Goal: Contribute content: Add original content to the website for others to see

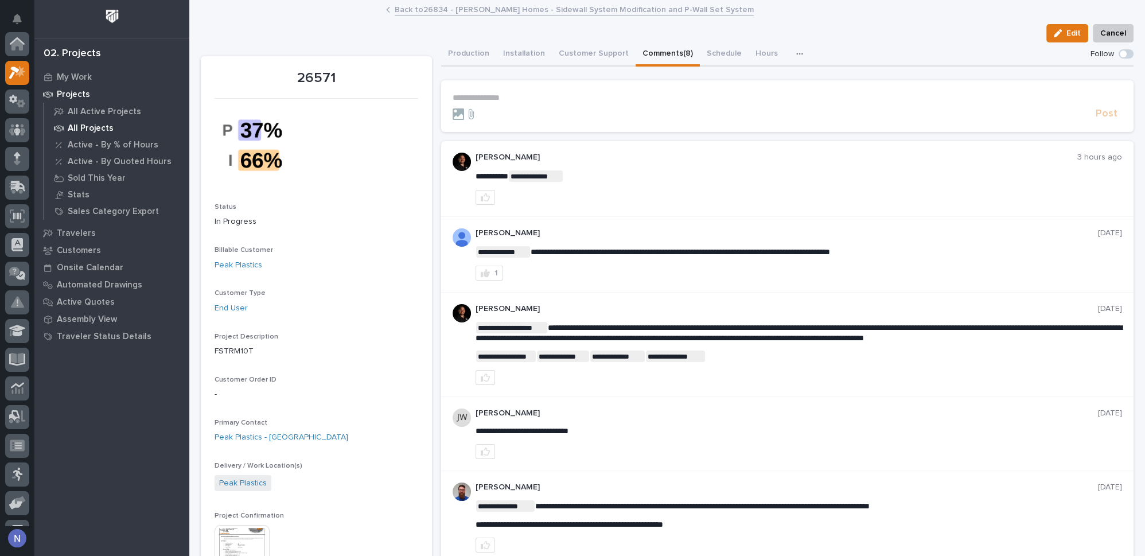
scroll to position [28, 0]
click at [87, 73] on p "My Work" at bounding box center [74, 77] width 35 height 10
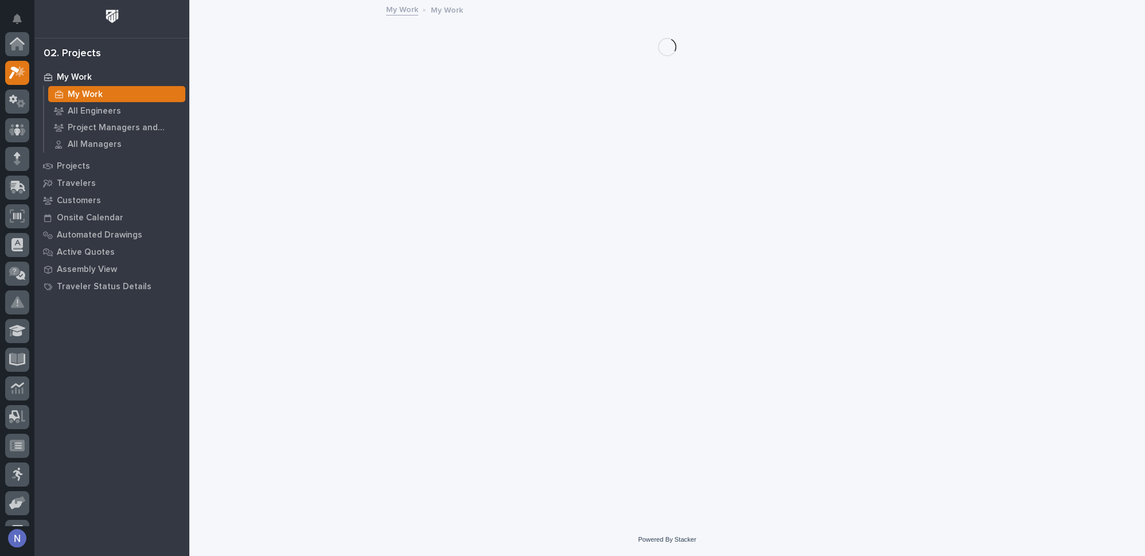
scroll to position [28, 0]
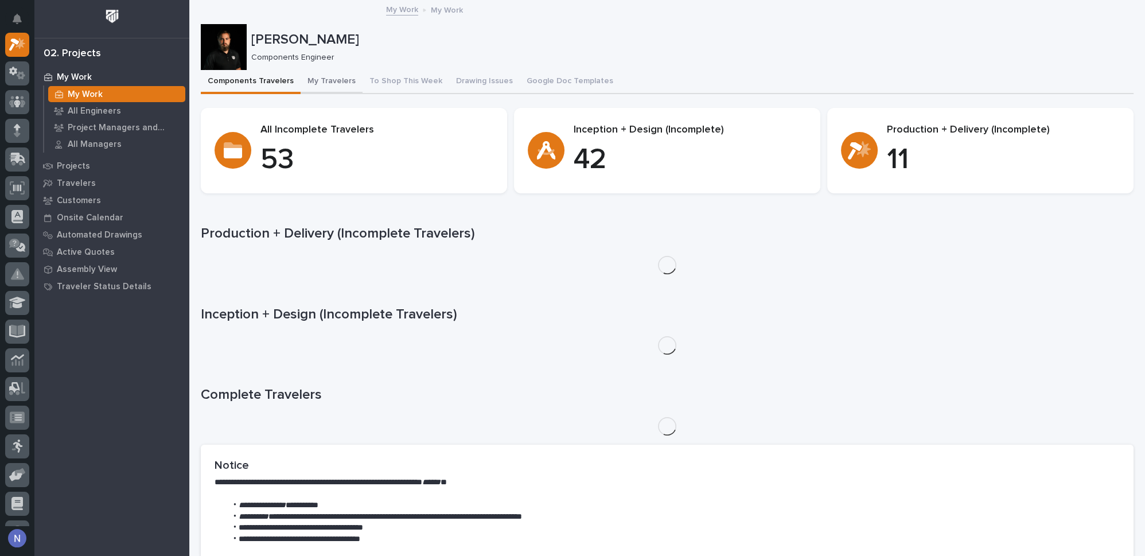
click at [331, 76] on button "My Travelers" at bounding box center [331, 82] width 62 height 24
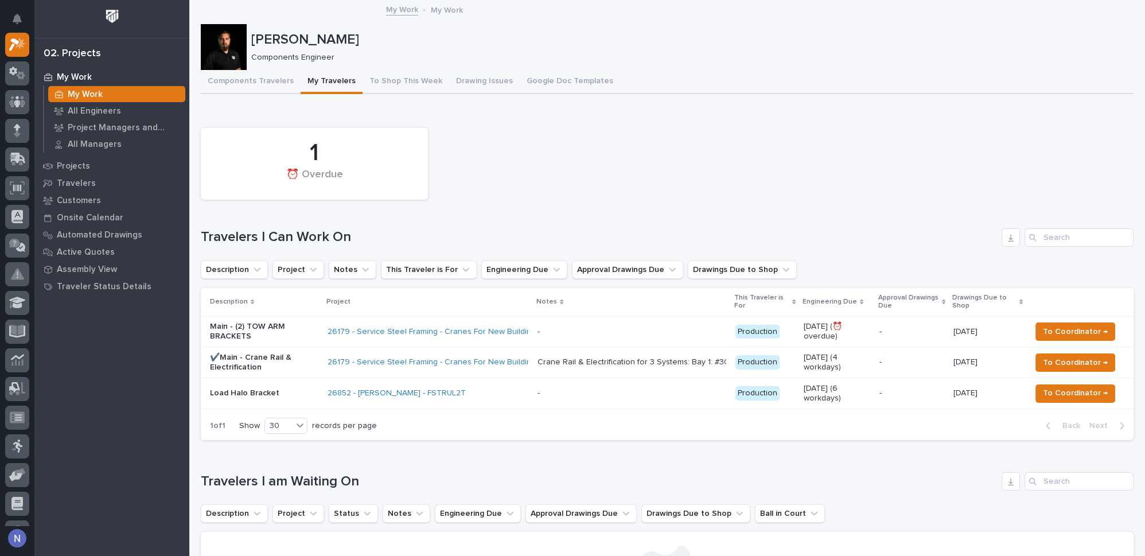
click at [467, 394] on div "26852 - Deloro Stellite - FSTRUL2T" at bounding box center [427, 393] width 201 height 19
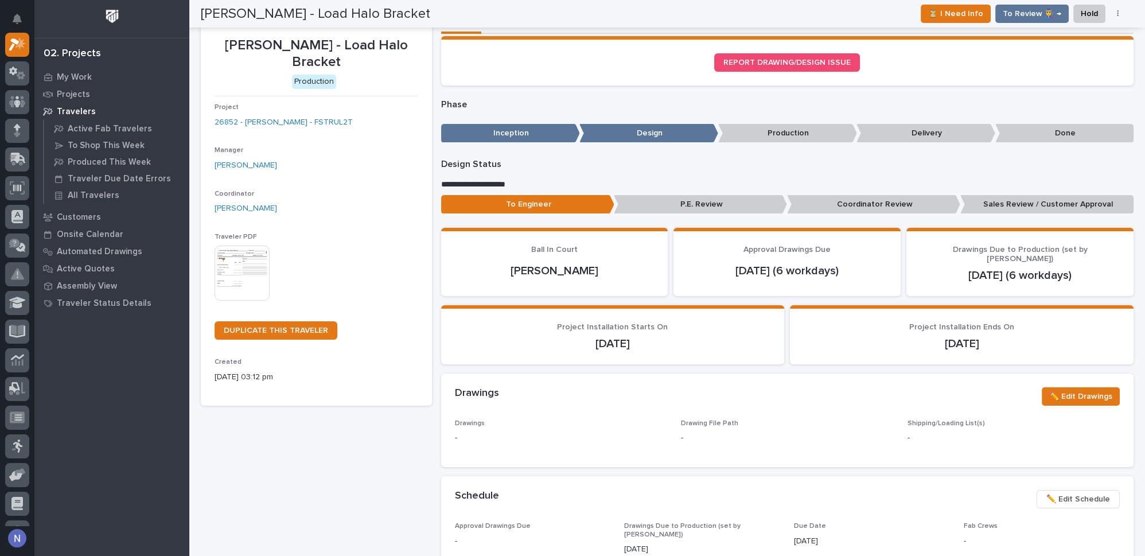
scroll to position [6, 0]
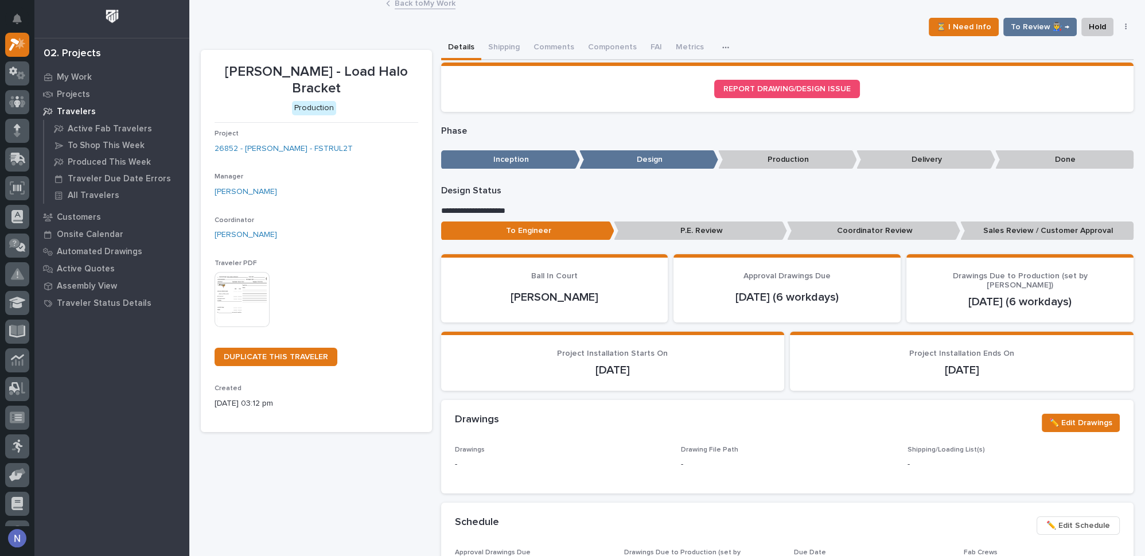
click at [253, 291] on img at bounding box center [241, 299] width 55 height 55
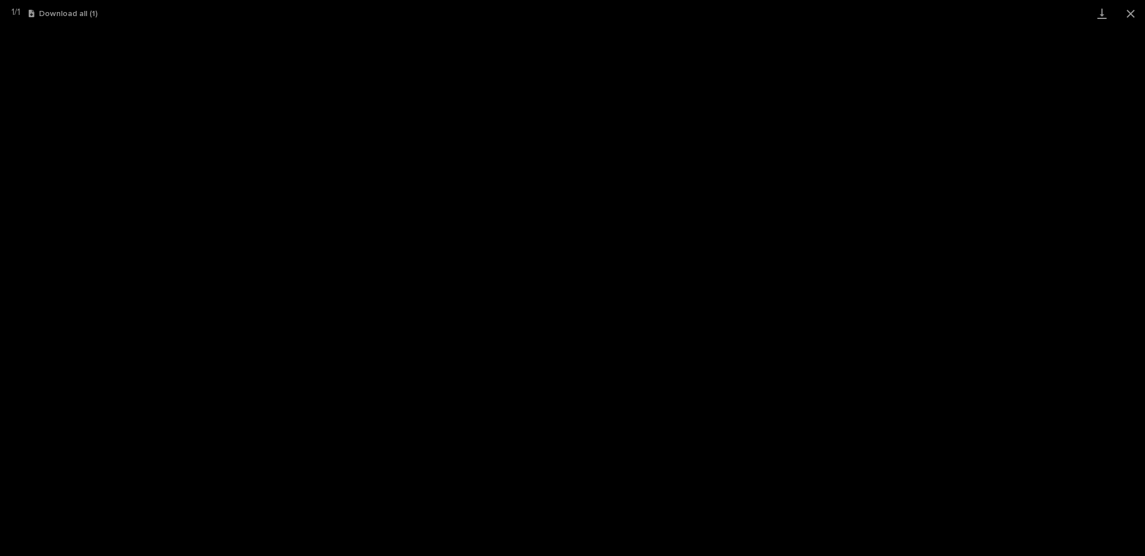
click at [55, 2] on div "1 / 1 Download all ( 1 )" at bounding box center [572, 13] width 1145 height 27
click at [1134, 15] on button "Close gallery" at bounding box center [1130, 13] width 29 height 27
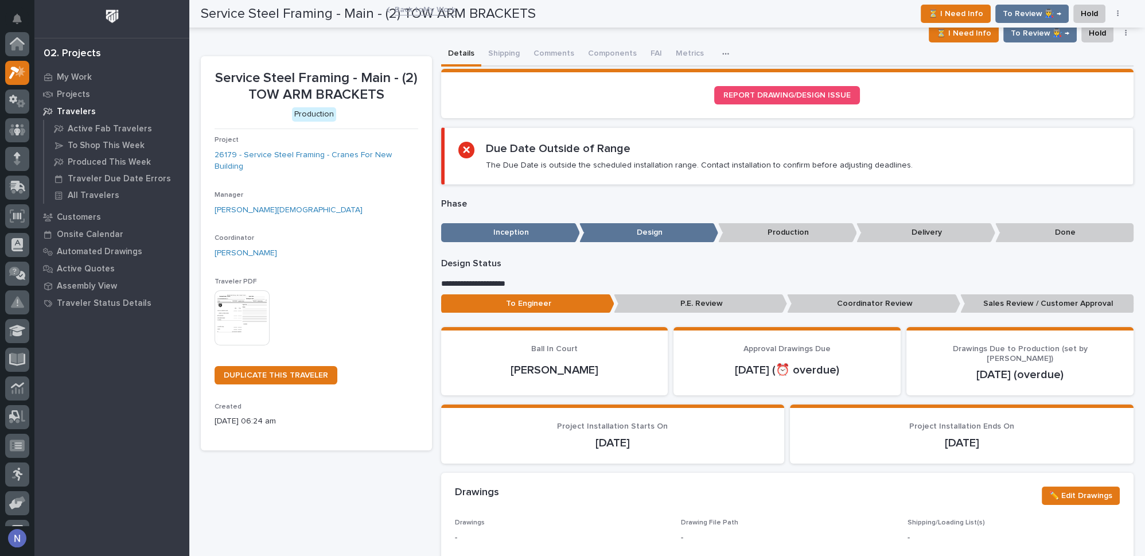
scroll to position [28, 0]
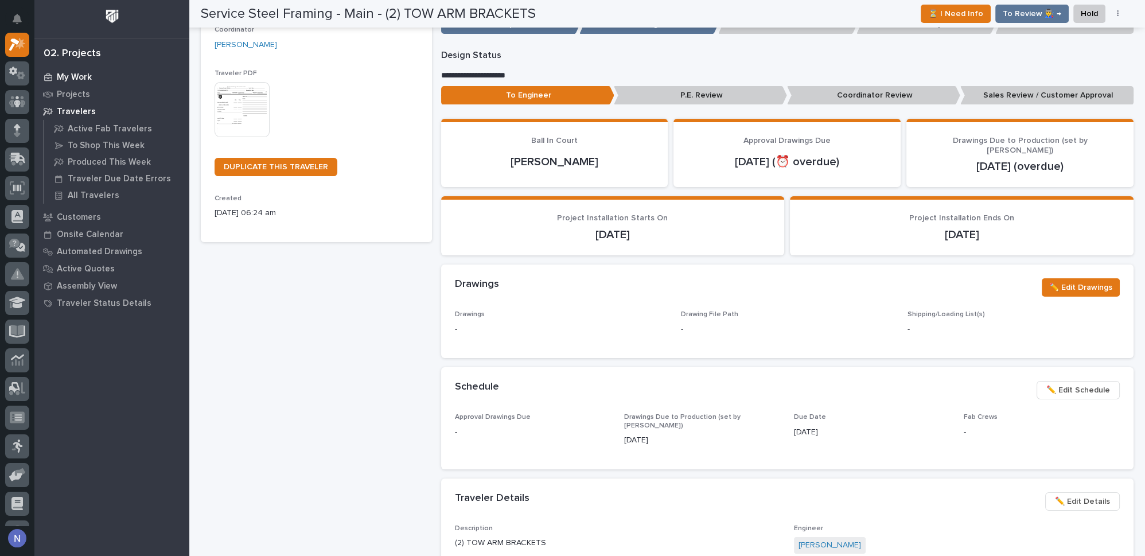
click at [81, 79] on p "My Work" at bounding box center [74, 77] width 35 height 10
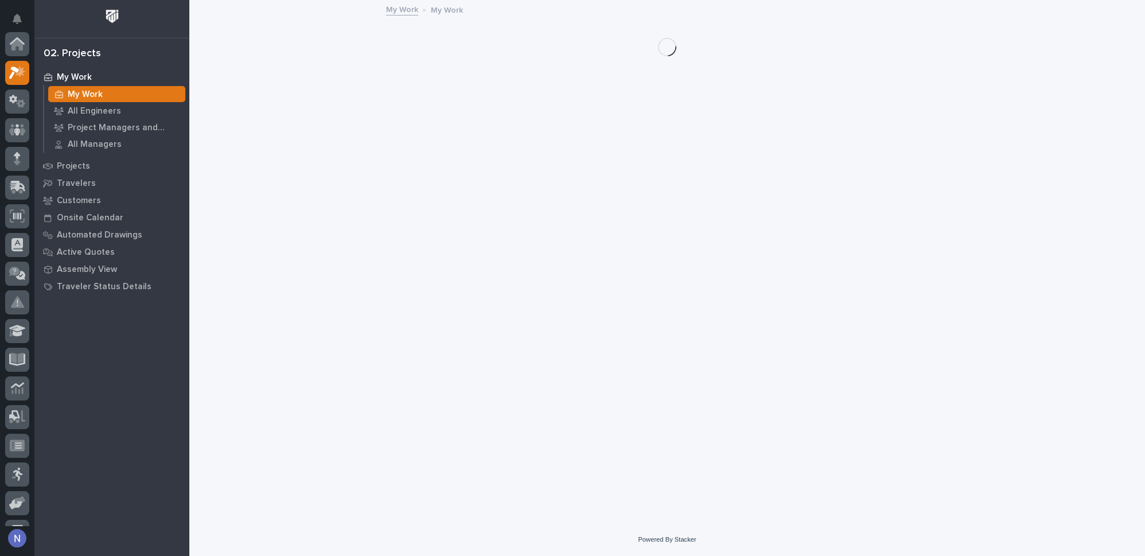
scroll to position [28, 0]
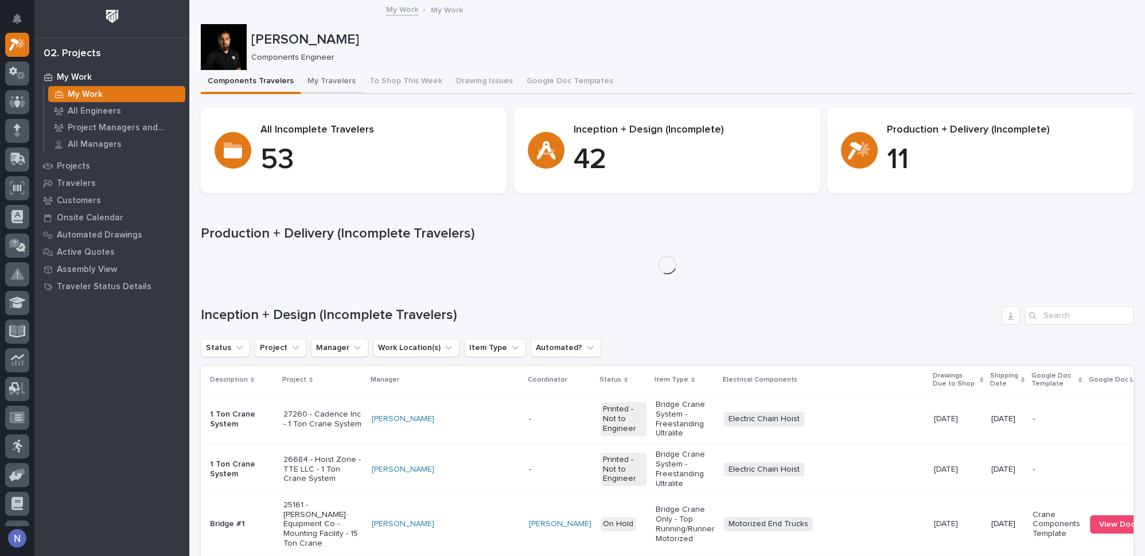
click at [340, 84] on button "My Travelers" at bounding box center [331, 82] width 62 height 24
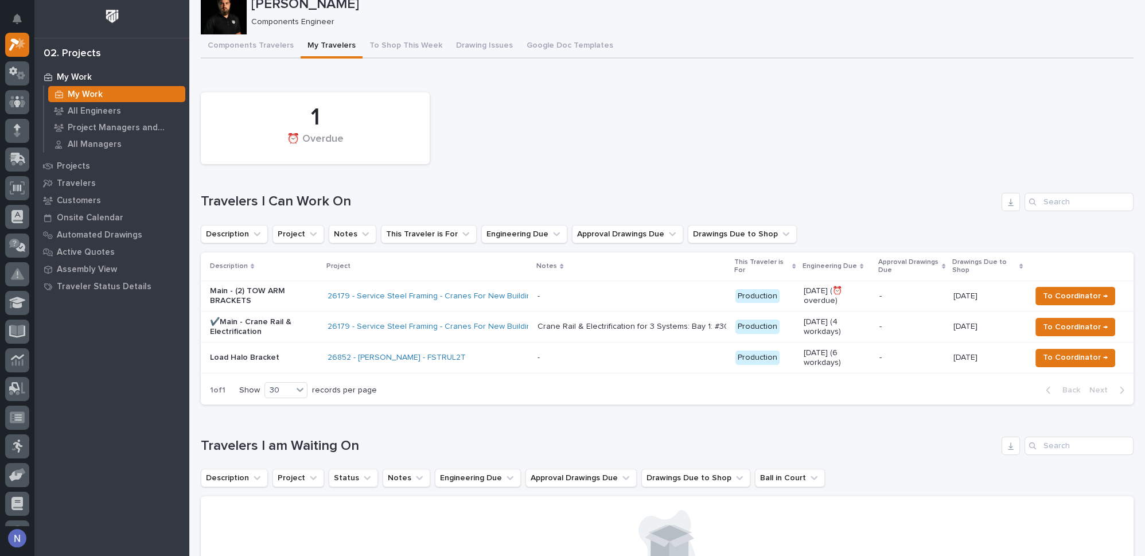
scroll to position [52, 0]
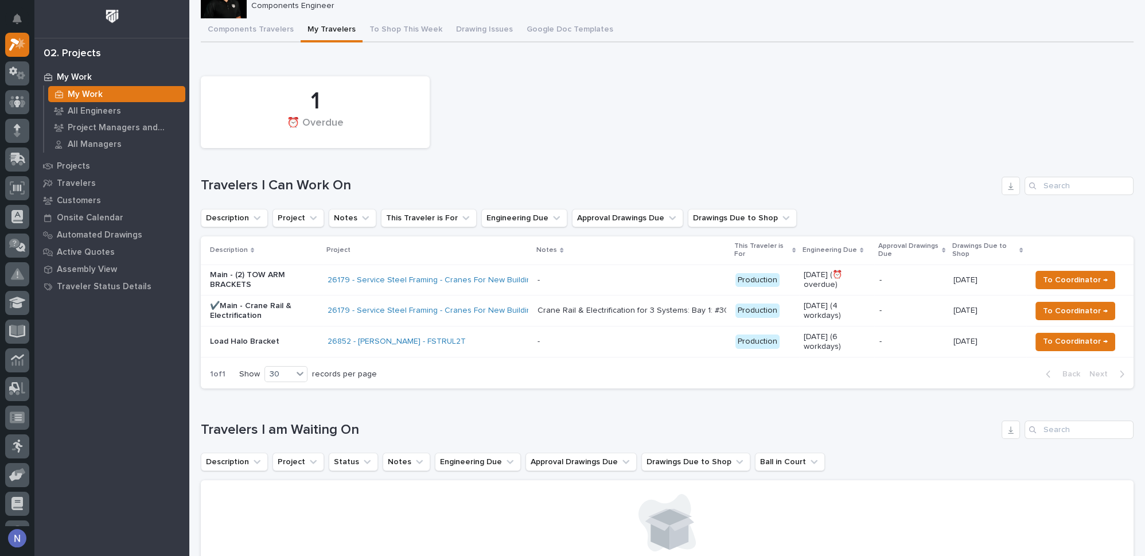
click at [299, 310] on p "✔️Main - Crane Rail & Electrification" at bounding box center [264, 310] width 108 height 19
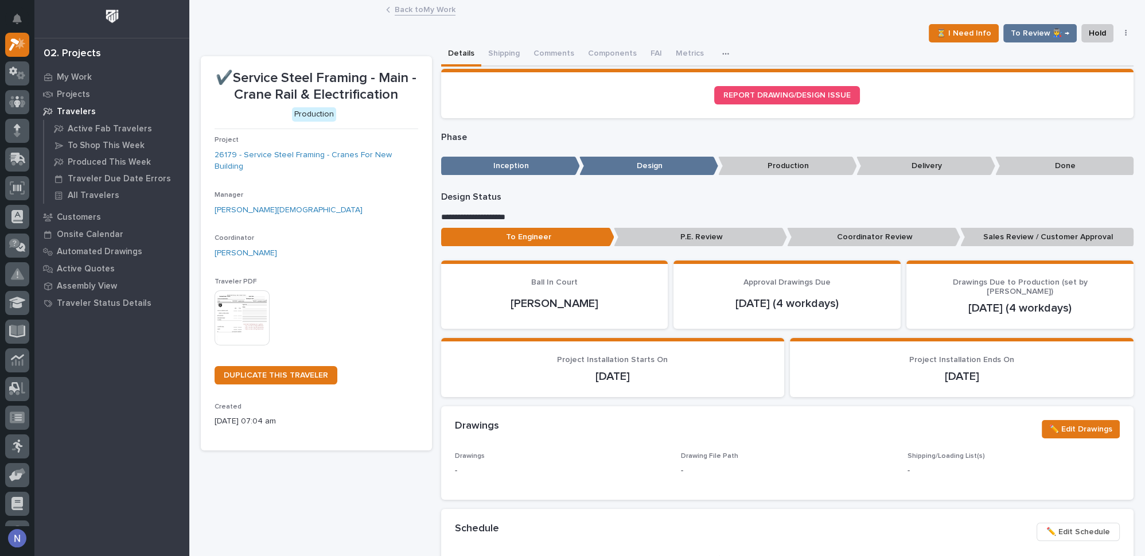
click at [853, 236] on p "Coordinator Review" at bounding box center [873, 237] width 173 height 19
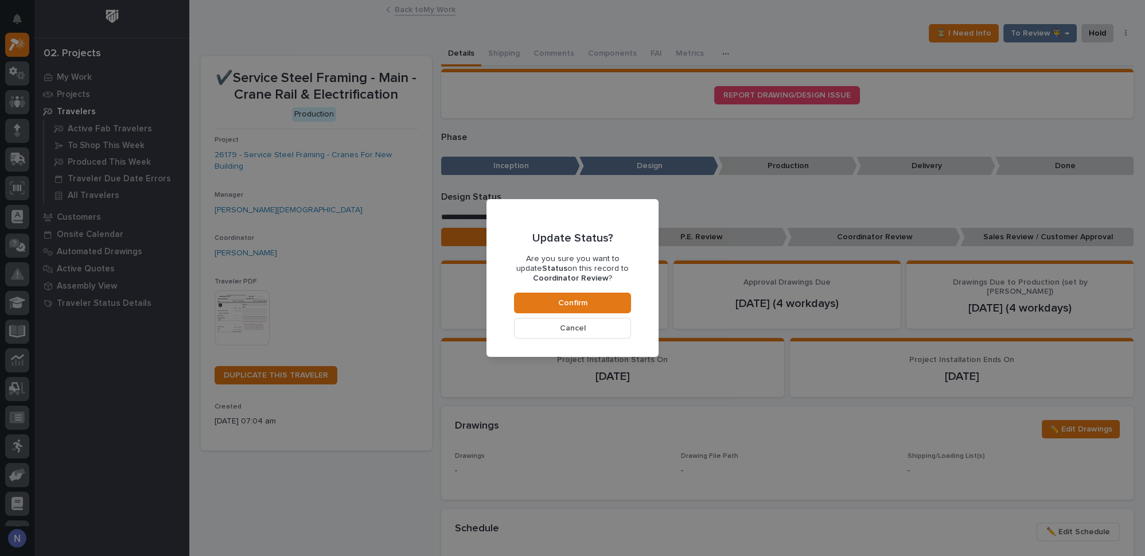
click at [622, 329] on button "Cancel" at bounding box center [572, 328] width 117 height 21
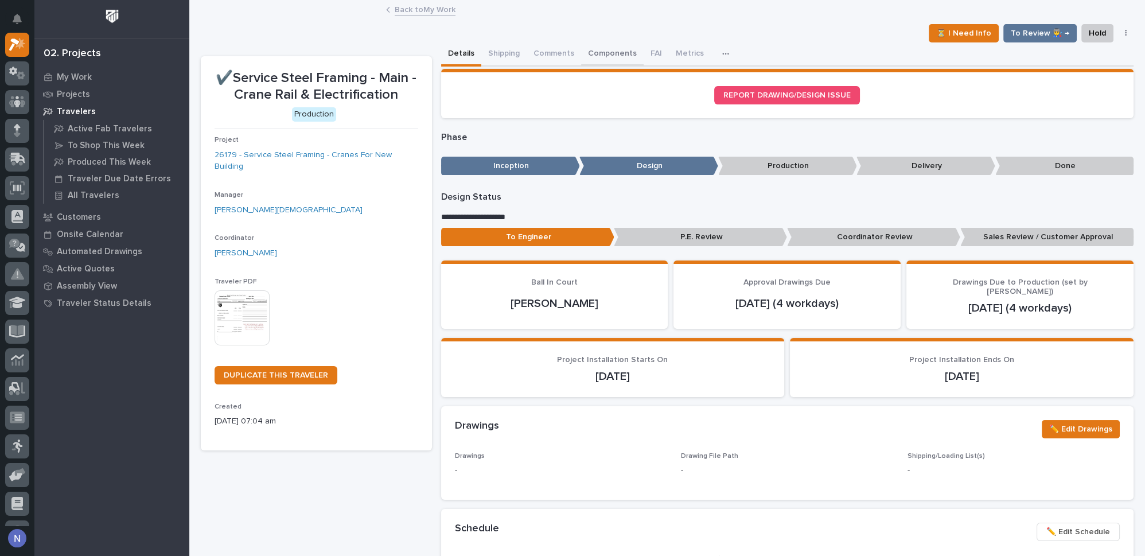
click at [592, 48] on button "Components" at bounding box center [612, 54] width 63 height 24
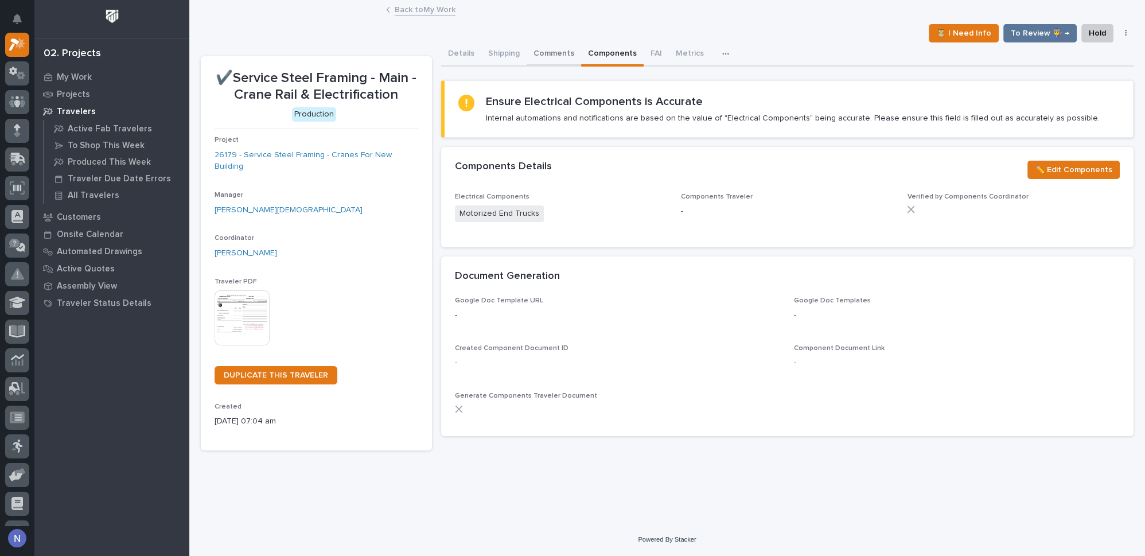
click at [545, 54] on button "Comments" at bounding box center [553, 54] width 54 height 24
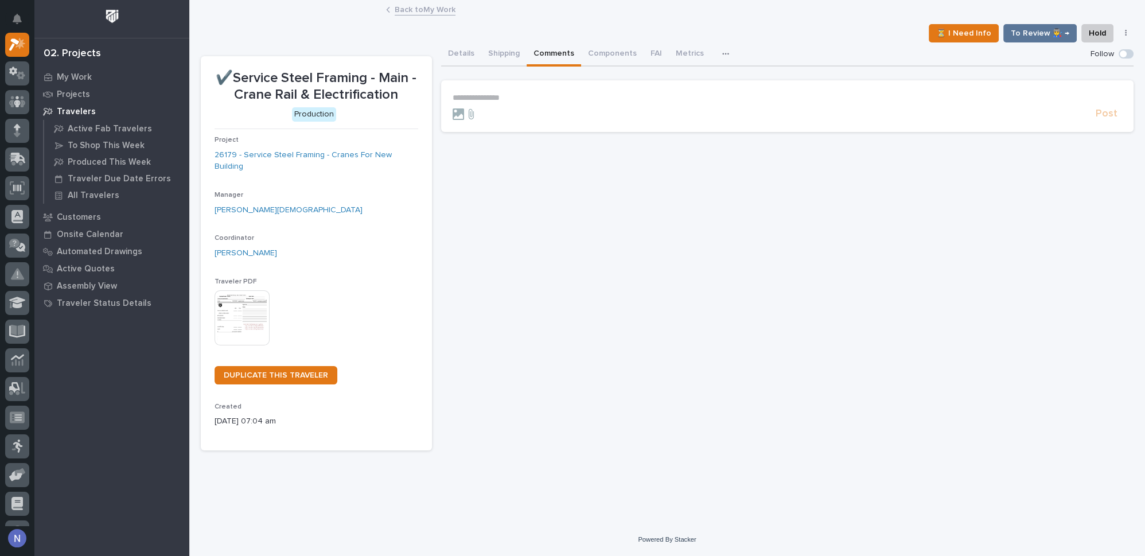
click at [541, 95] on p "**********" at bounding box center [787, 98] width 670 height 10
click at [541, 95] on p "**********" at bounding box center [787, 98] width 670 height 11
click at [747, 97] on p "**********" at bounding box center [787, 98] width 670 height 11
click at [779, 93] on p "**********" at bounding box center [787, 98] width 670 height 11
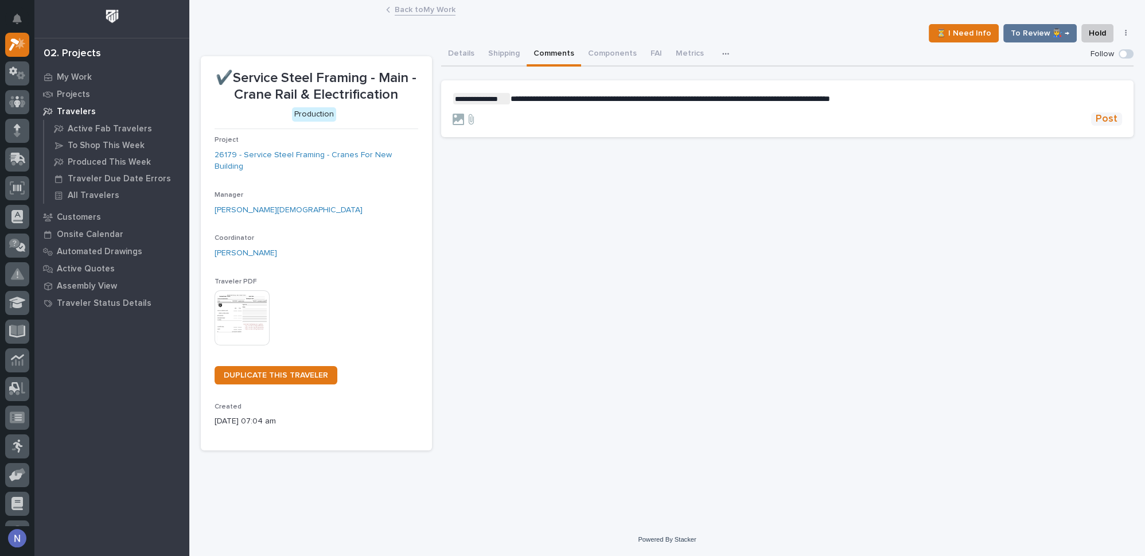
click at [1108, 122] on span "Post" at bounding box center [1106, 118] width 22 height 13
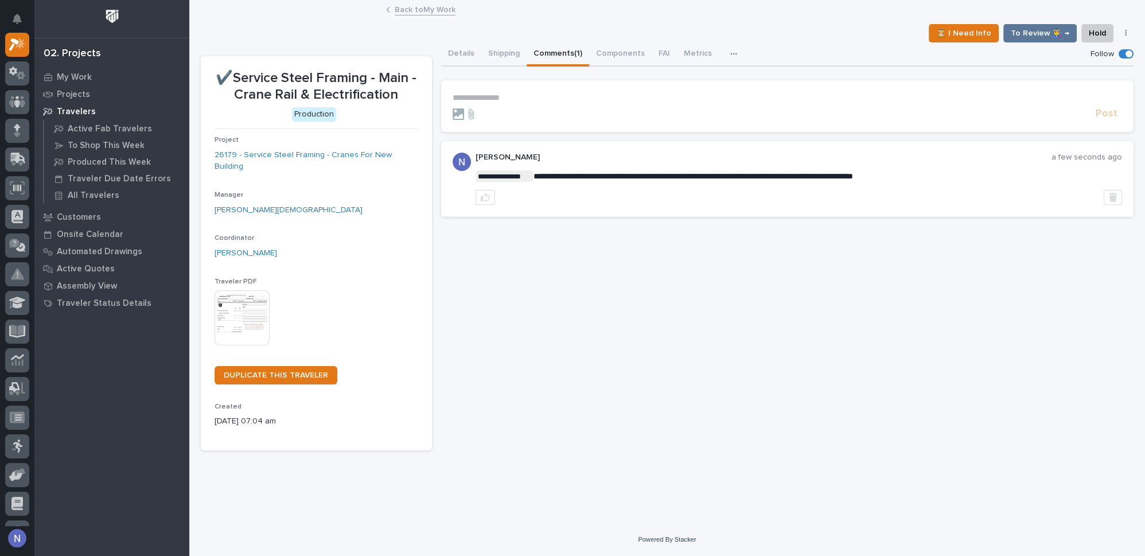
click at [445, 12] on link "Back to My Work" at bounding box center [425, 8] width 61 height 13
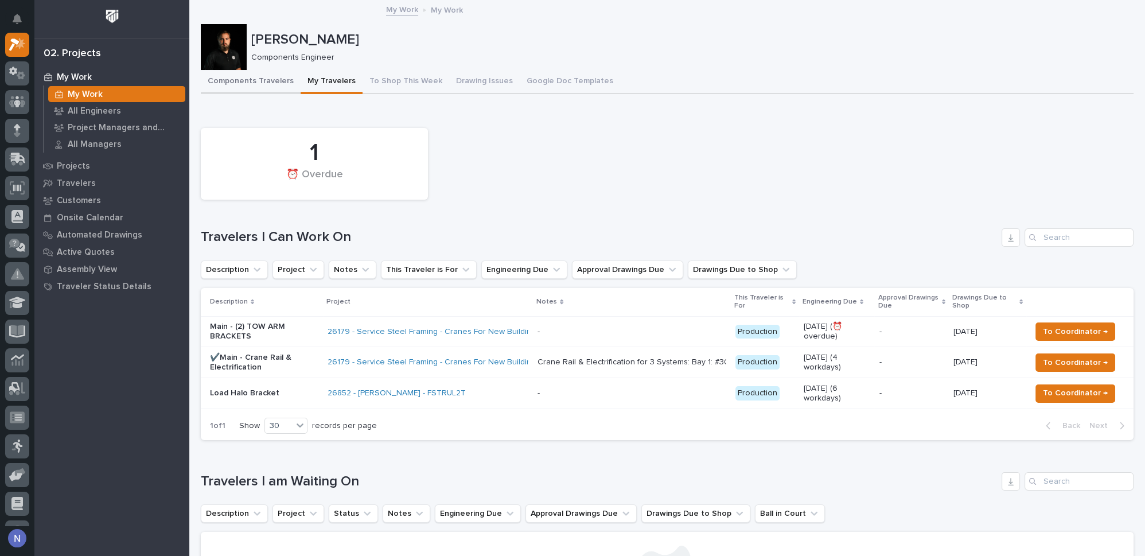
click at [255, 80] on button "Components Travelers" at bounding box center [251, 82] width 100 height 24
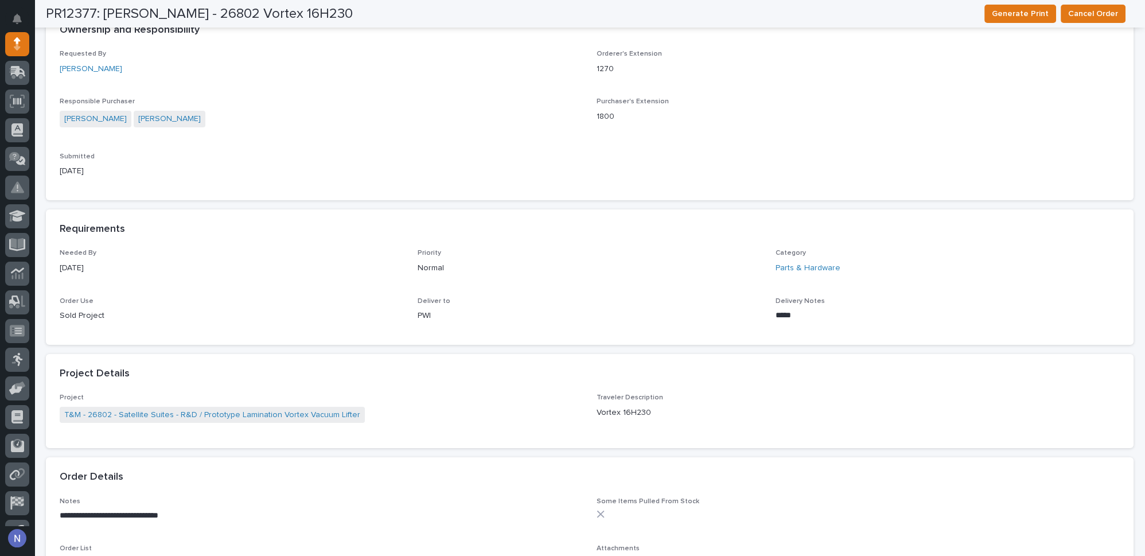
scroll to position [295, 0]
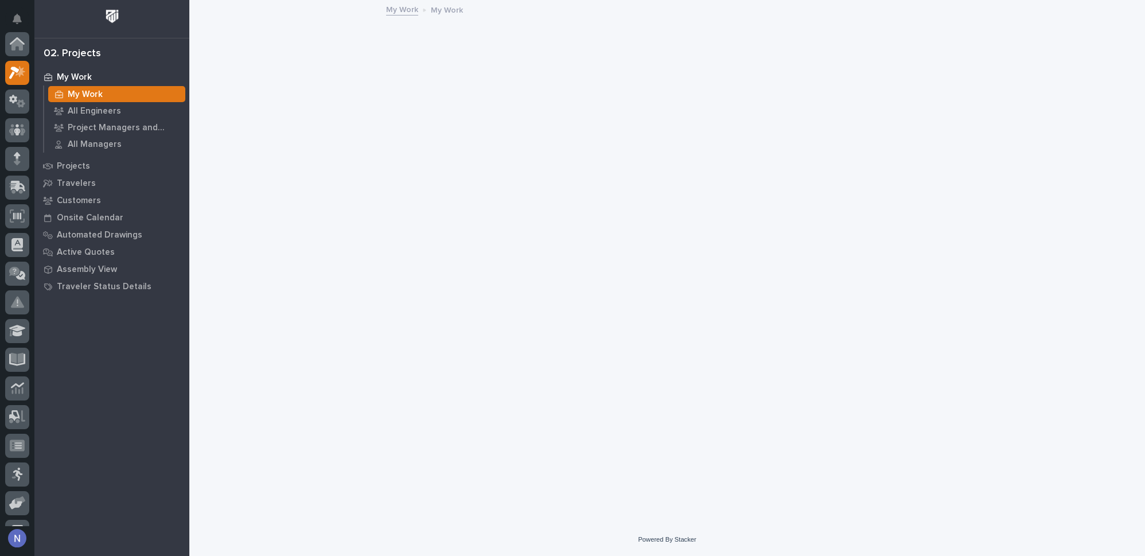
scroll to position [28, 0]
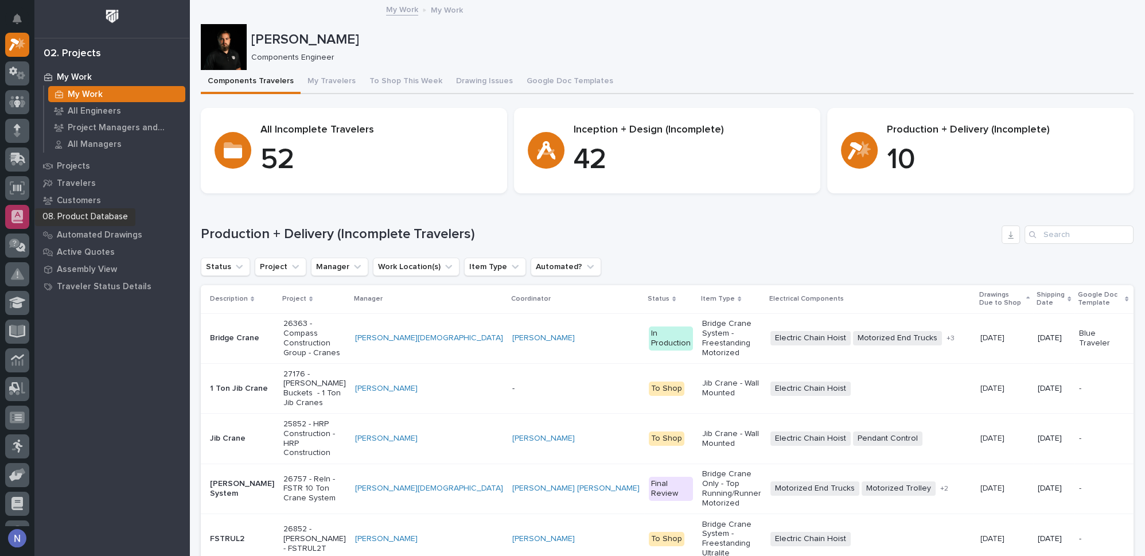
click at [23, 214] on div at bounding box center [17, 217] width 24 height 24
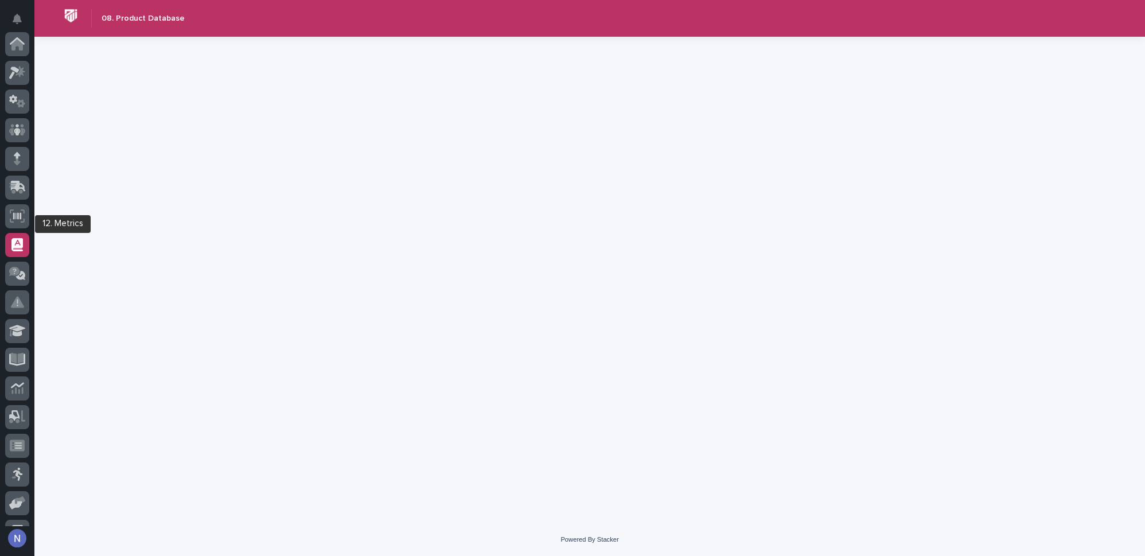
scroll to position [165, 0]
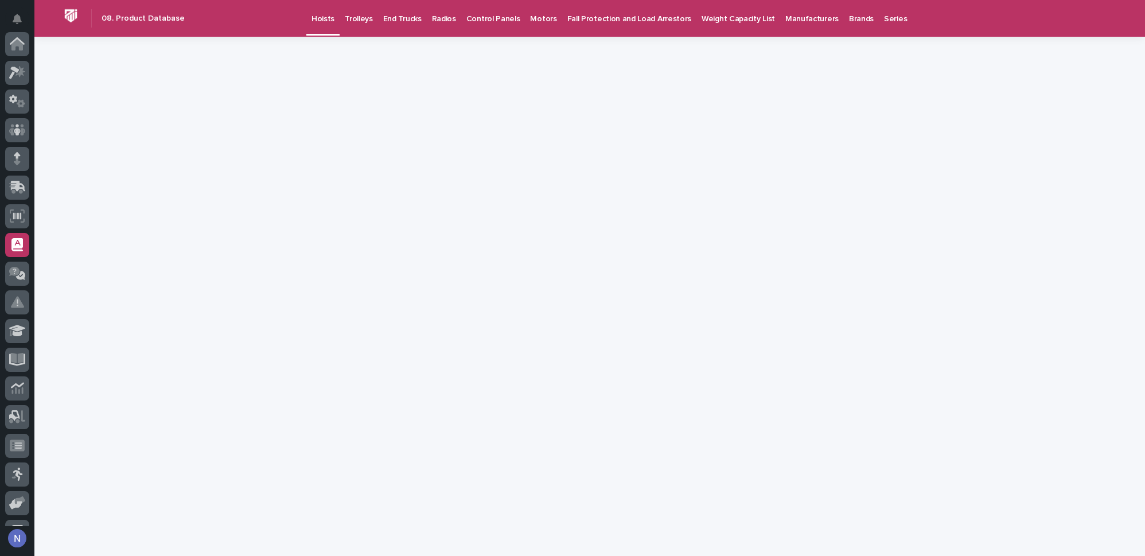
scroll to position [165, 0]
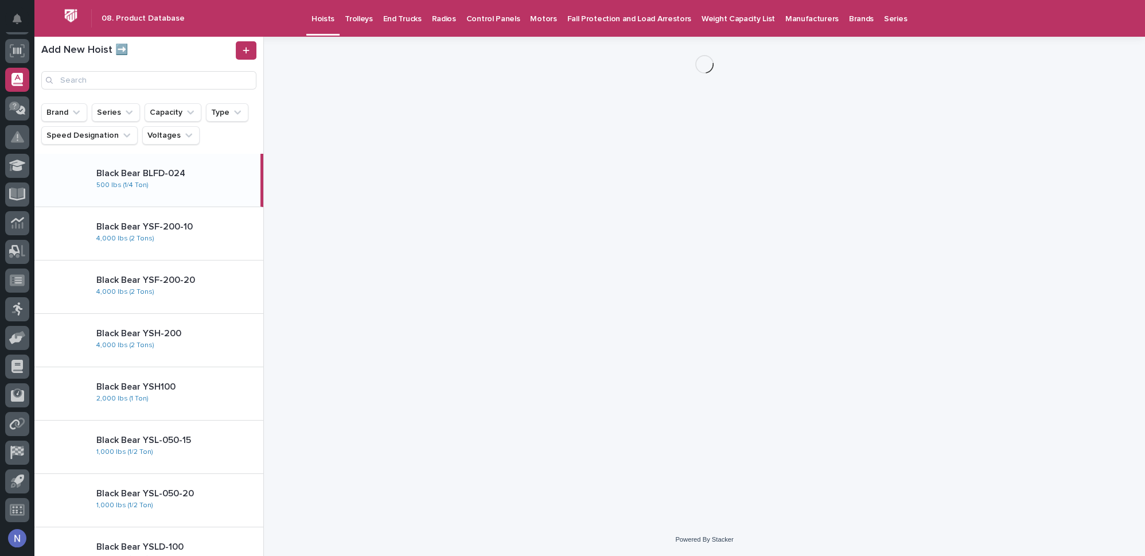
click at [391, 18] on p "End Trucks" at bounding box center [402, 12] width 38 height 24
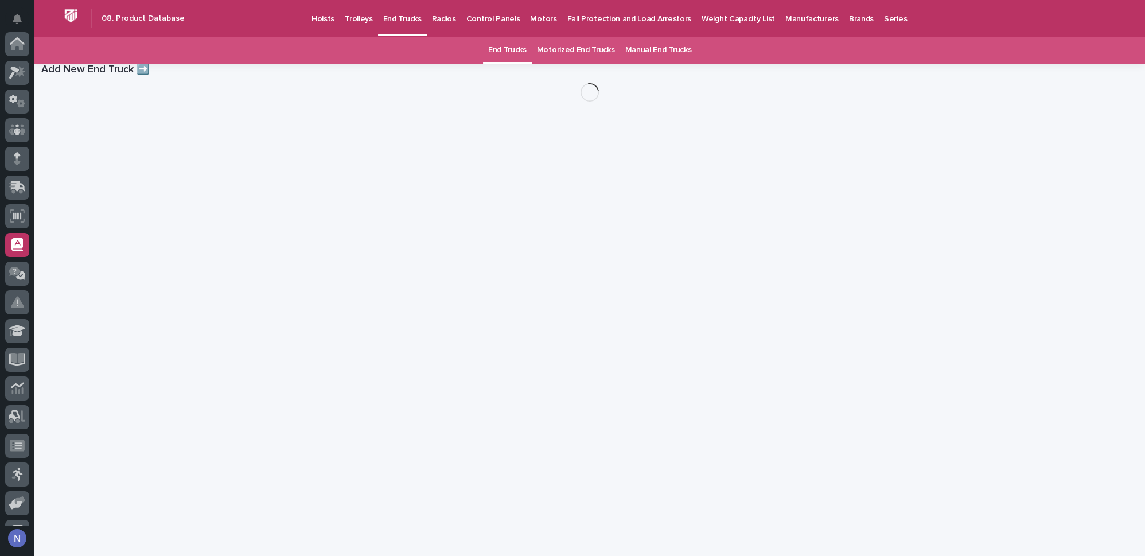
scroll to position [165, 0]
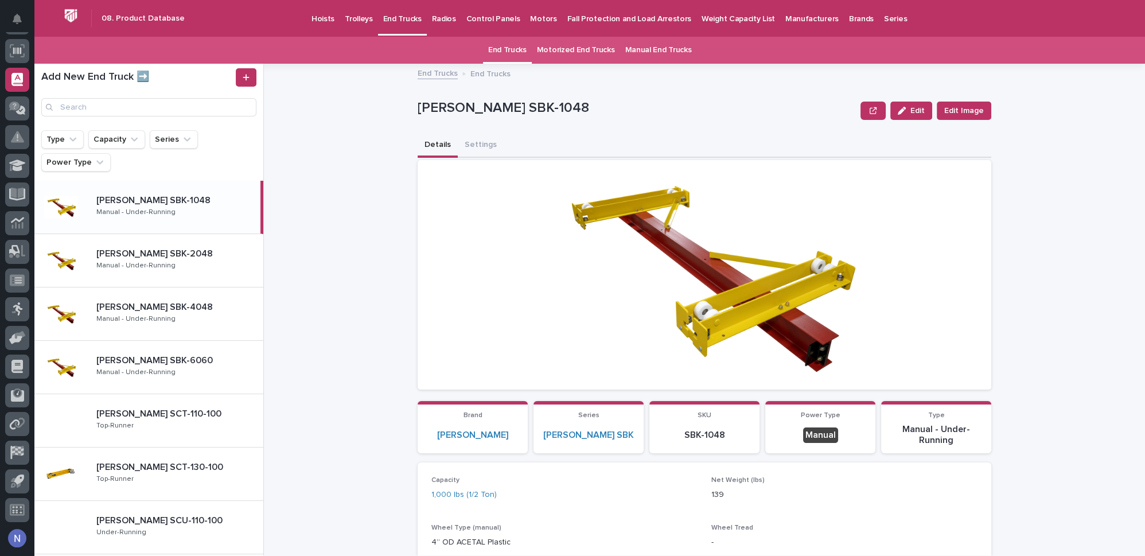
click at [653, 49] on link "Manual End Trucks" at bounding box center [657, 50] width 67 height 27
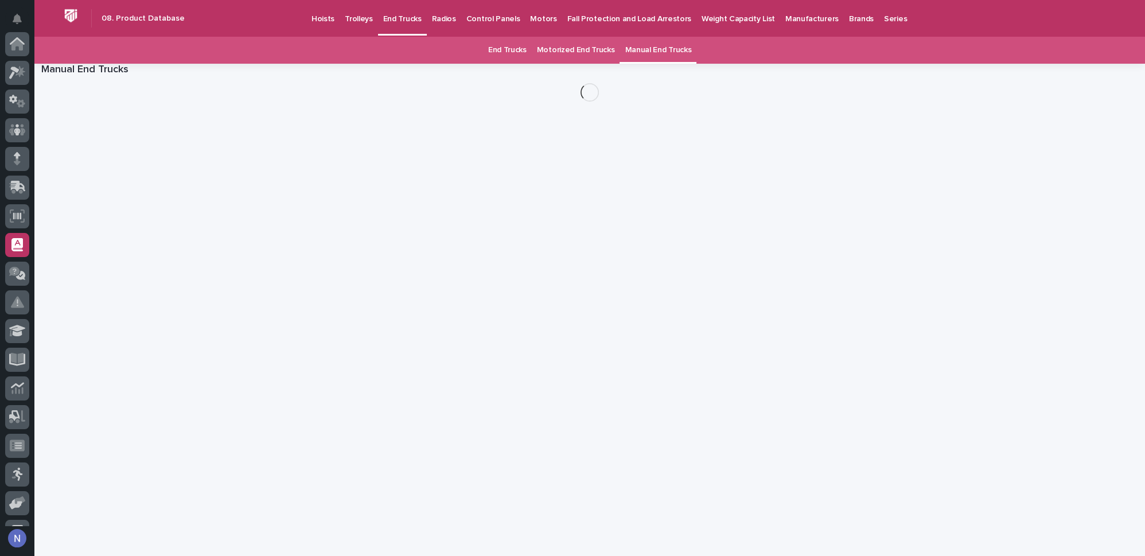
scroll to position [165, 0]
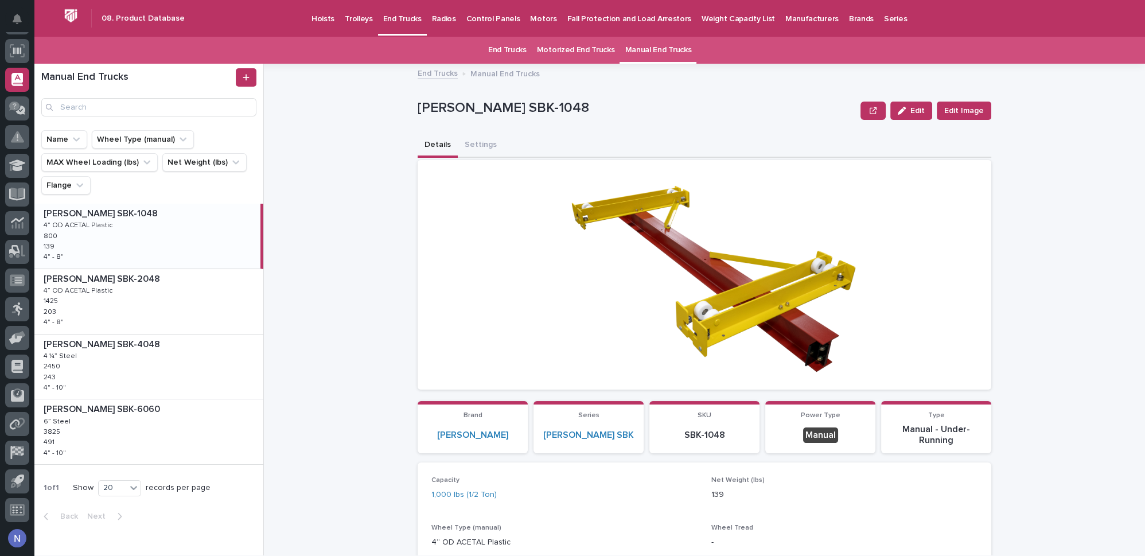
click at [257, 79] on div "Manual End Trucks" at bounding box center [148, 92] width 229 height 48
click at [242, 77] on link at bounding box center [246, 77] width 21 height 18
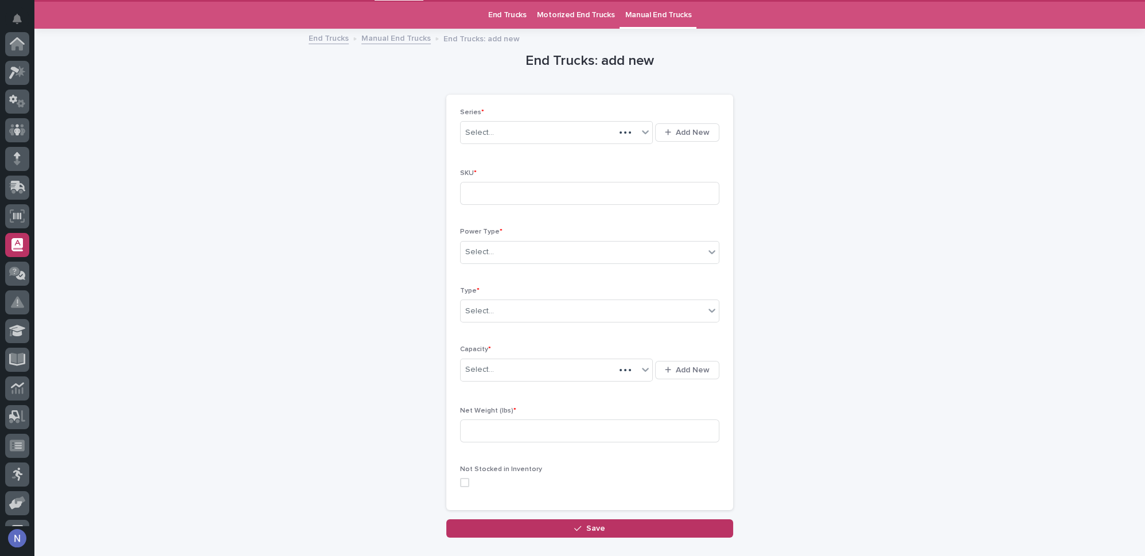
scroll to position [165, 0]
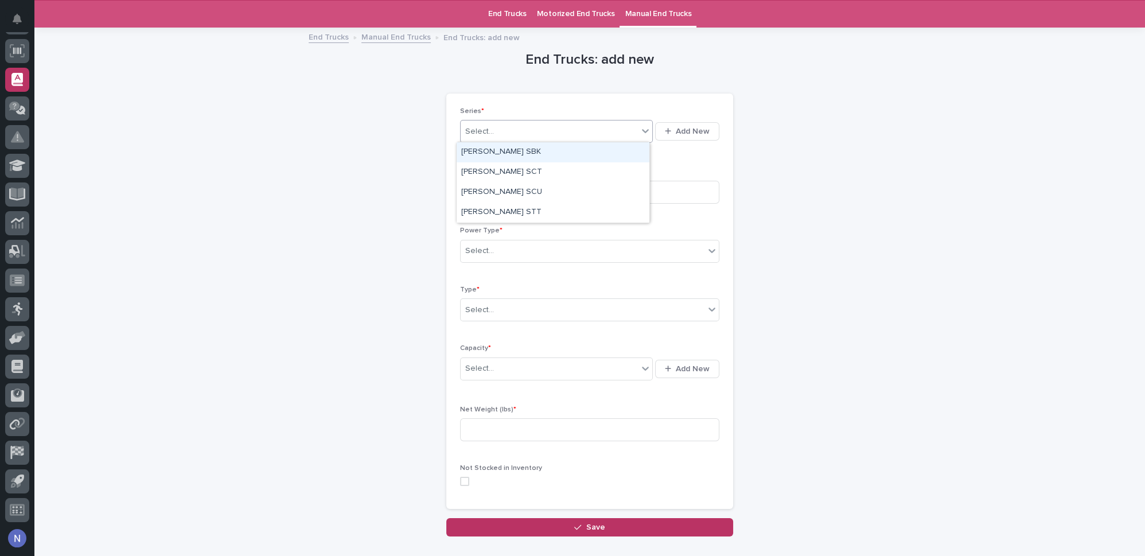
click at [490, 123] on div "Select..." at bounding box center [548, 131] width 177 height 19
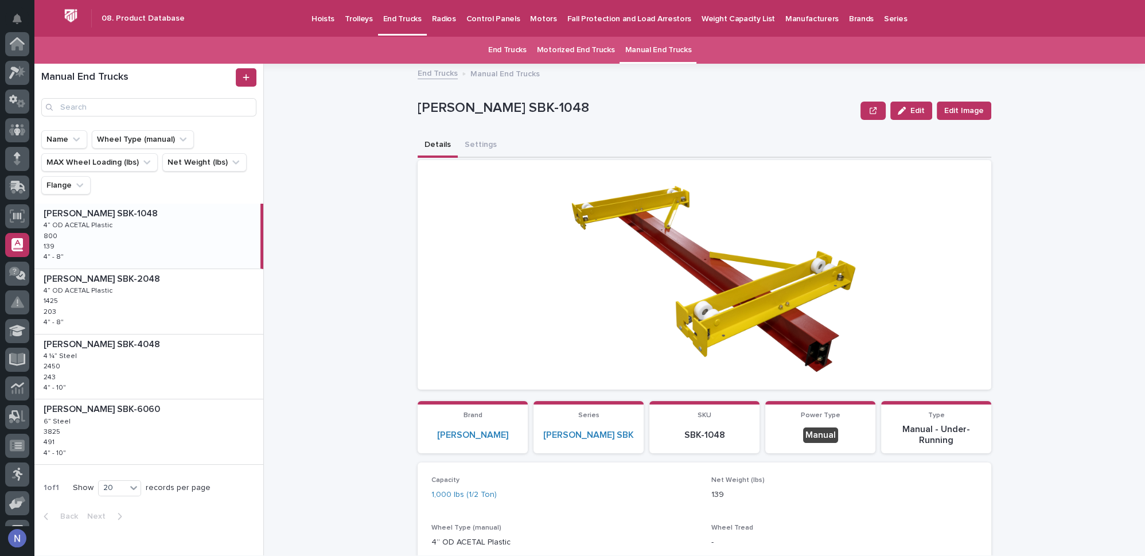
scroll to position [165, 0]
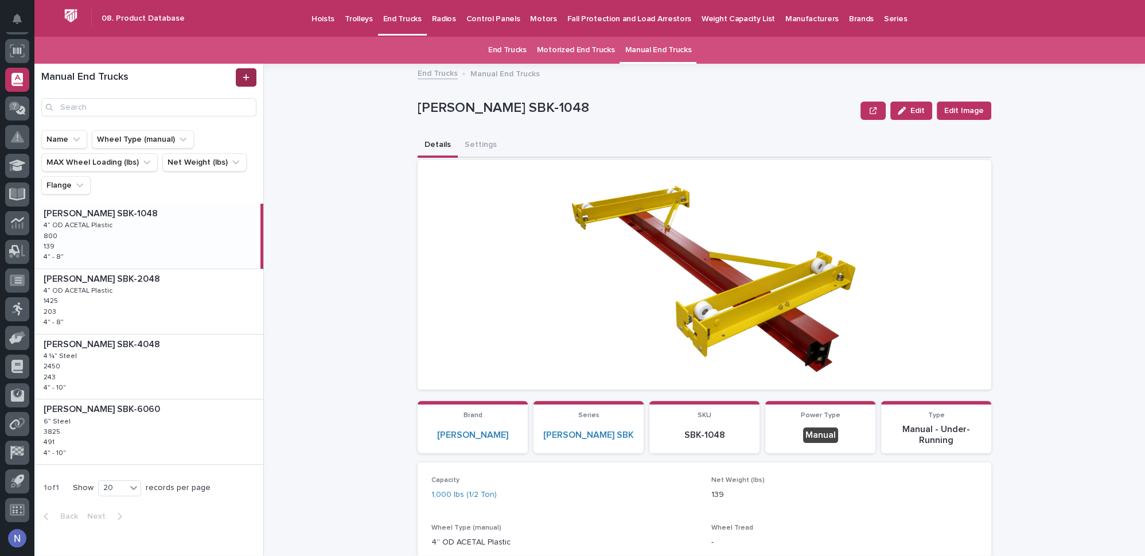
click at [250, 73] on link at bounding box center [246, 77] width 21 height 18
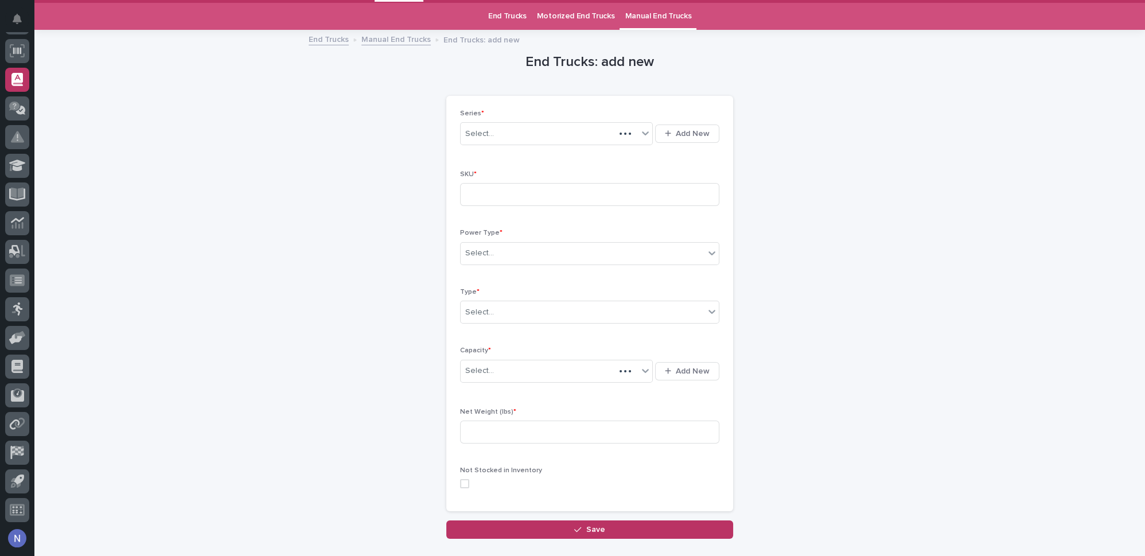
scroll to position [36, 0]
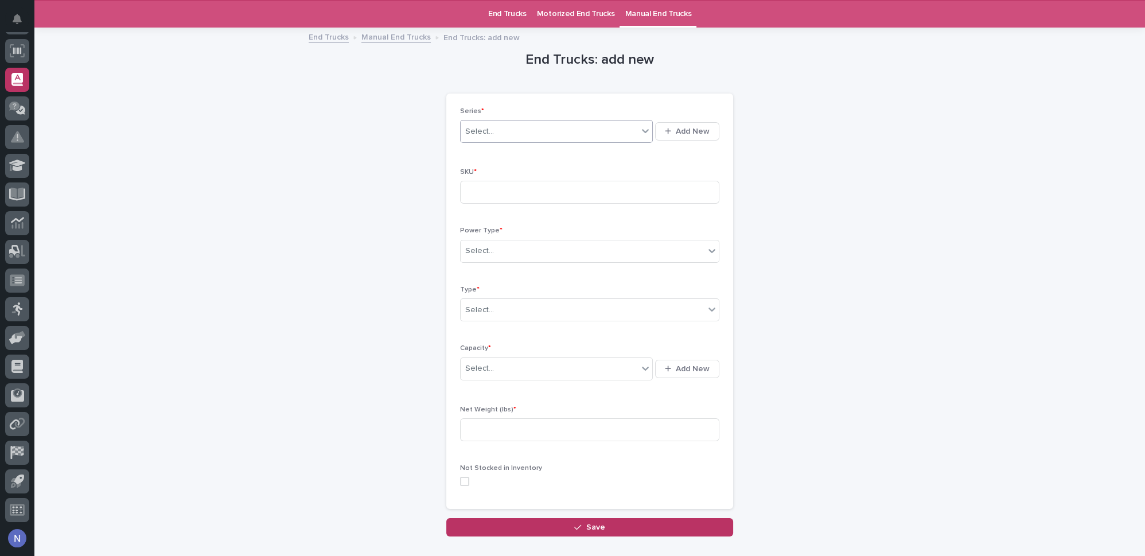
click at [560, 139] on div "Select..." at bounding box center [548, 131] width 177 height 19
type input "***"
click at [604, 190] on input "S300-ETk" at bounding box center [589, 192] width 259 height 23
drag, startPoint x: 604, startPoint y: 190, endPoint x: 572, endPoint y: 194, distance: 31.7
click at [572, 194] on input "S300-ETk" at bounding box center [589, 192] width 259 height 23
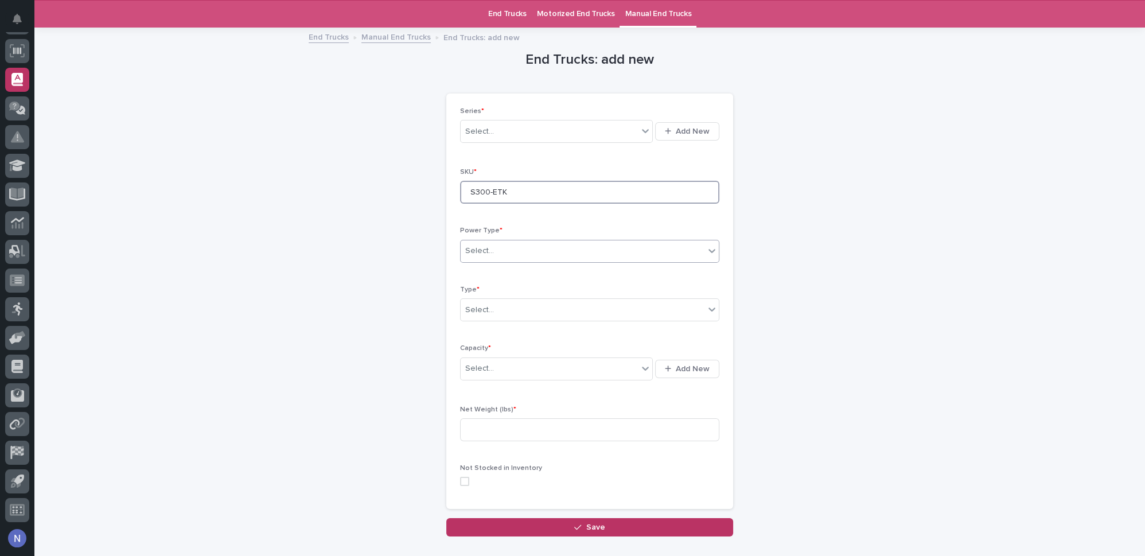
type input "S300-ETK"
click at [592, 243] on div "Select..." at bounding box center [582, 250] width 244 height 19
click at [502, 292] on div "Manual" at bounding box center [585, 292] width 258 height 20
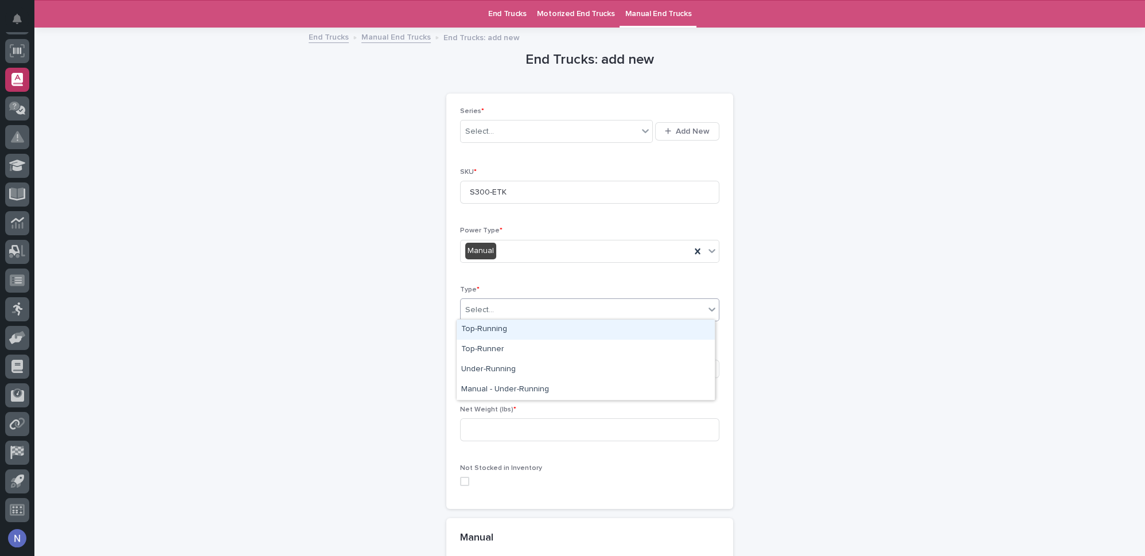
click at [505, 300] on div "Select..." at bounding box center [582, 309] width 244 height 19
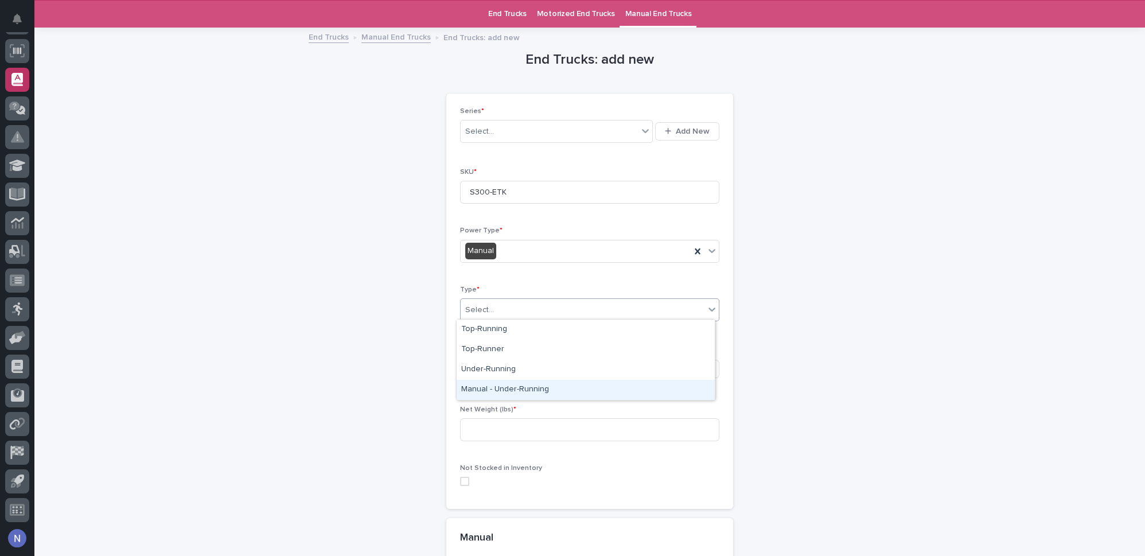
click at [506, 392] on div "Manual - Under-Running" at bounding box center [585, 390] width 258 height 20
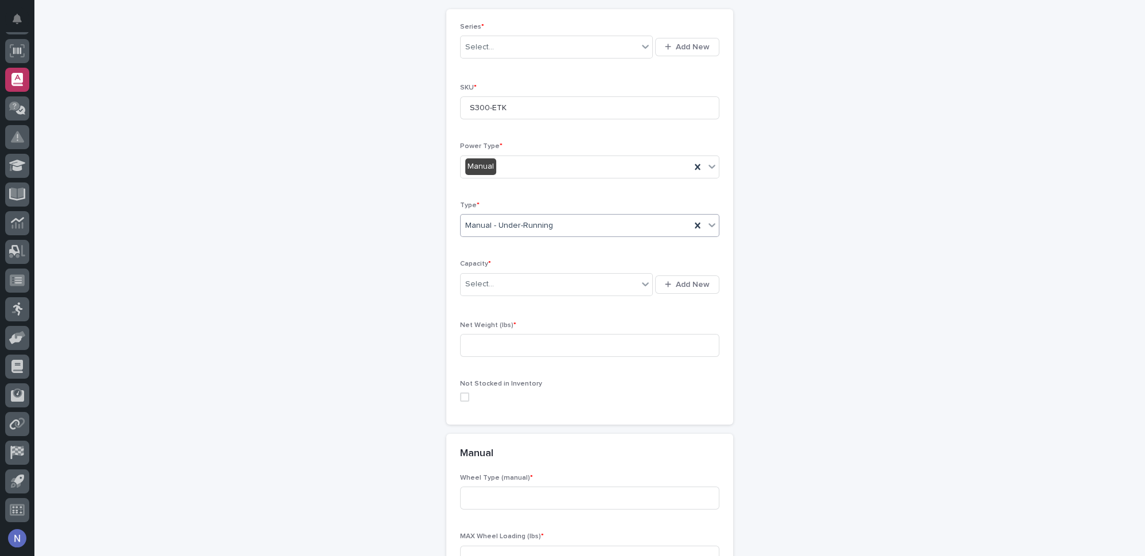
scroll to position [175, 0]
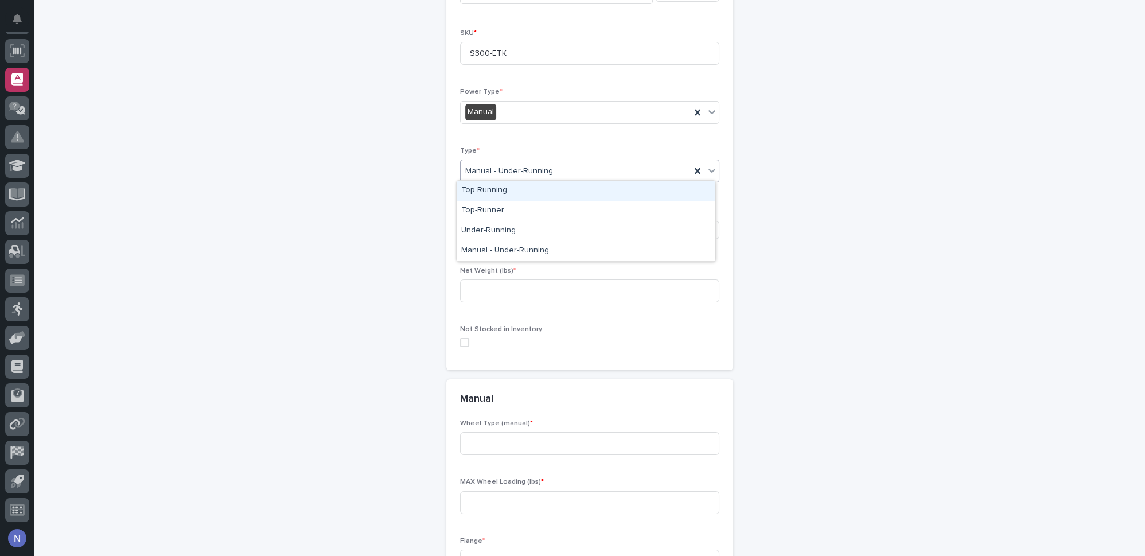
click at [583, 175] on div "Manual - Under-Running" at bounding box center [575, 171] width 230 height 19
click at [360, 216] on div "End Trucks: add new Loading... Saving… Loading... Saving… Loading... Saving… Se…" at bounding box center [590, 256] width 562 height 733
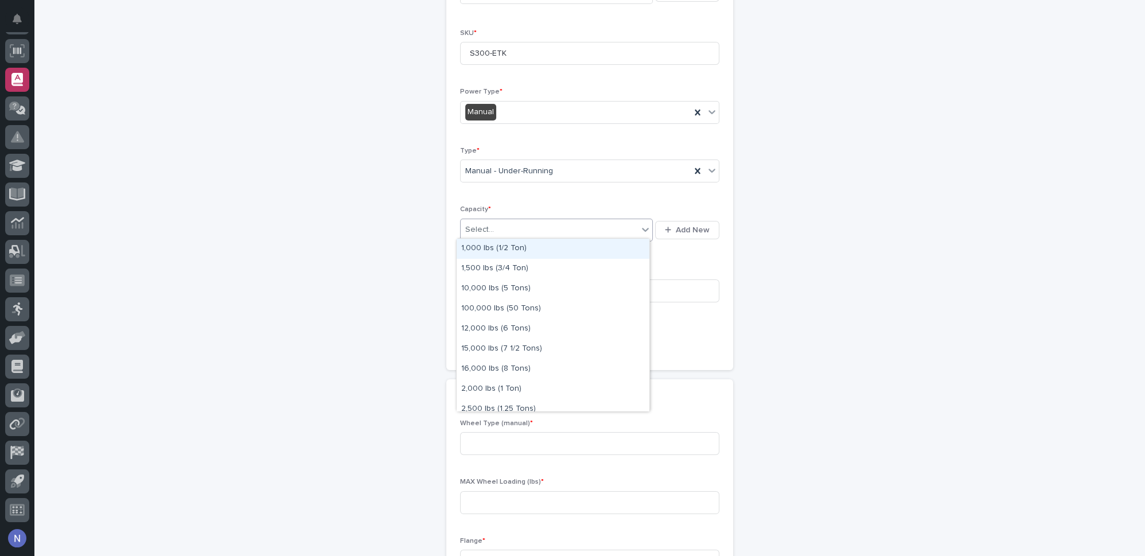
click at [502, 223] on div "Select..." at bounding box center [548, 229] width 177 height 19
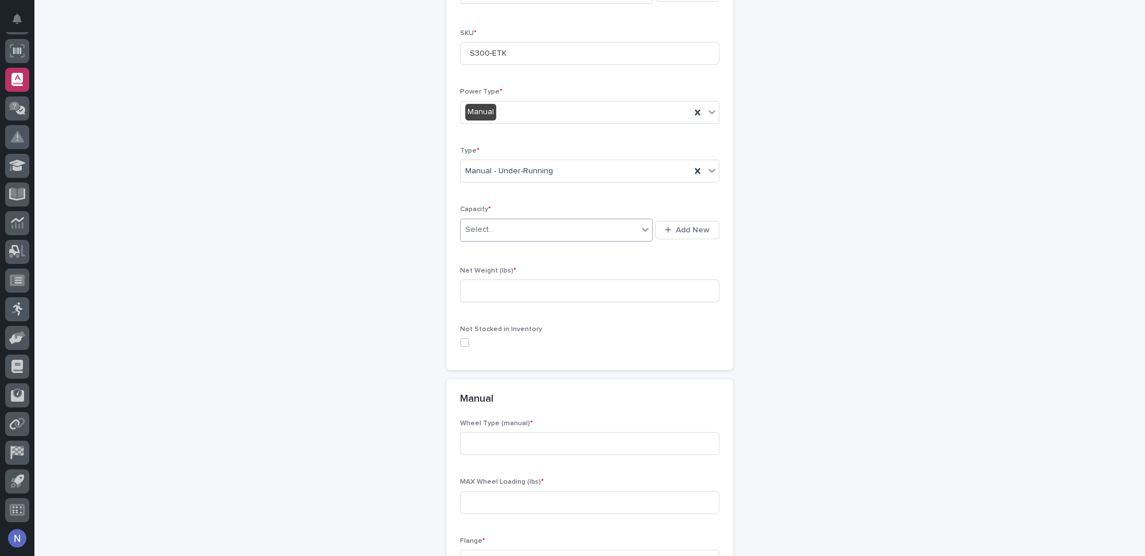
click at [623, 234] on div "Select..." at bounding box center [548, 229] width 177 height 19
click at [280, 303] on div "Loading... Saving… Loading... Saving… End Trucks: add new Loading... Saving… Lo…" at bounding box center [589, 285] width 1110 height 790
click at [1072, 117] on div "Loading... Saving… Loading... Saving… End Trucks: add new Loading... Saving… Lo…" at bounding box center [589, 285] width 1110 height 790
click at [571, 224] on div "Select..." at bounding box center [548, 229] width 177 height 19
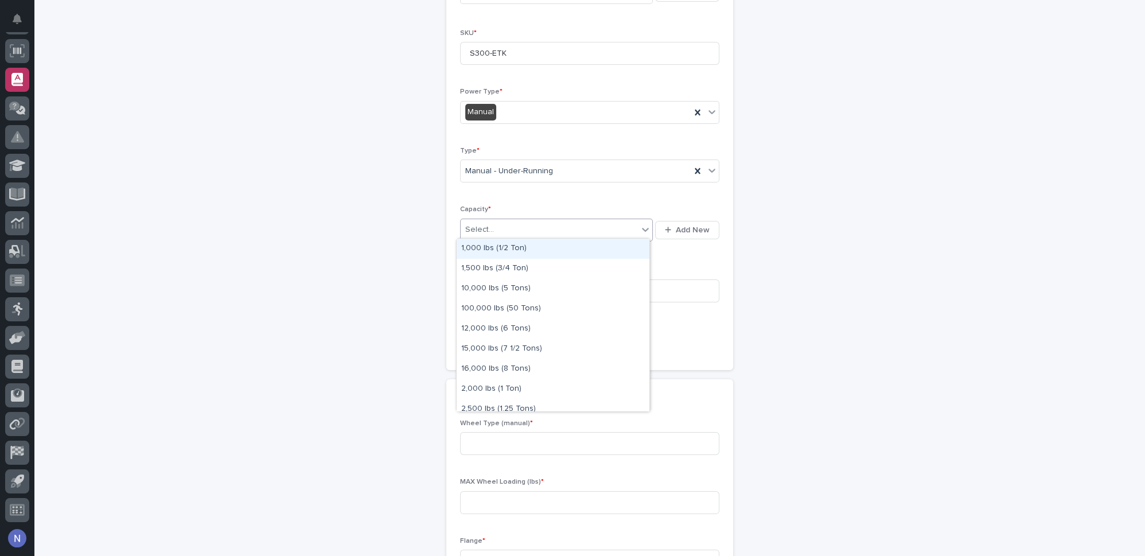
click at [574, 251] on div "1,000 lbs (1/2 Ton)" at bounding box center [552, 249] width 193 height 20
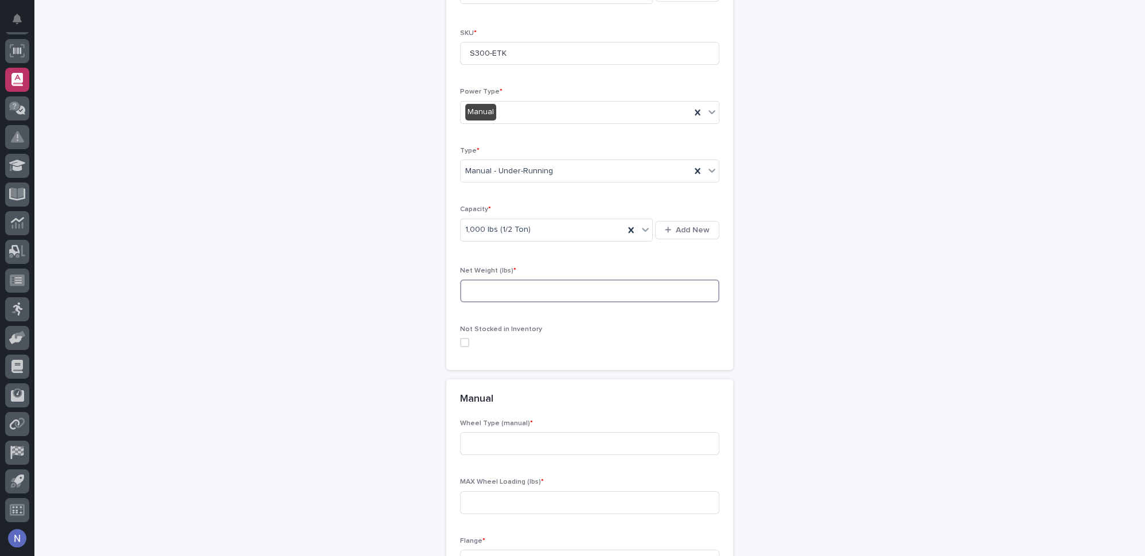
click at [554, 287] on input at bounding box center [589, 290] width 259 height 23
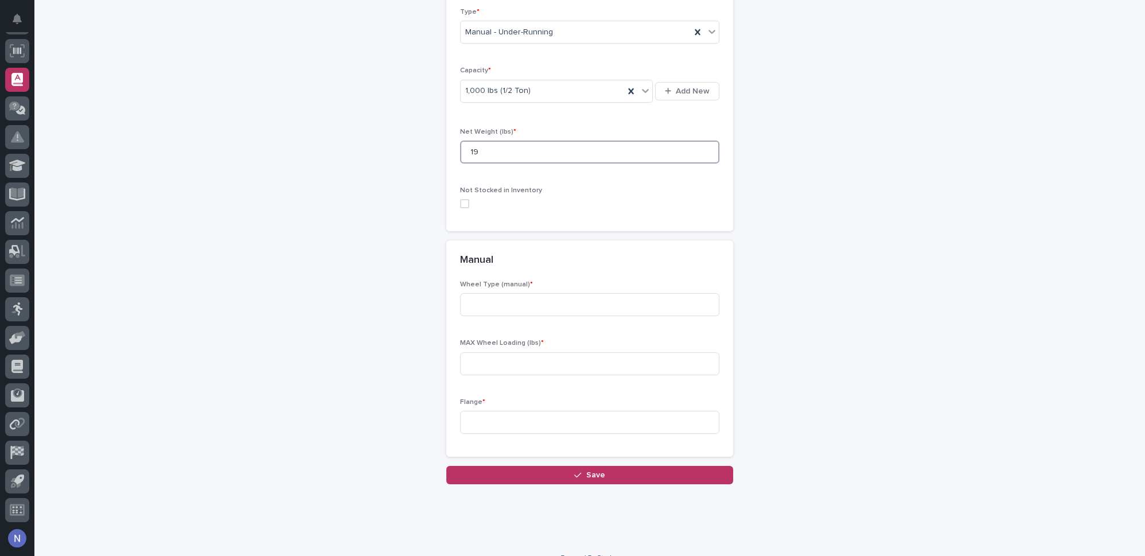
scroll to position [329, 0]
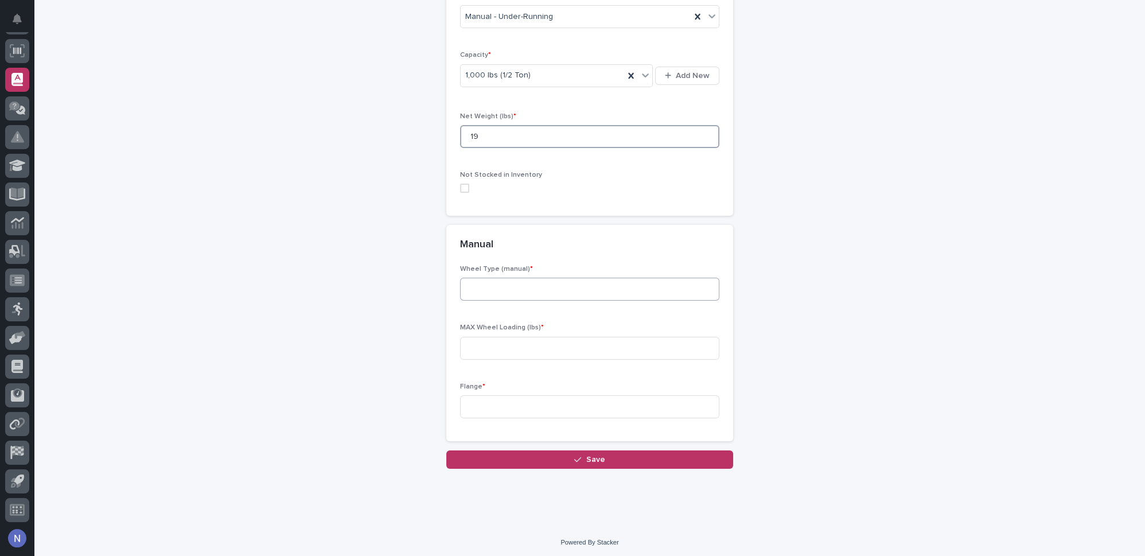
type input "19"
click at [483, 287] on input at bounding box center [589, 289] width 259 height 23
drag, startPoint x: 449, startPoint y: 286, endPoint x: 431, endPoint y: 287, distance: 18.4
click at [431, 287] on div "End Trucks: add new Loading... Saving… Loading... Saving… Loading... Saving… Se…" at bounding box center [590, 102] width 562 height 733
drag, startPoint x: 484, startPoint y: 290, endPoint x: 450, endPoint y: 290, distance: 34.4
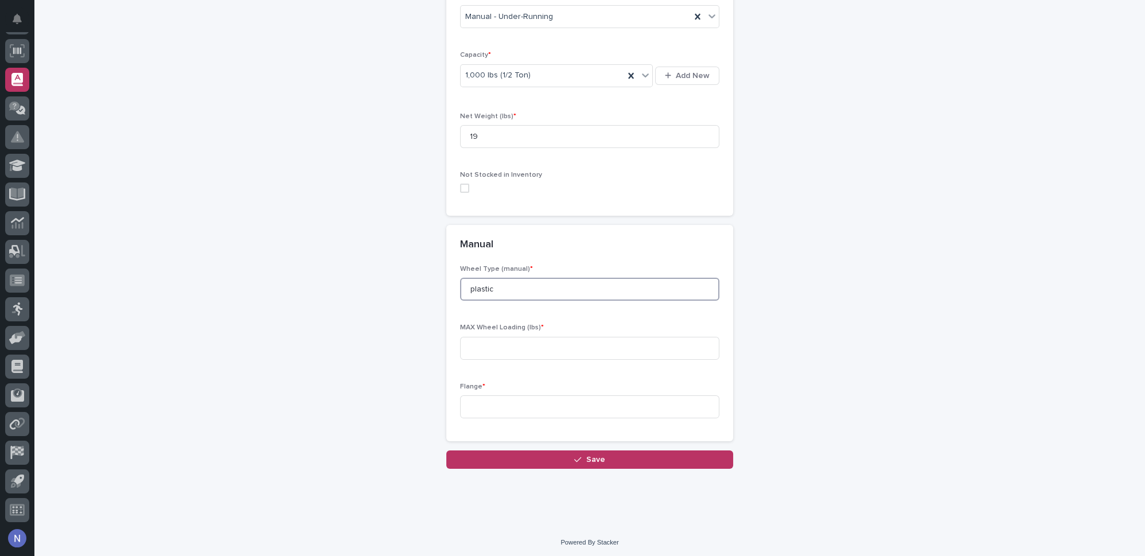
click at [450, 290] on div "Wheel Type (manual) * plastic MAX Wheel Loading (lbs) * Flange *" at bounding box center [589, 353] width 287 height 176
click at [1075, 182] on div "Loading... Saving… Loading... Saving… End Trucks: add new Loading... Saving… Lo…" at bounding box center [589, 131] width 1110 height 790
click at [460, 286] on input "plastic" at bounding box center [589, 289] width 259 height 23
type input "2-9/16" OD-Plastic"
click at [507, 348] on input at bounding box center [589, 348] width 259 height 23
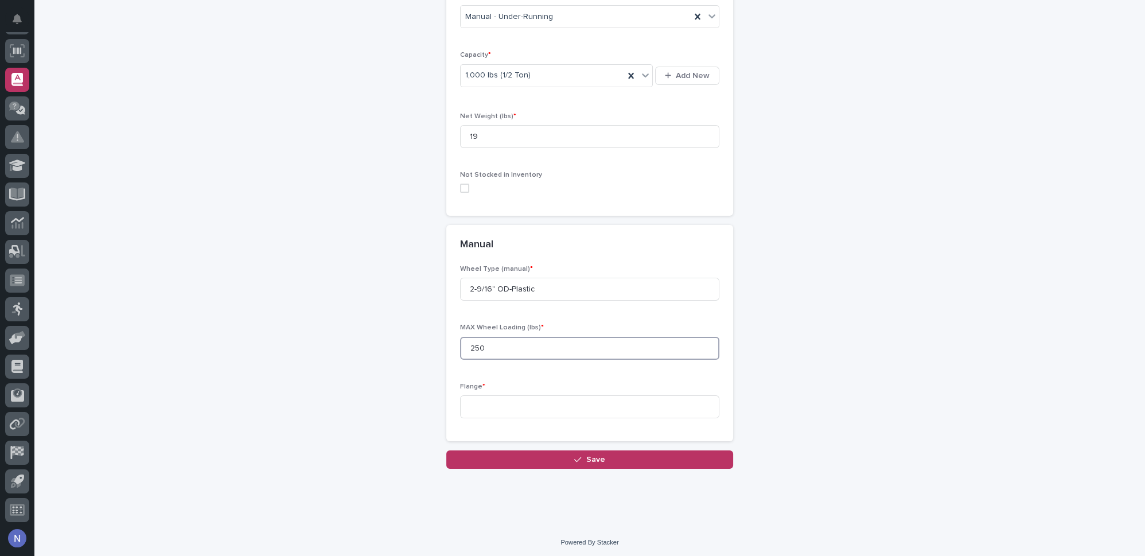
drag, startPoint x: 492, startPoint y: 346, endPoint x: 454, endPoint y: 347, distance: 38.5
click at [454, 347] on div "Wheel Type (manual) * 2-9/16" OD-Plastic MAX Wheel Loading (lbs) * 250 Flange *" at bounding box center [589, 353] width 287 height 176
type input "4"
type input "-"
click at [503, 407] on input at bounding box center [589, 406] width 259 height 23
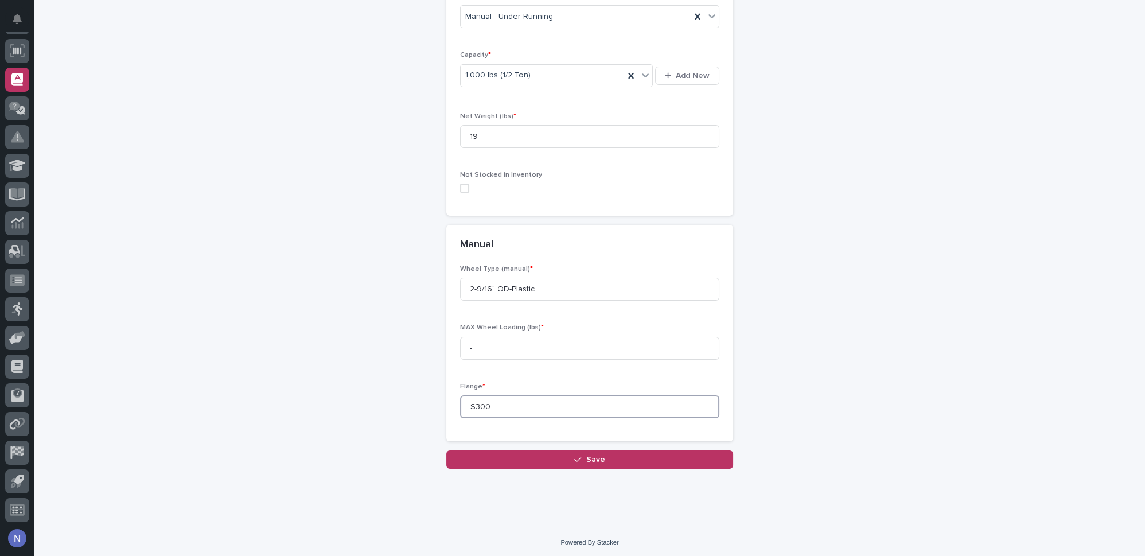
click at [534, 405] on input "S300" at bounding box center [589, 406] width 259 height 23
drag, startPoint x: 533, startPoint y: 405, endPoint x: 468, endPoint y: 402, distance: 64.9
click at [468, 402] on input "S300" at bounding box center [589, 406] width 259 height 23
type input "1-7/8"
click at [495, 457] on button "Save" at bounding box center [589, 459] width 287 height 18
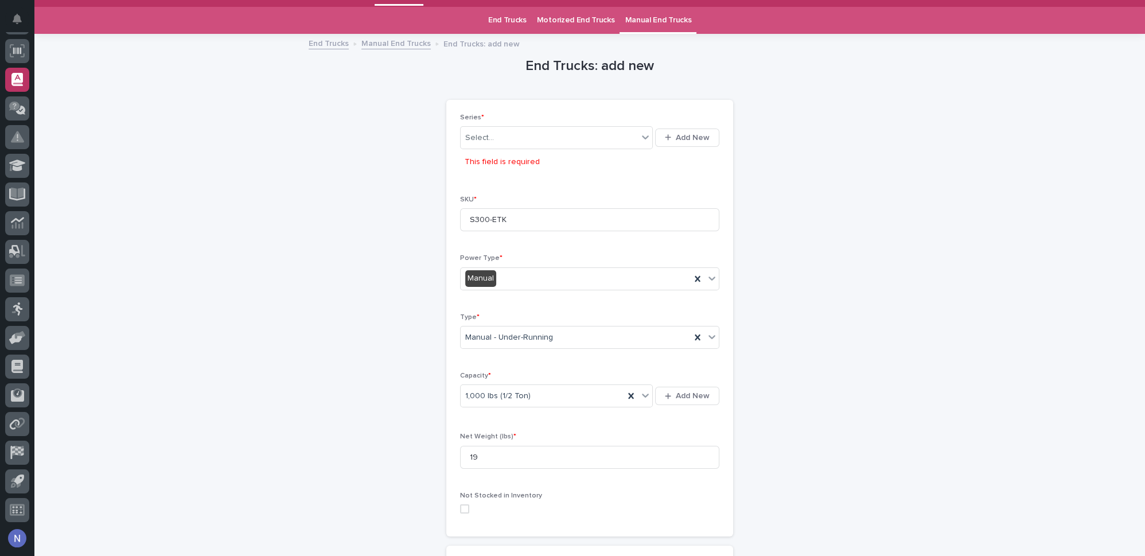
scroll to position [29, 0]
click at [645, 140] on icon at bounding box center [644, 137] width 11 height 11
click at [676, 140] on span "Add New" at bounding box center [692, 138] width 34 height 8
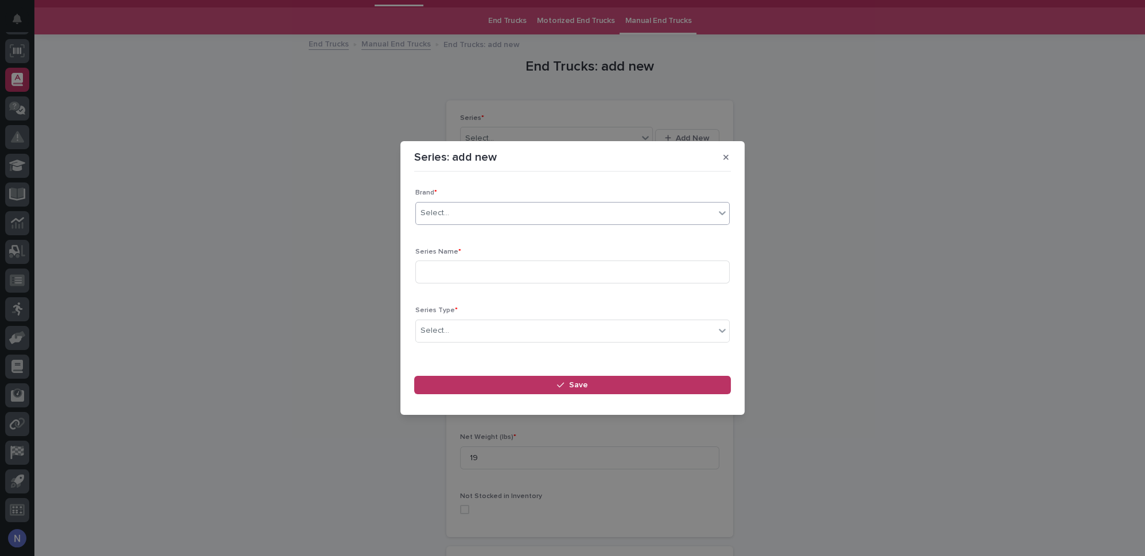
click at [562, 207] on div "Select..." at bounding box center [565, 213] width 299 height 19
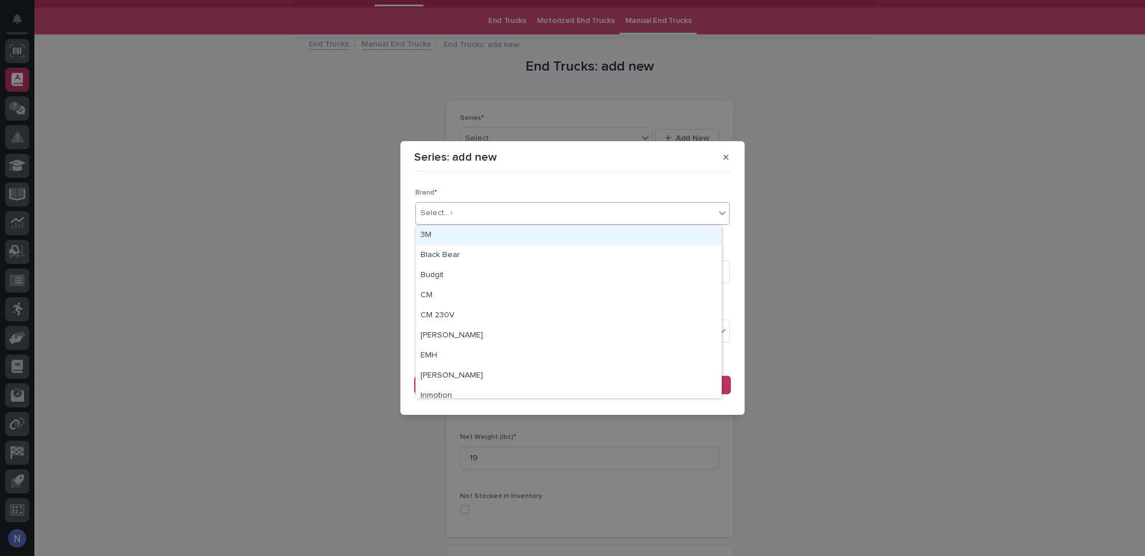
type input "**"
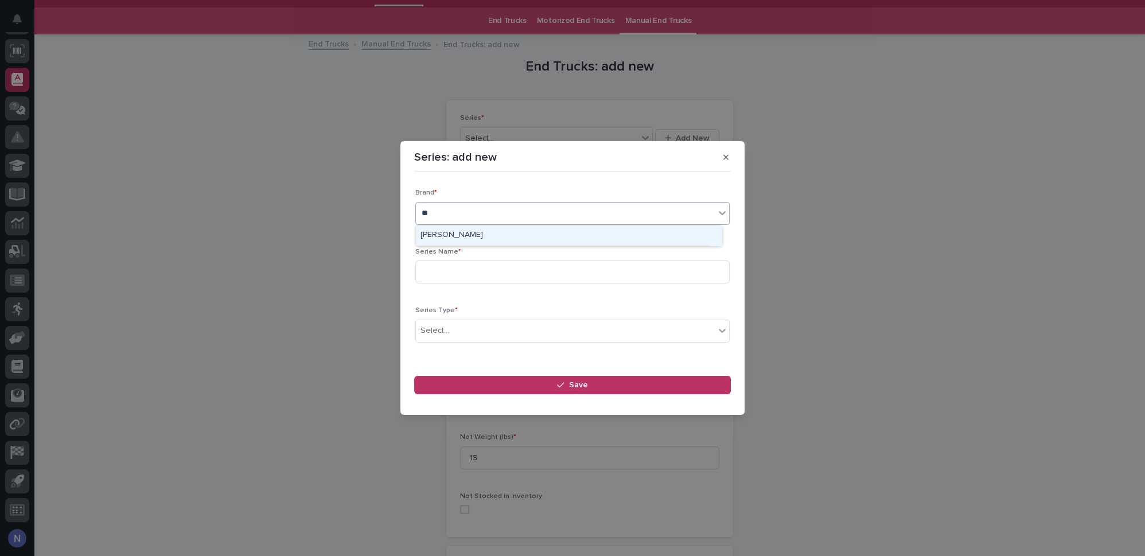
click at [548, 235] on div "Starke" at bounding box center [569, 235] width 306 height 20
click at [542, 265] on input at bounding box center [572, 271] width 314 height 23
type input "S-300"
click at [532, 331] on div "Select..." at bounding box center [565, 330] width 299 height 19
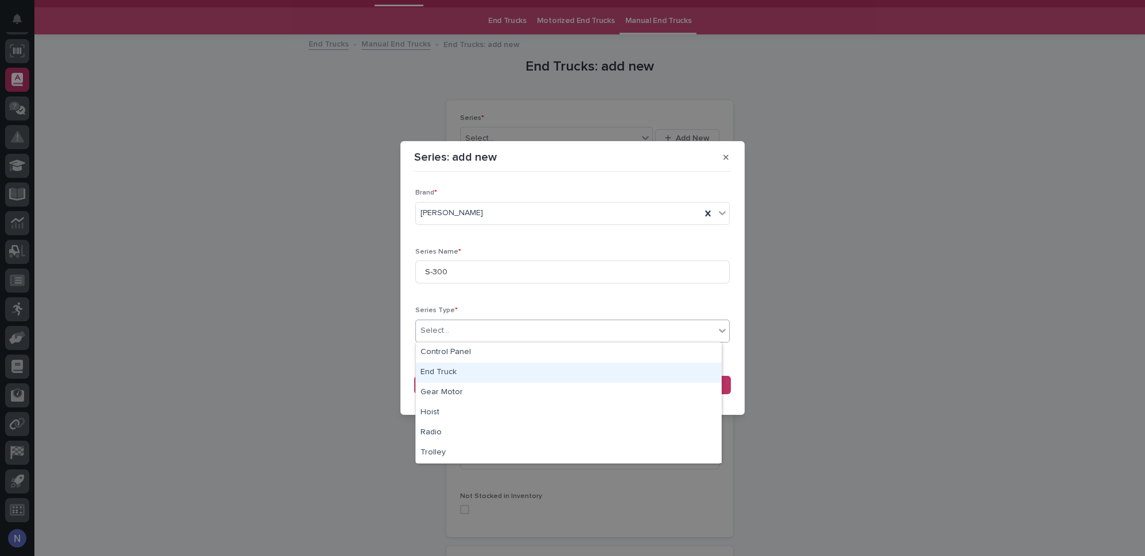
click at [487, 373] on div "End Truck" at bounding box center [569, 372] width 306 height 20
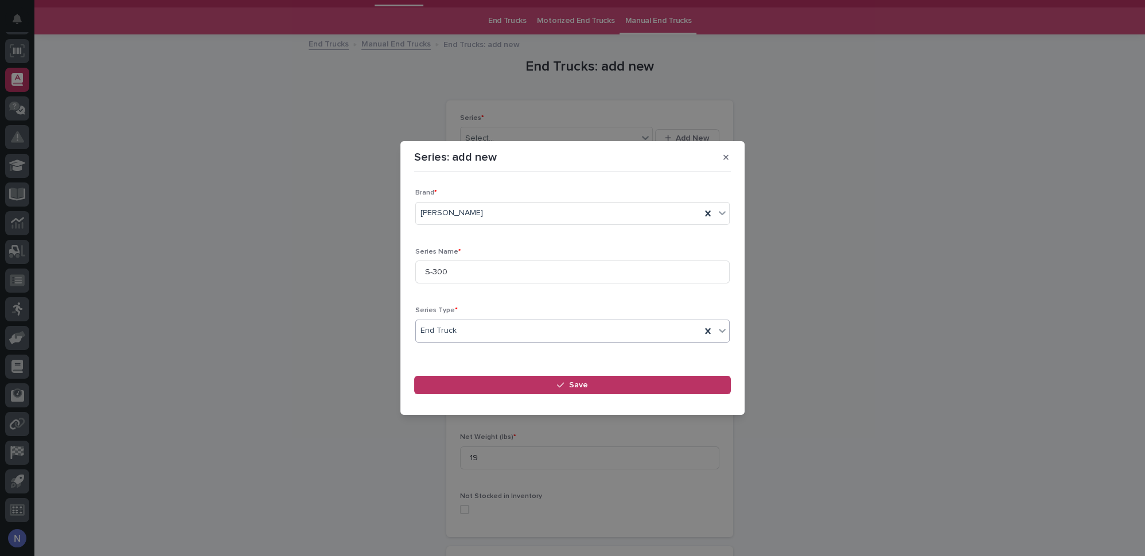
click at [510, 333] on div "End Truck" at bounding box center [558, 330] width 285 height 19
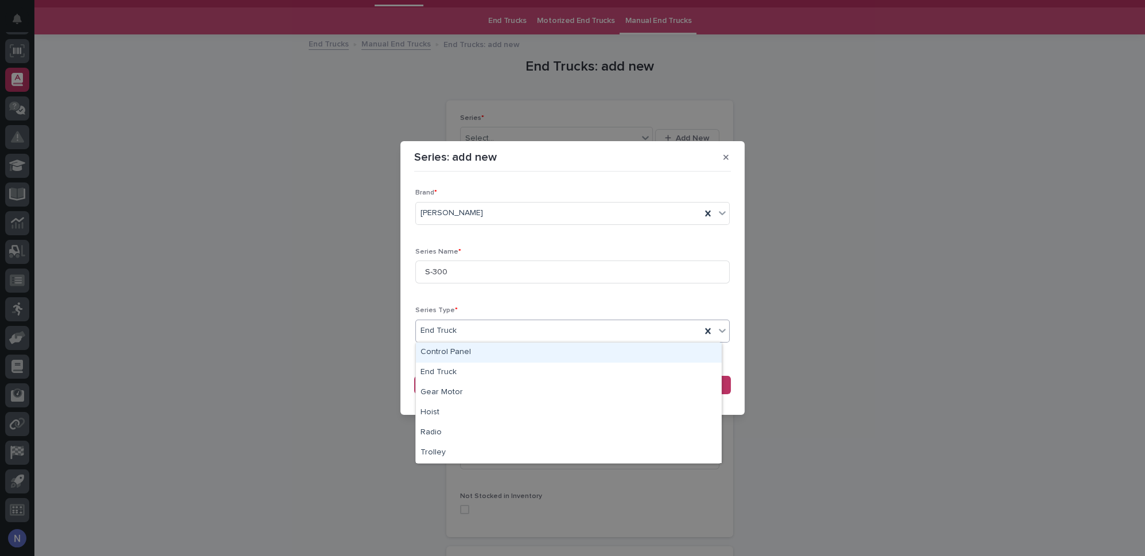
click at [482, 328] on div "End Truck" at bounding box center [558, 330] width 285 height 19
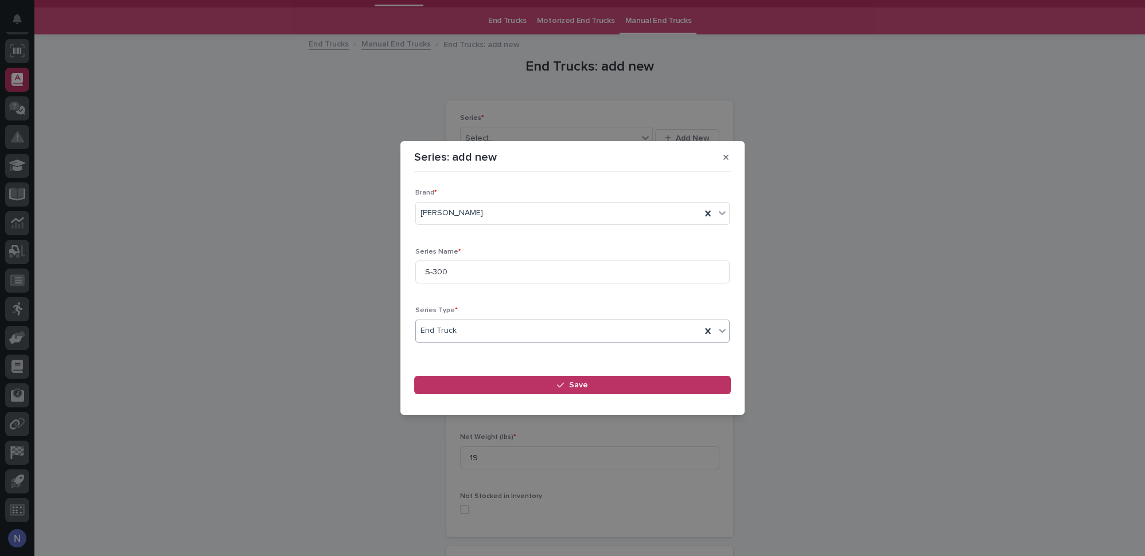
click at [573, 328] on div "End Truck" at bounding box center [558, 330] width 285 height 19
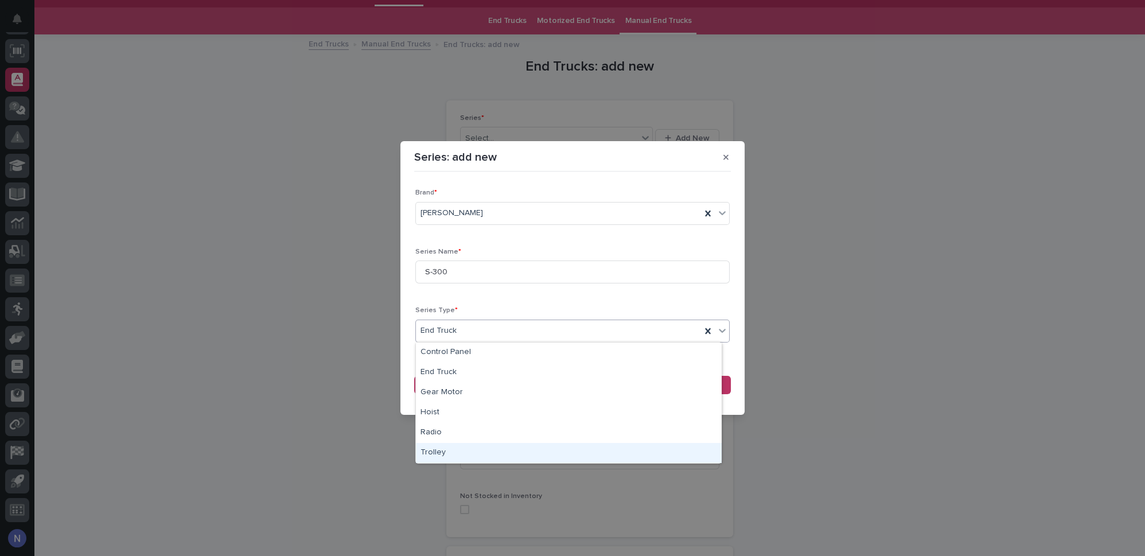
click at [450, 447] on div "Trolley" at bounding box center [569, 453] width 306 height 20
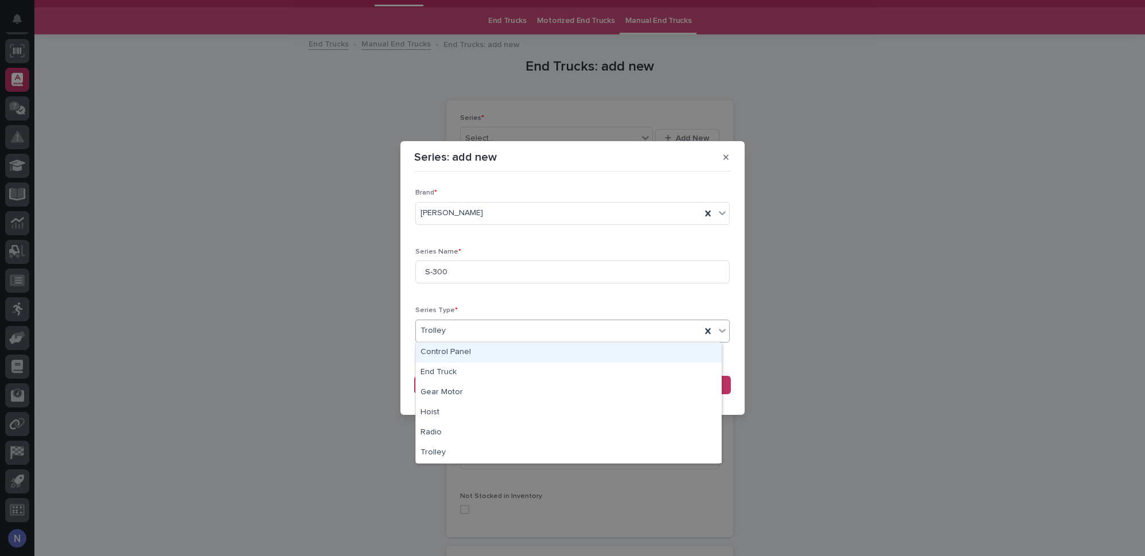
click at [488, 328] on div "Trolley" at bounding box center [558, 330] width 285 height 19
click at [464, 372] on div "End Truck" at bounding box center [569, 372] width 306 height 20
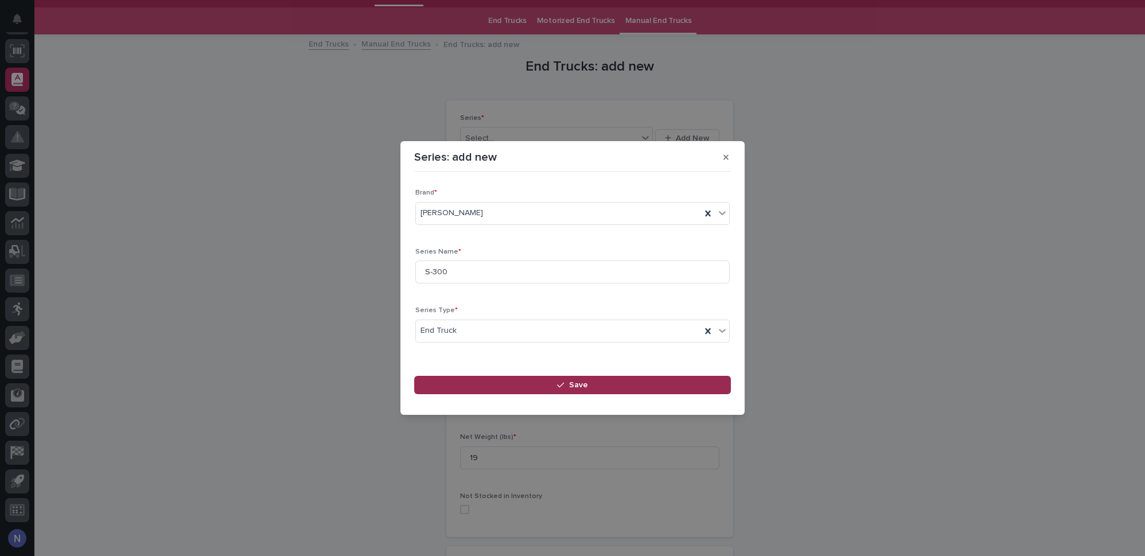
click at [477, 384] on button "Save" at bounding box center [572, 385] width 317 height 18
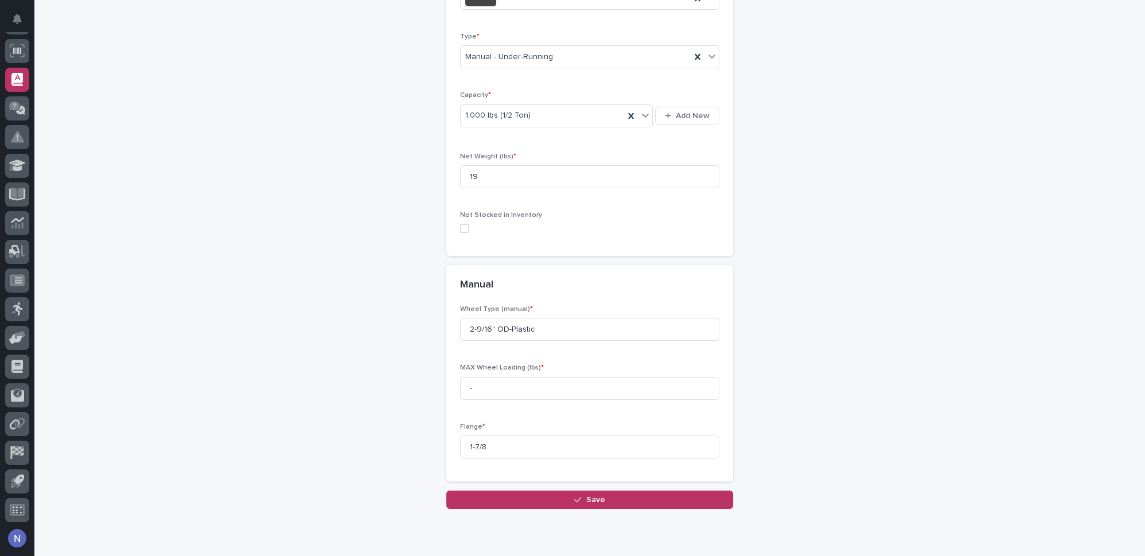
scroll to position [329, 0]
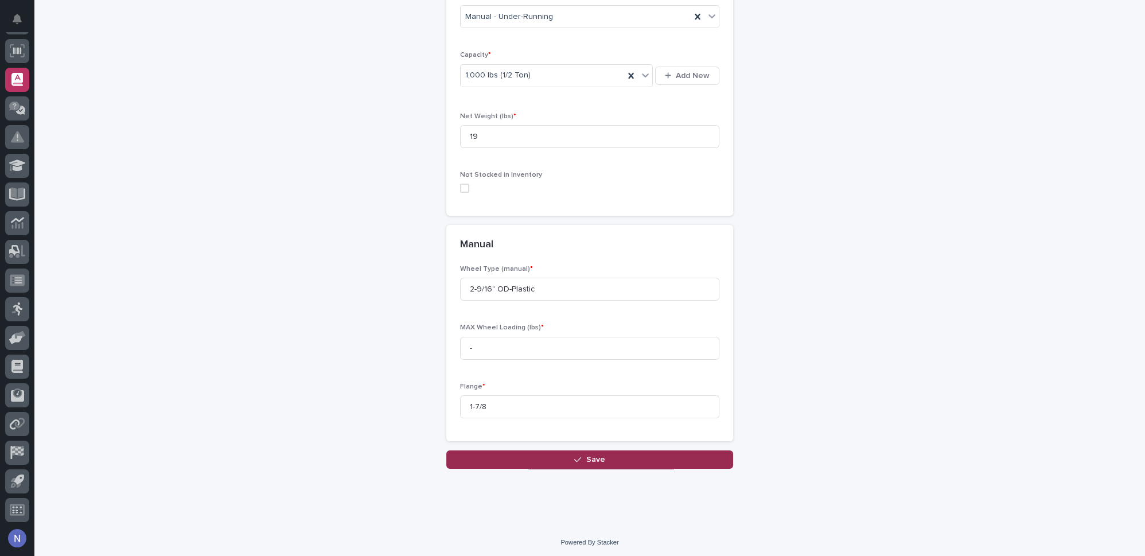
click at [516, 451] on button "Save" at bounding box center [589, 459] width 287 height 18
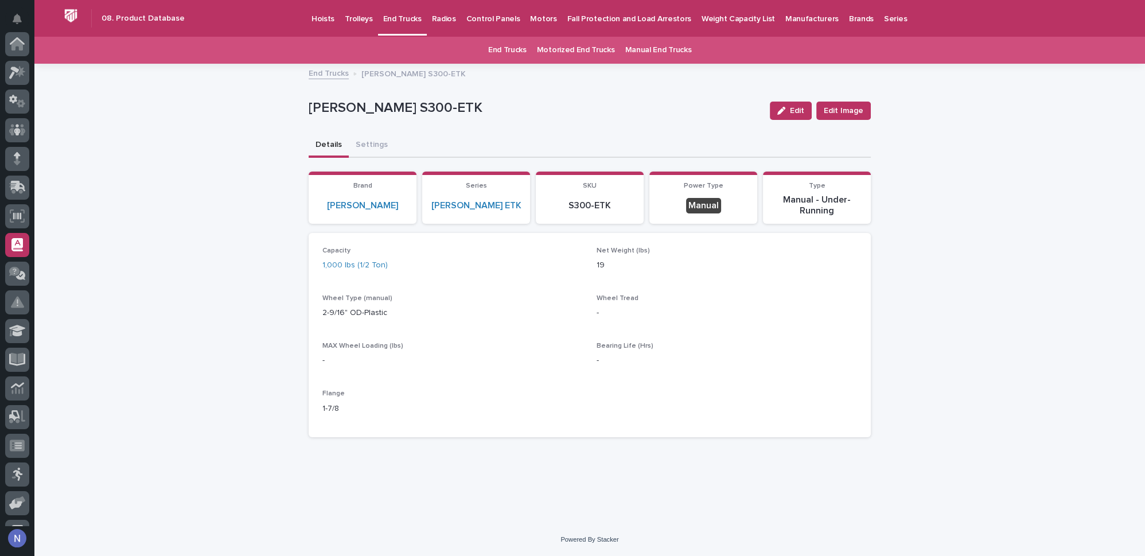
click at [312, 20] on p "Hoists" at bounding box center [322, 12] width 23 height 24
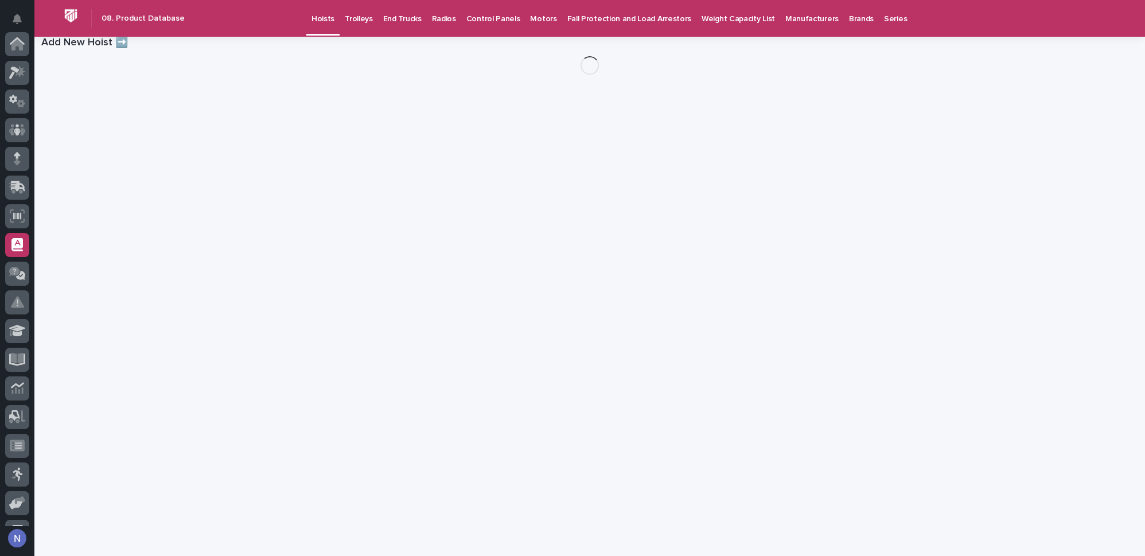
scroll to position [165, 0]
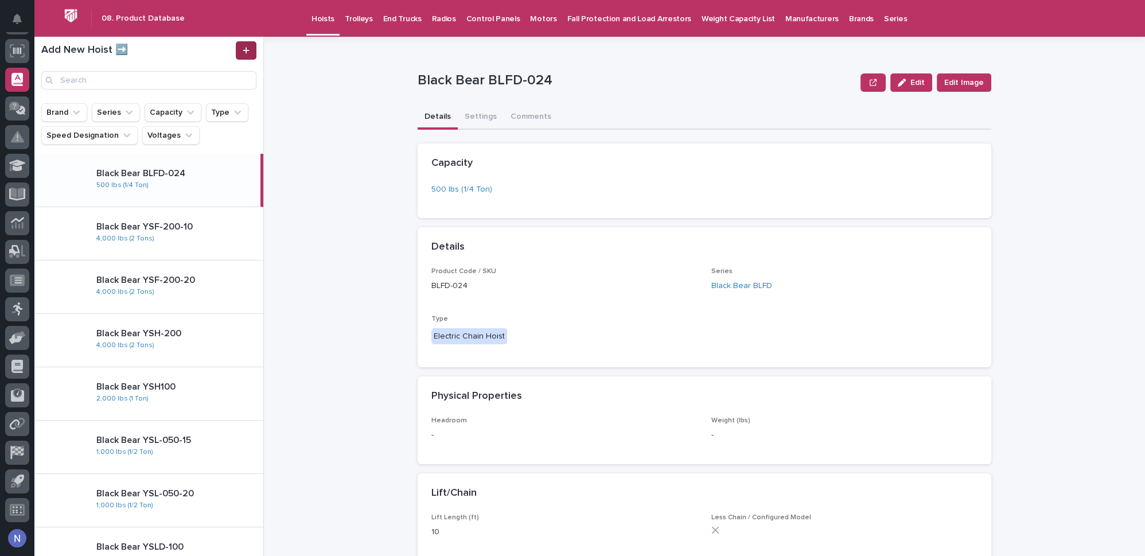
click at [247, 50] on icon at bounding box center [246, 50] width 7 height 8
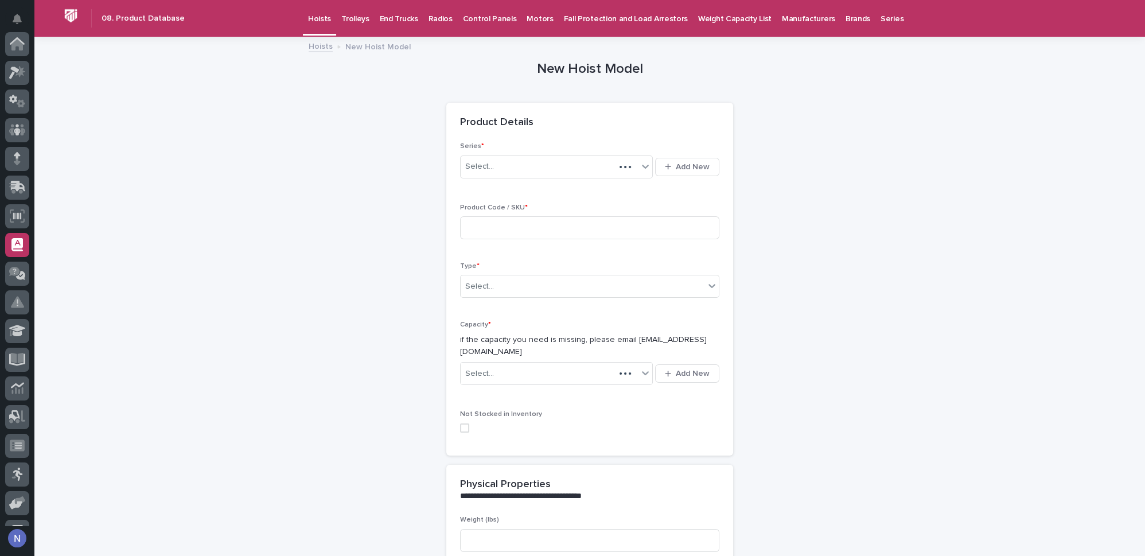
scroll to position [165, 0]
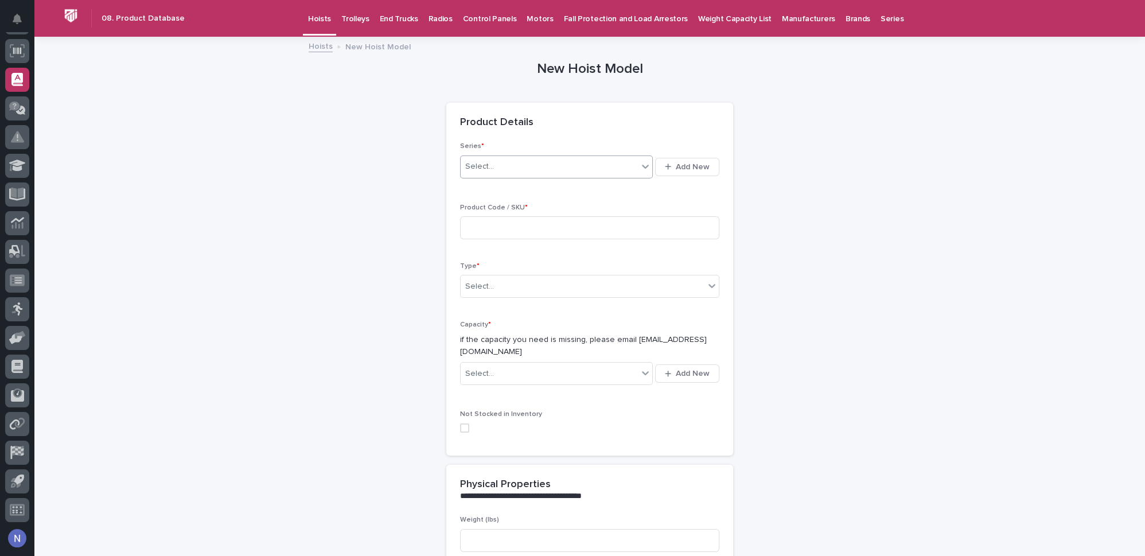
click at [545, 161] on div "Select..." at bounding box center [548, 166] width 177 height 19
type input "***"
click at [534, 190] on div "Starke SMW" at bounding box center [552, 188] width 193 height 20
click at [502, 228] on input at bounding box center [589, 227] width 259 height 23
type input "SMW0322-20-230V-3PH"
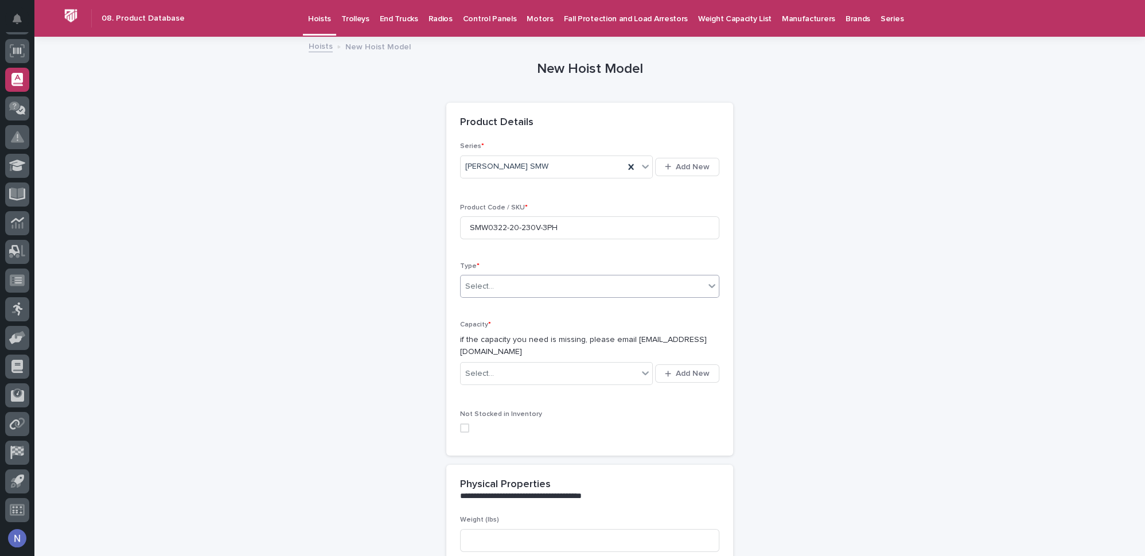
click at [503, 279] on div "Select..." at bounding box center [582, 286] width 244 height 19
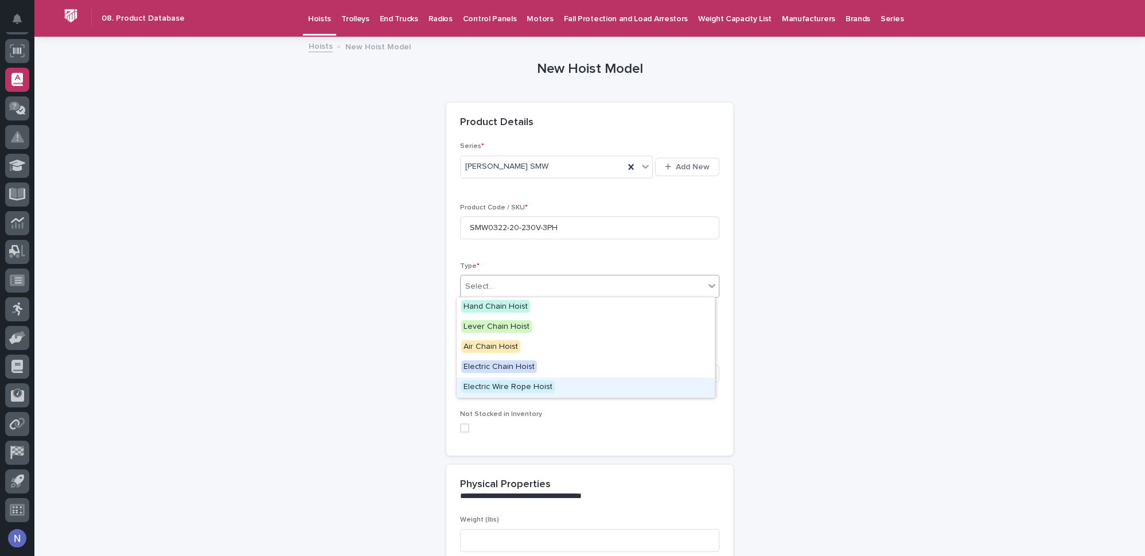
click at [503, 389] on span "Electric Wire Rope Hoist" at bounding box center [507, 386] width 93 height 13
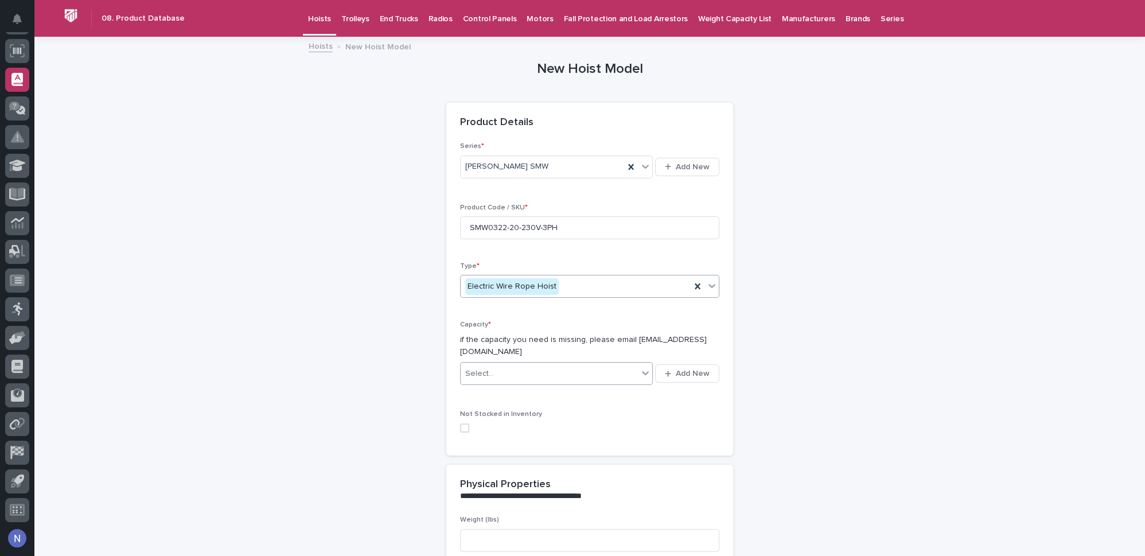
click at [502, 364] on div "Select..." at bounding box center [548, 373] width 177 height 19
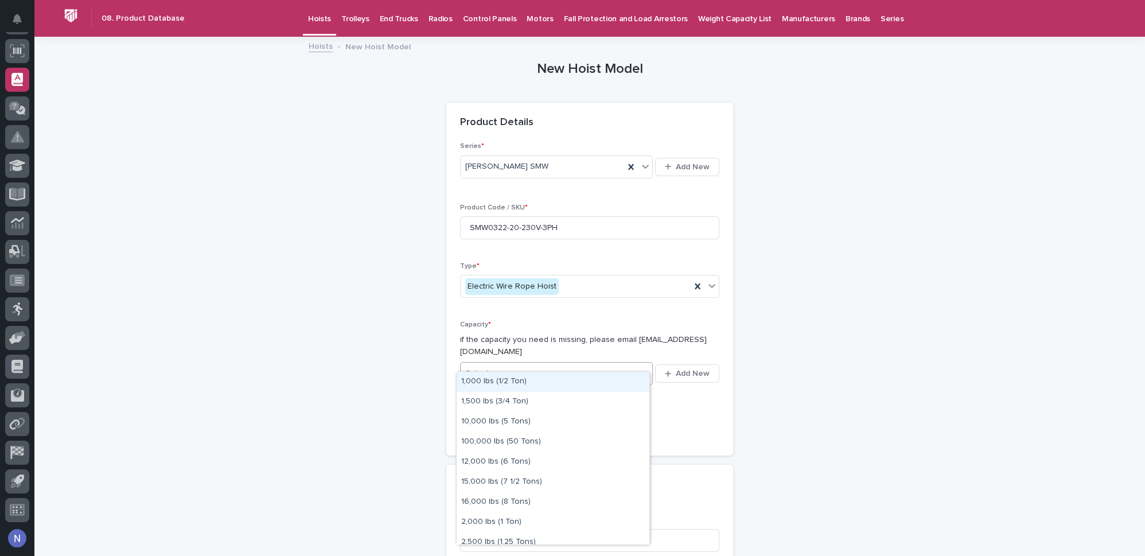
type input "*"
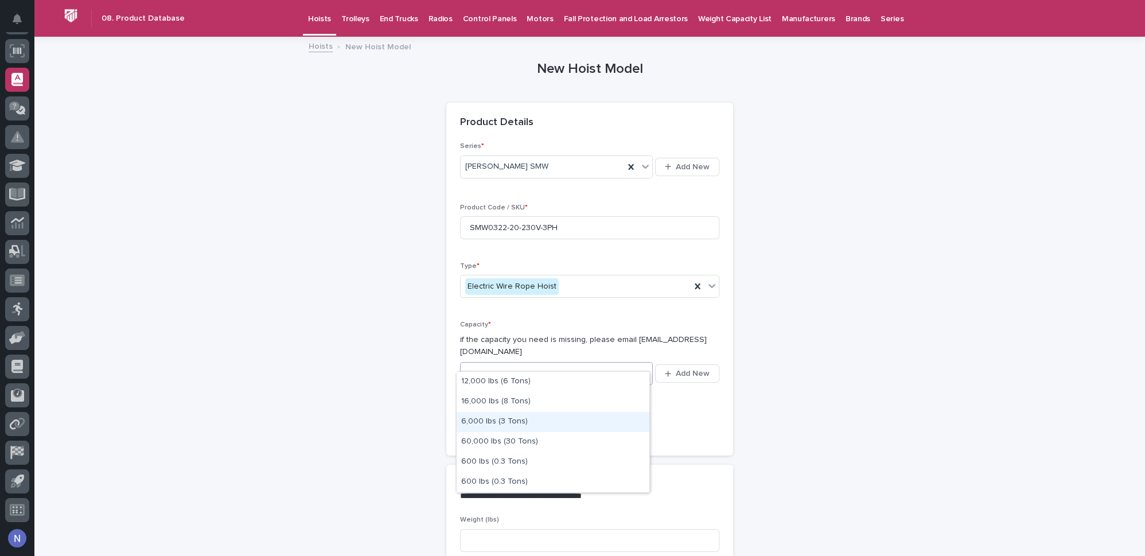
click at [498, 422] on div "6,000 lbs (3 Tons)" at bounding box center [552, 422] width 193 height 20
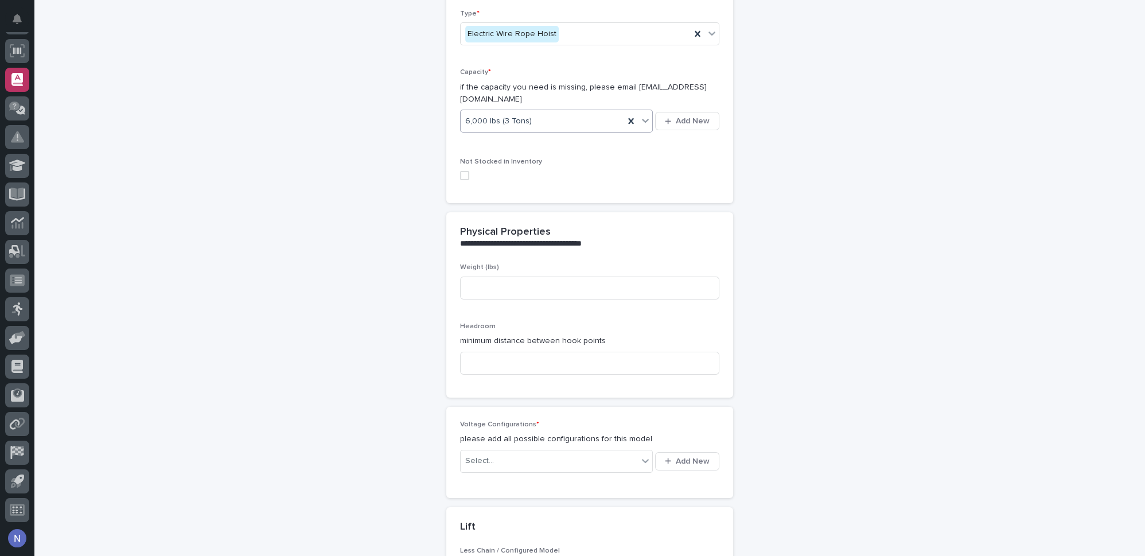
scroll to position [260, 0]
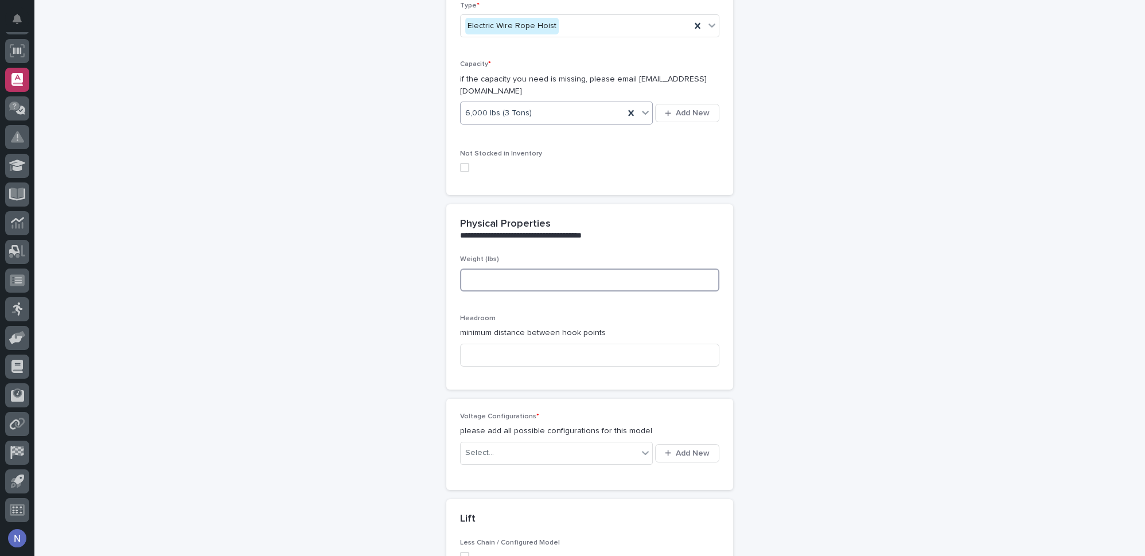
click at [506, 268] on input at bounding box center [589, 279] width 259 height 23
click at [537, 272] on input at bounding box center [589, 279] width 259 height 23
type input "765"
click at [510, 345] on input at bounding box center [589, 354] width 259 height 23
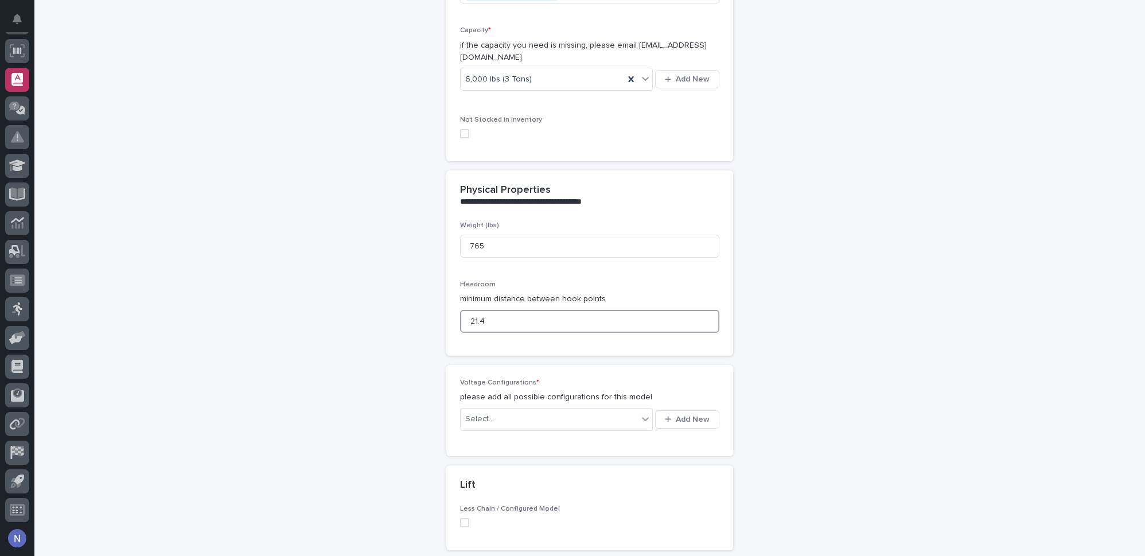
scroll to position [365, 0]
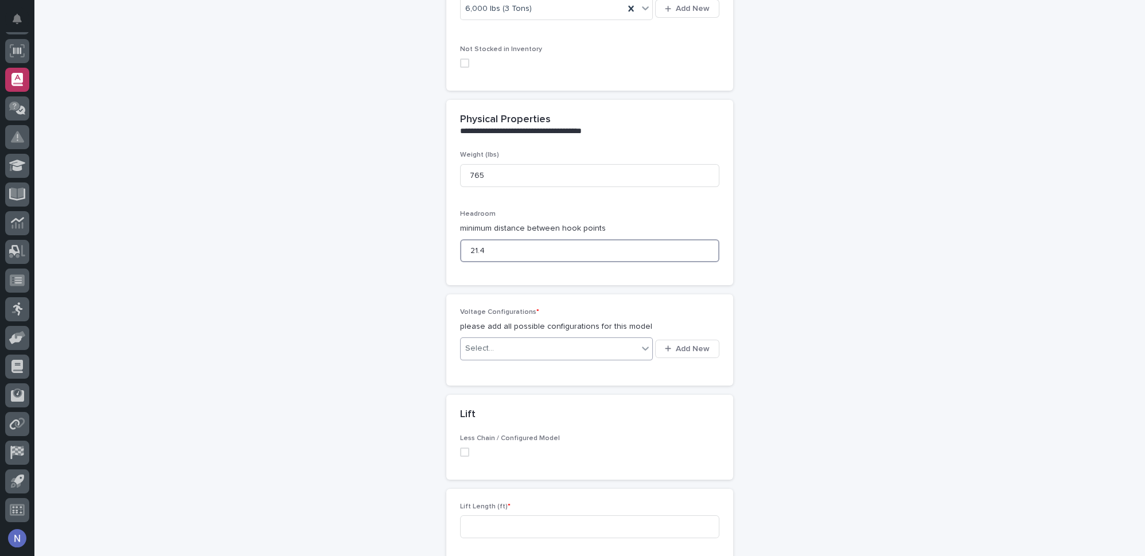
type input "21.4"
click at [519, 339] on div "Select..." at bounding box center [548, 348] width 177 height 19
click at [596, 339] on div "Select..." at bounding box center [548, 348] width 177 height 19
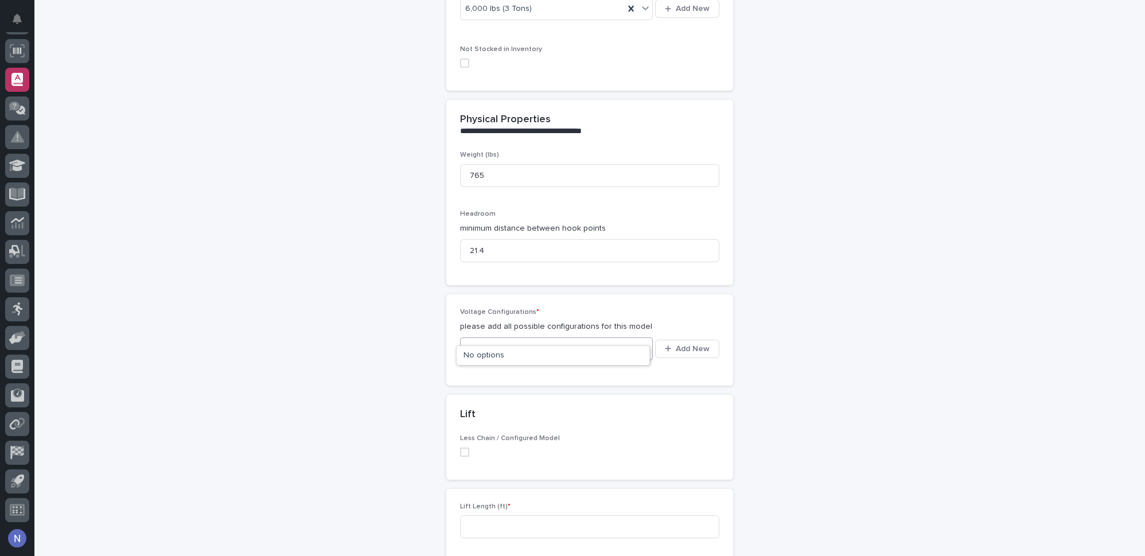
click at [597, 339] on div "Select..." at bounding box center [548, 348] width 177 height 19
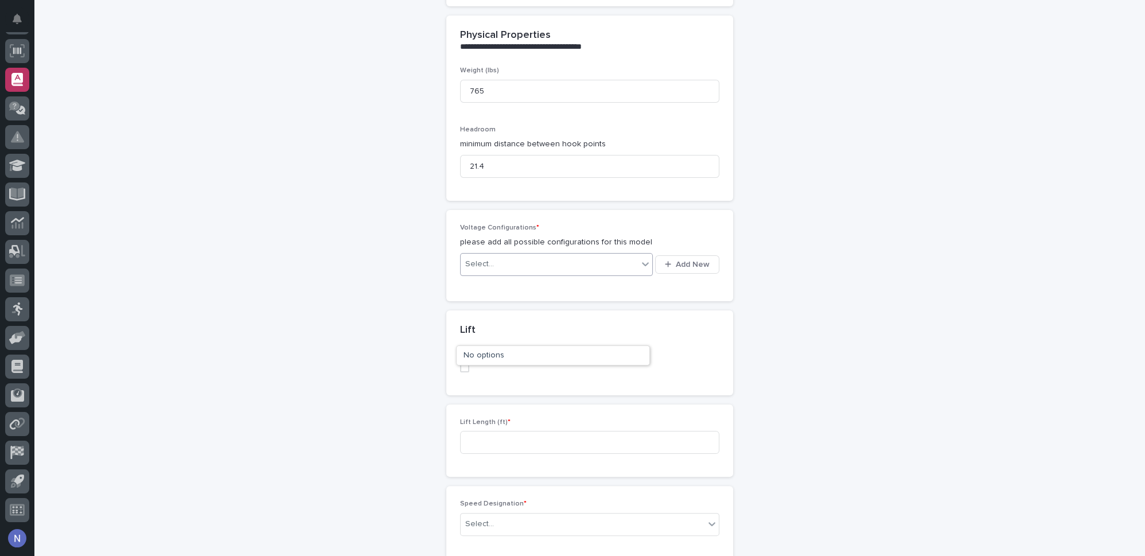
scroll to position [469, 0]
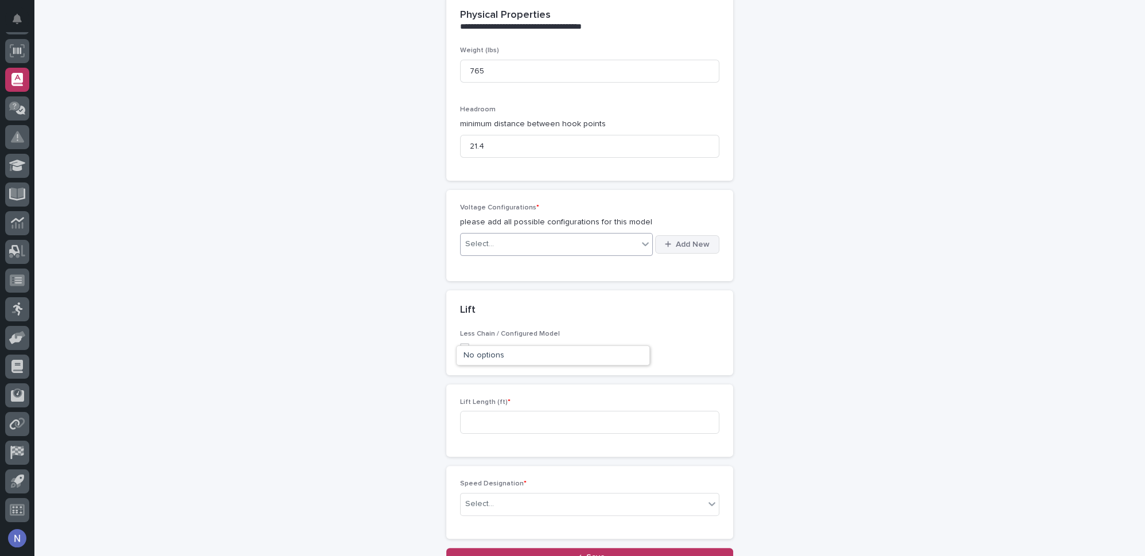
click at [688, 240] on span "Add New" at bounding box center [692, 244] width 34 height 8
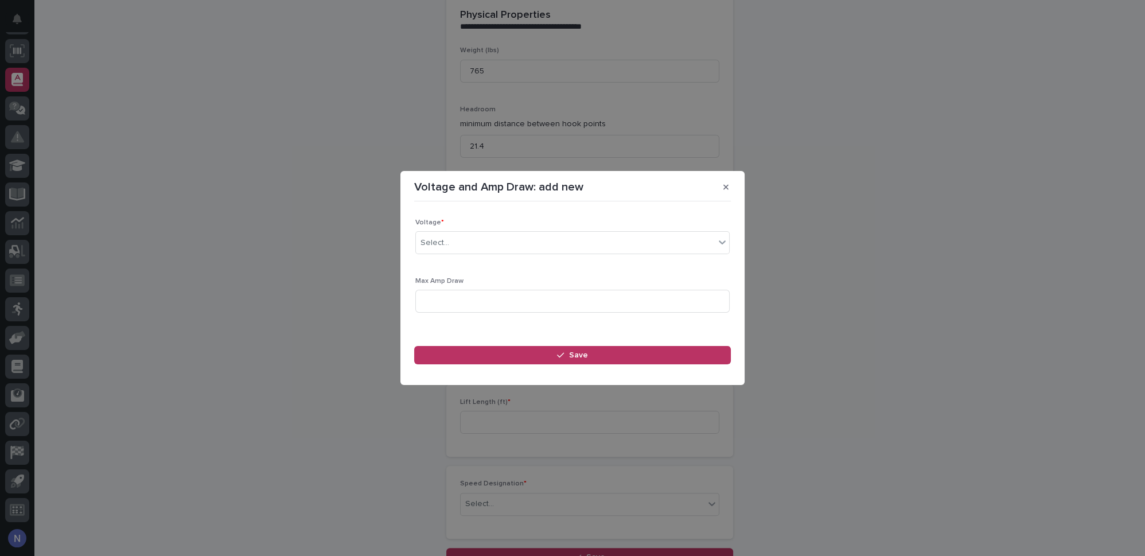
drag, startPoint x: 517, startPoint y: 223, endPoint x: 498, endPoint y: 239, distance: 24.0
click at [513, 226] on p "Voltage *" at bounding box center [572, 222] width 314 height 8
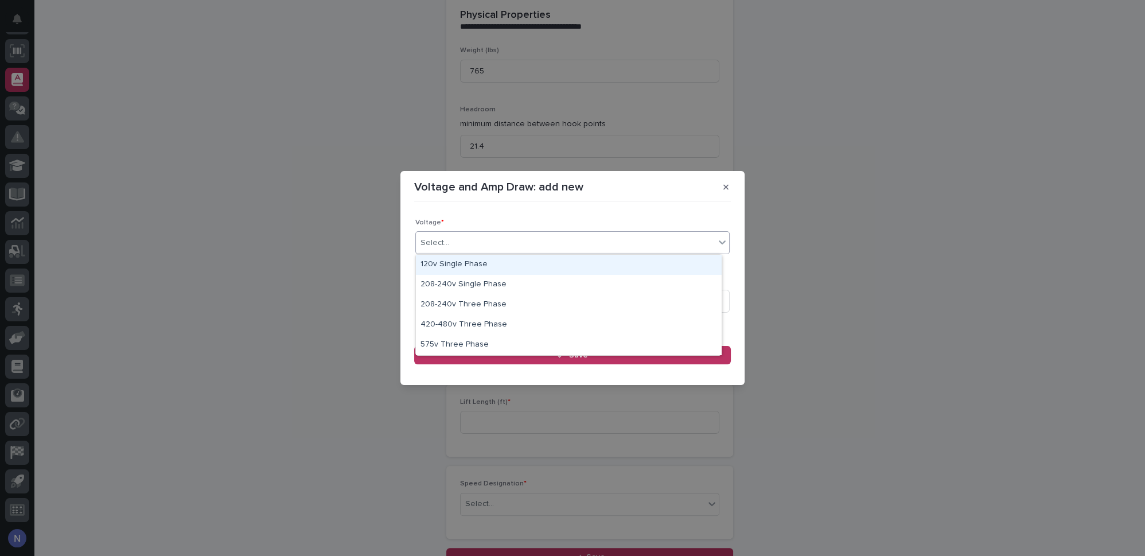
click at [498, 239] on div "Select..." at bounding box center [565, 242] width 299 height 19
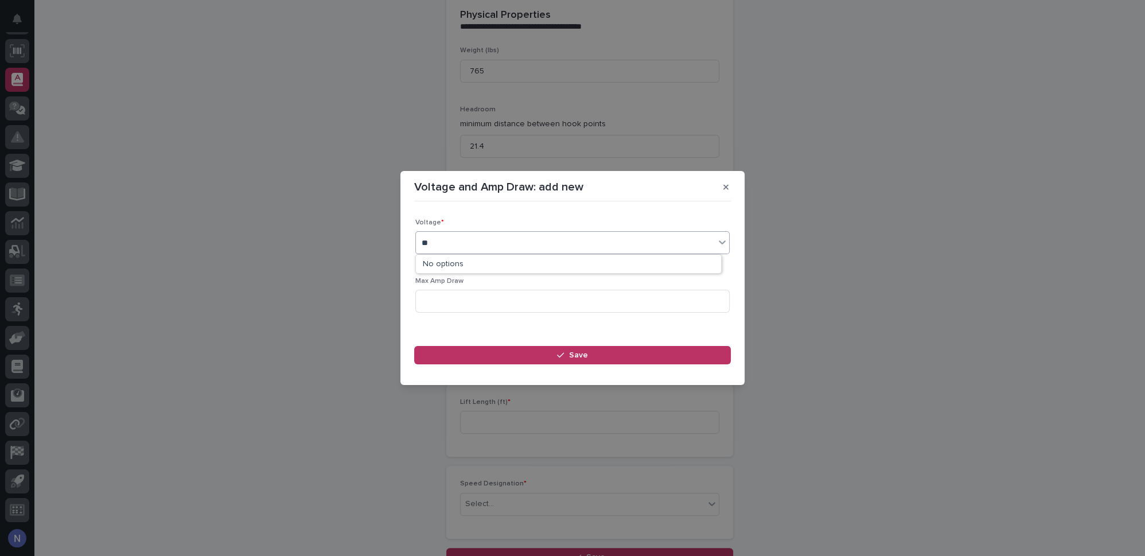
type input "*"
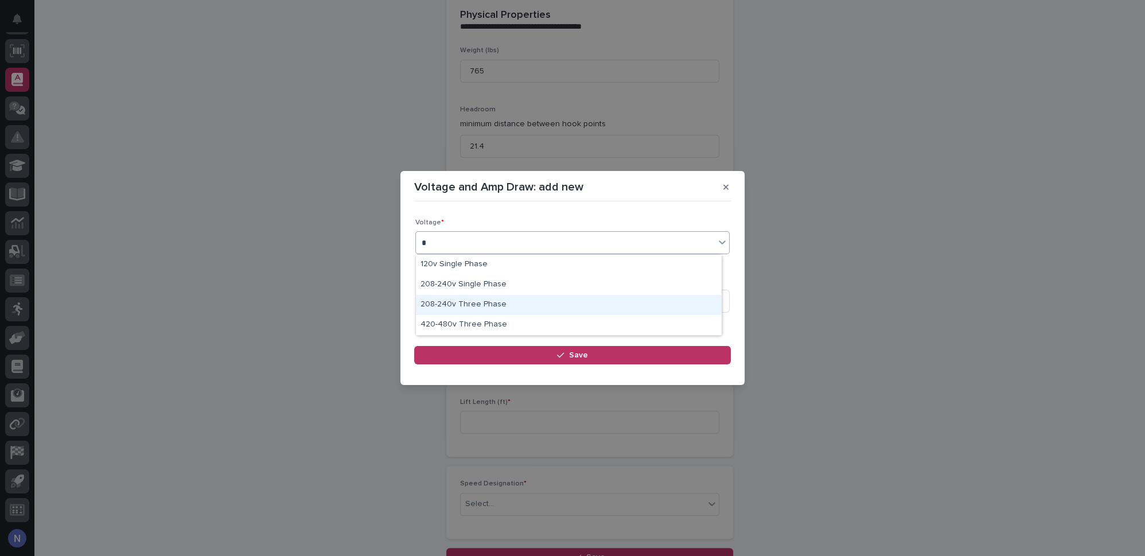
click at [486, 298] on div "208-240v Three Phase" at bounding box center [569, 305] width 306 height 20
click at [485, 298] on input at bounding box center [572, 301] width 314 height 23
type input "12.6"
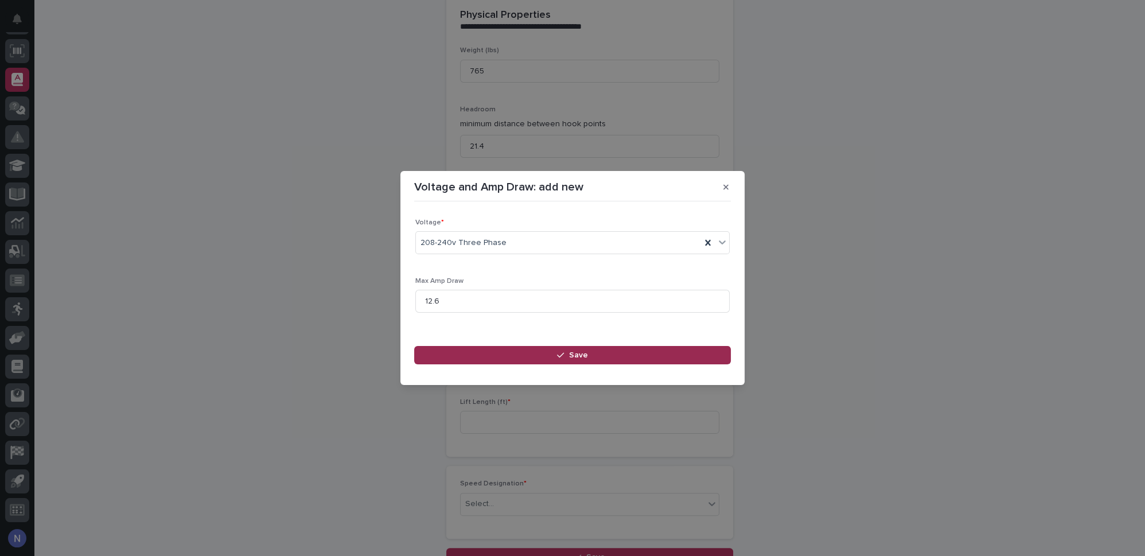
click at [493, 350] on button "Save" at bounding box center [572, 355] width 317 height 18
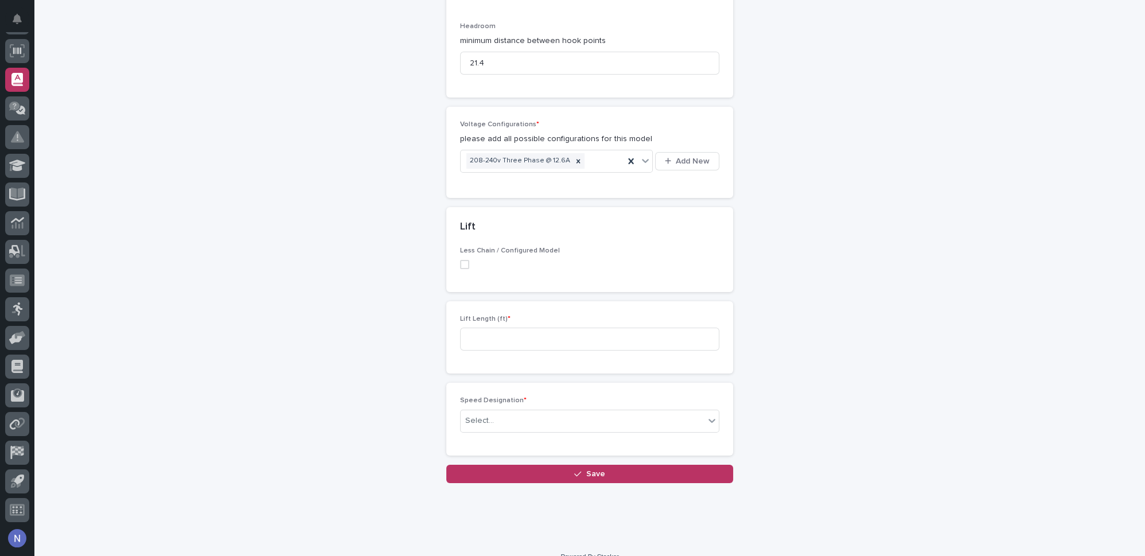
scroll to position [553, 0]
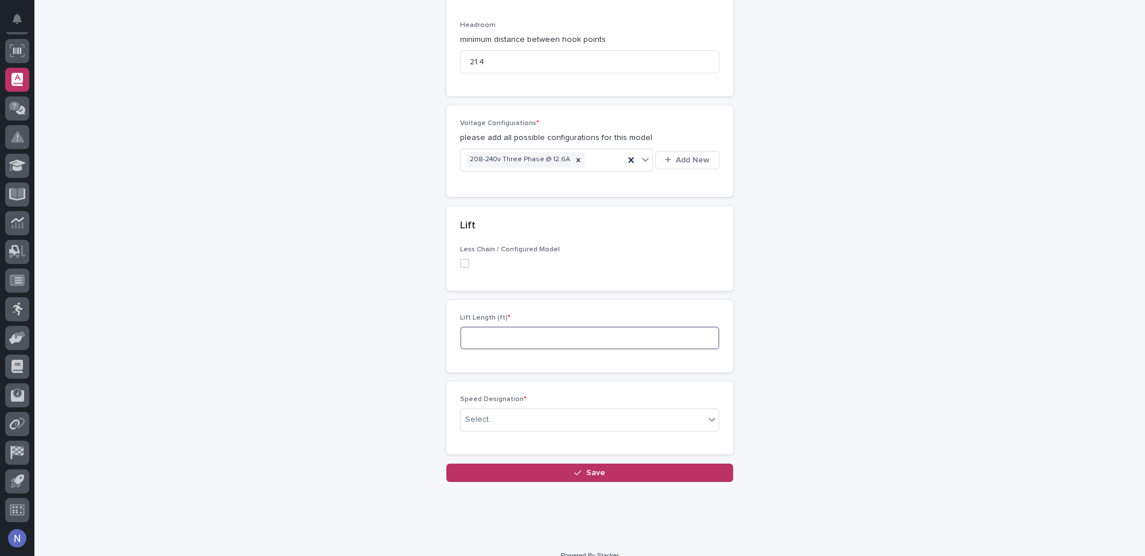
click at [487, 331] on input at bounding box center [589, 337] width 259 height 23
type input "20"
click at [509, 410] on div "Select..." at bounding box center [582, 419] width 244 height 19
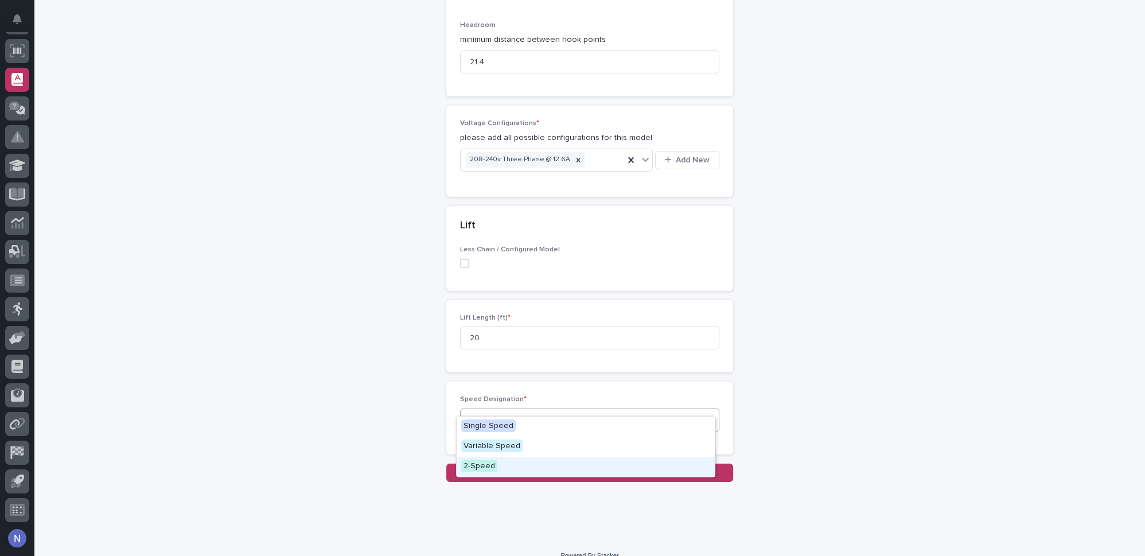
click at [509, 459] on div "2-Speed" at bounding box center [585, 466] width 258 height 20
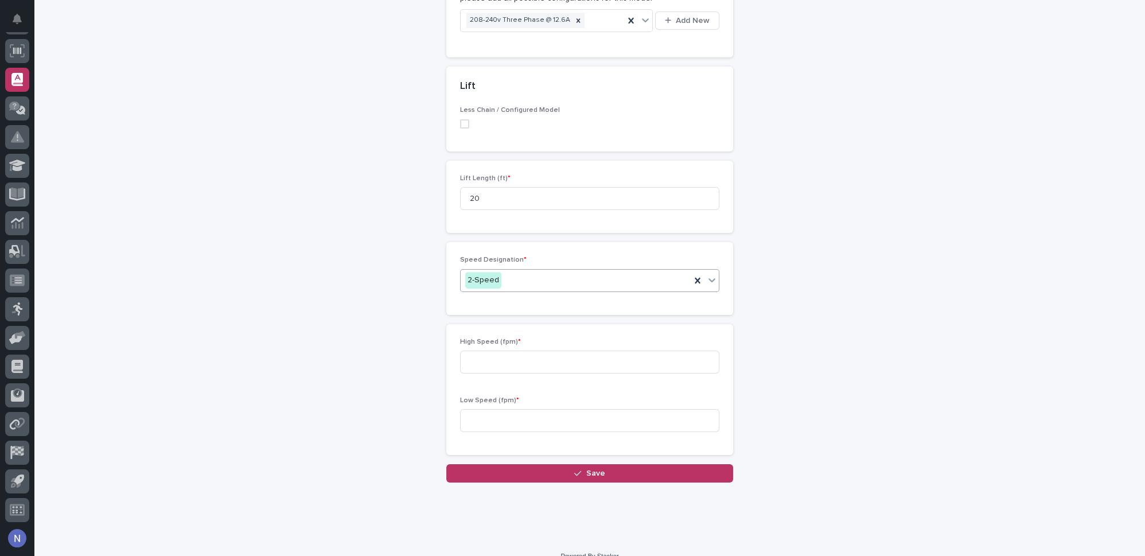
scroll to position [694, 0]
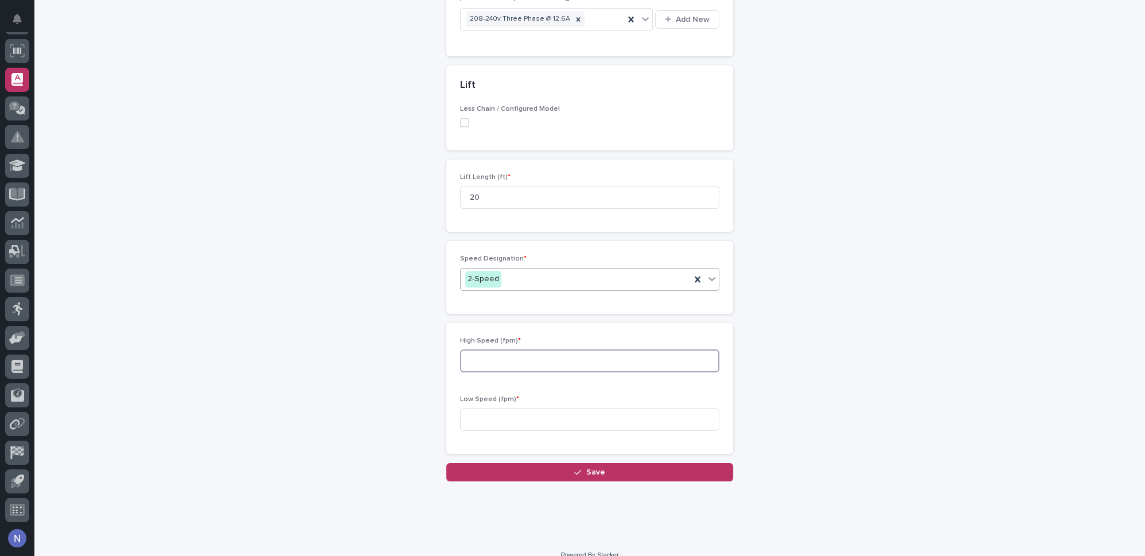
click at [501, 349] on input at bounding box center [589, 360] width 259 height 23
type input "24"
type input "4"
click at [486, 349] on input "24" at bounding box center [589, 360] width 259 height 23
type input "22"
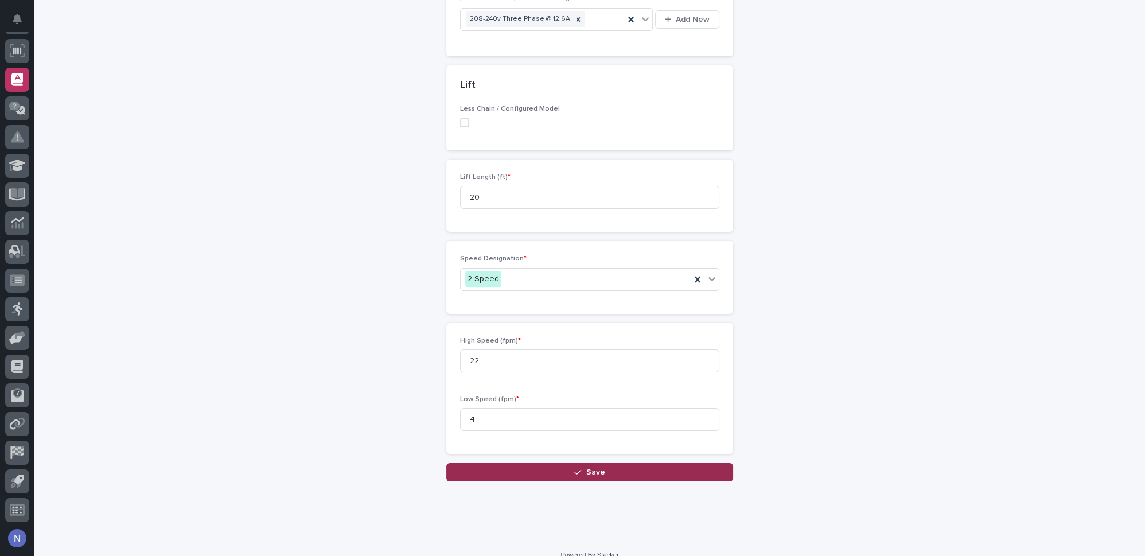
click at [503, 463] on button "Save" at bounding box center [589, 472] width 287 height 18
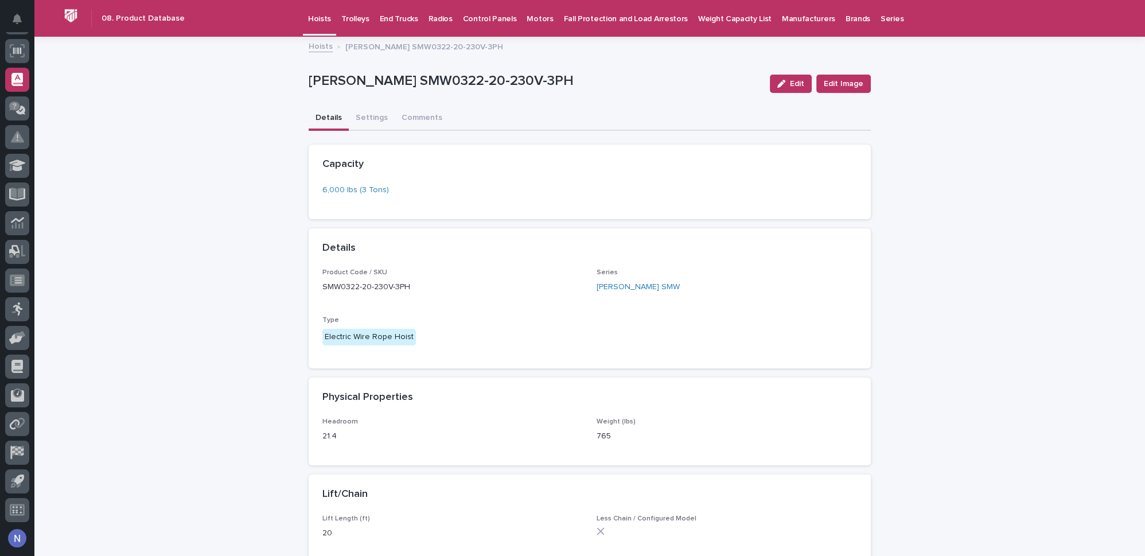
click at [313, 12] on p "Hoists" at bounding box center [319, 12] width 23 height 24
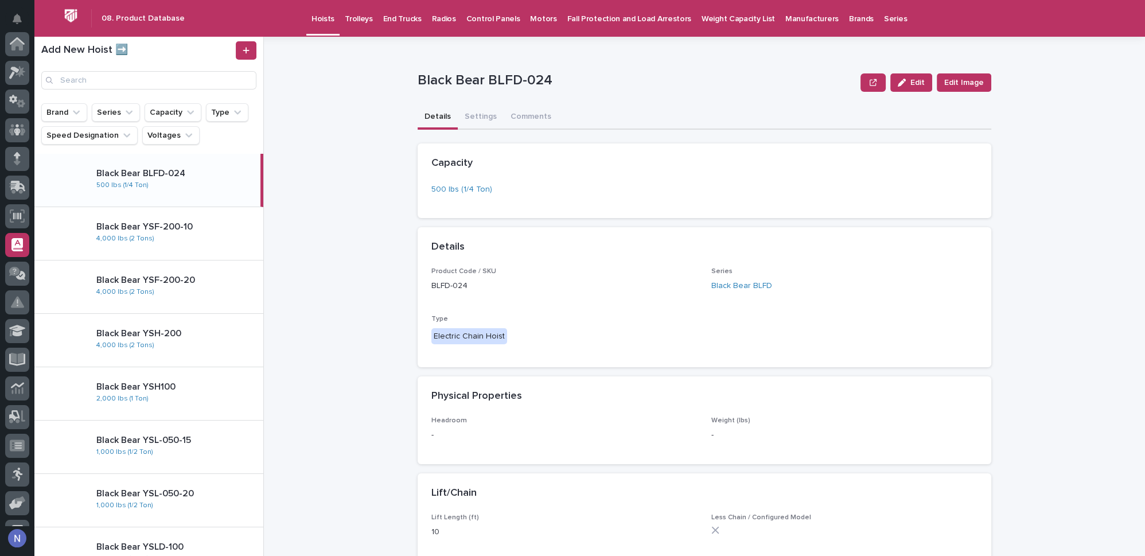
scroll to position [165, 0]
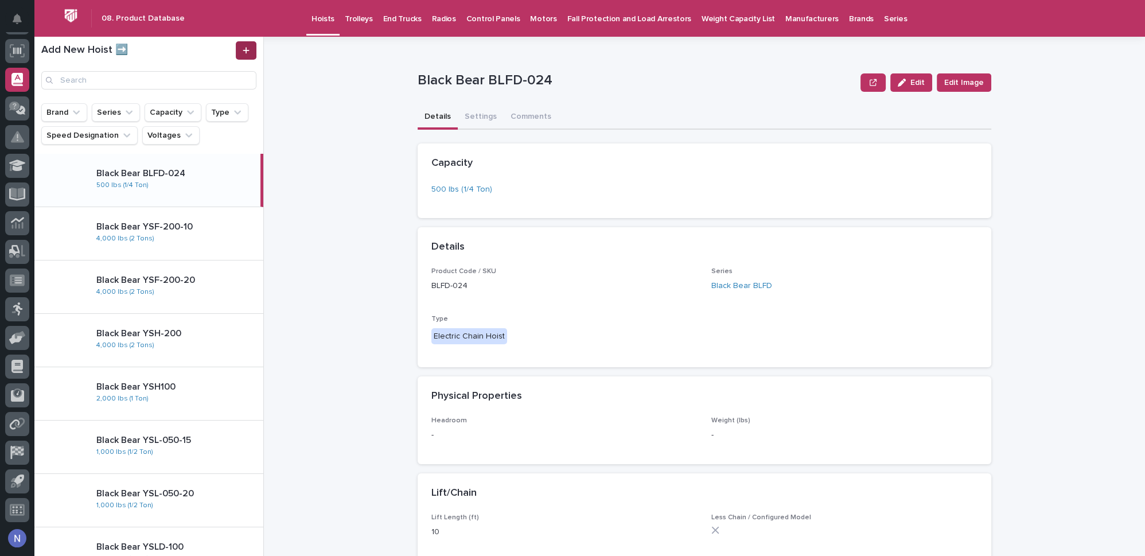
click at [246, 52] on icon at bounding box center [246, 50] width 6 height 6
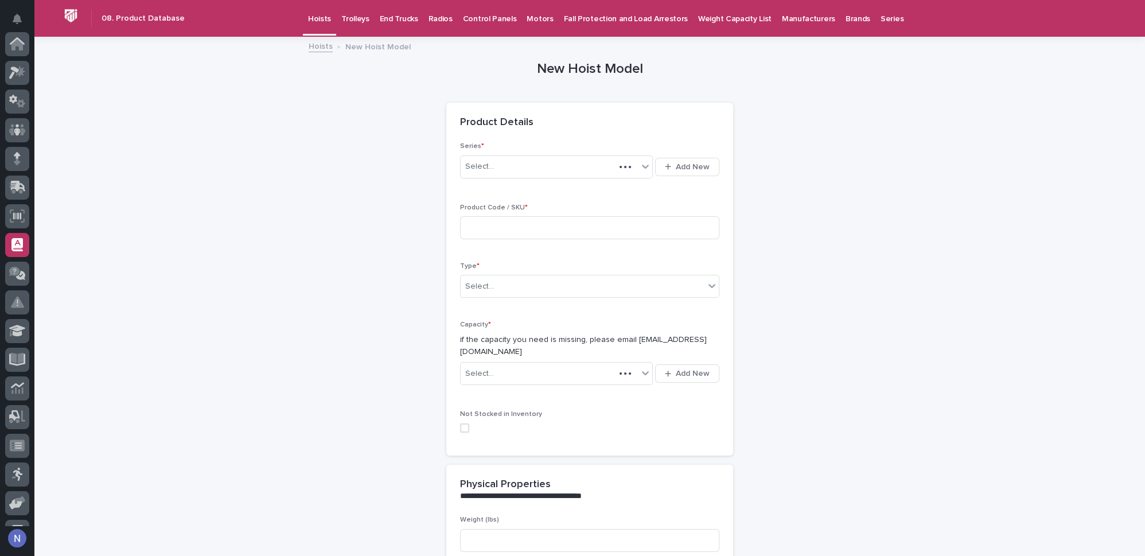
scroll to position [165, 0]
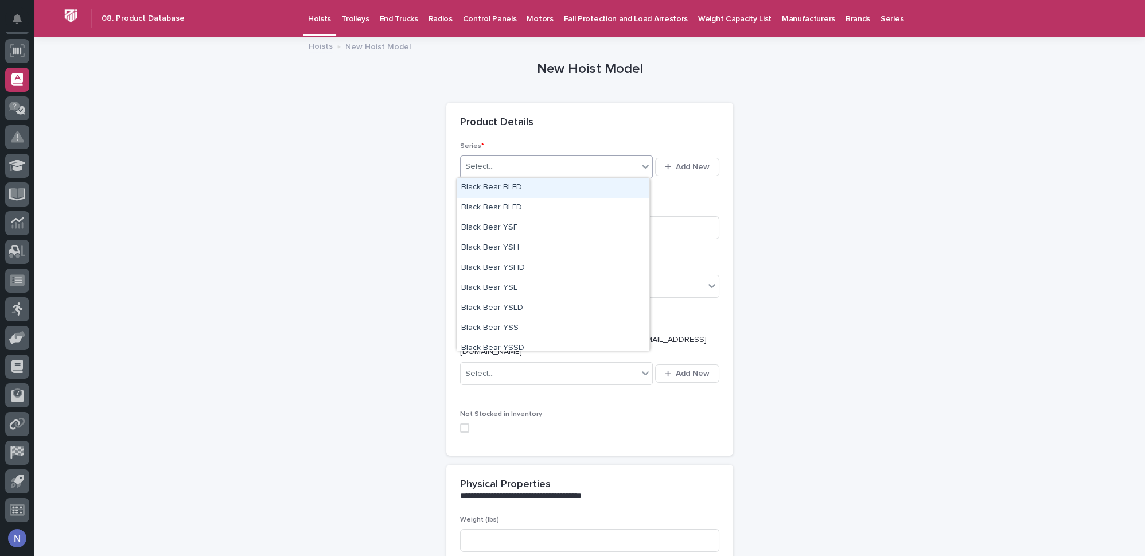
click at [576, 161] on div "Select..." at bounding box center [548, 166] width 177 height 19
type input "***"
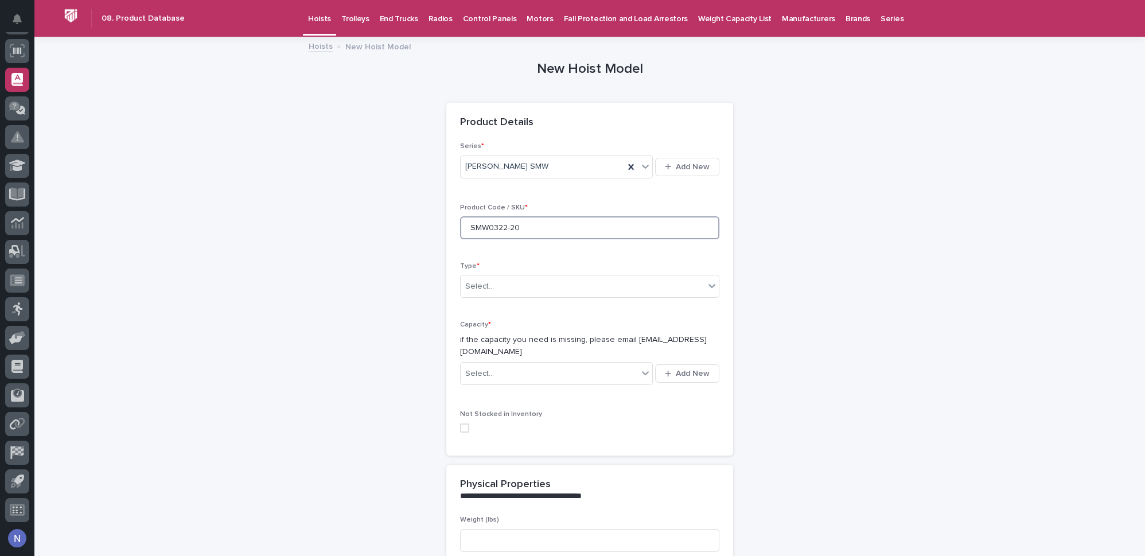
click at [522, 227] on input "SMW0322-20" at bounding box center [589, 227] width 259 height 23
type input "SMW0322-20-460V-3PH"
click at [529, 282] on div "Select..." at bounding box center [582, 286] width 244 height 19
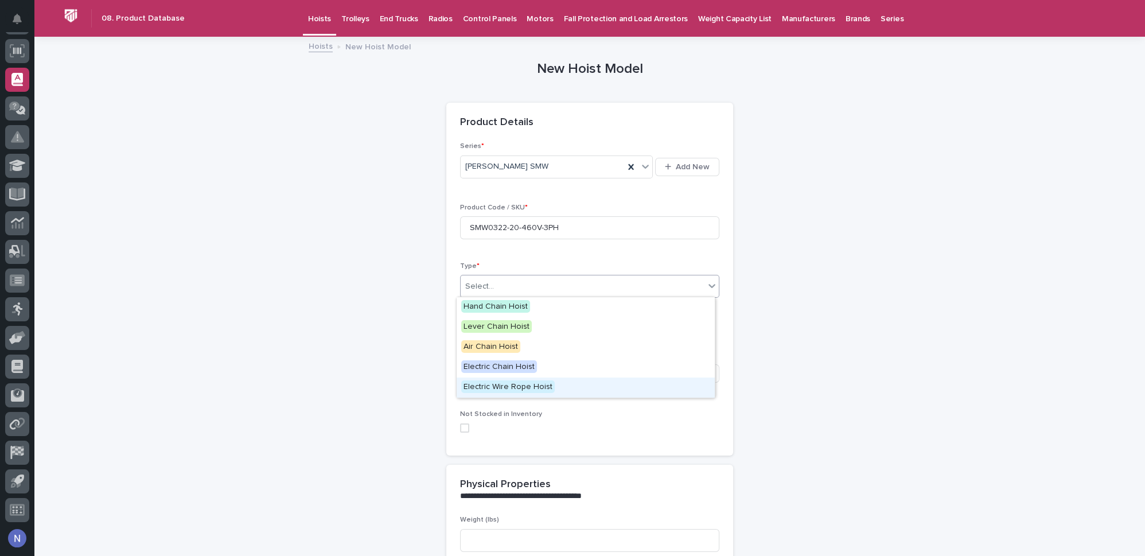
click at [506, 386] on span "Electric Wire Rope Hoist" at bounding box center [507, 386] width 93 height 13
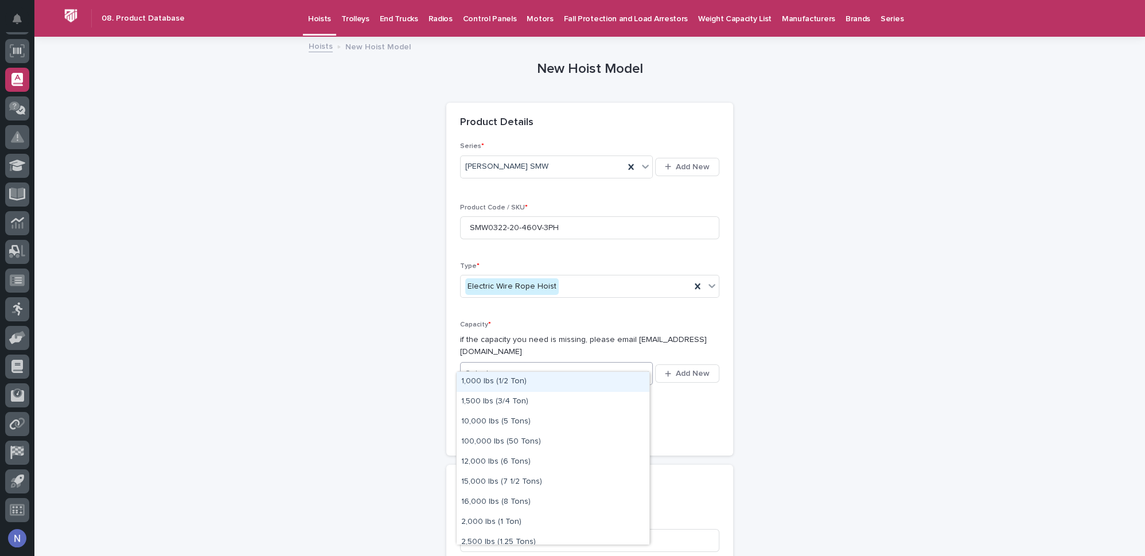
click at [507, 364] on div "Select..." at bounding box center [548, 373] width 177 height 19
type input "*"
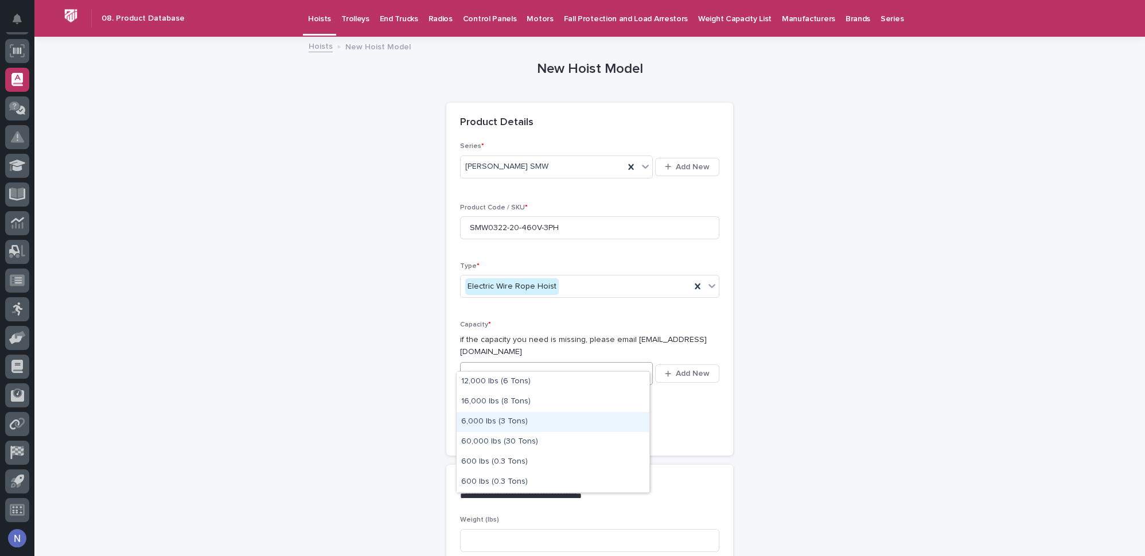
click at [507, 418] on div "6,000 lbs (3 Tons)" at bounding box center [552, 422] width 193 height 20
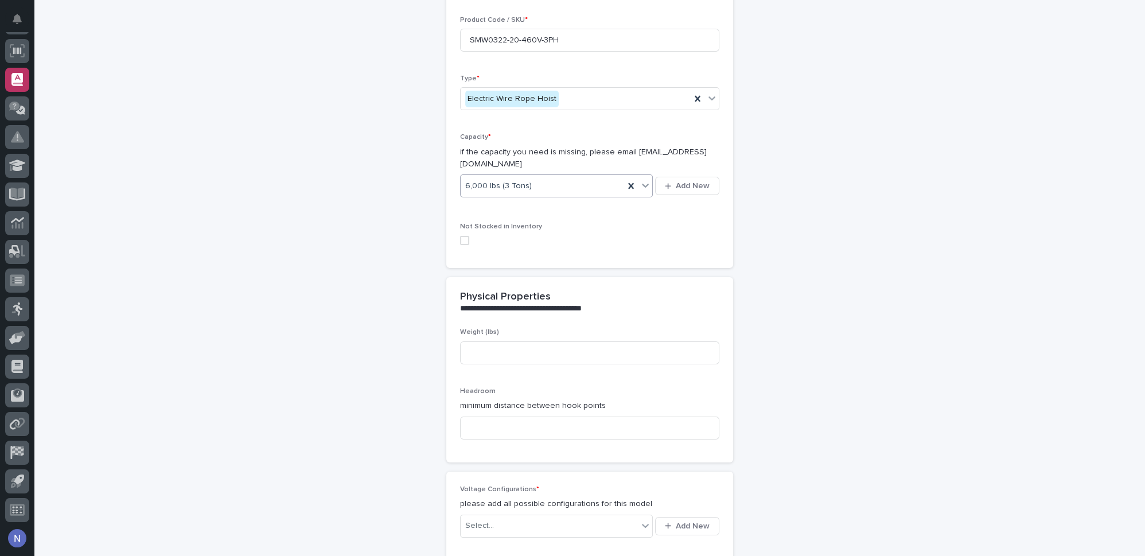
scroll to position [191, 0]
click at [492, 338] on input at bounding box center [589, 349] width 259 height 23
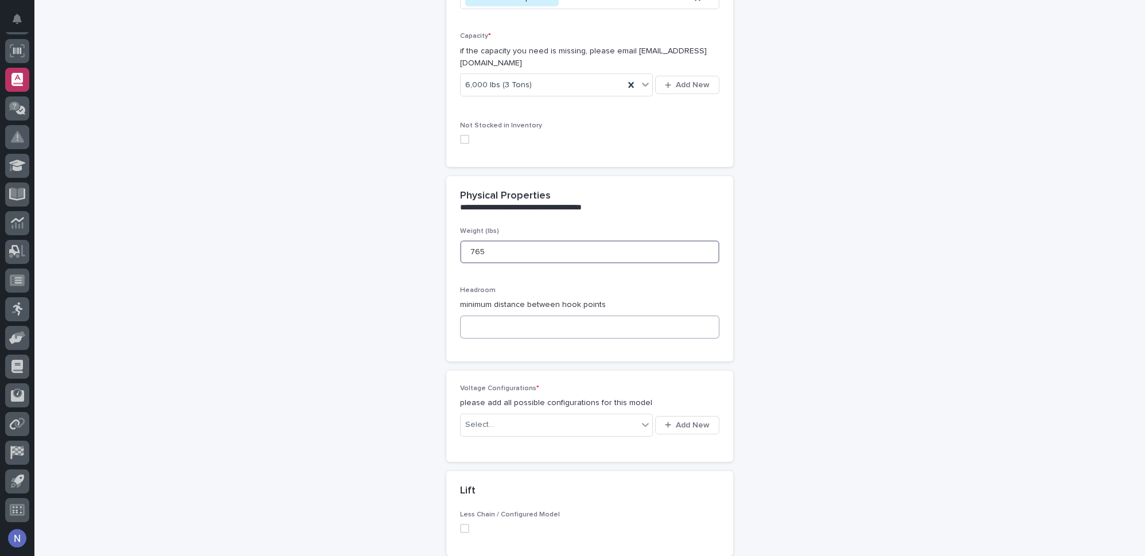
scroll to position [295, 0]
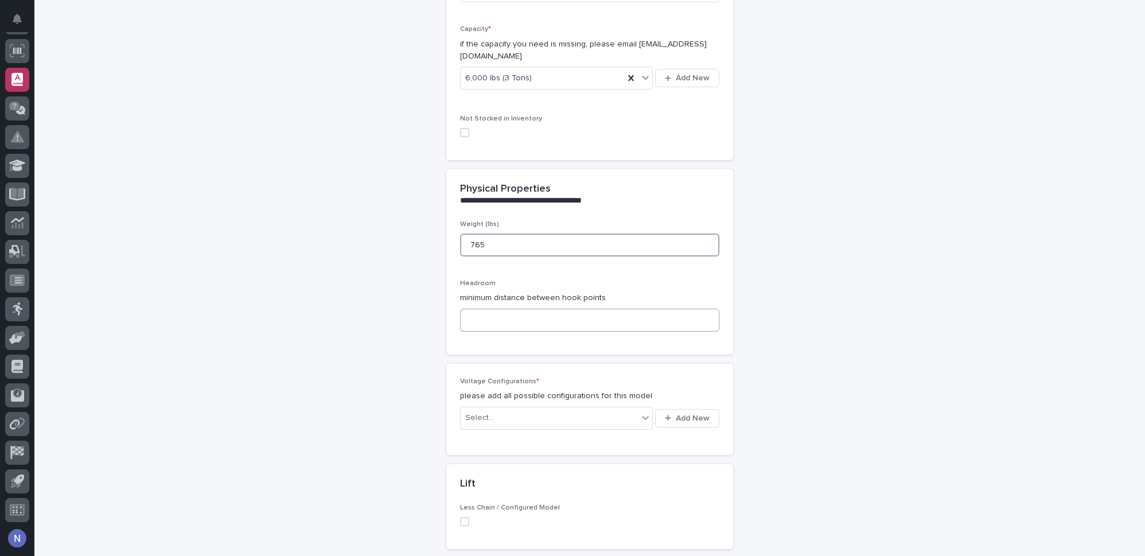
type input "765"
click at [500, 311] on input at bounding box center [589, 320] width 259 height 23
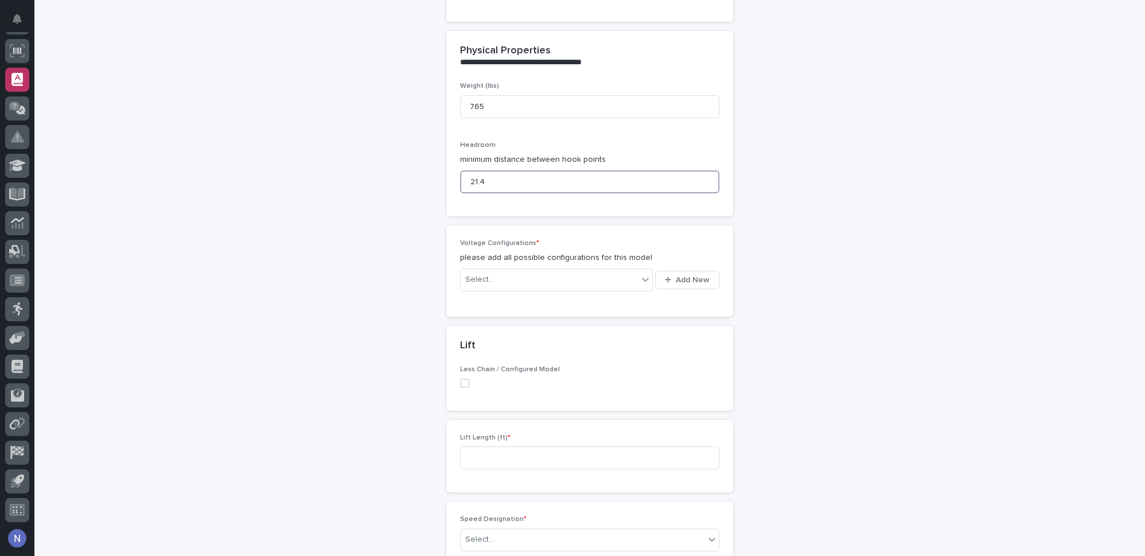
scroll to position [434, 0]
type input "21.4"
drag, startPoint x: 601, startPoint y: 270, endPoint x: 634, endPoint y: 270, distance: 32.7
click at [600, 270] on div "Select..." at bounding box center [548, 279] width 177 height 19
click at [667, 270] on button "Add New" at bounding box center [687, 279] width 64 height 18
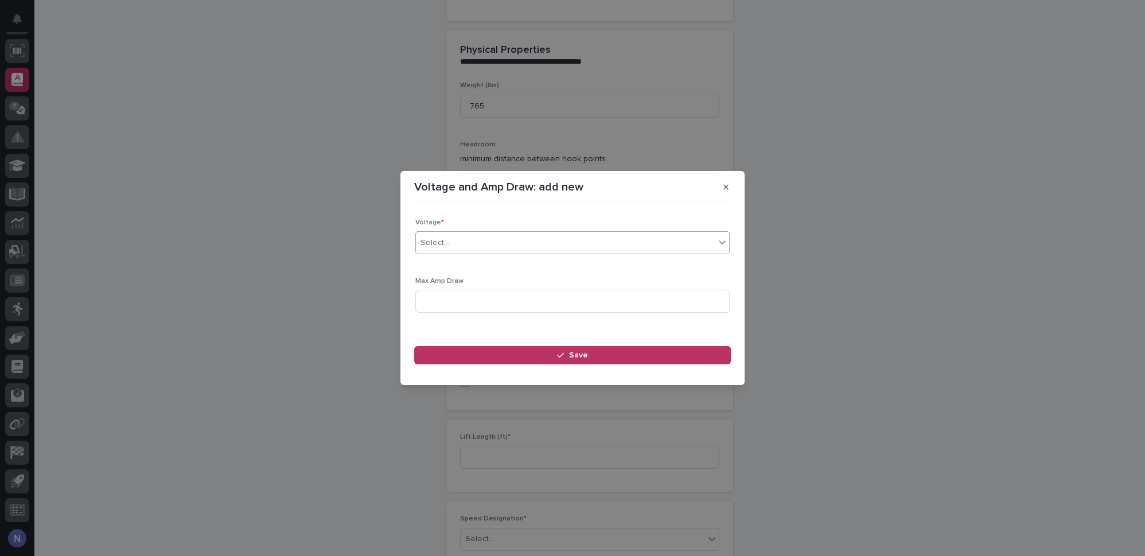
click at [567, 242] on div "Select..." at bounding box center [565, 242] width 299 height 19
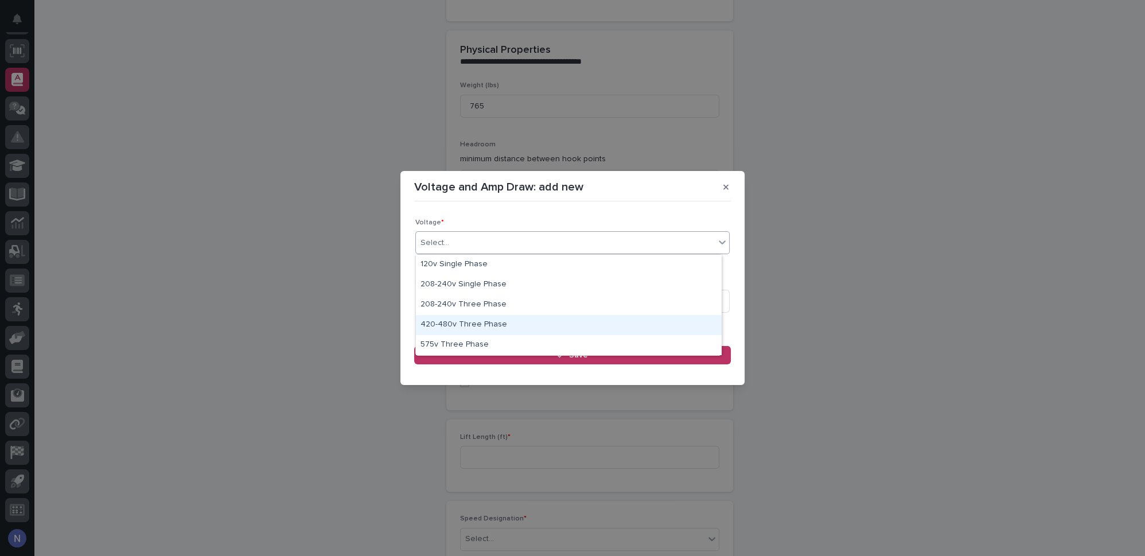
click at [503, 325] on div "420-480v Three Phase" at bounding box center [569, 325] width 306 height 20
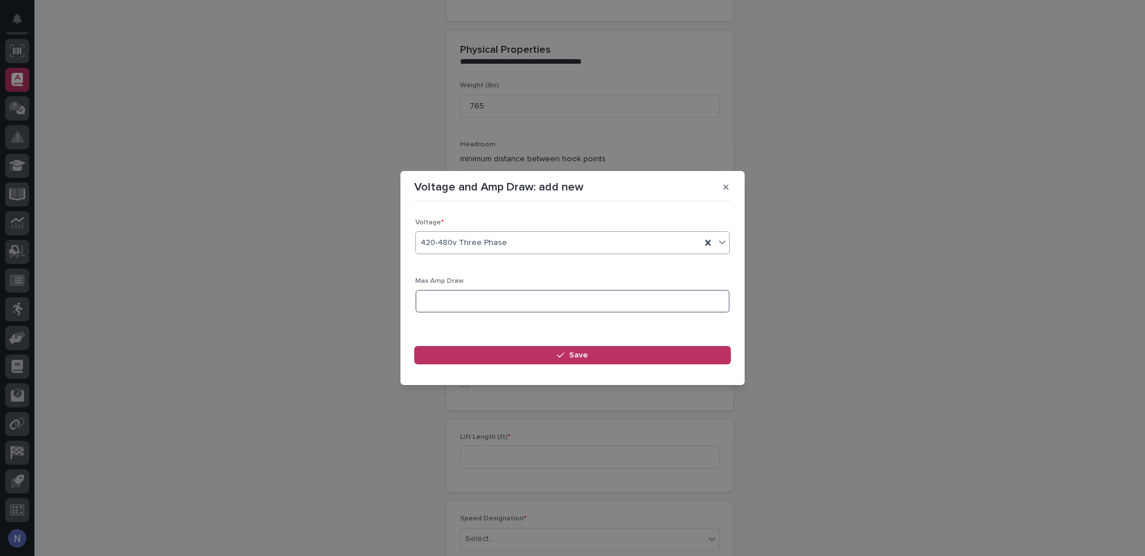
click at [485, 298] on input at bounding box center [572, 301] width 314 height 23
type input "6.3"
click at [524, 359] on button "Save" at bounding box center [572, 355] width 317 height 18
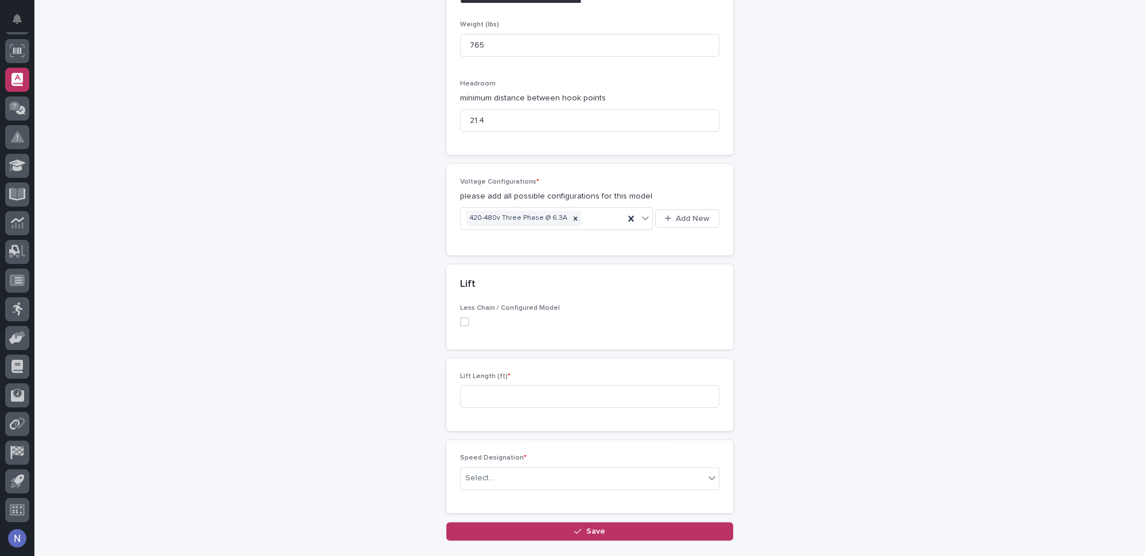
scroll to position [503, 0]
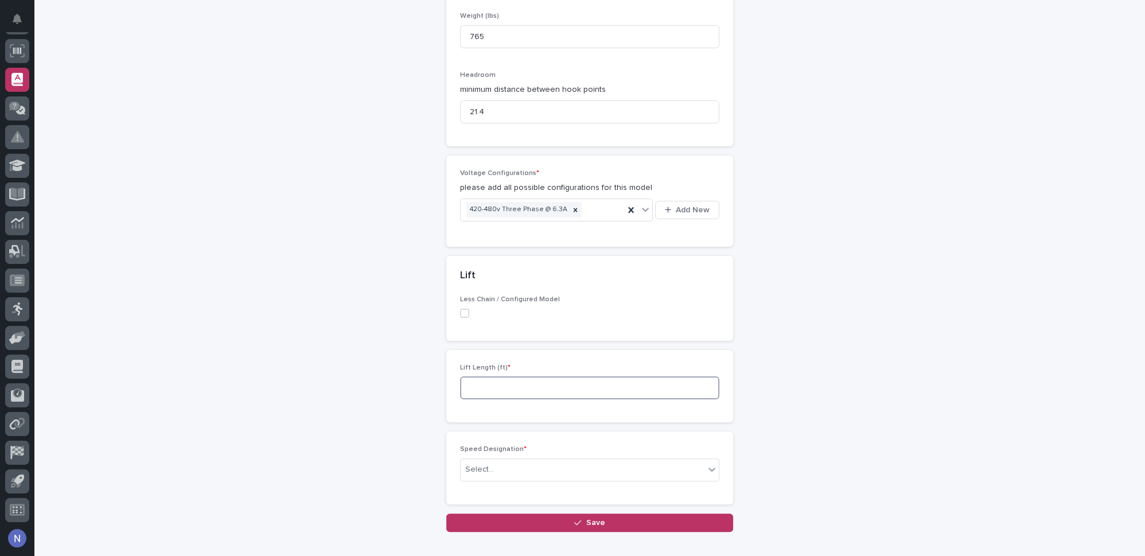
click at [524, 376] on input at bounding box center [589, 387] width 259 height 23
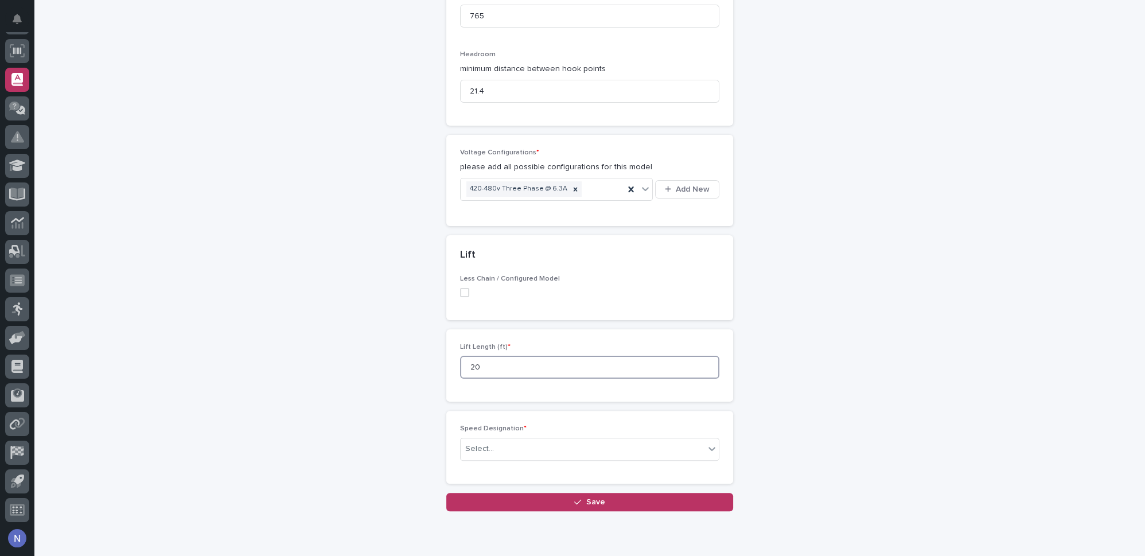
scroll to position [553, 0]
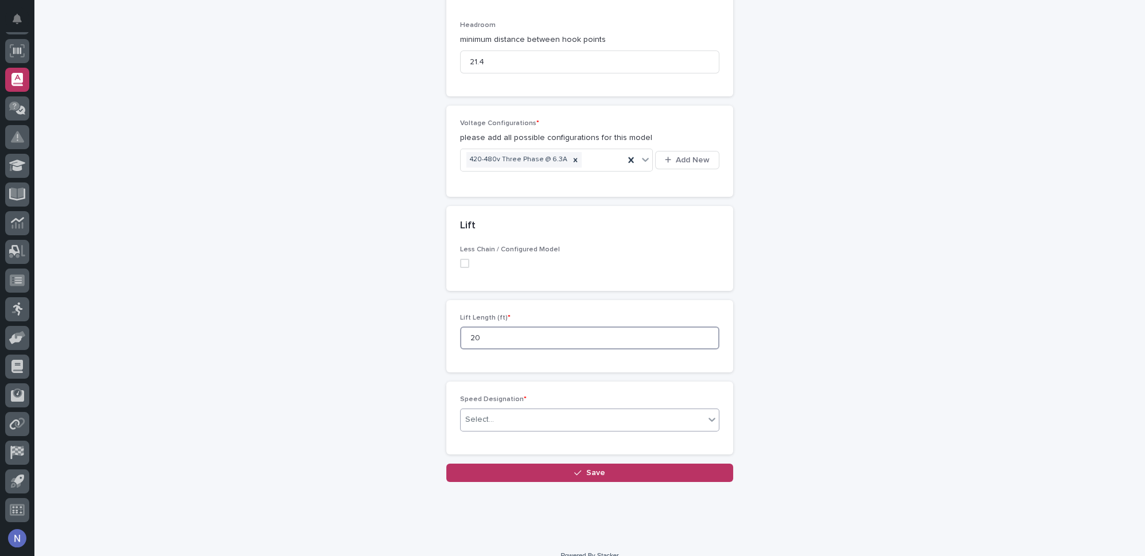
type input "20"
click at [522, 410] on div "Select..." at bounding box center [582, 419] width 244 height 19
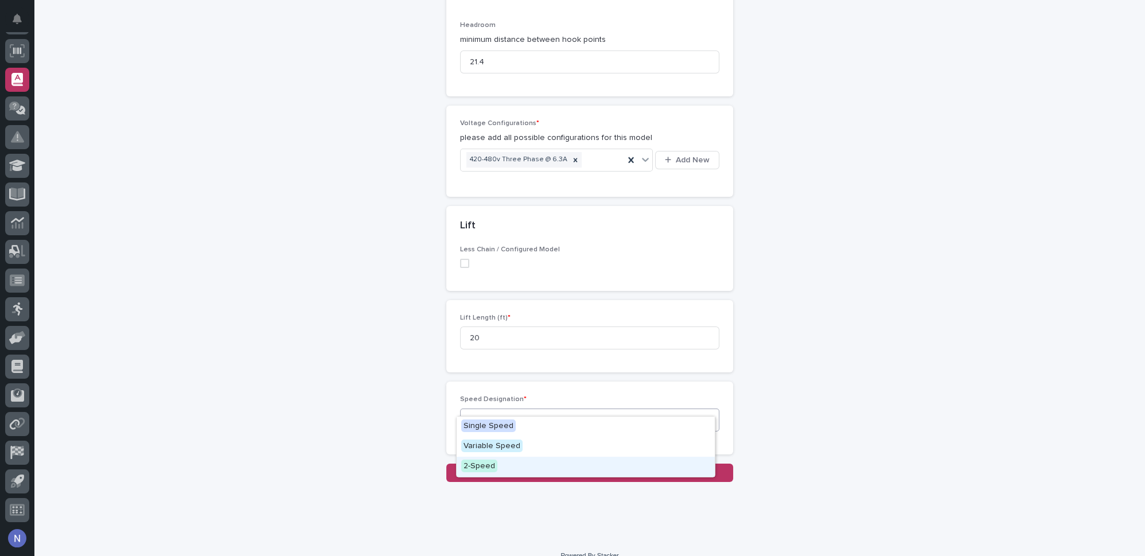
click at [503, 462] on div "2-Speed" at bounding box center [585, 466] width 258 height 20
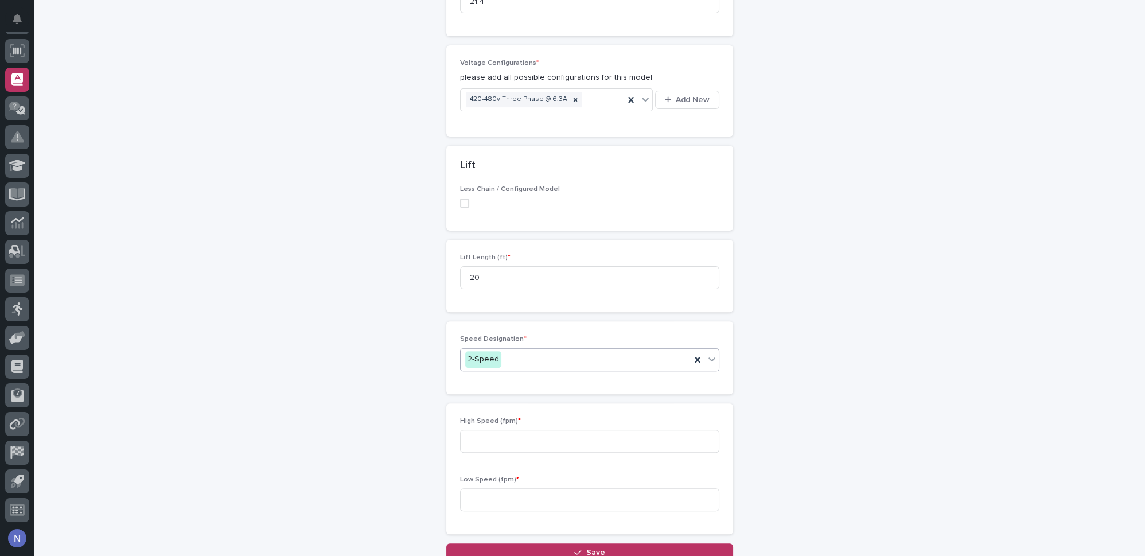
scroll to position [623, 0]
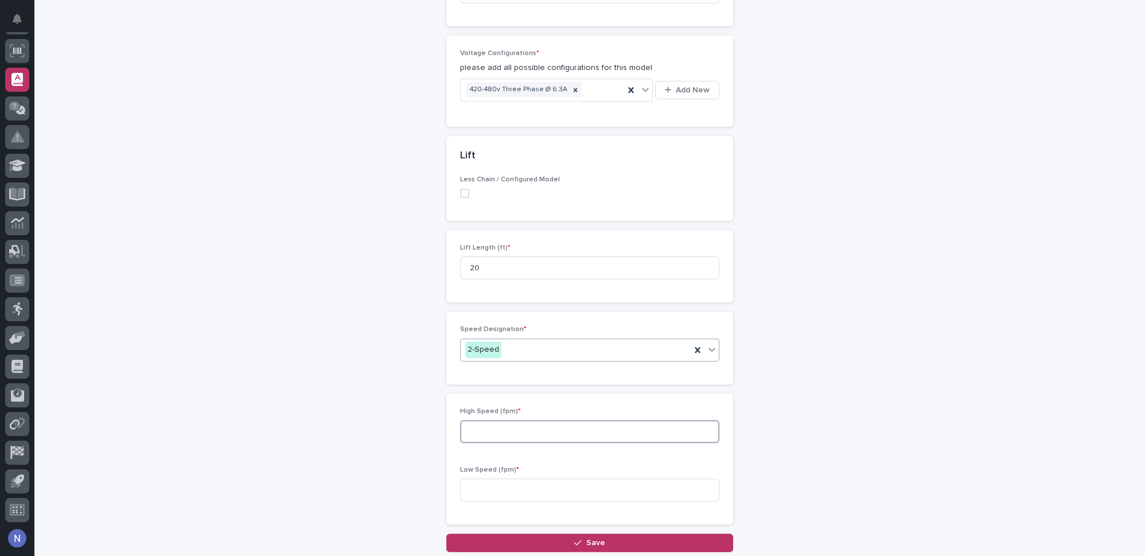
click at [502, 420] on input at bounding box center [589, 431] width 259 height 23
type input "24"
type input "4"
click at [465, 533] on button "Save" at bounding box center [589, 542] width 287 height 18
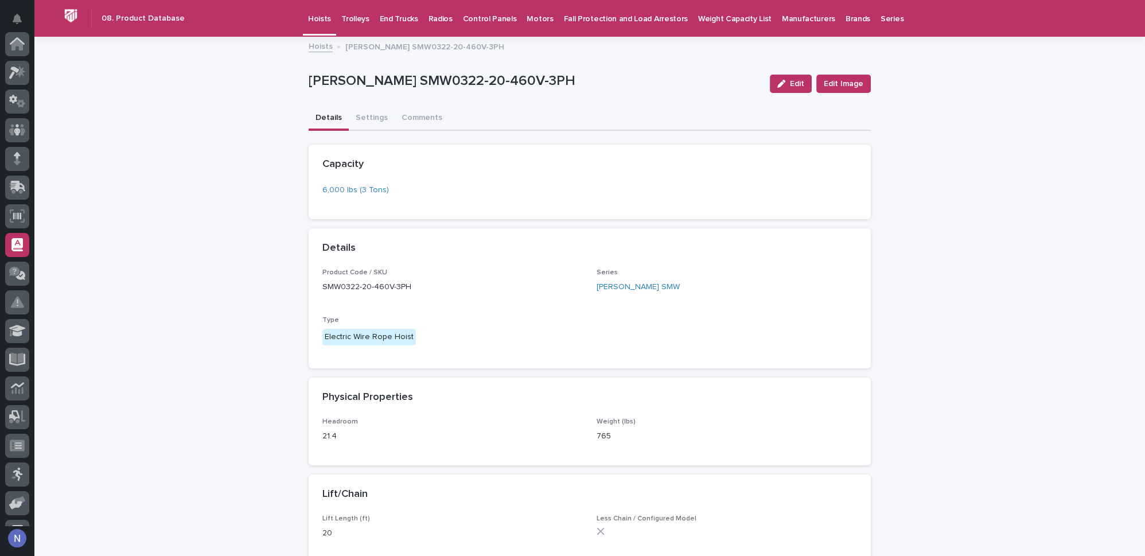
scroll to position [165, 0]
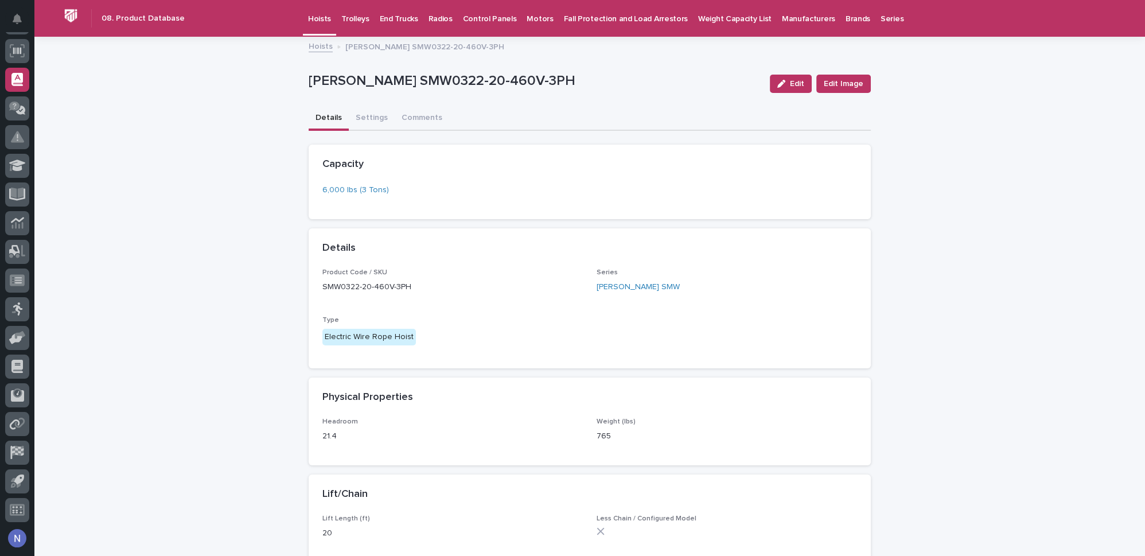
click at [309, 15] on p "Hoists" at bounding box center [319, 12] width 23 height 24
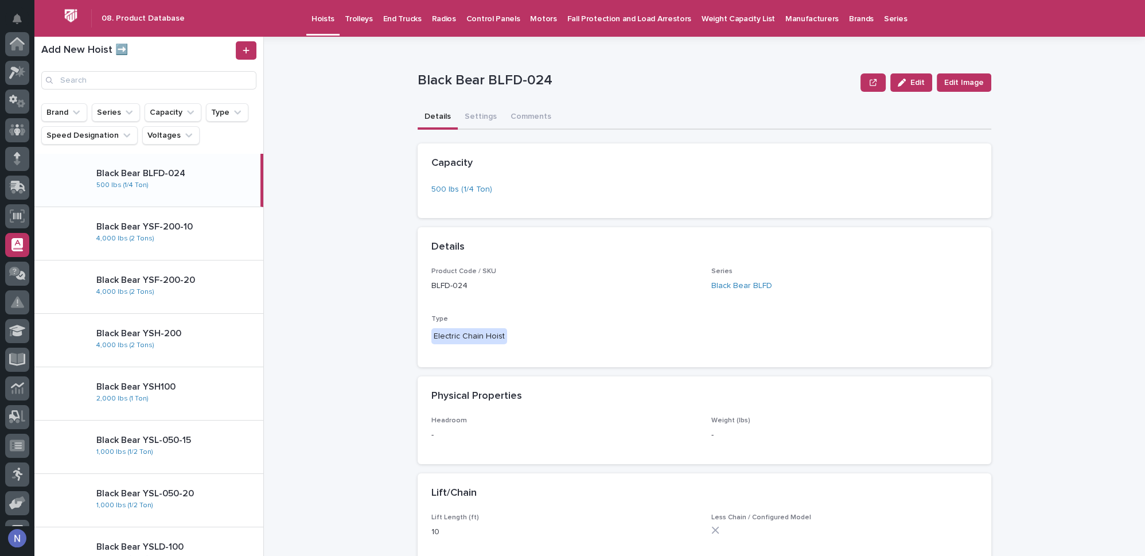
scroll to position [165, 0]
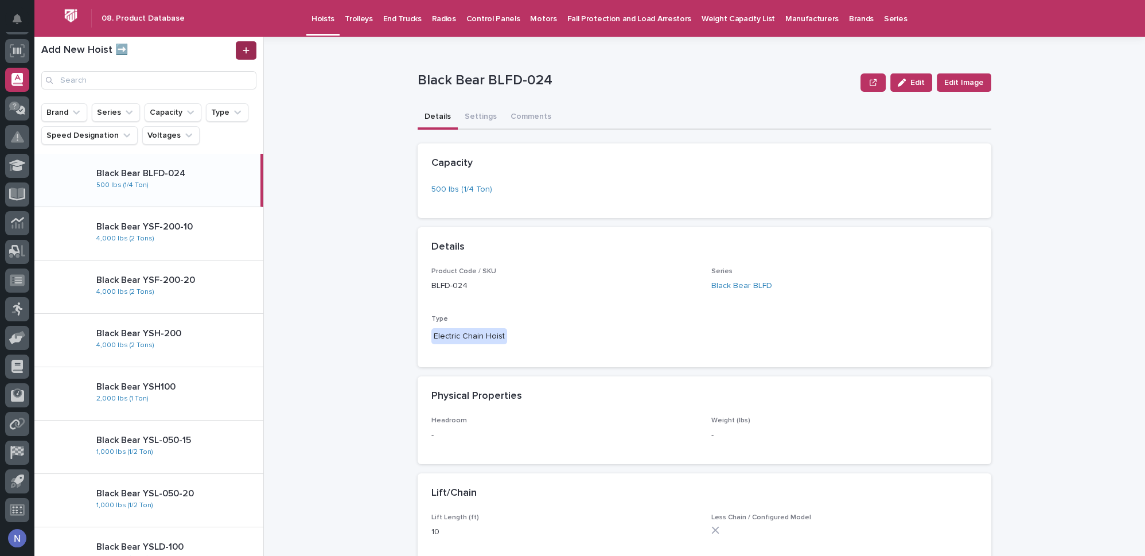
click at [252, 50] on link at bounding box center [246, 50] width 21 height 18
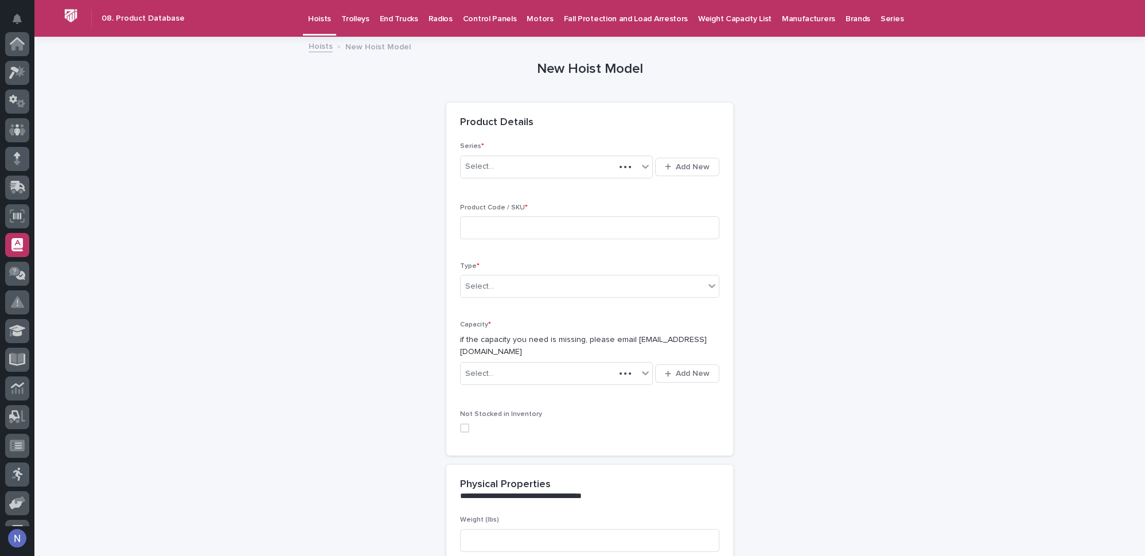
scroll to position [165, 0]
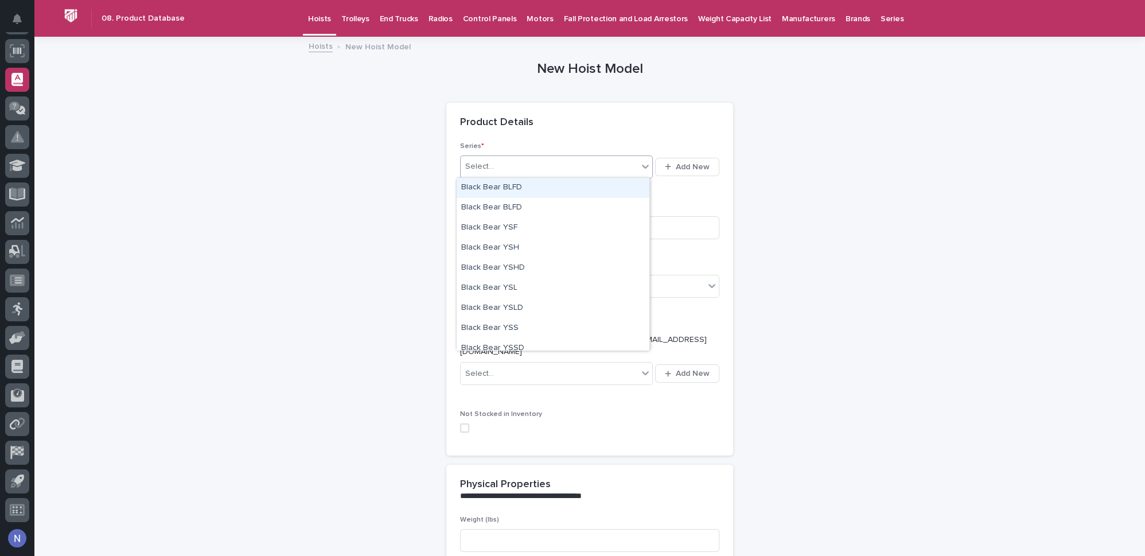
click at [491, 161] on div "Select..." at bounding box center [548, 166] width 177 height 19
type input "***"
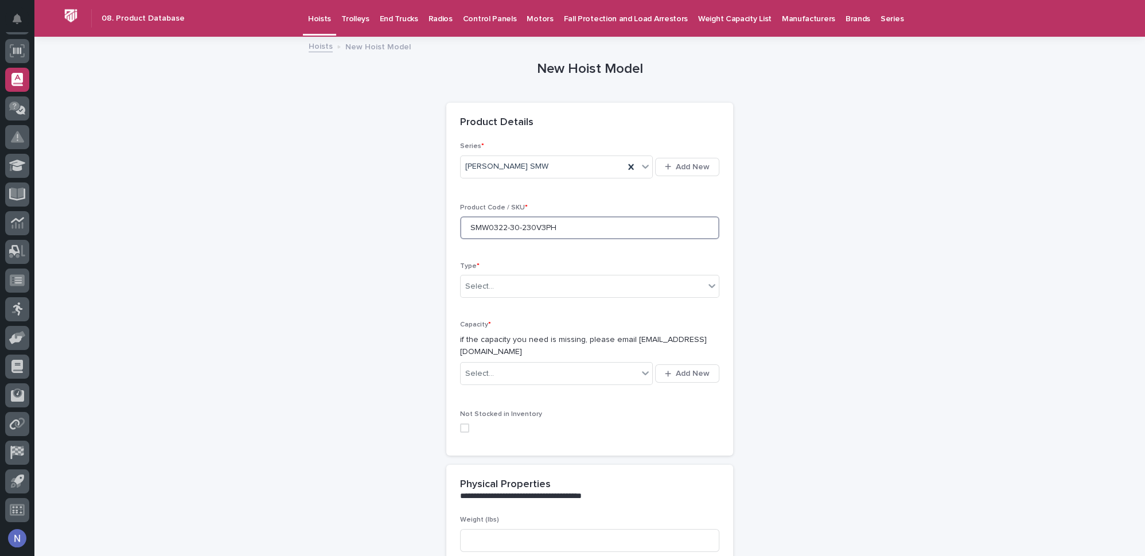
click at [536, 225] on input "SMW0322-30-230V3PH" at bounding box center [589, 227] width 259 height 23
type input "SMW0322-30-230V-3PH"
click at [506, 294] on div "Select..." at bounding box center [582, 286] width 244 height 19
click at [506, 283] on div "Select..." at bounding box center [582, 286] width 244 height 19
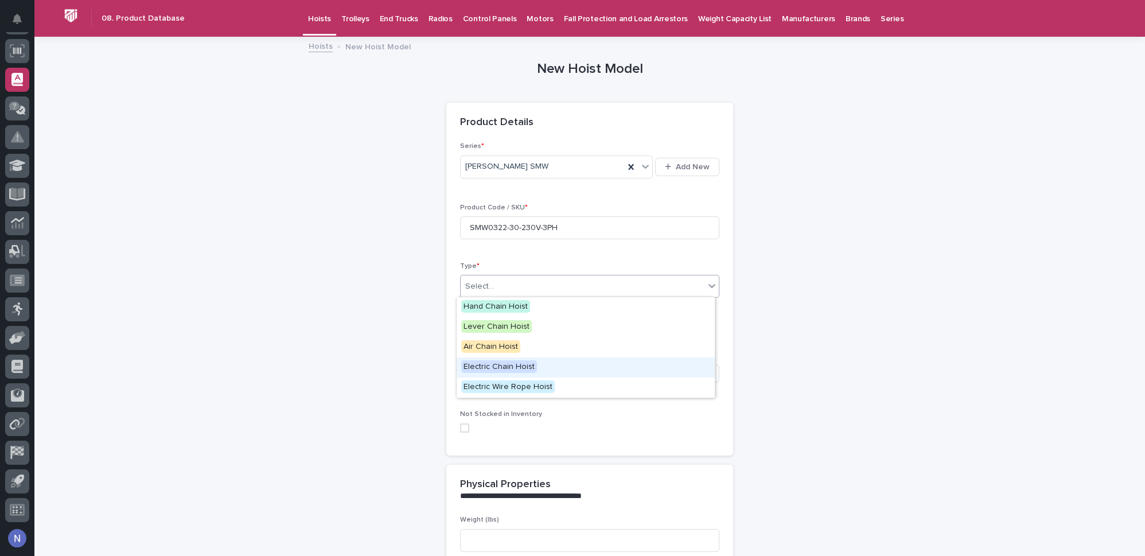
click at [507, 360] on span "Electric Chain Hoist" at bounding box center [499, 366] width 76 height 13
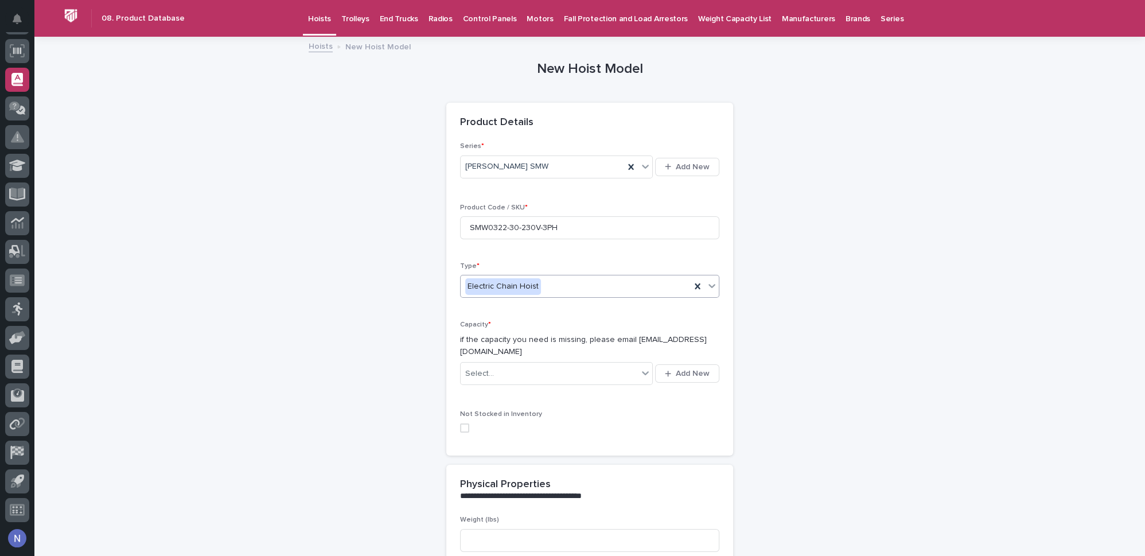
click at [507, 291] on div "Electric Chain Hoist" at bounding box center [503, 286] width 76 height 17
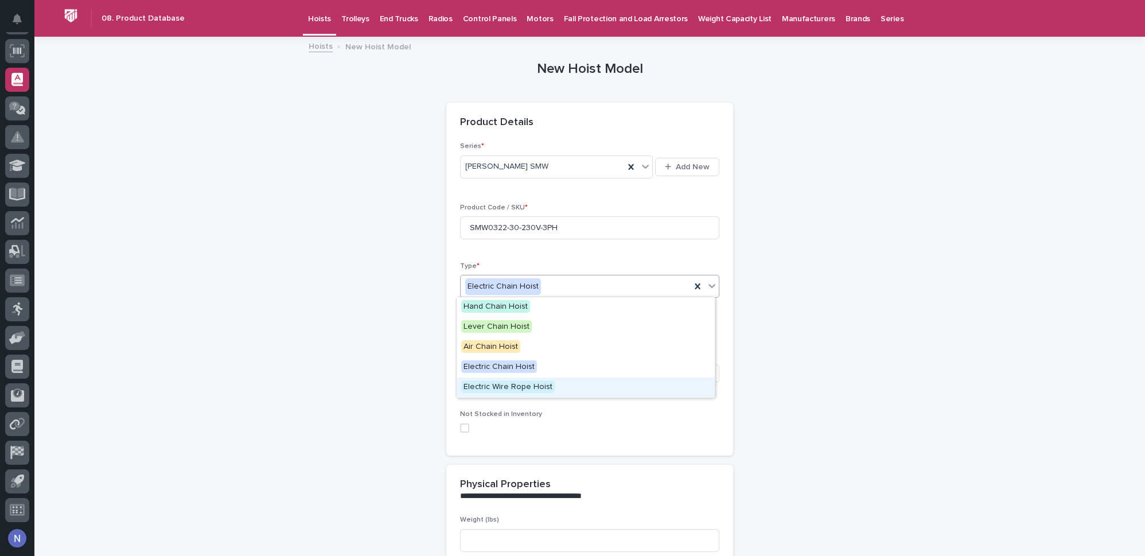
click at [524, 384] on span "Electric Wire Rope Hoist" at bounding box center [507, 386] width 93 height 13
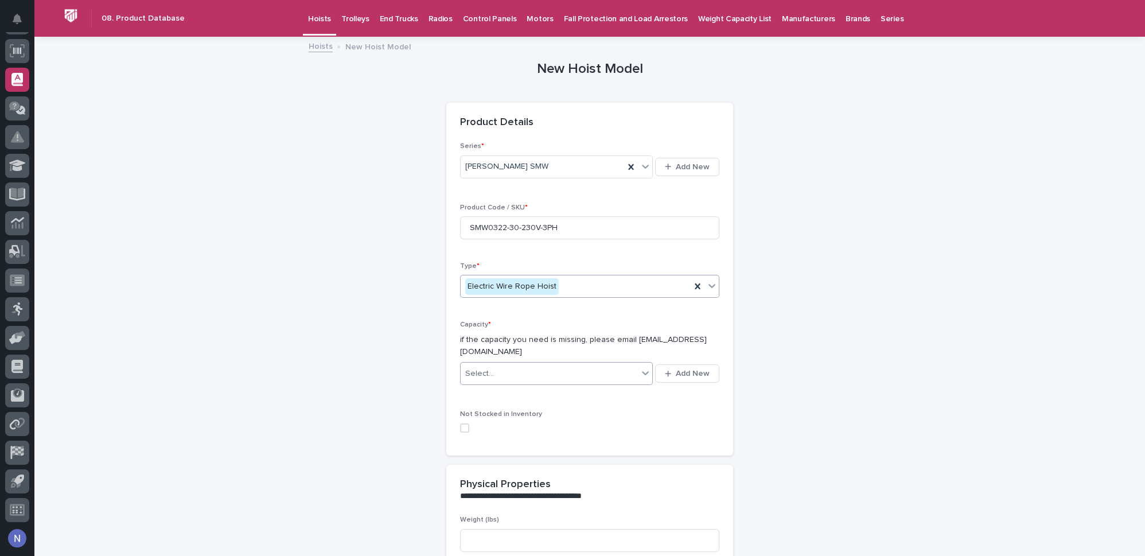
click at [518, 364] on div "Select..." at bounding box center [548, 373] width 177 height 19
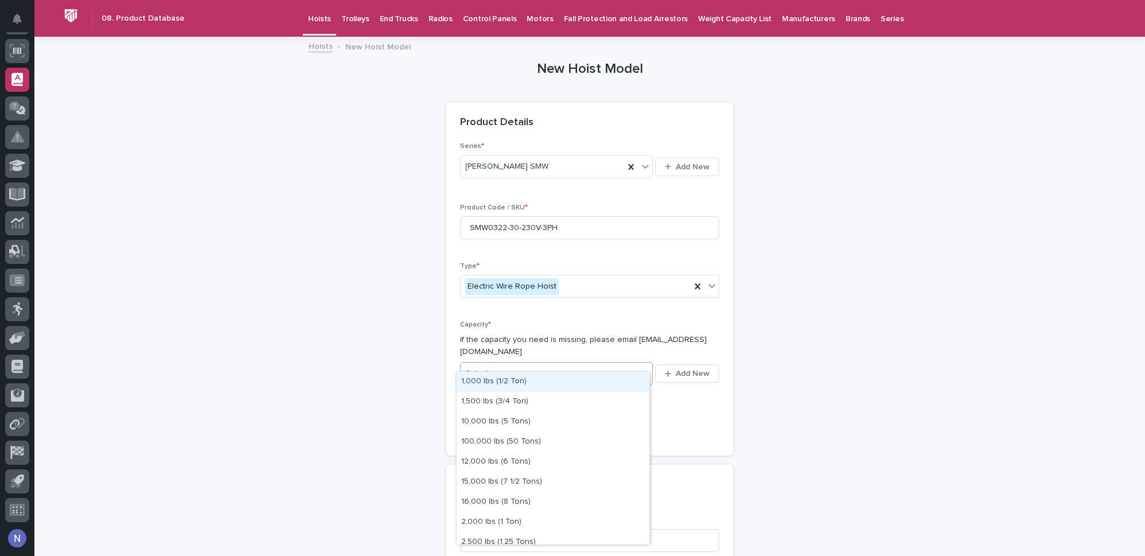
type input "*"
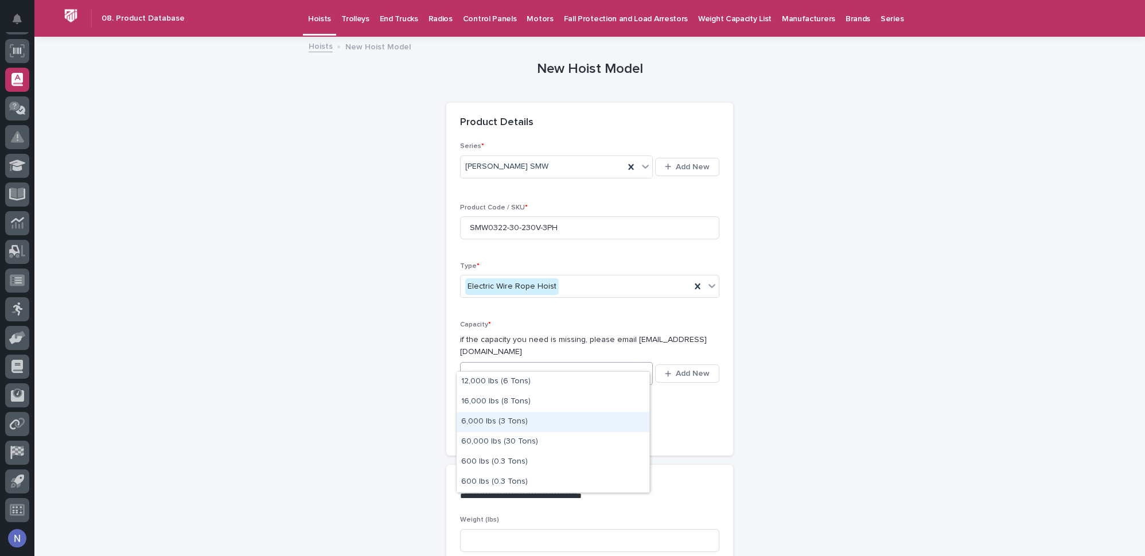
click at [510, 424] on div "6,000 lbs (3 Tons)" at bounding box center [552, 422] width 193 height 20
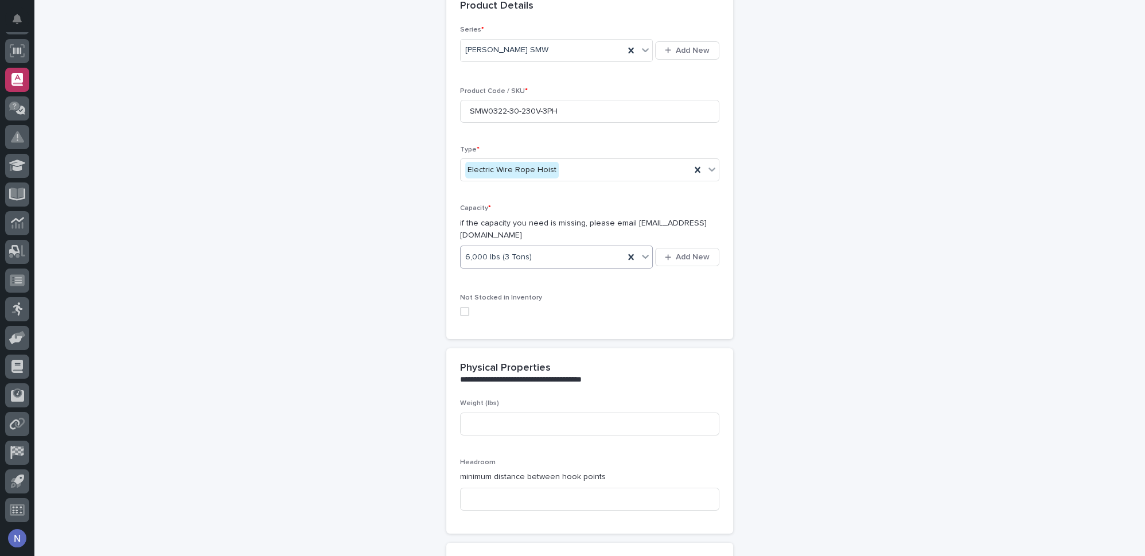
scroll to position [173, 0]
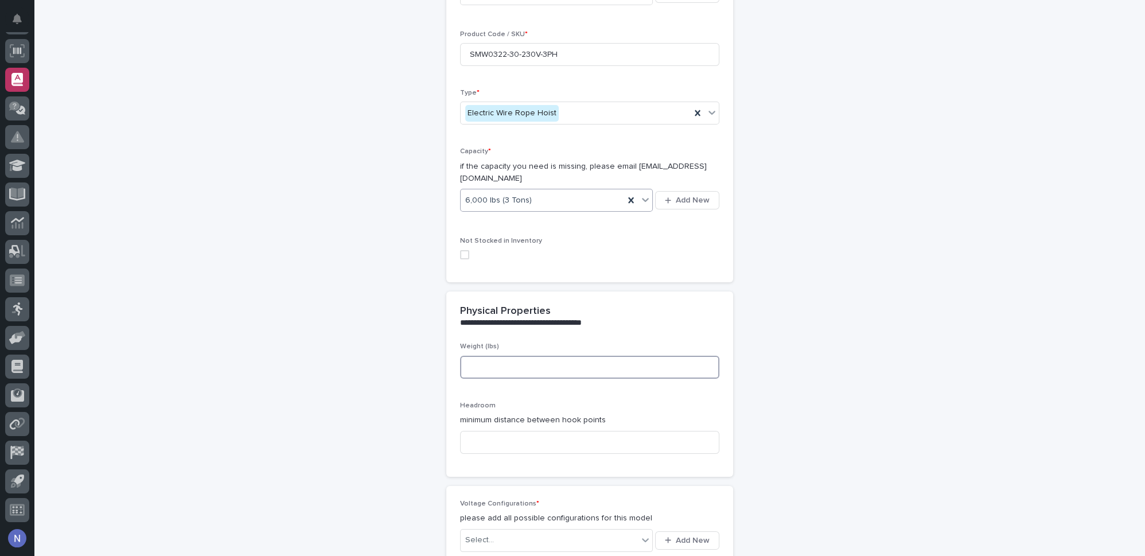
click at [520, 356] on input at bounding box center [589, 367] width 259 height 23
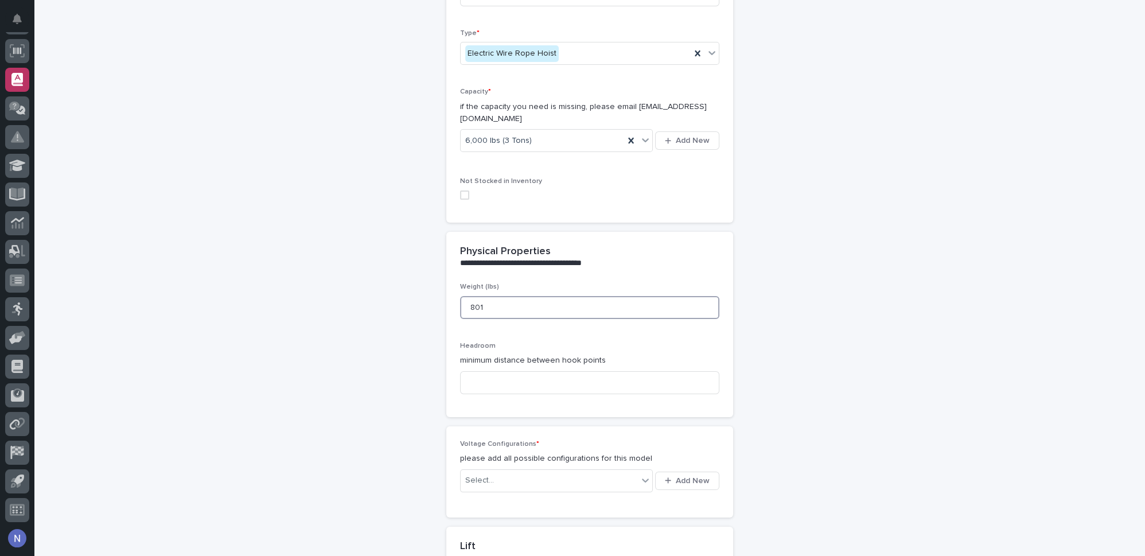
scroll to position [260, 0]
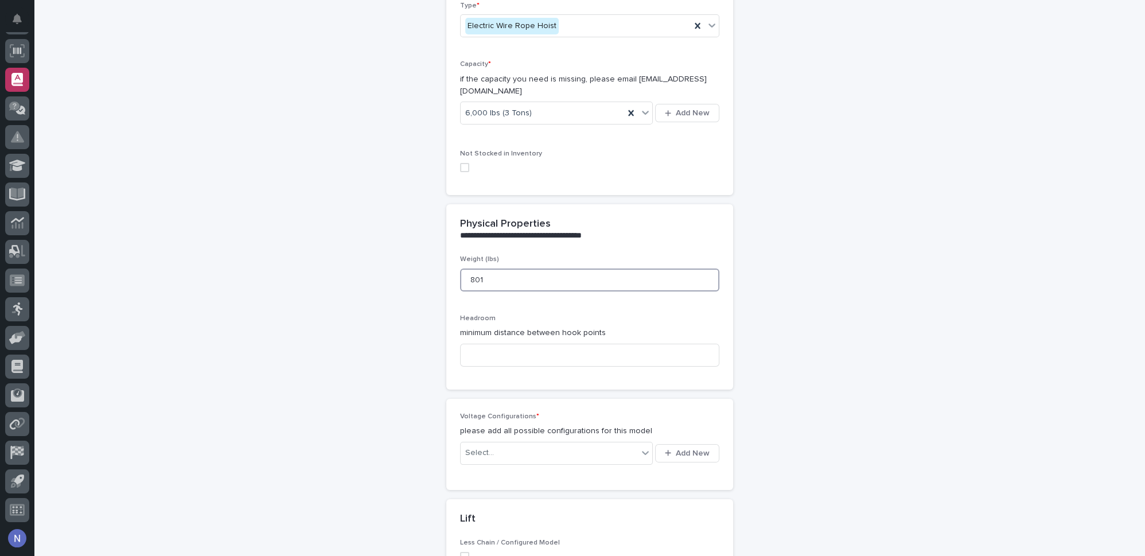
type input "801"
click at [525, 350] on input at bounding box center [589, 354] width 259 height 23
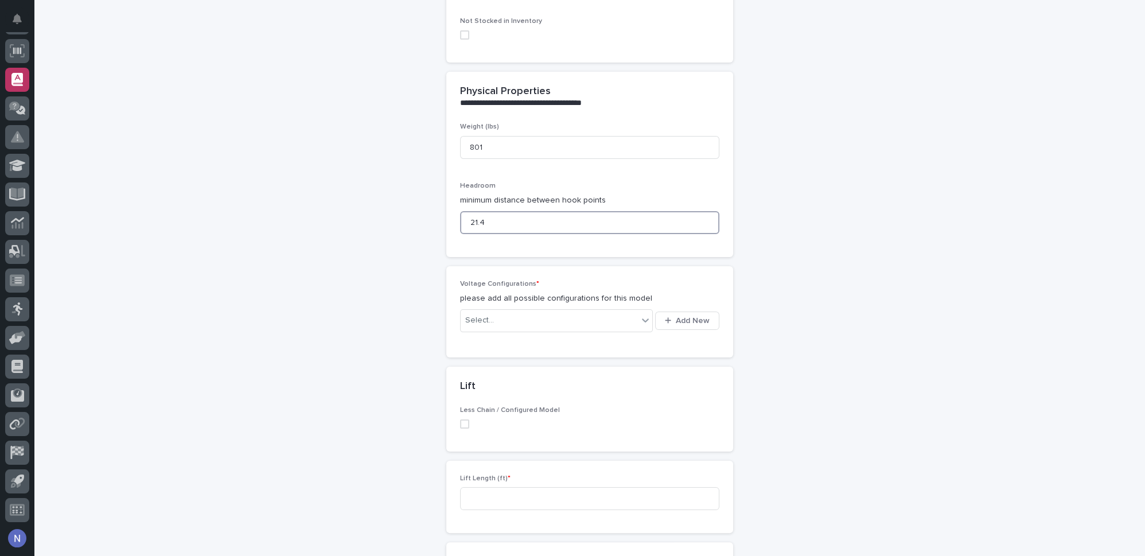
scroll to position [434, 0]
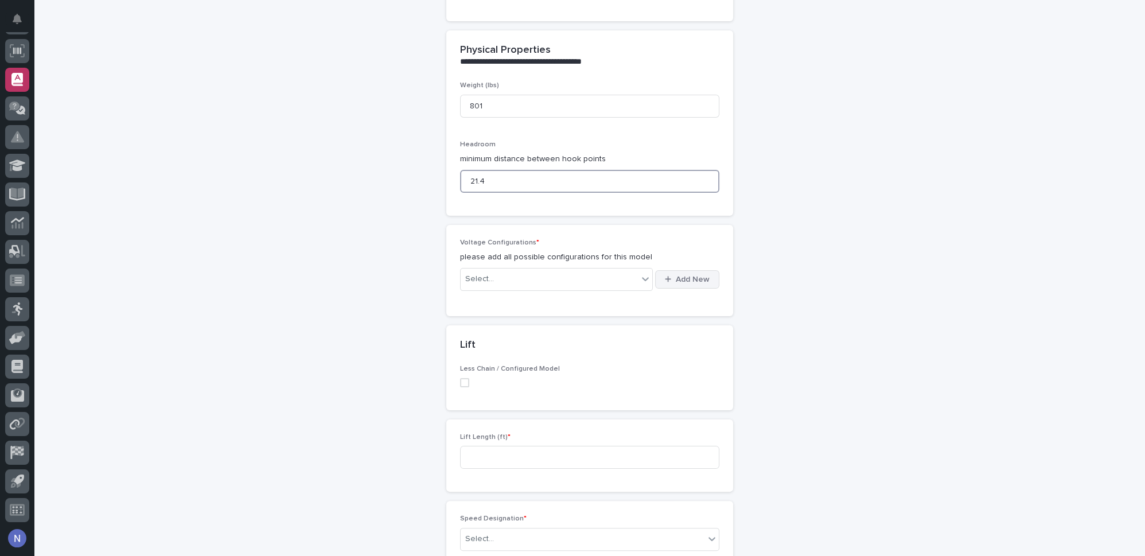
type input "21.4"
click at [674, 270] on button "Add New" at bounding box center [687, 279] width 64 height 18
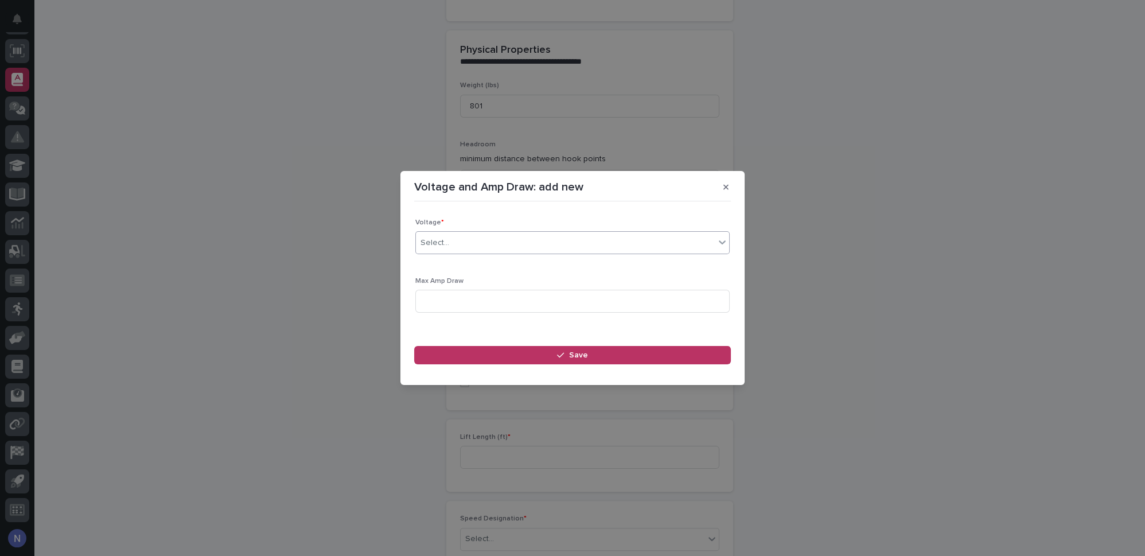
click at [491, 246] on div "Select..." at bounding box center [565, 242] width 299 height 19
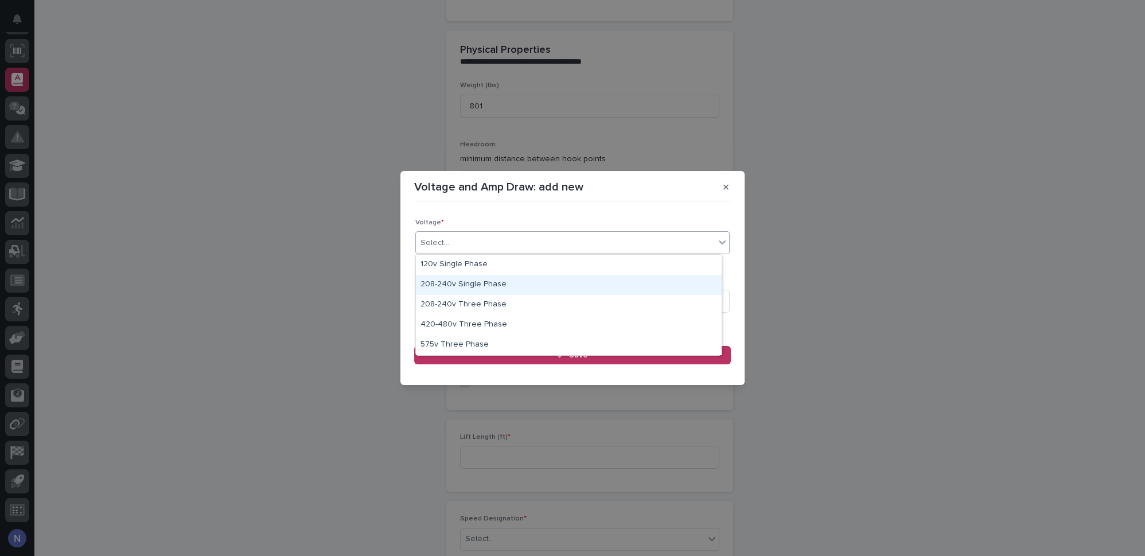
click at [483, 284] on div "208-240v Single Phase" at bounding box center [569, 285] width 306 height 20
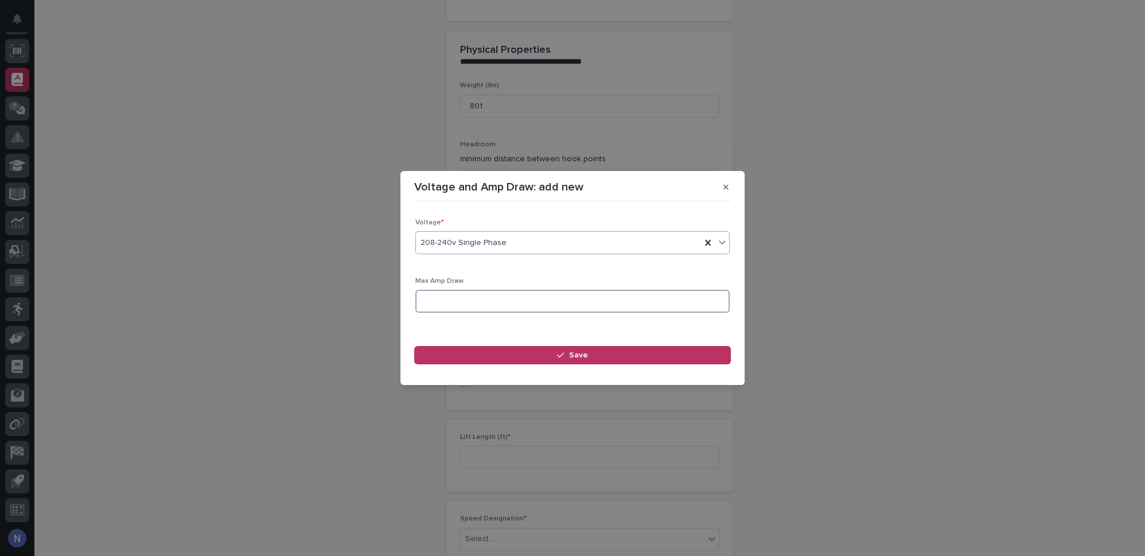
click at [481, 292] on input at bounding box center [572, 301] width 314 height 23
click at [510, 249] on div "208-240v Single Phase" at bounding box center [558, 242] width 285 height 19
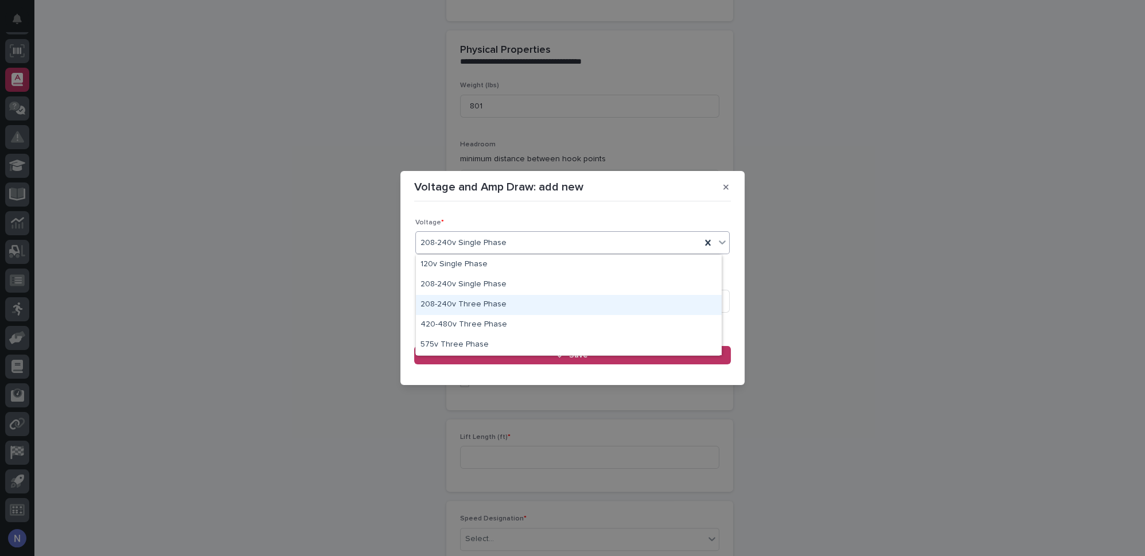
click at [498, 299] on div "208-240v Three Phase" at bounding box center [569, 305] width 306 height 20
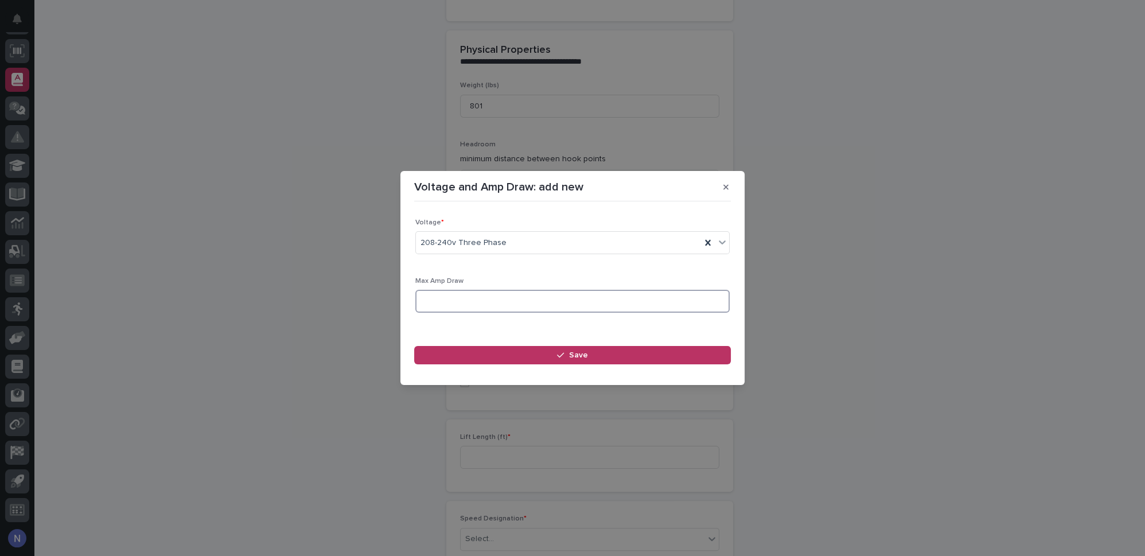
click at [494, 299] on input at bounding box center [572, 301] width 314 height 23
type input "12.6"
click at [553, 365] on footer "Save" at bounding box center [572, 358] width 317 height 25
click at [553, 358] on button "Save" at bounding box center [572, 355] width 317 height 18
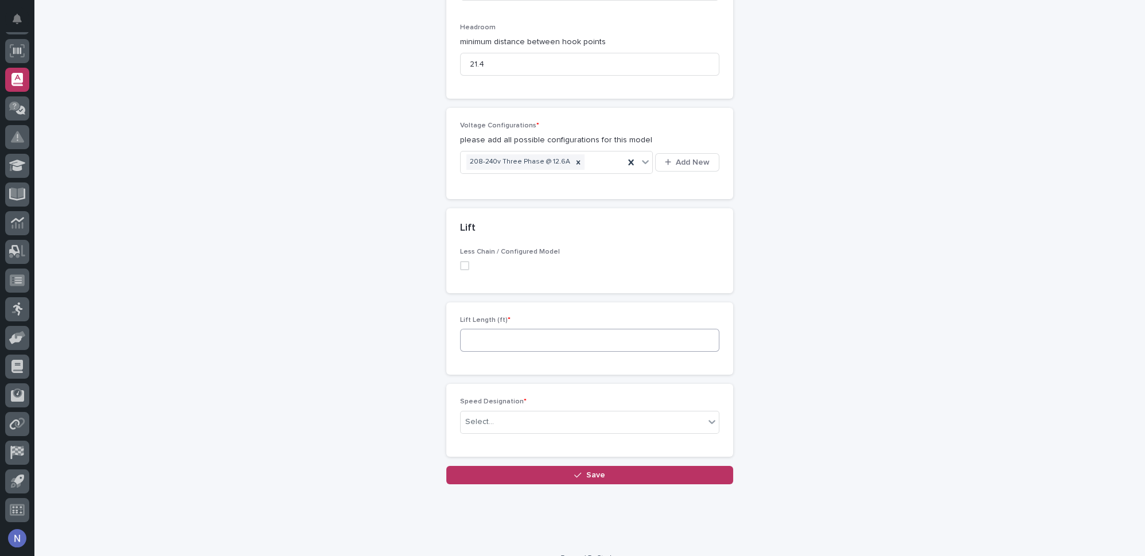
scroll to position [553, 0]
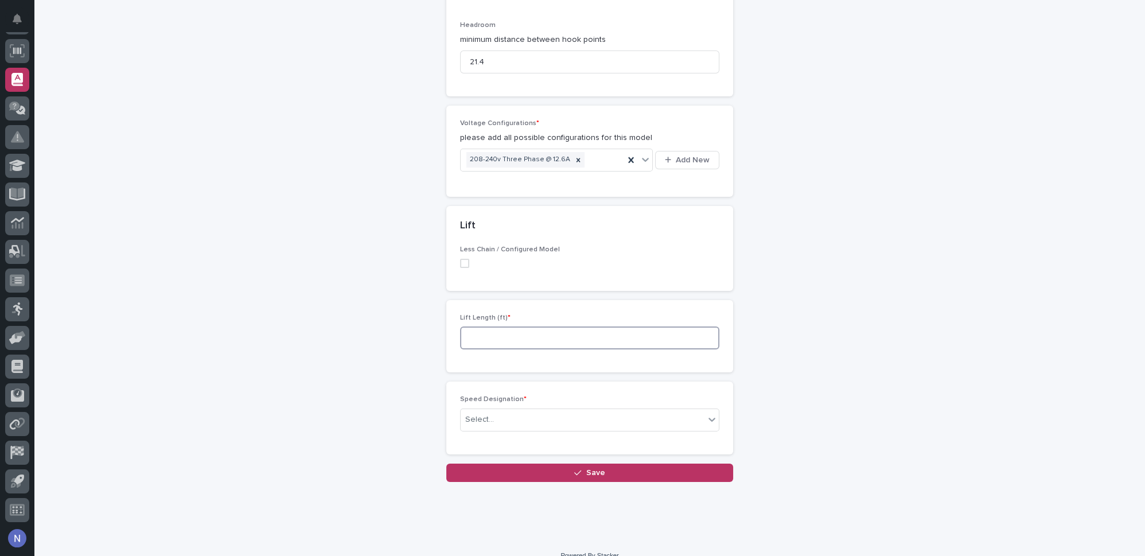
click at [564, 326] on input at bounding box center [589, 337] width 259 height 23
type input "30"
click at [545, 410] on div "Select..." at bounding box center [582, 419] width 244 height 19
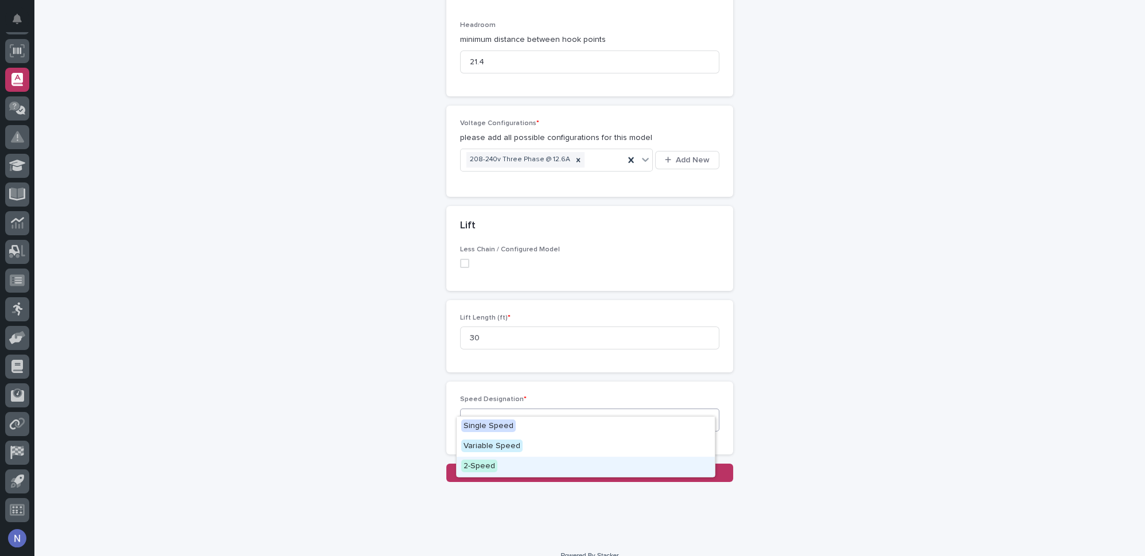
click at [524, 466] on div "2-Speed" at bounding box center [585, 466] width 258 height 20
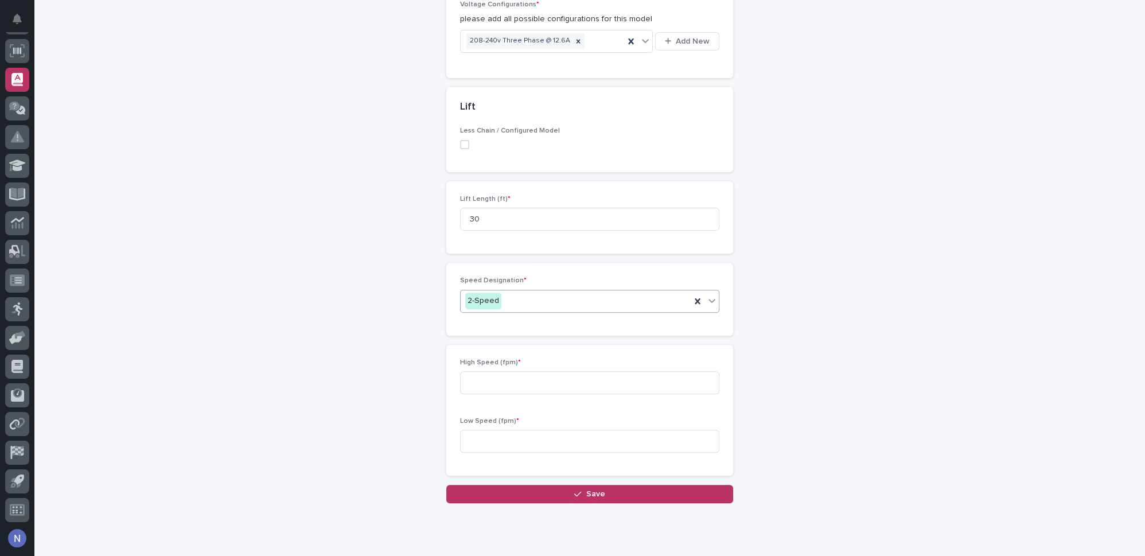
scroll to position [694, 0]
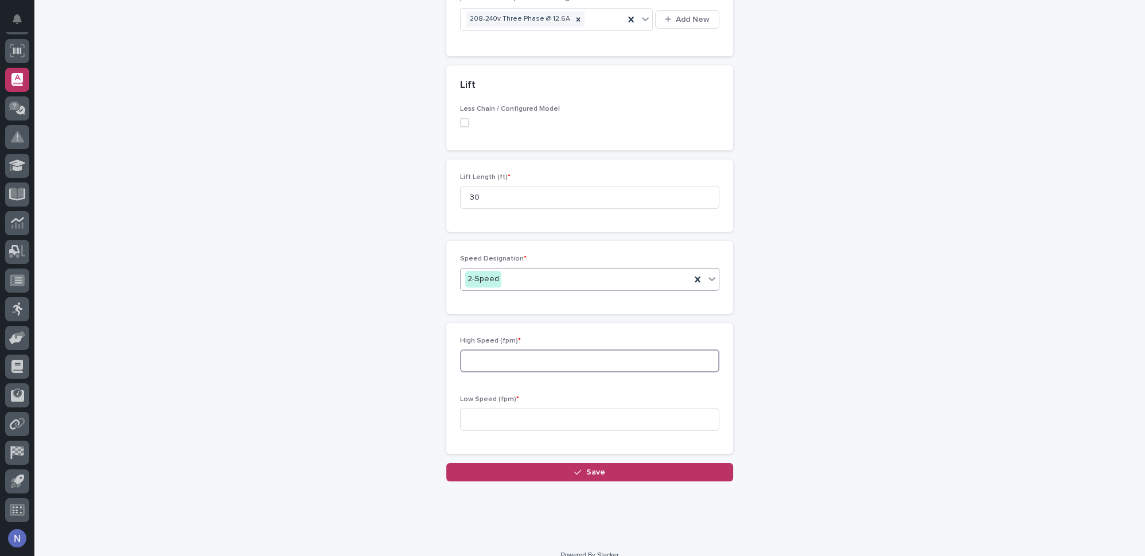
click at [528, 349] on input at bounding box center [589, 360] width 259 height 23
type input "24"
type input "4"
click at [574, 468] on icon "button" at bounding box center [577, 472] width 7 height 8
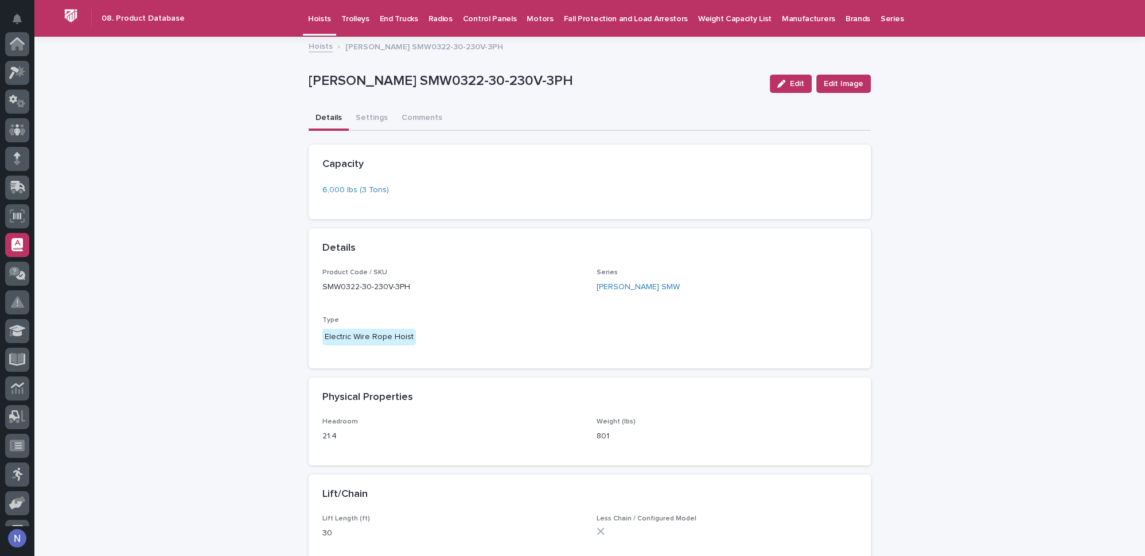
scroll to position [165, 0]
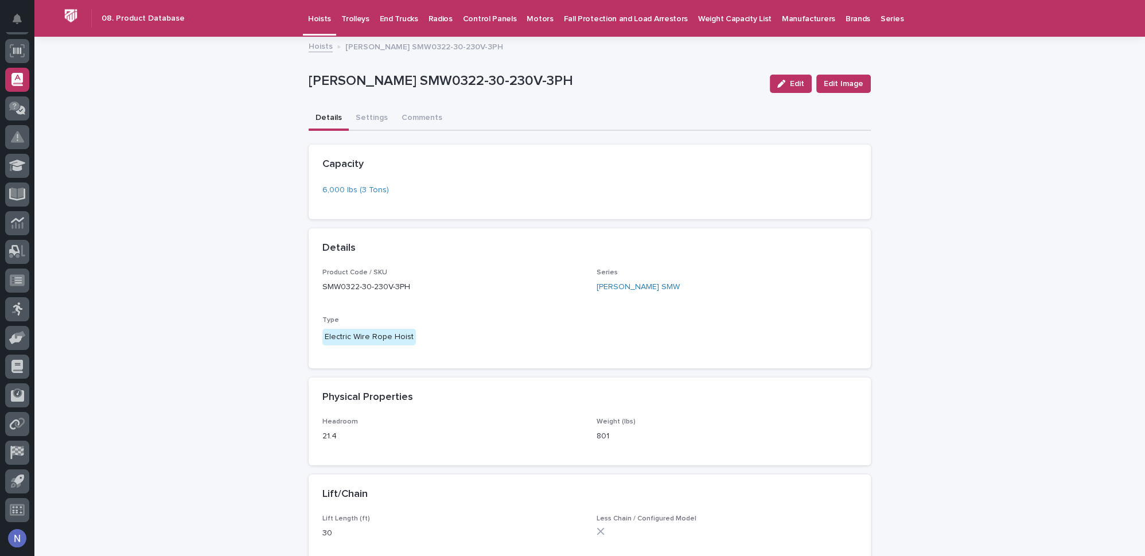
click at [316, 27] on link "Hoists" at bounding box center [319, 17] width 33 height 34
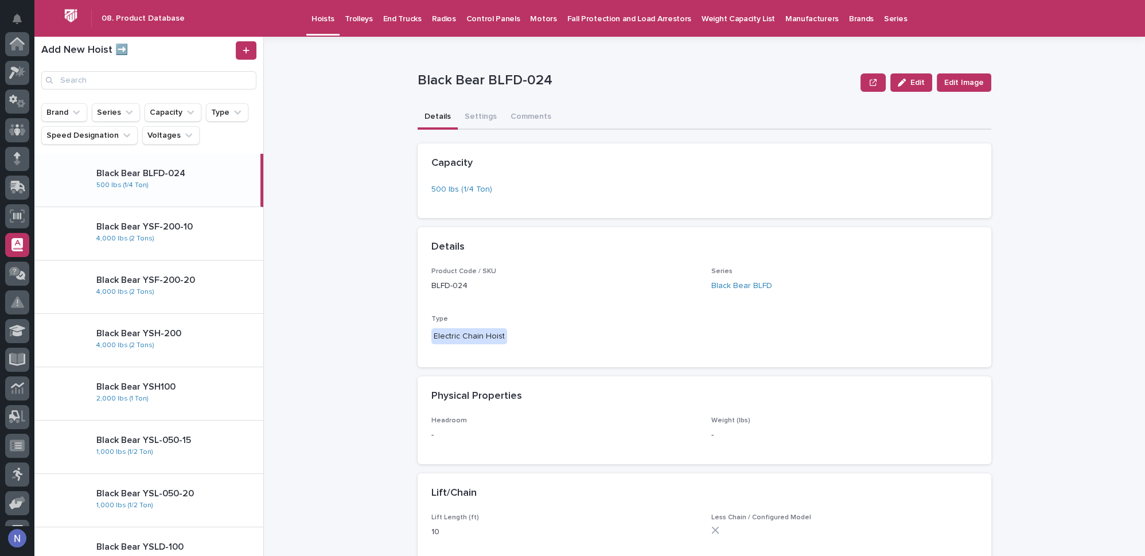
scroll to position [165, 0]
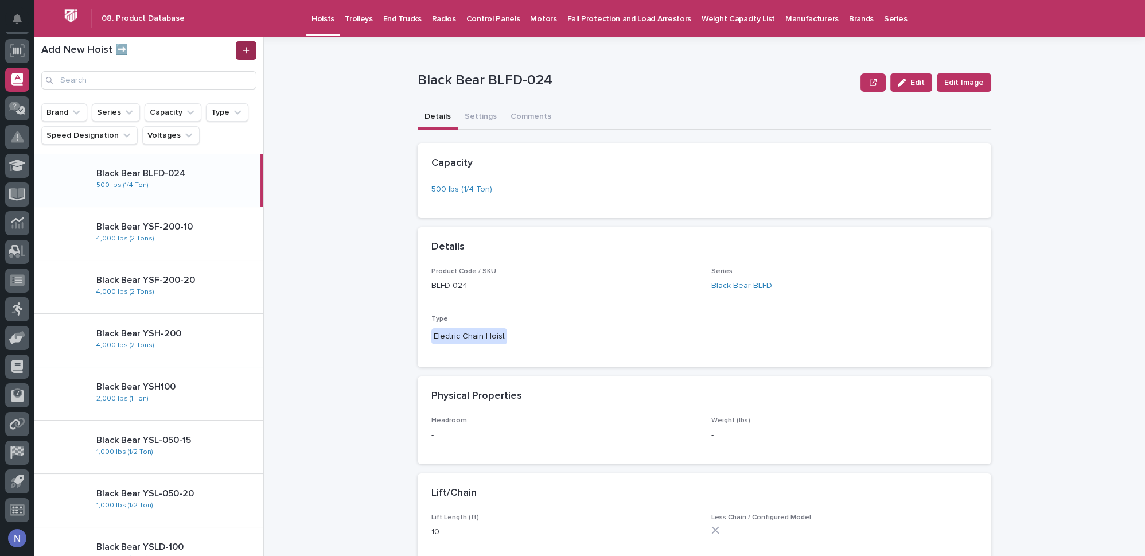
click at [246, 53] on icon at bounding box center [246, 50] width 6 height 6
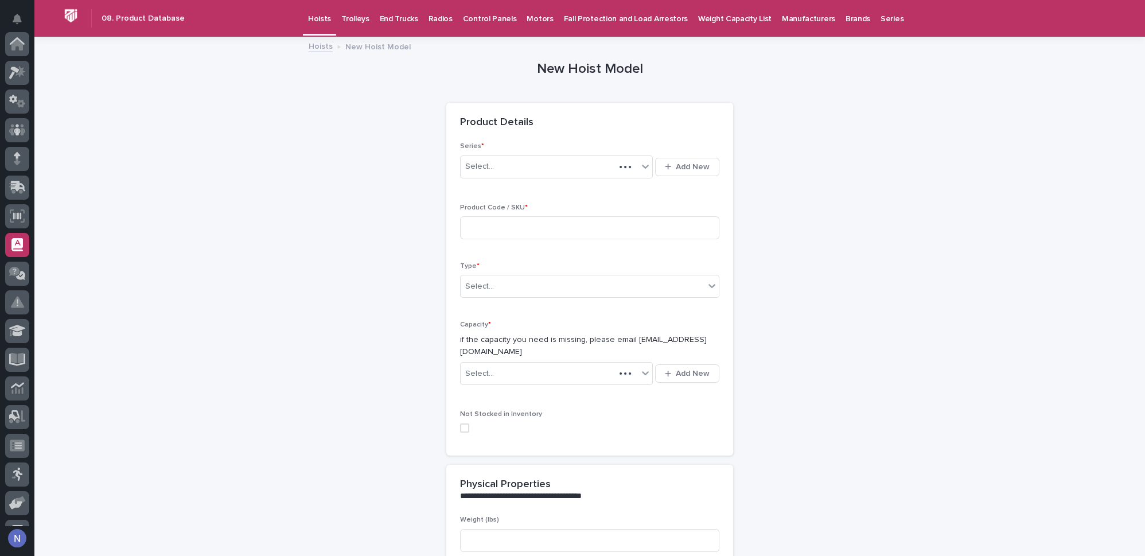
scroll to position [165, 0]
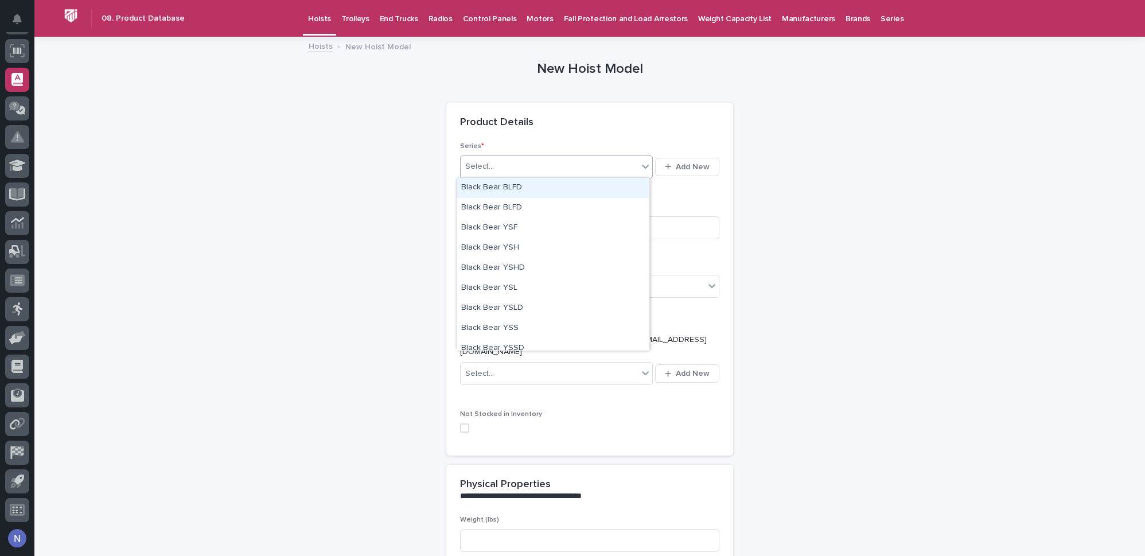
click at [547, 169] on div "Select..." at bounding box center [548, 166] width 177 height 19
type input "***"
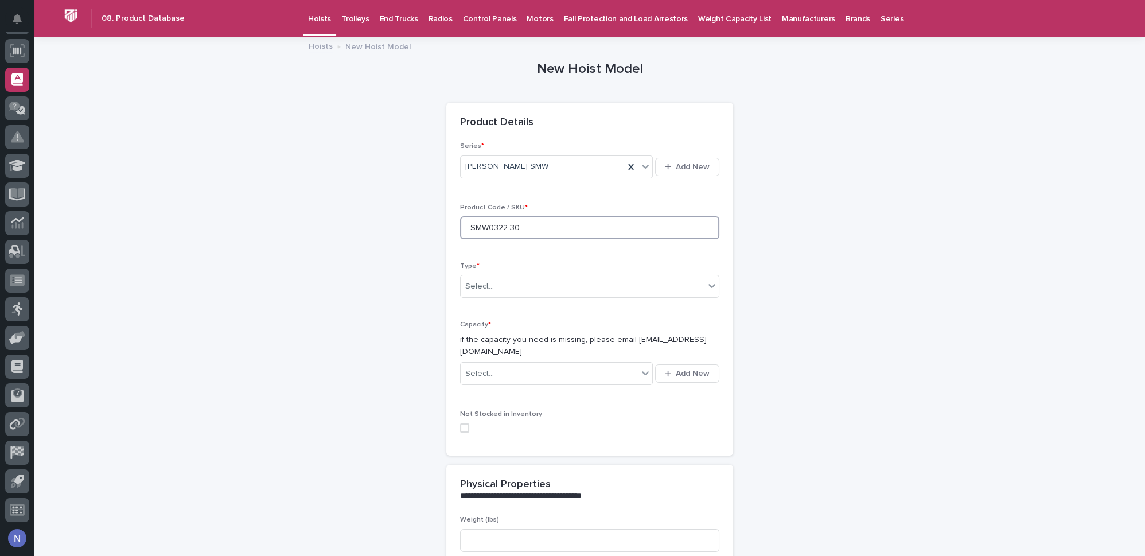
click at [525, 223] on input "SMW0322-30-" at bounding box center [589, 227] width 259 height 23
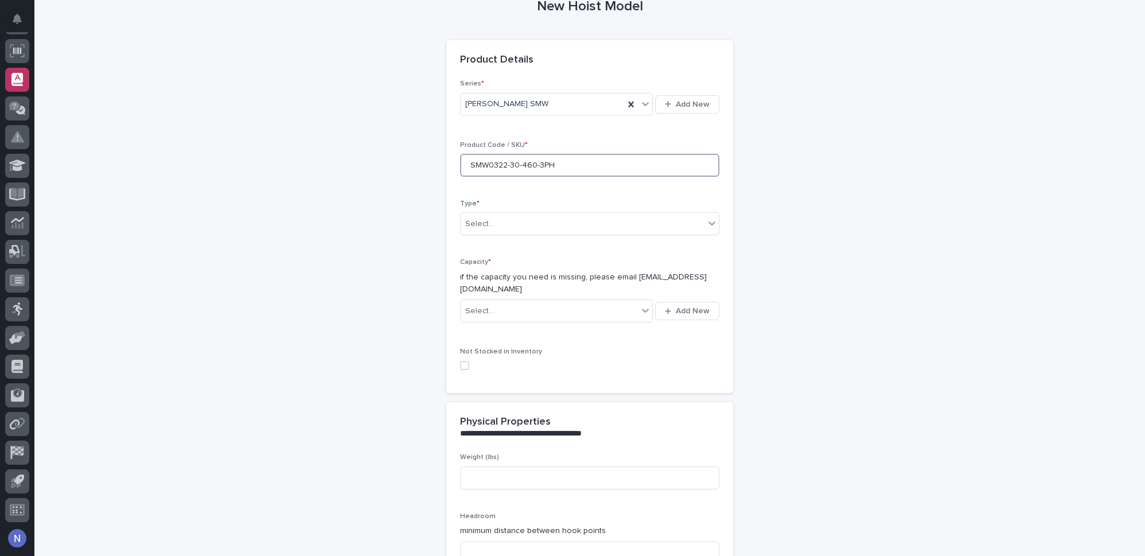
scroll to position [69, 0]
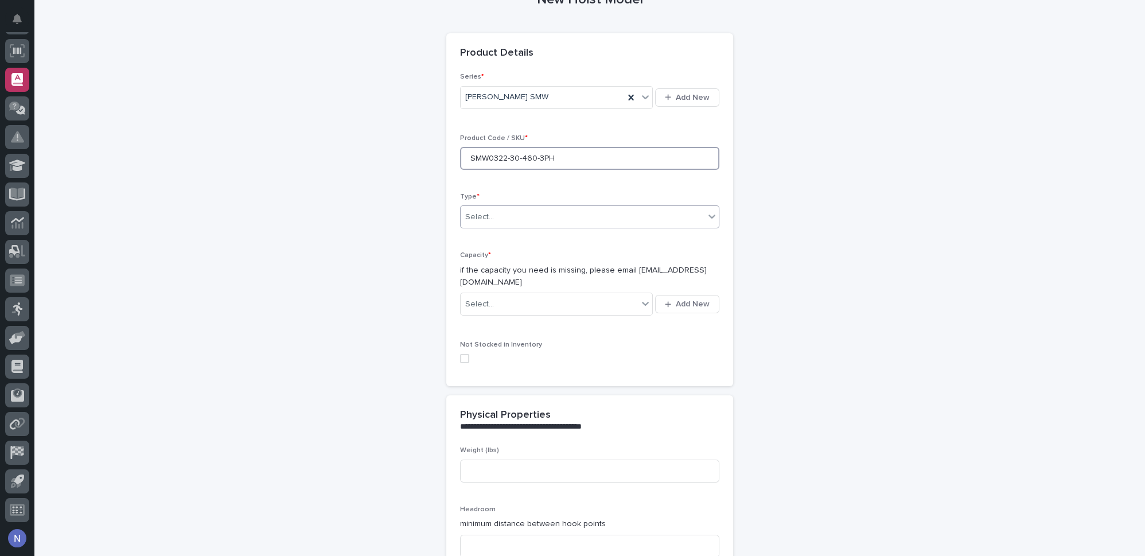
type input "SMW0322-30-460-3PH"
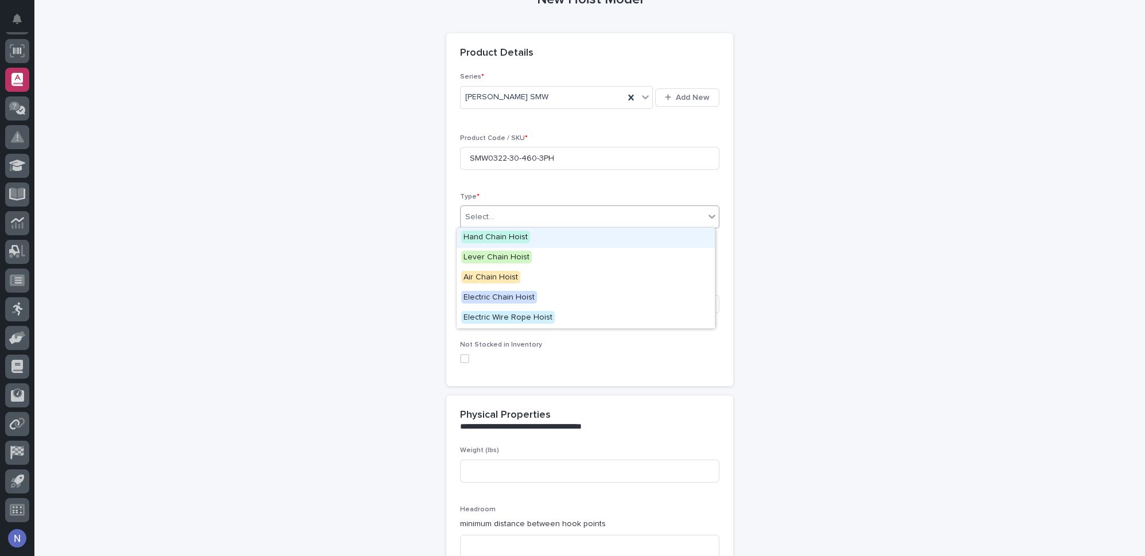
click at [524, 217] on div "Select..." at bounding box center [582, 217] width 244 height 19
click at [514, 315] on span "Electric Wire Rope Hoist" at bounding box center [507, 317] width 93 height 13
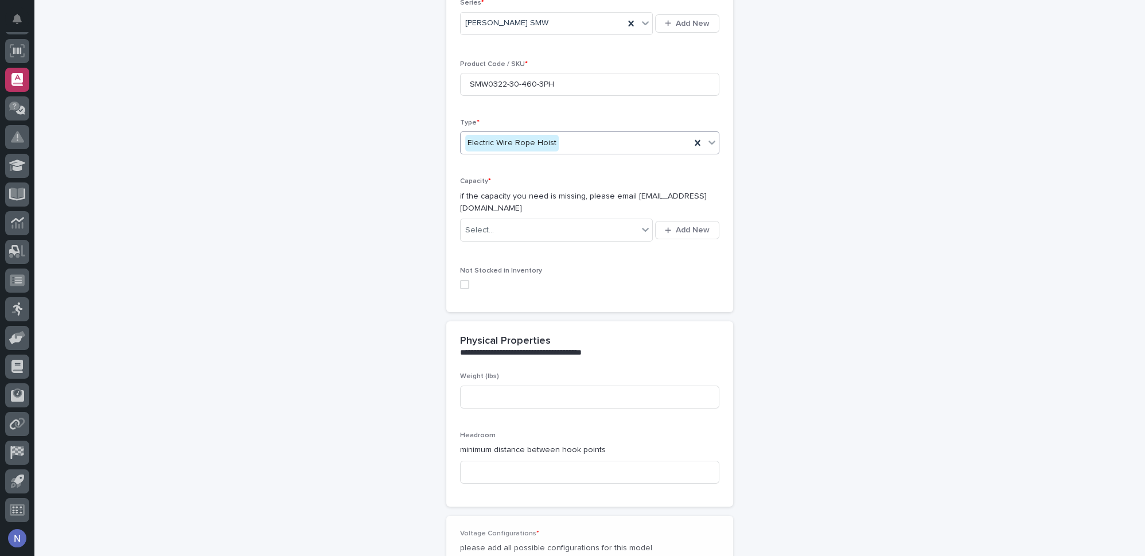
scroll to position [159, 0]
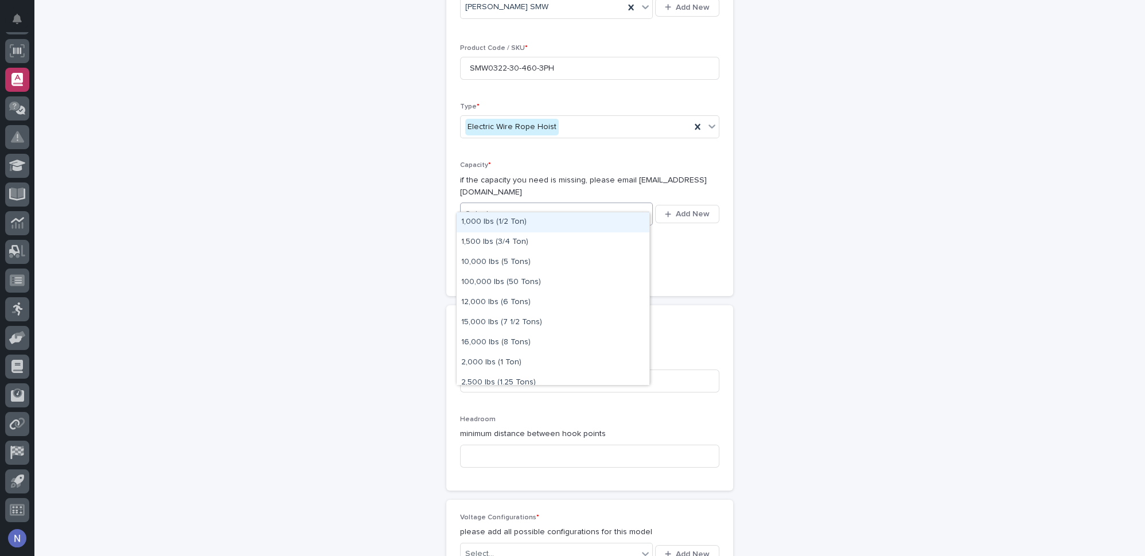
click at [506, 205] on div "Select..." at bounding box center [548, 214] width 177 height 19
type input "*"
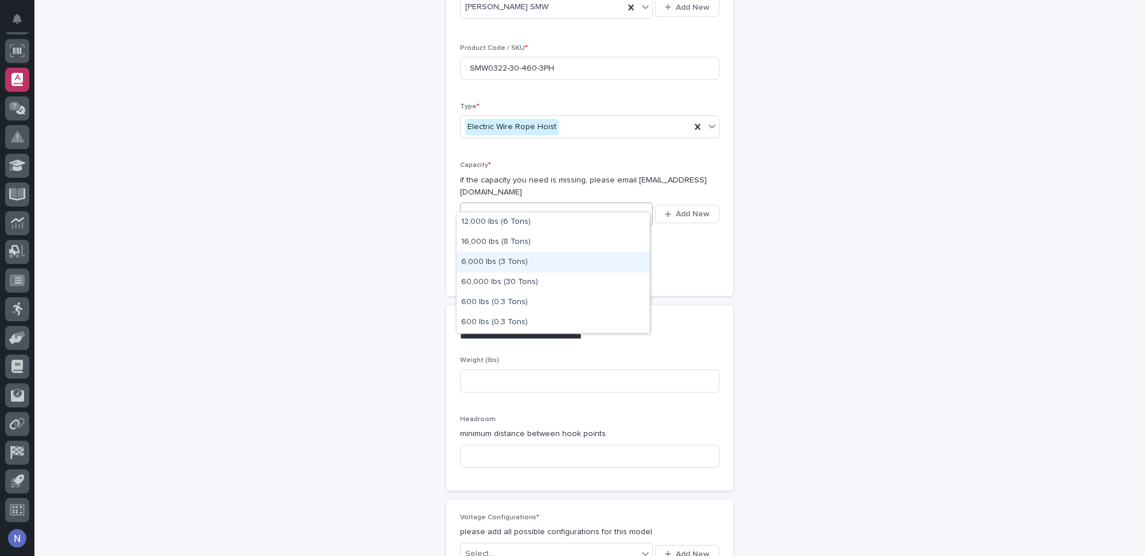
click at [493, 259] on div "6,000 lbs (3 Tons)" at bounding box center [552, 262] width 193 height 20
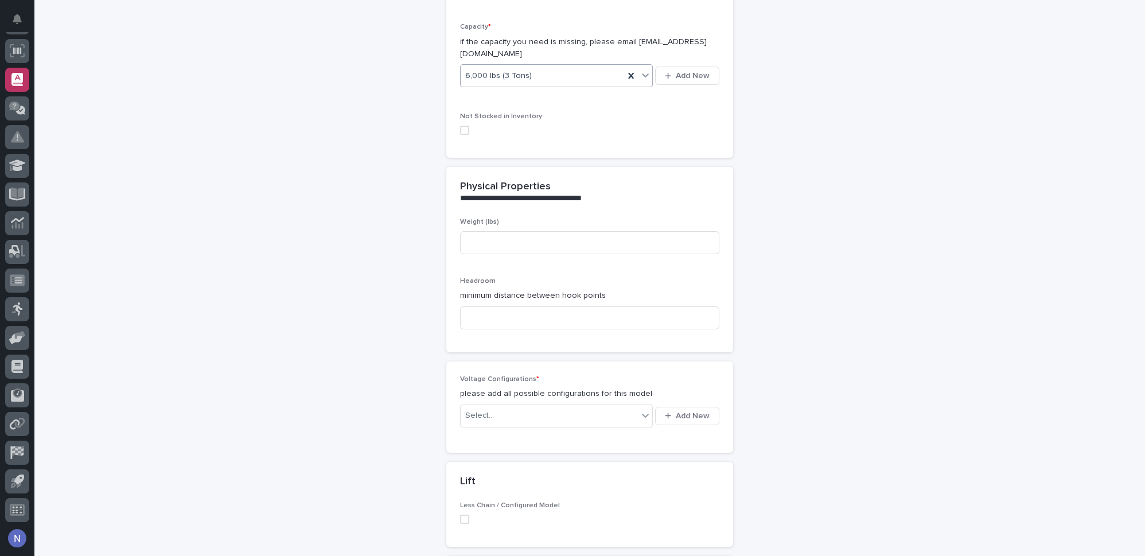
scroll to position [299, 0]
click at [495, 231] on input at bounding box center [589, 241] width 259 height 23
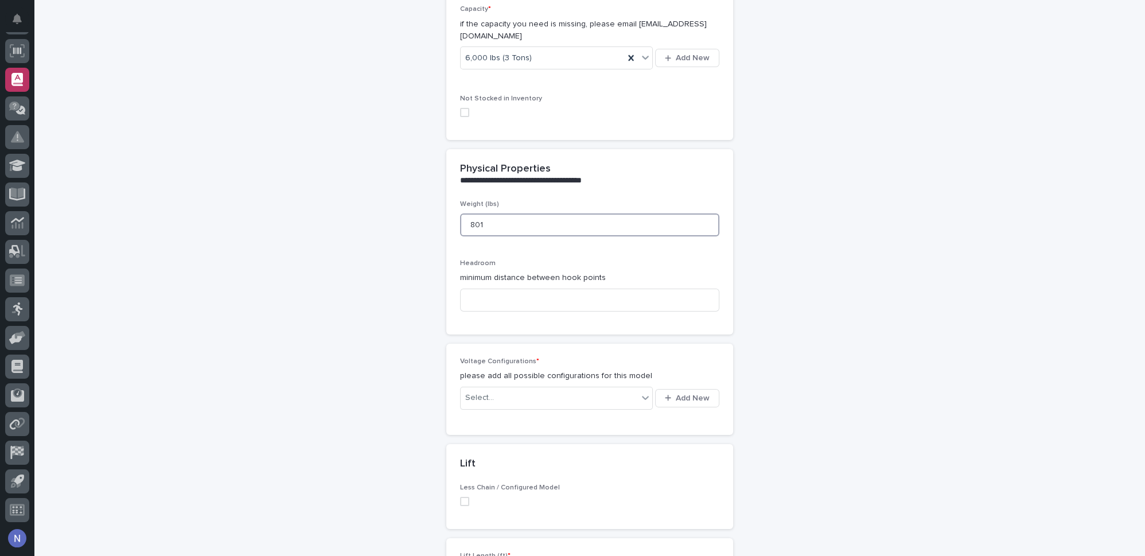
scroll to position [368, 0]
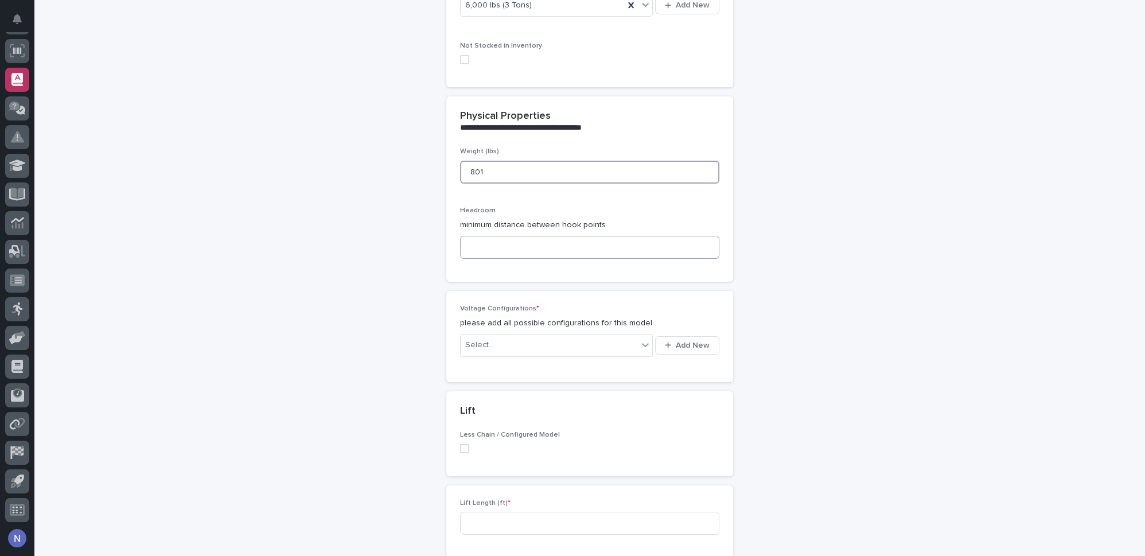
type input "801"
click at [506, 236] on input at bounding box center [589, 247] width 259 height 23
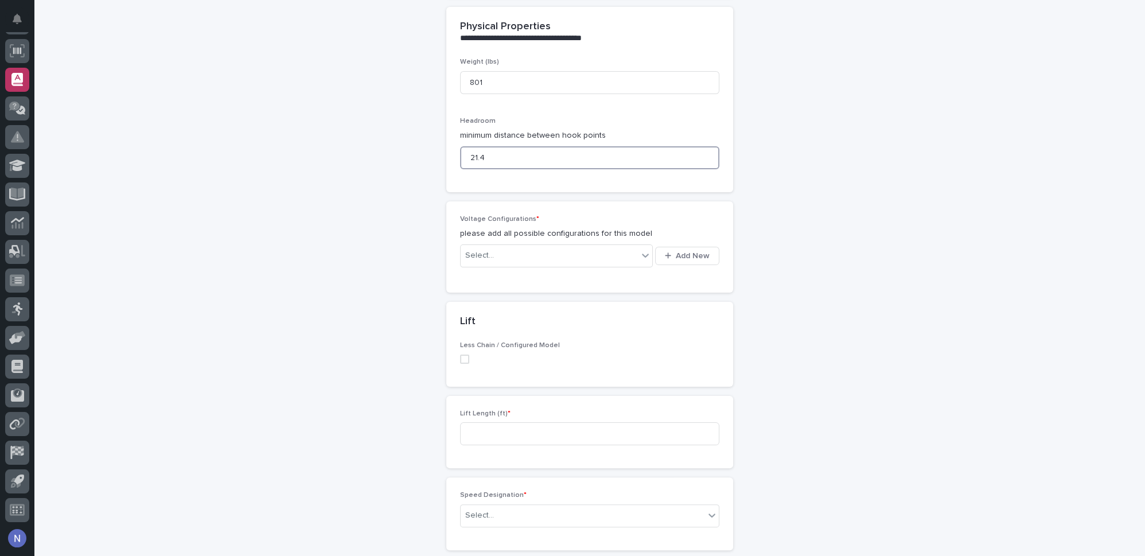
scroll to position [472, 0]
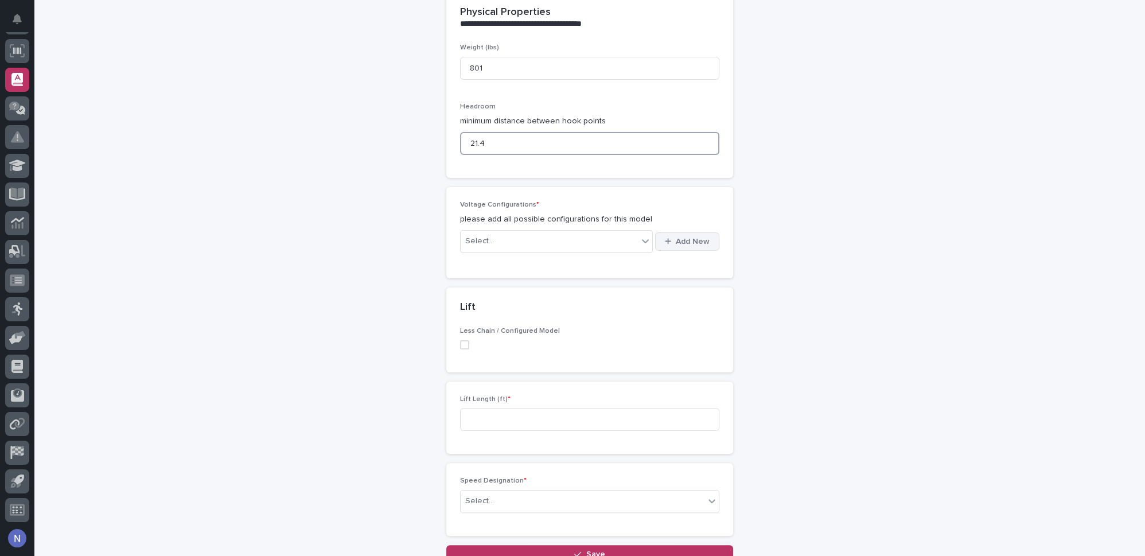
type input "21.4"
click at [675, 237] on span "Add New" at bounding box center [692, 241] width 34 height 8
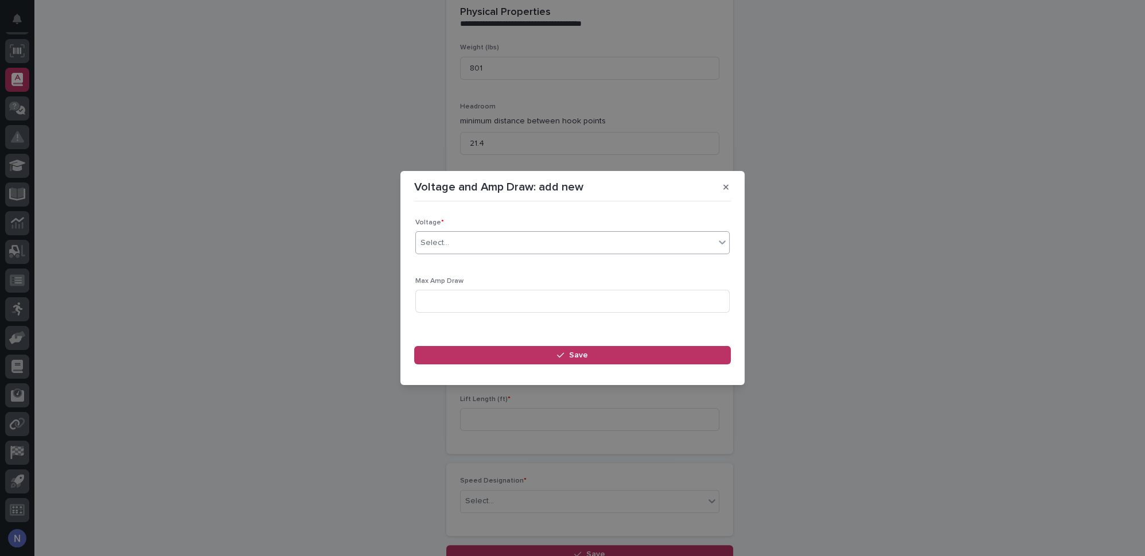
click at [552, 239] on div "Select..." at bounding box center [565, 242] width 299 height 19
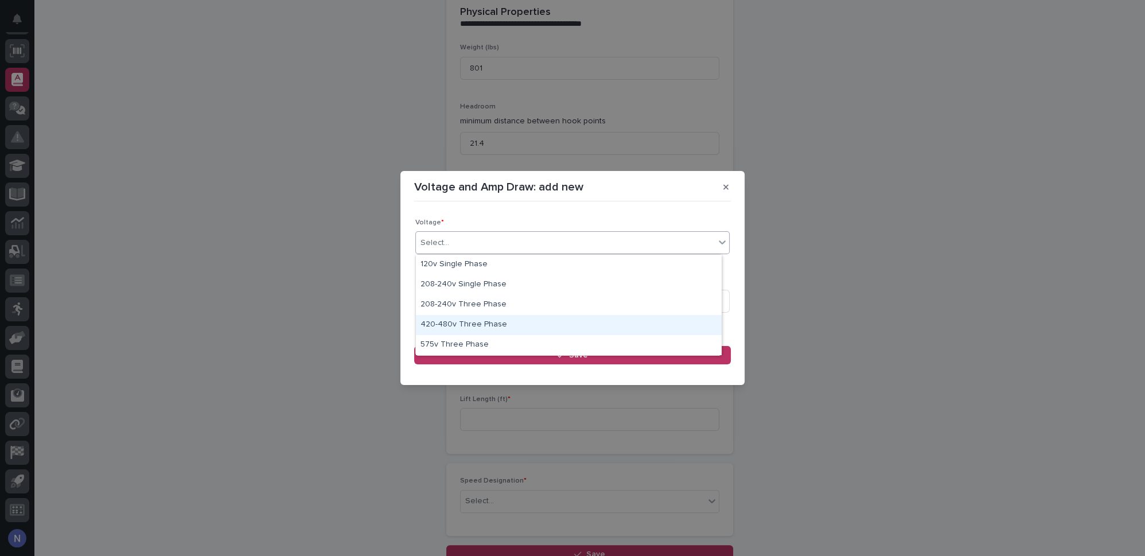
click at [502, 322] on div "420-480v Three Phase" at bounding box center [569, 325] width 306 height 20
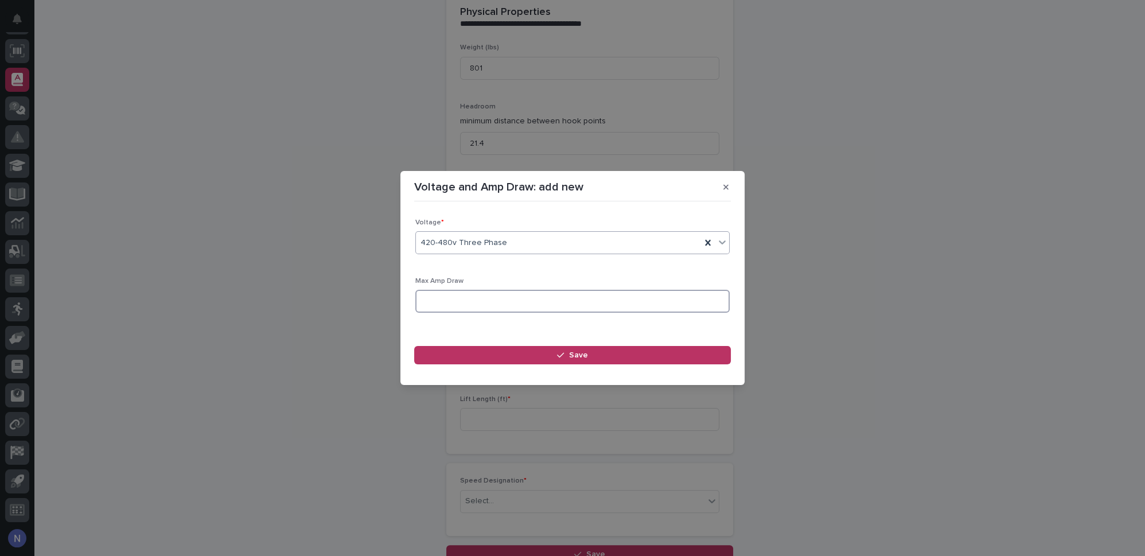
click at [502, 295] on input at bounding box center [572, 301] width 314 height 23
type input "6.3"
click at [526, 353] on button "Save" at bounding box center [572, 355] width 317 height 18
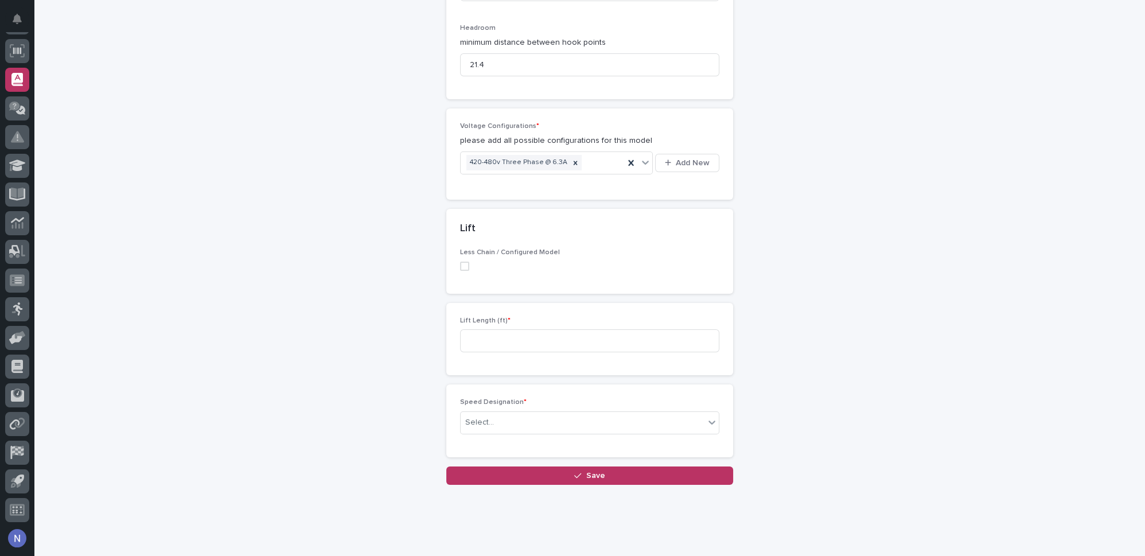
scroll to position [553, 0]
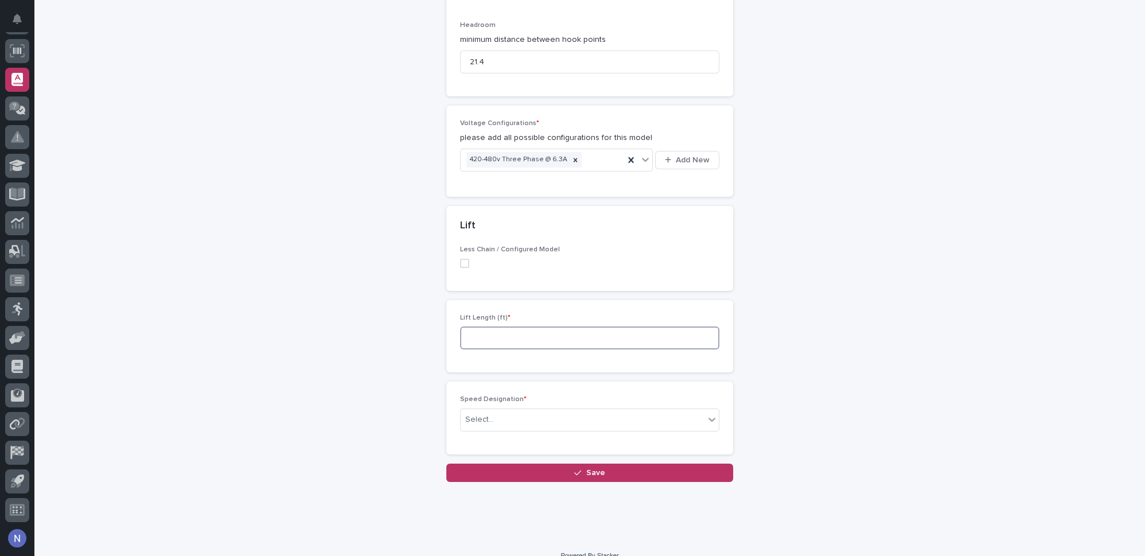
click at [565, 326] on input at bounding box center [589, 337] width 259 height 23
type input "30"
click at [564, 411] on div "Select..." at bounding box center [582, 419] width 244 height 19
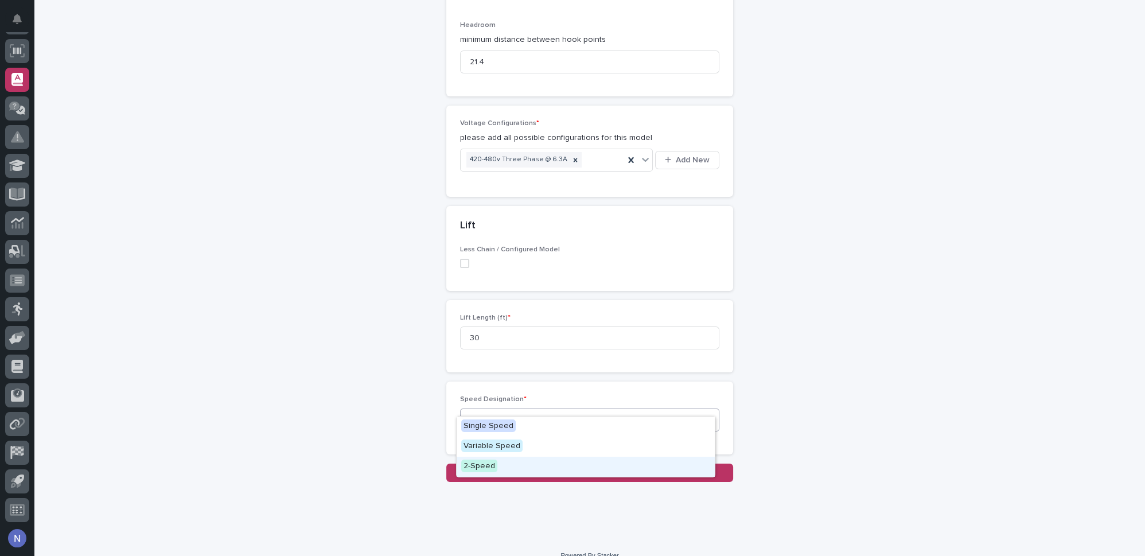
click at [506, 460] on div "2-Speed" at bounding box center [585, 466] width 258 height 20
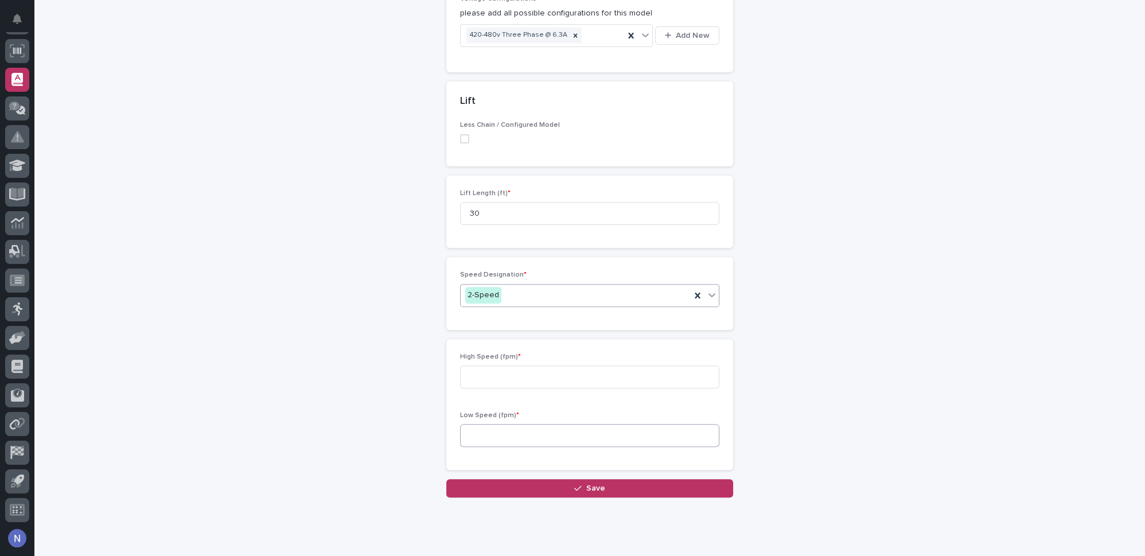
scroll to position [694, 0]
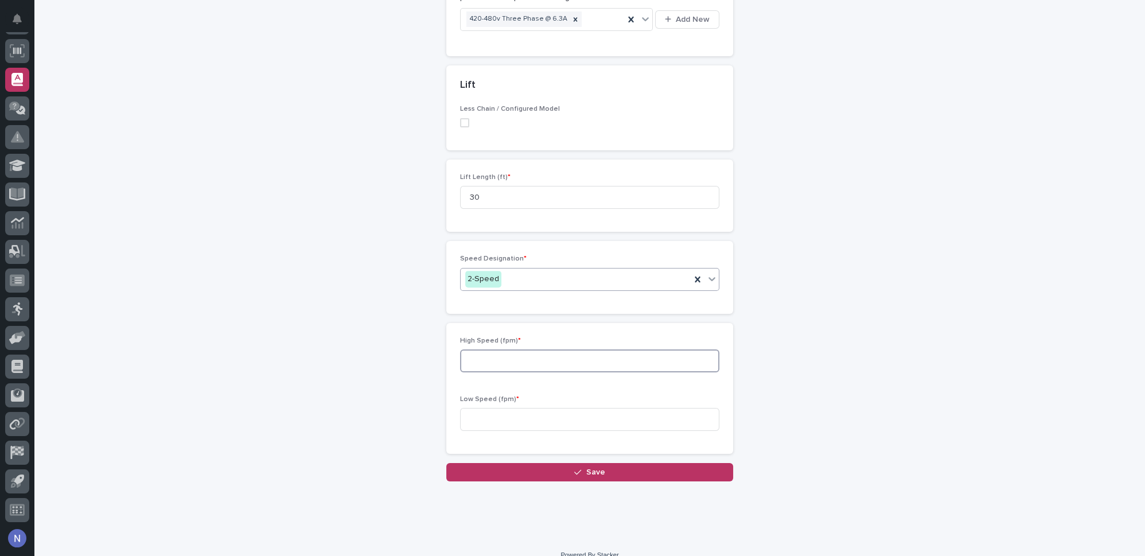
click at [506, 349] on input at bounding box center [589, 360] width 259 height 23
type input "24"
type input "4"
click at [555, 463] on button "Save" at bounding box center [589, 472] width 287 height 18
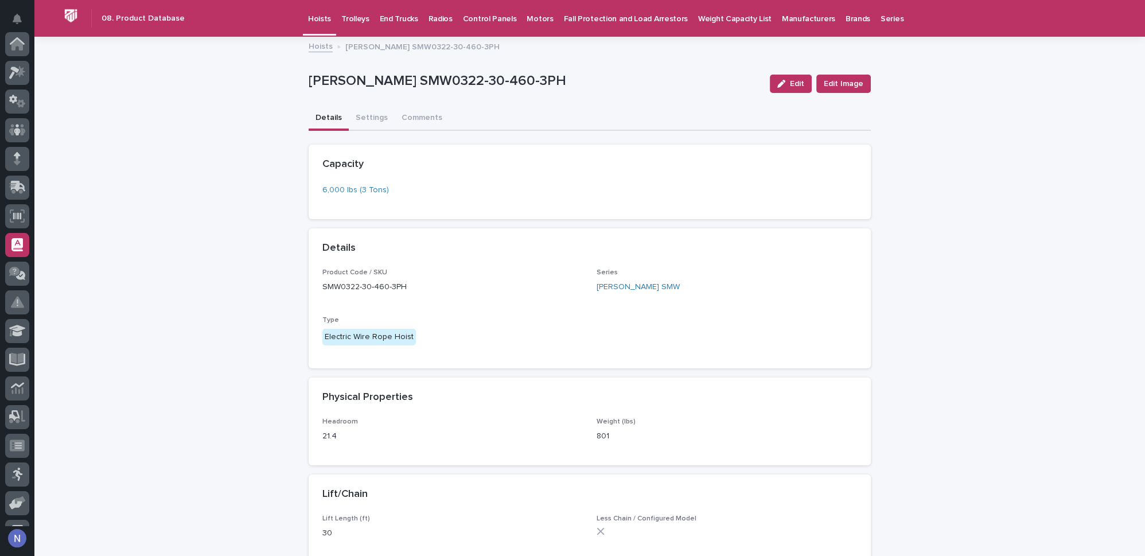
scroll to position [165, 0]
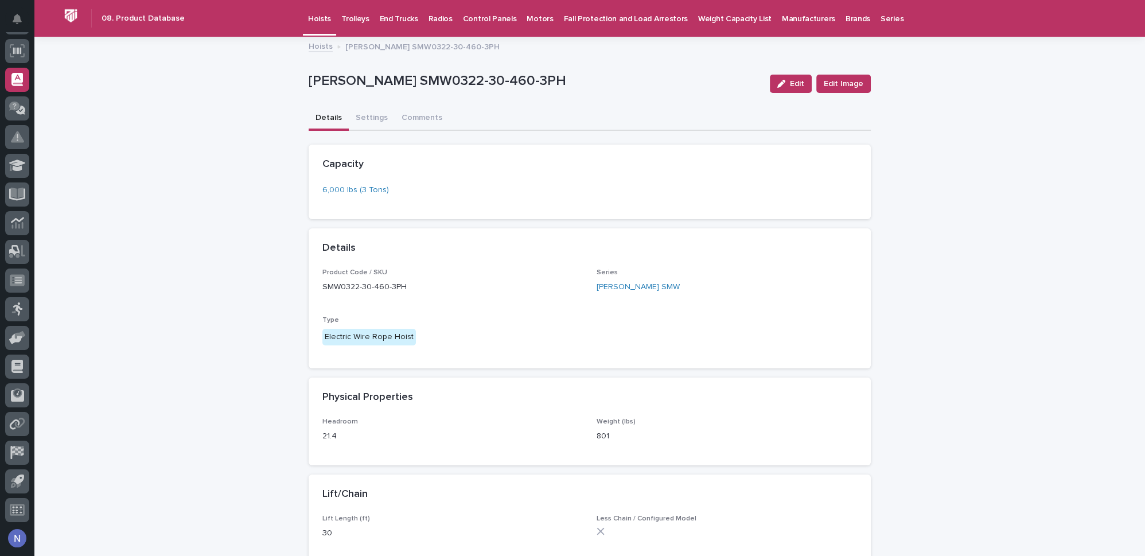
click at [309, 21] on p "Hoists" at bounding box center [319, 12] width 23 height 24
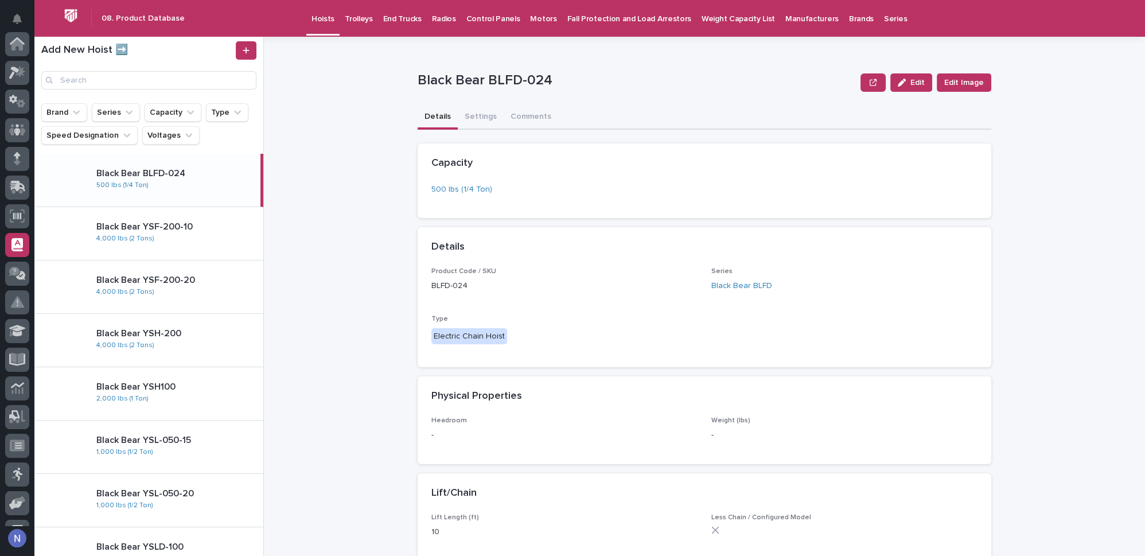
scroll to position [165, 0]
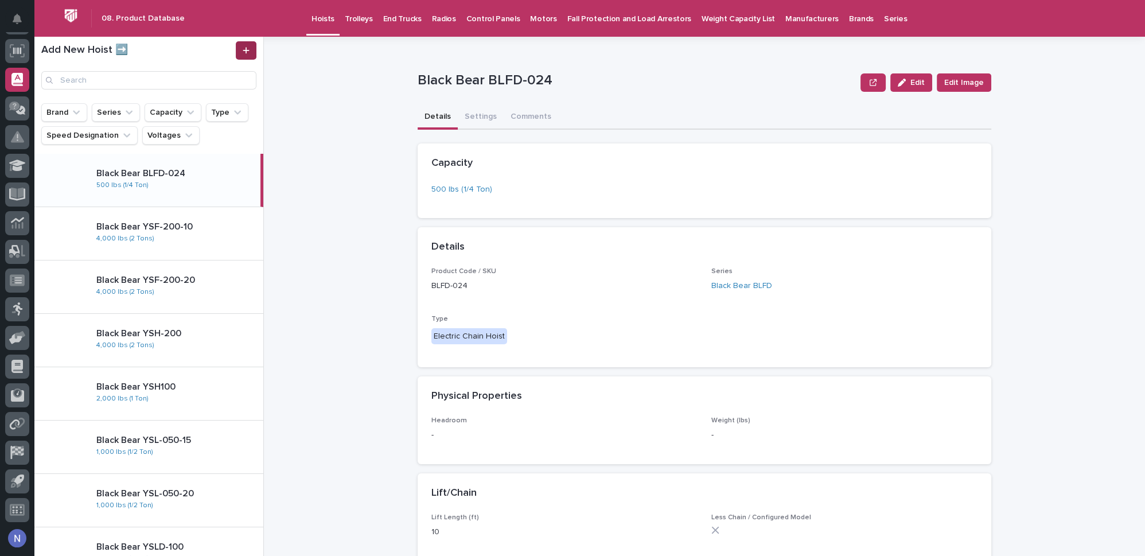
click at [247, 52] on icon at bounding box center [246, 50] width 7 height 8
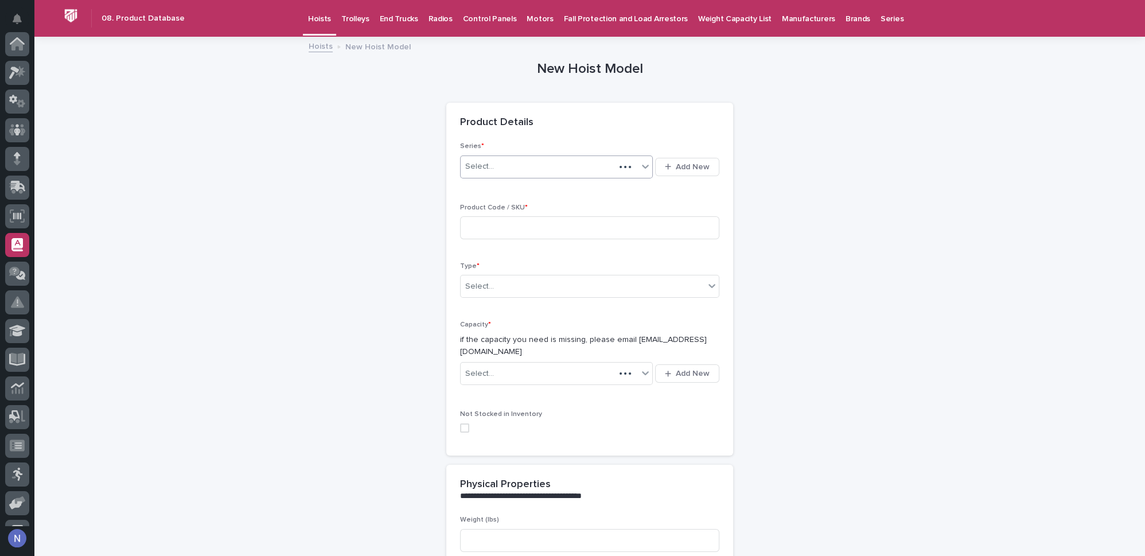
scroll to position [165, 0]
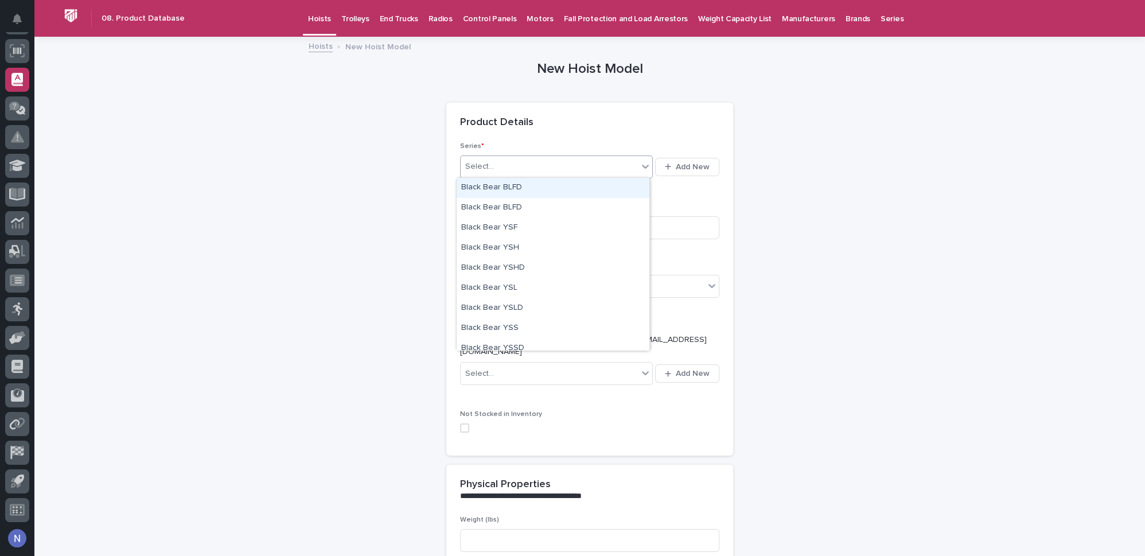
click at [552, 171] on div "Select..." at bounding box center [548, 166] width 177 height 19
type input "***"
click at [558, 187] on div "Starke SMW" at bounding box center [552, 188] width 193 height 20
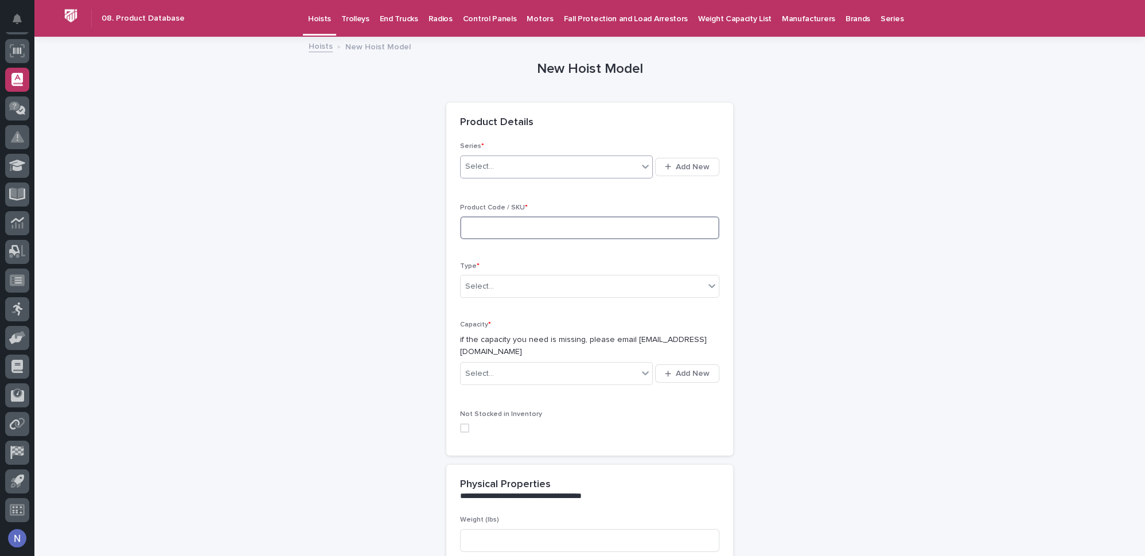
click at [545, 218] on input at bounding box center [589, 227] width 259 height 23
type input "SMW0322-40-460V-3PH"
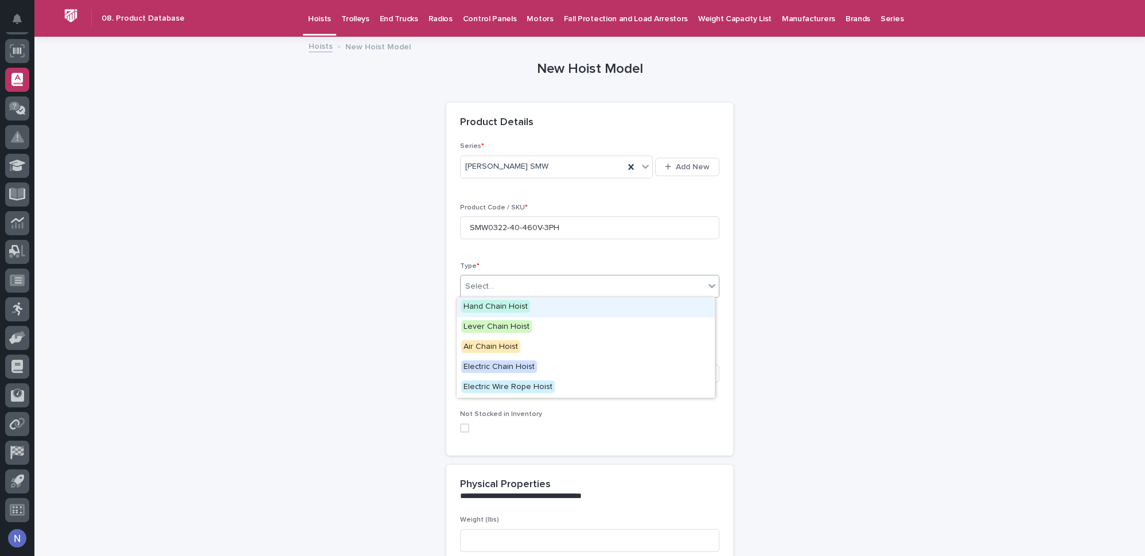
click at [497, 284] on div "Select..." at bounding box center [582, 286] width 244 height 19
click at [502, 385] on span "Electric Wire Rope Hoist" at bounding box center [507, 386] width 93 height 13
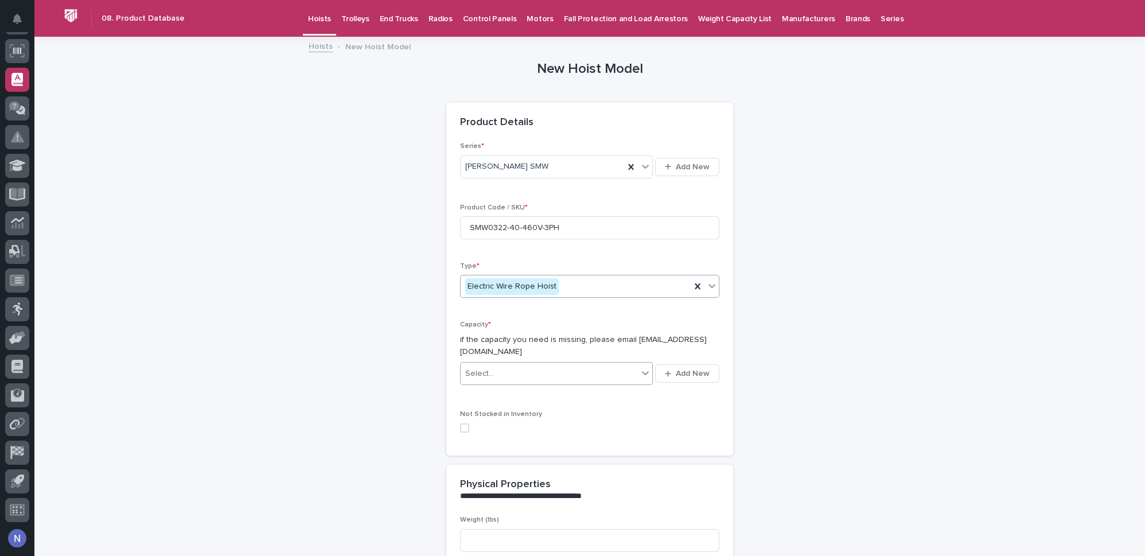
click at [498, 364] on div "Select..." at bounding box center [548, 373] width 177 height 19
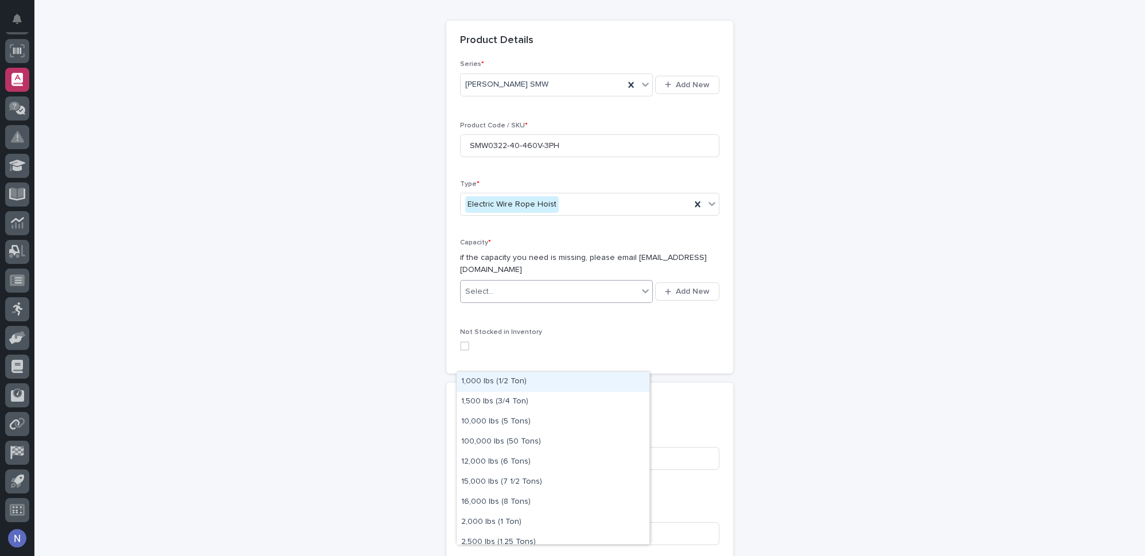
scroll to position [87, 0]
type input "*"
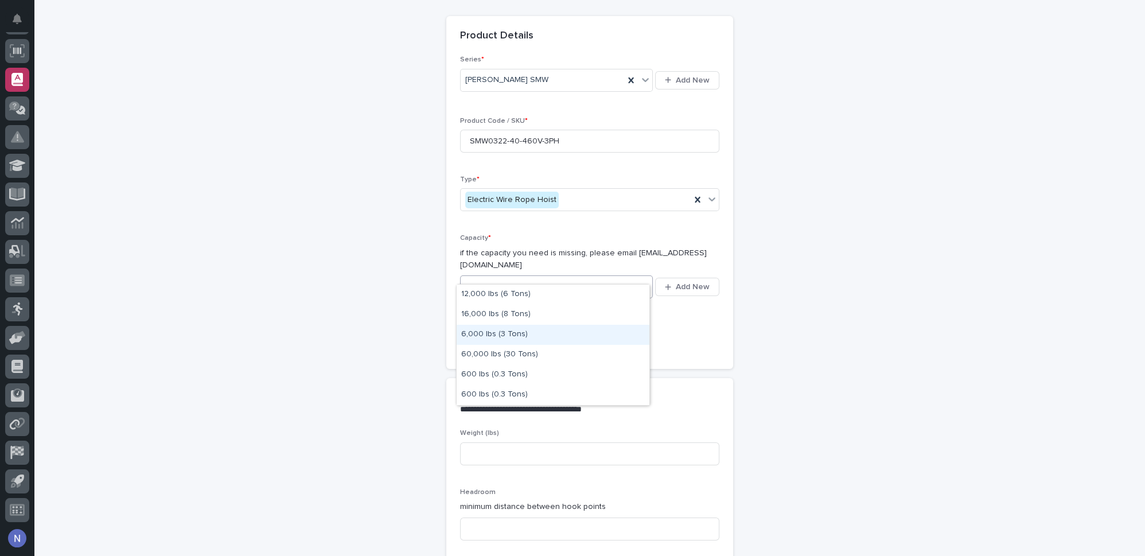
click at [507, 331] on div "6,000 lbs (3 Tons)" at bounding box center [552, 335] width 193 height 20
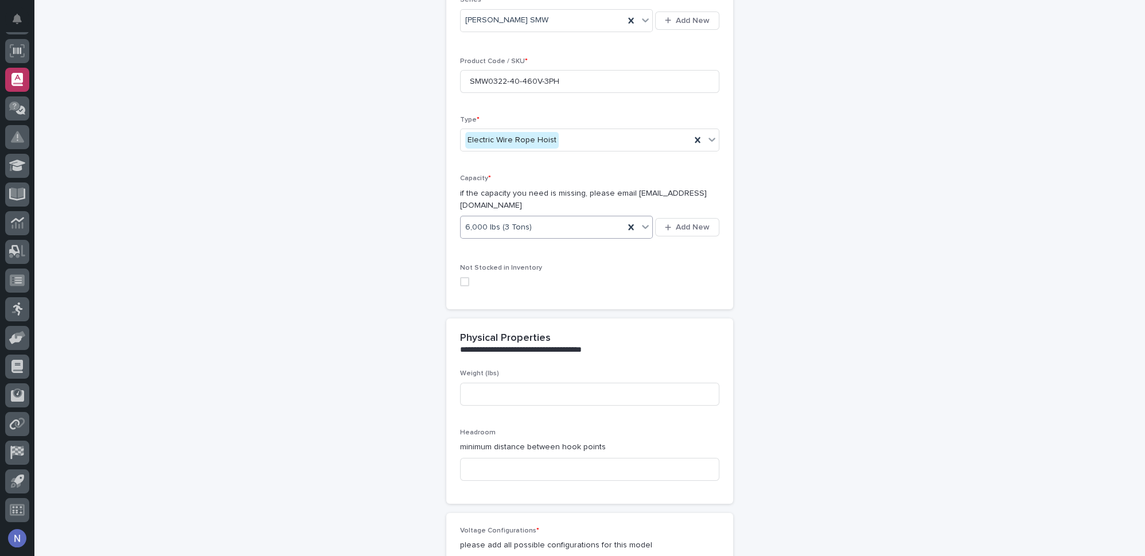
scroll to position [173, 0]
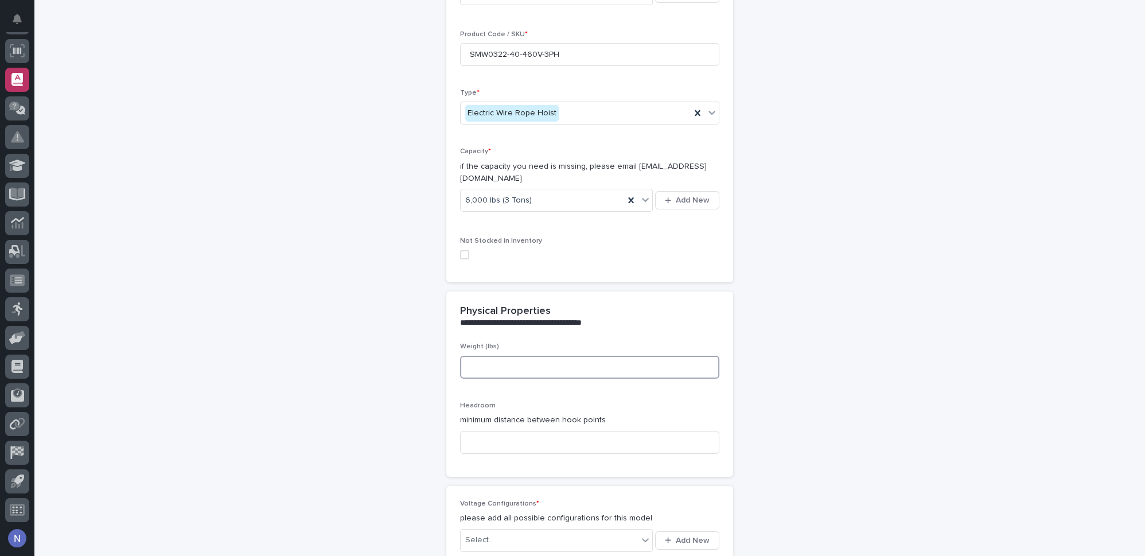
click at [499, 356] on input at bounding box center [589, 367] width 259 height 23
type input "4"
click at [569, 356] on input at bounding box center [589, 367] width 259 height 23
type input "849"
type input "21.4"
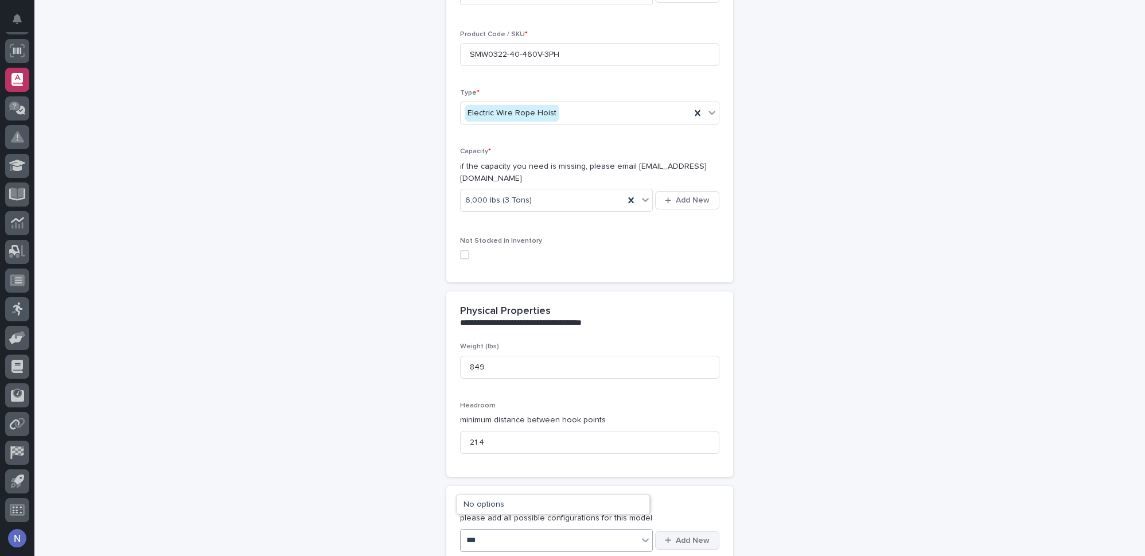
type input "***"
click at [680, 536] on span "Add New" at bounding box center [692, 540] width 34 height 8
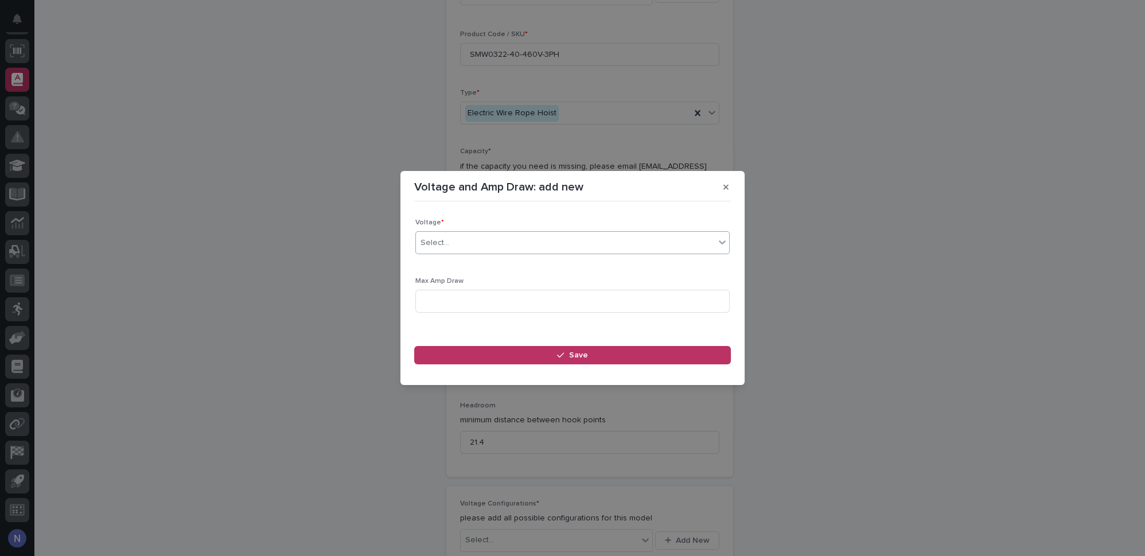
click at [593, 253] on div "Select..." at bounding box center [572, 242] width 314 height 23
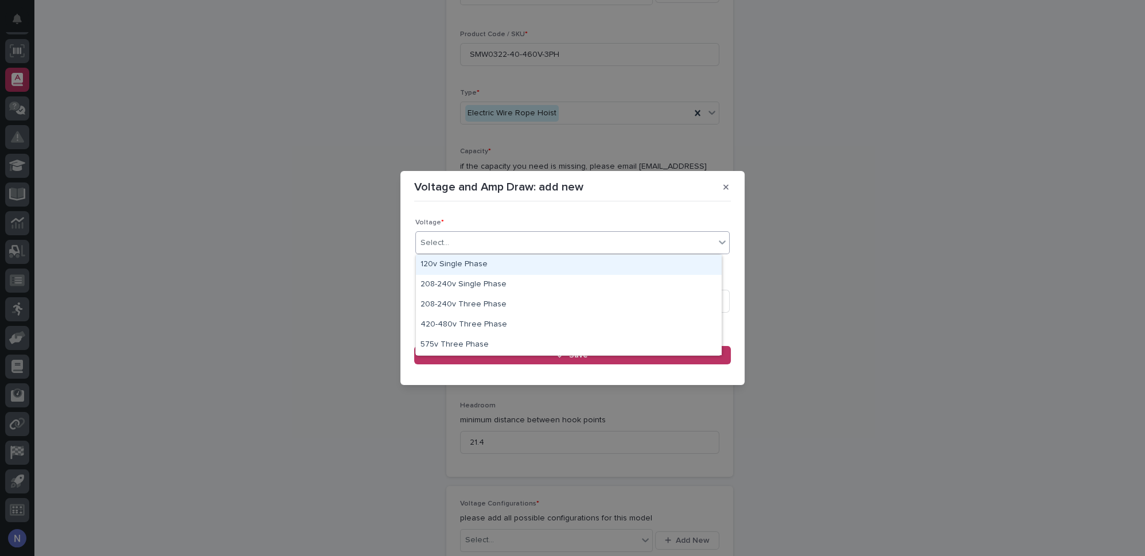
type input "*"
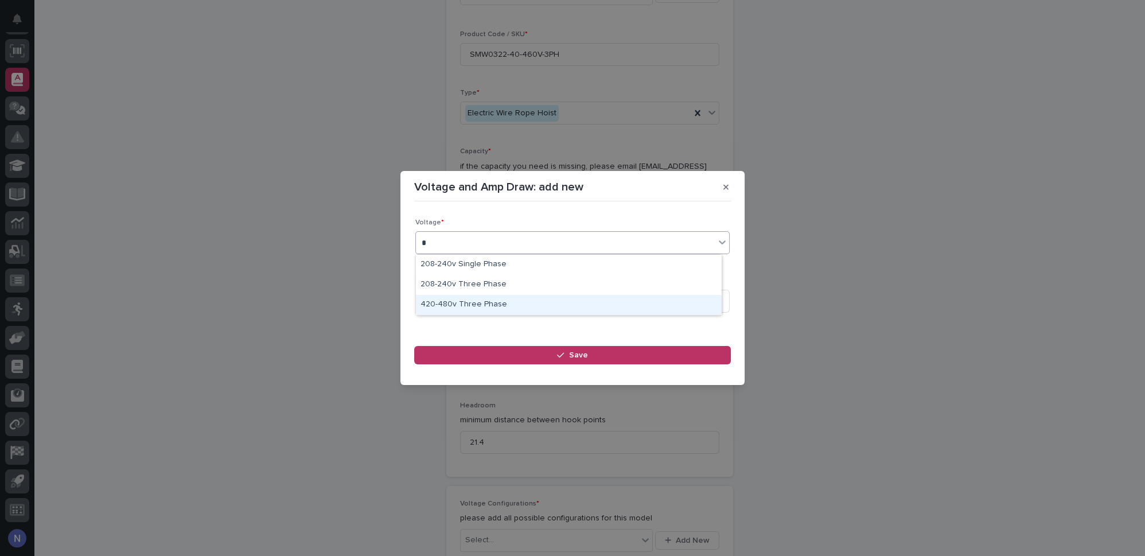
click at [572, 303] on div "420-480v Three Phase" at bounding box center [569, 305] width 306 height 20
drag, startPoint x: 576, startPoint y: 293, endPoint x: 572, endPoint y: 304, distance: 11.6
click at [572, 304] on input at bounding box center [572, 301] width 314 height 23
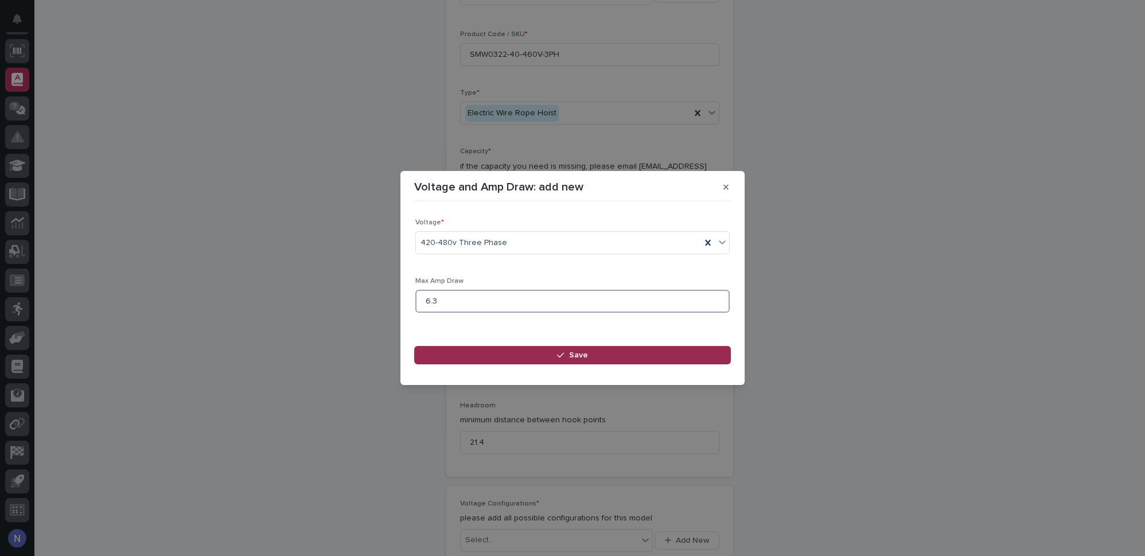
type input "6.3"
click at [552, 355] on button "Save" at bounding box center [572, 355] width 317 height 18
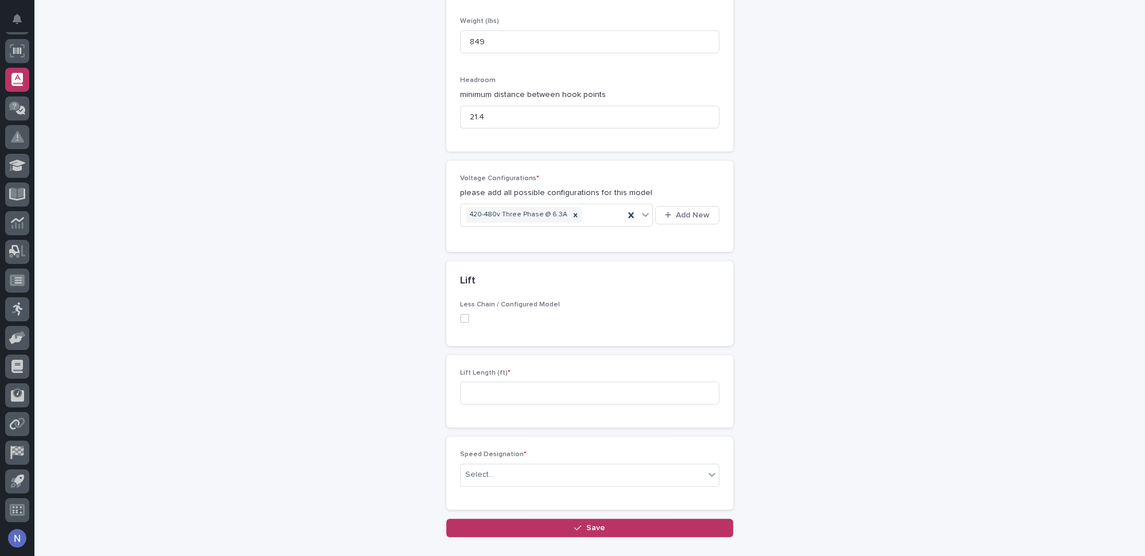
scroll to position [503, 0]
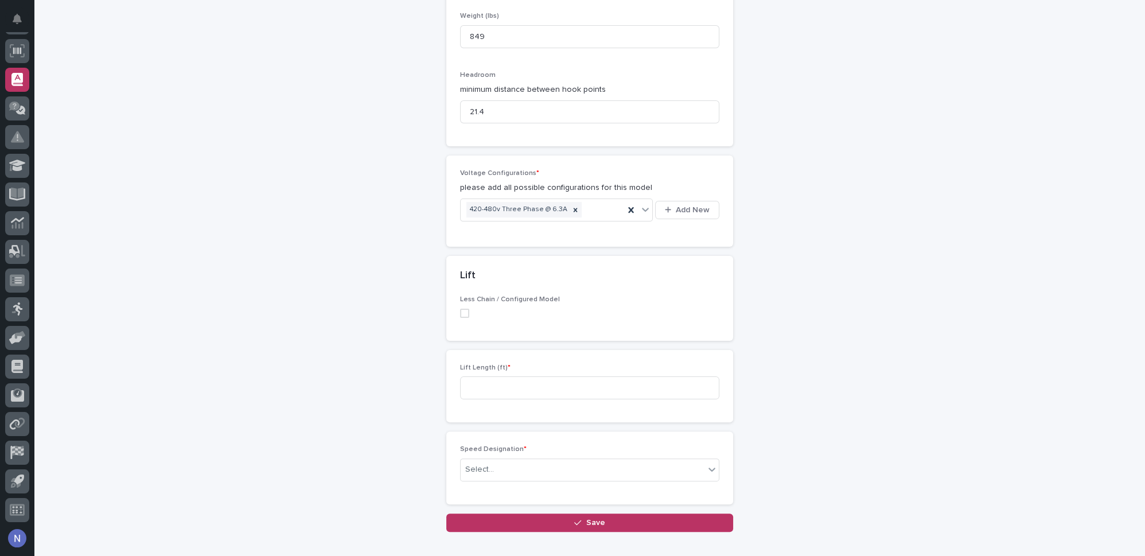
click at [507, 364] on div "Lift Length (ft) *" at bounding box center [589, 386] width 259 height 45
click at [505, 376] on input at bounding box center [589, 387] width 259 height 23
type input "40"
type input "*"
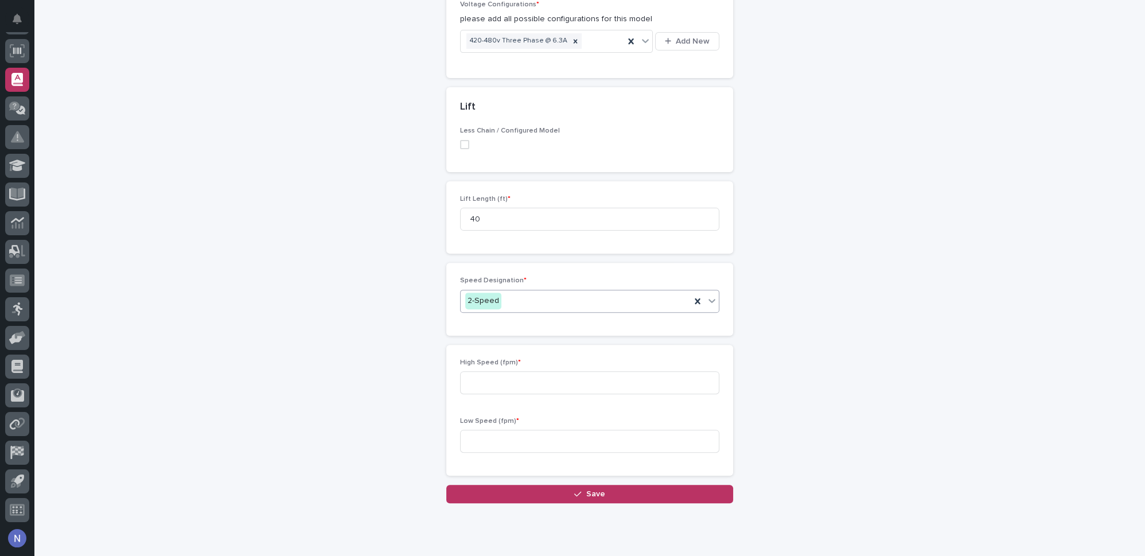
scroll to position [678, 0]
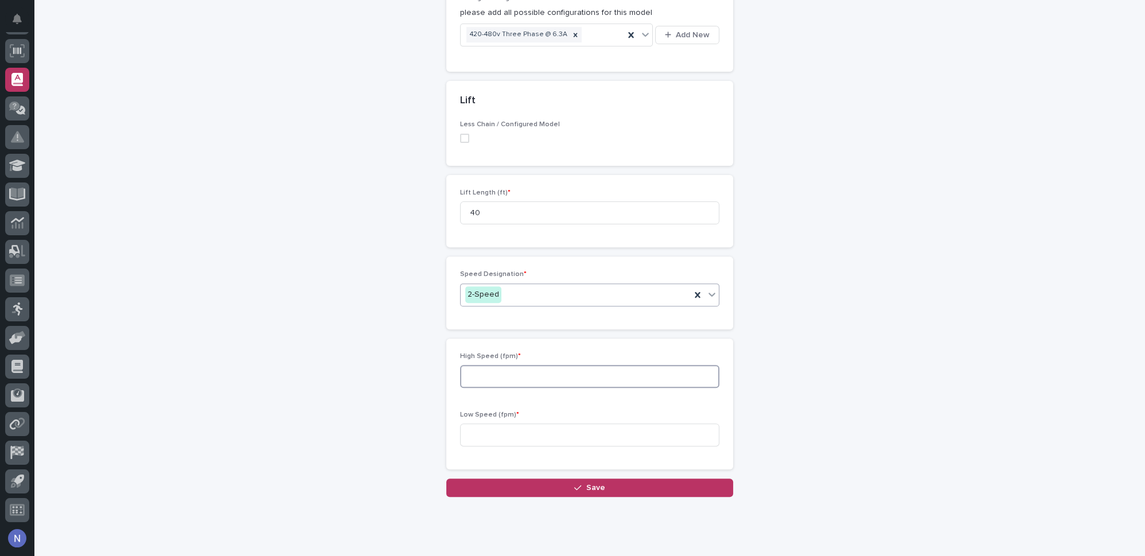
click at [514, 365] on input at bounding box center [589, 376] width 259 height 23
type input "24"
type input "4"
click at [510, 478] on button "Save" at bounding box center [589, 487] width 287 height 18
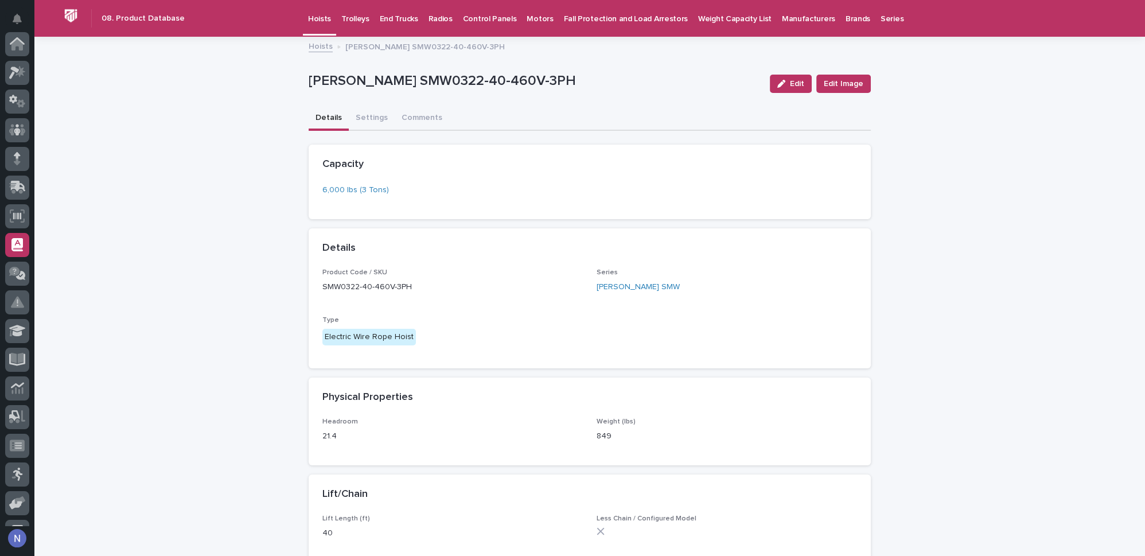
scroll to position [165, 0]
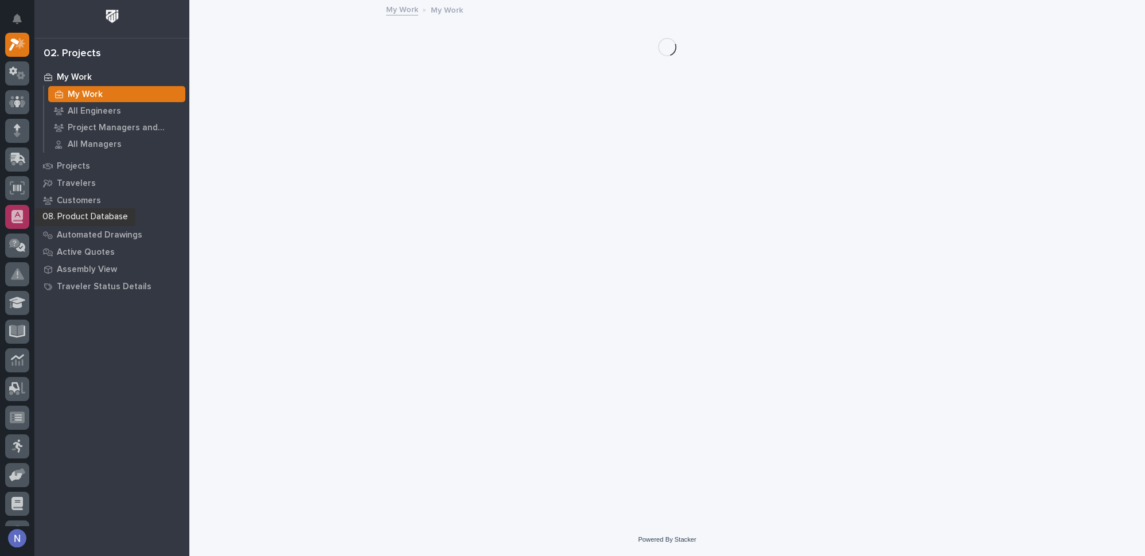
click at [23, 211] on div at bounding box center [17, 217] width 24 height 24
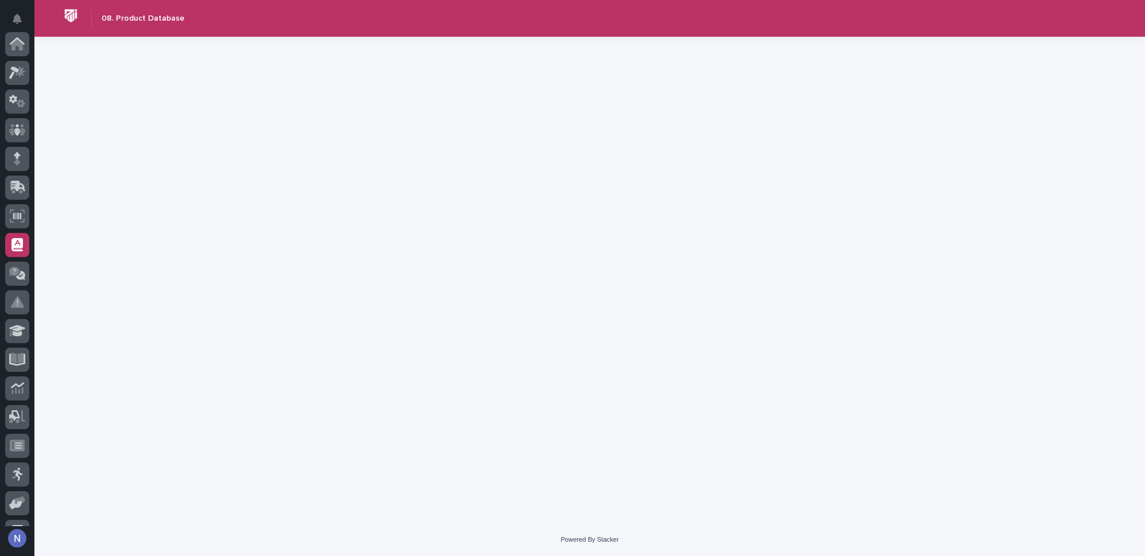
scroll to position [165, 0]
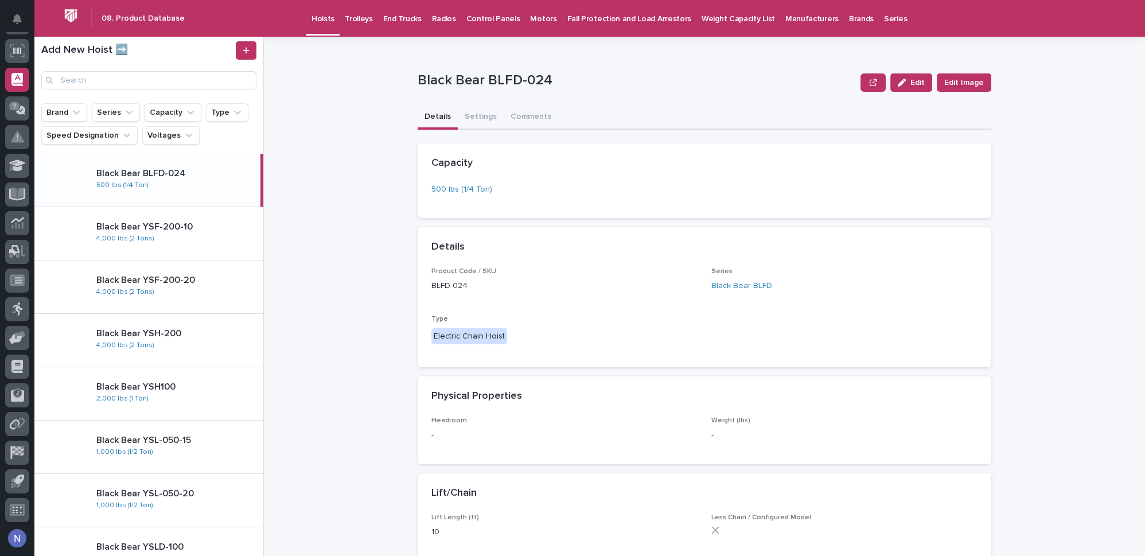
click at [404, 19] on p "End Trucks" at bounding box center [402, 12] width 38 height 24
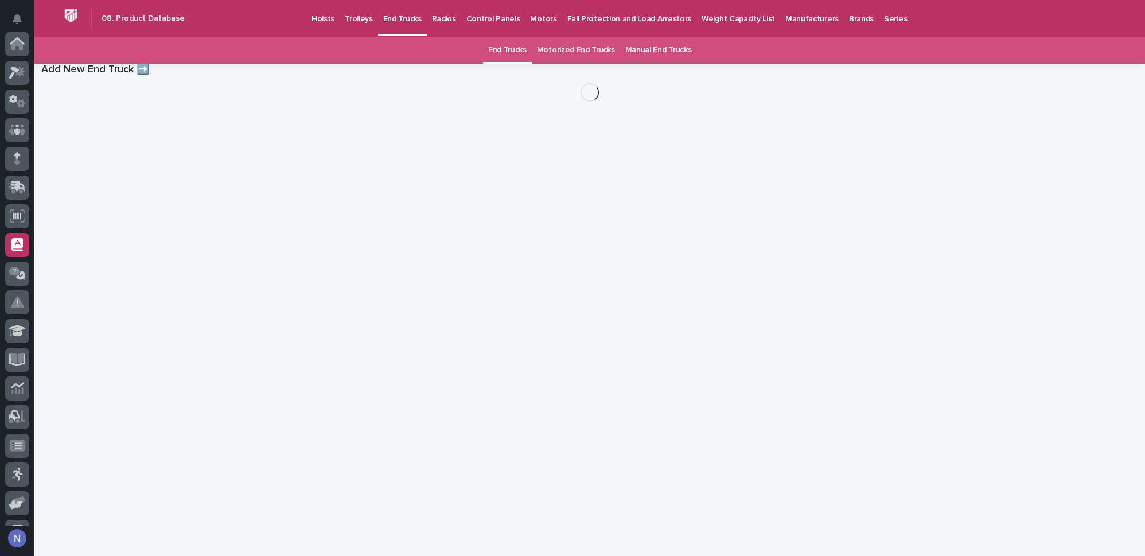
scroll to position [165, 0]
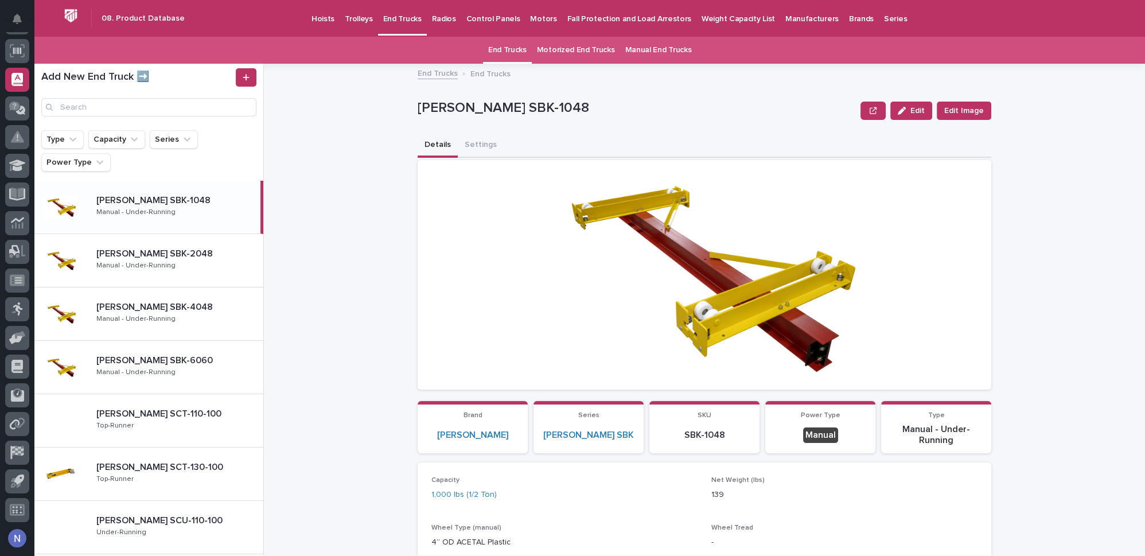
click at [651, 48] on link "Manual End Trucks" at bounding box center [657, 50] width 67 height 27
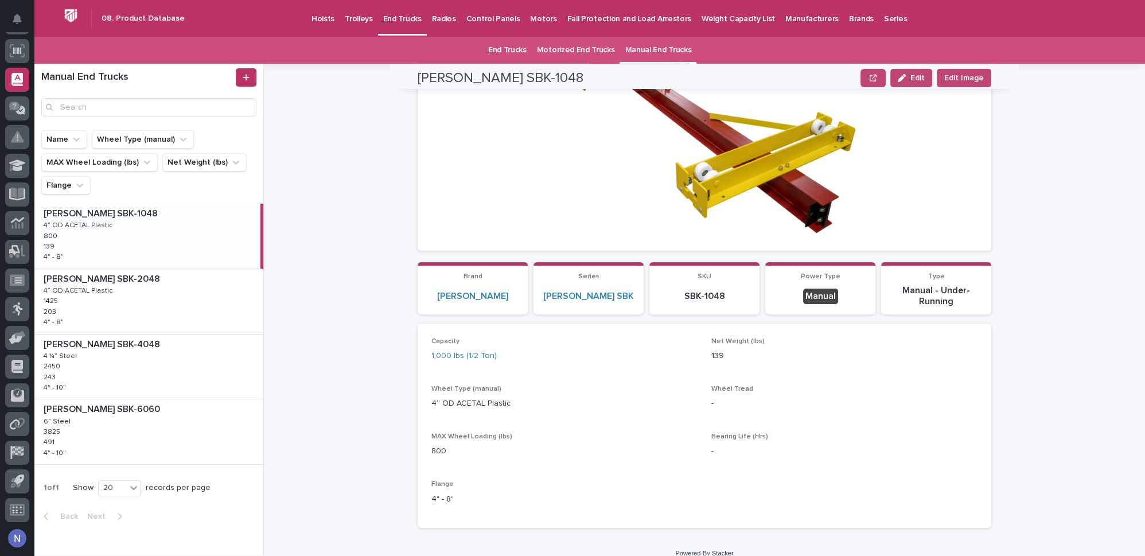
scroll to position [151, 0]
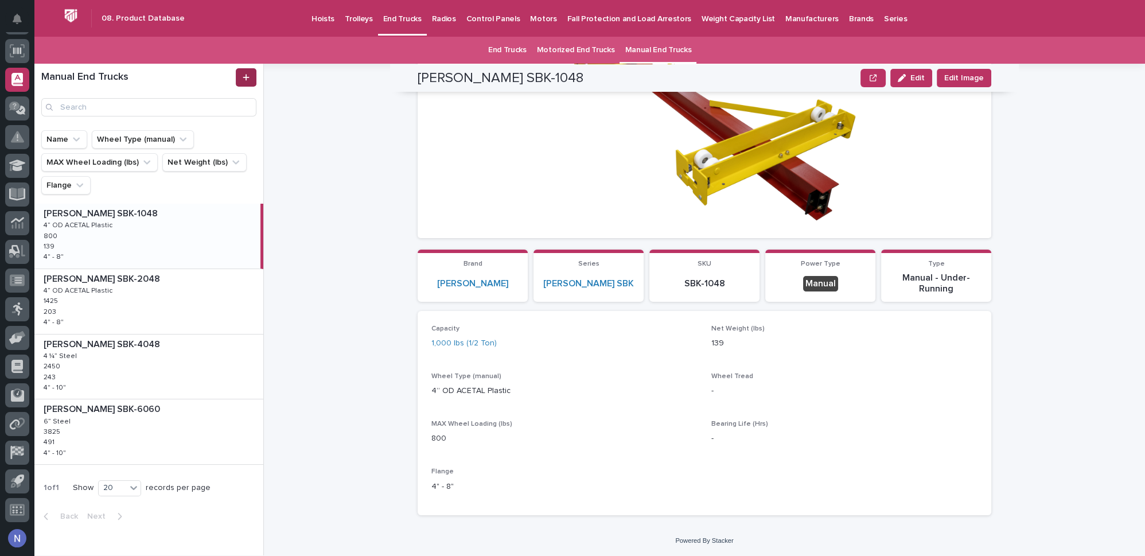
click at [241, 75] on link at bounding box center [246, 77] width 21 height 18
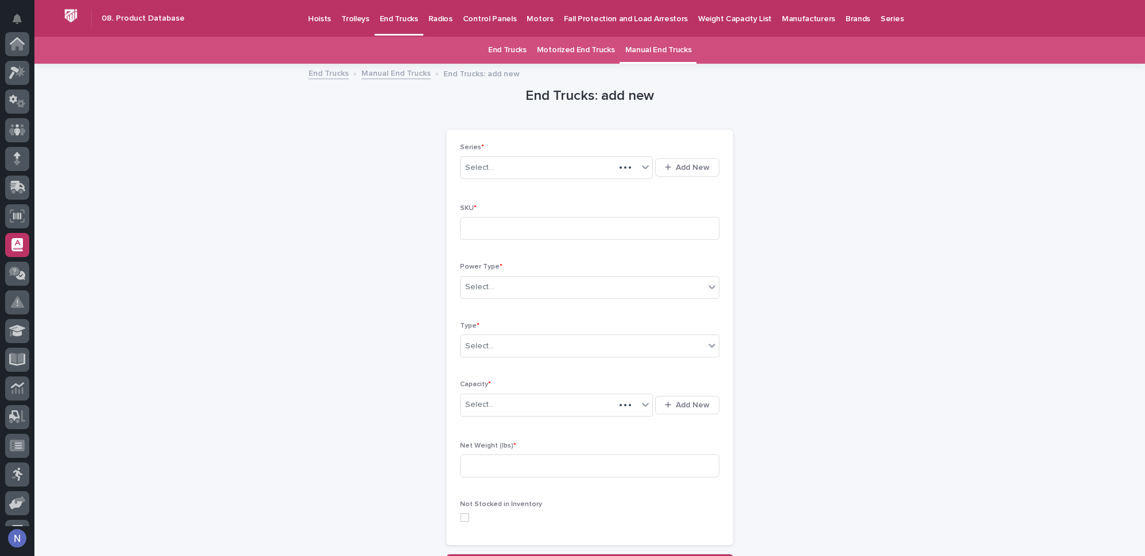
scroll to position [165, 0]
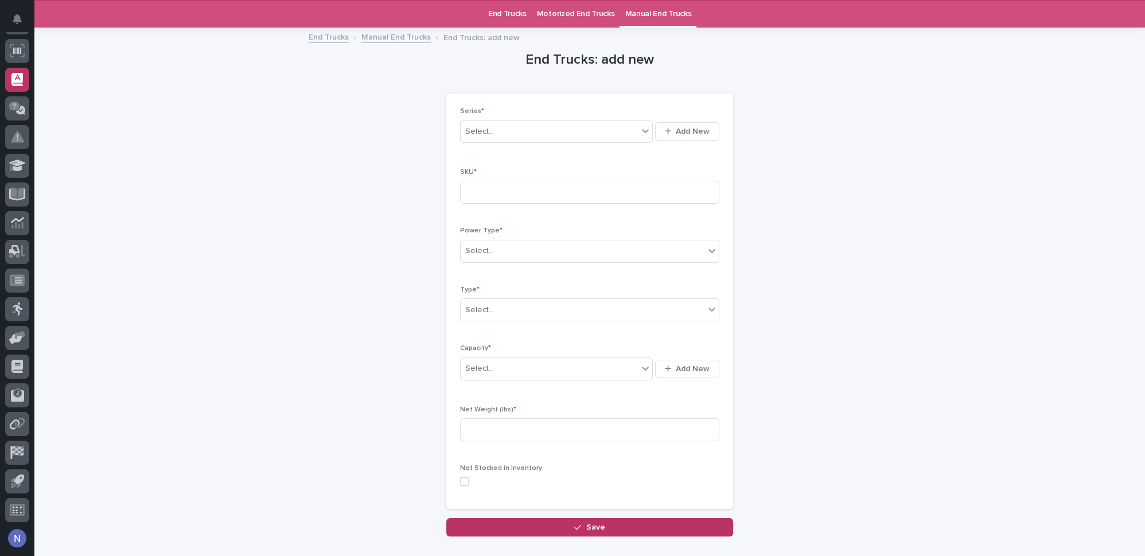
click at [580, 143] on div "Select... Add New" at bounding box center [589, 132] width 259 height 28
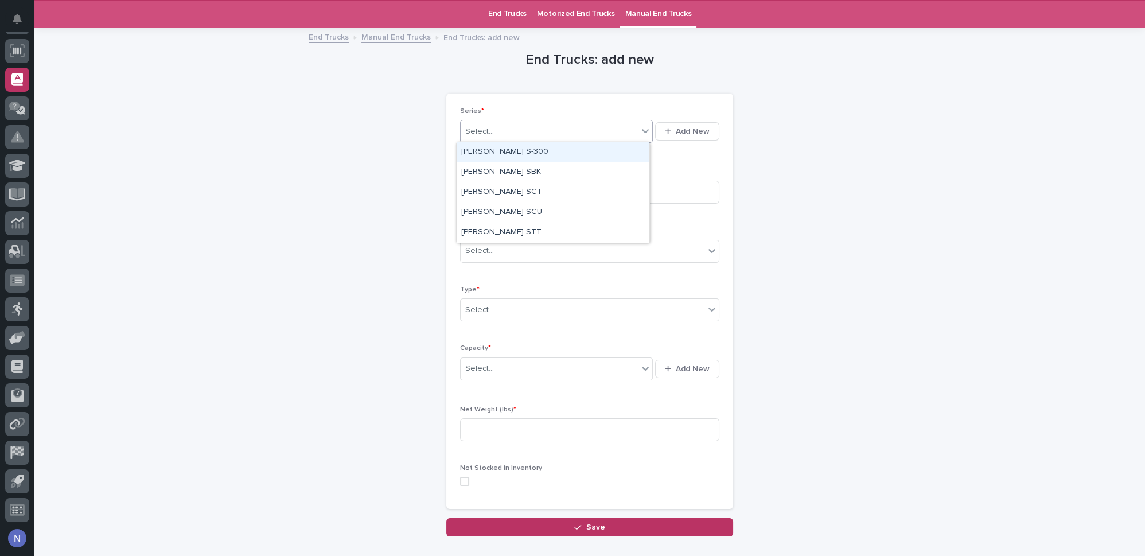
click at [634, 130] on div "Select..." at bounding box center [548, 131] width 177 height 19
click at [548, 154] on div "[PERSON_NAME] S-300" at bounding box center [552, 152] width 193 height 20
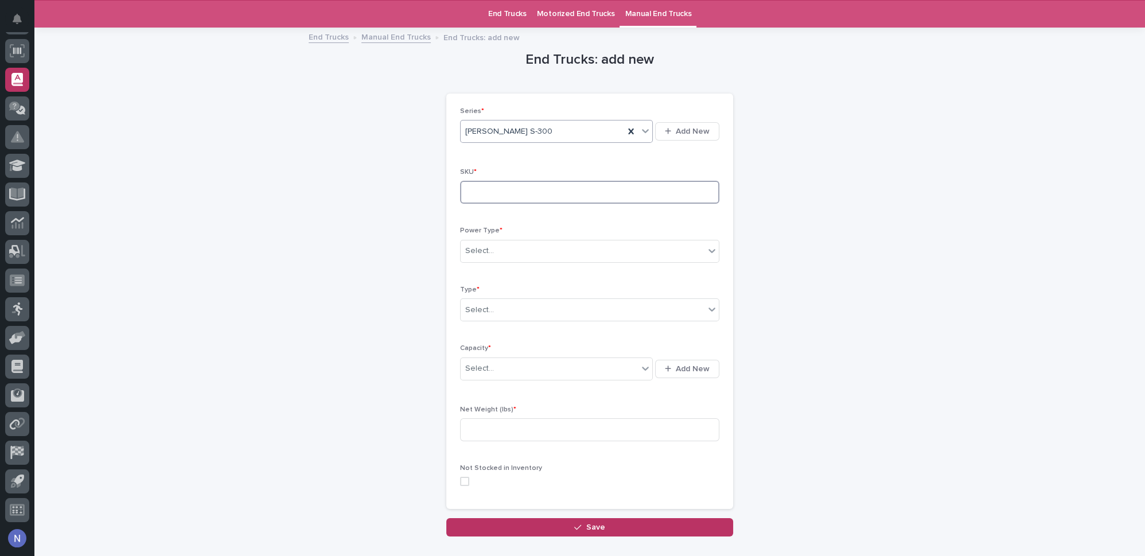
click at [516, 188] on input at bounding box center [589, 192] width 259 height 23
click at [630, 130] on icon at bounding box center [630, 131] width 11 height 11
click at [22, 83] on icon at bounding box center [16, 79] width 11 height 13
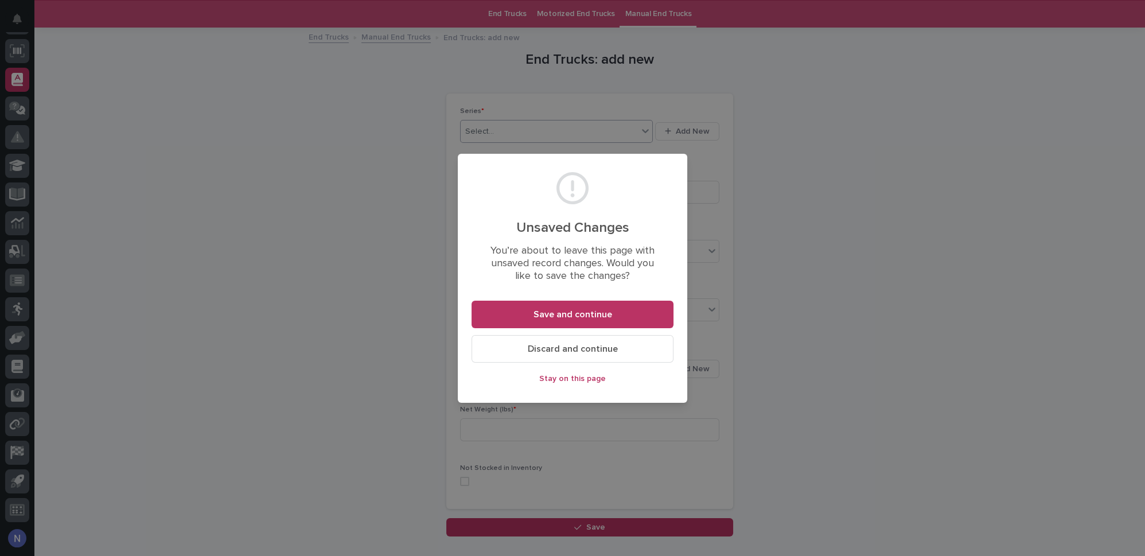
click at [560, 355] on button "Discard and continue" at bounding box center [572, 349] width 202 height 28
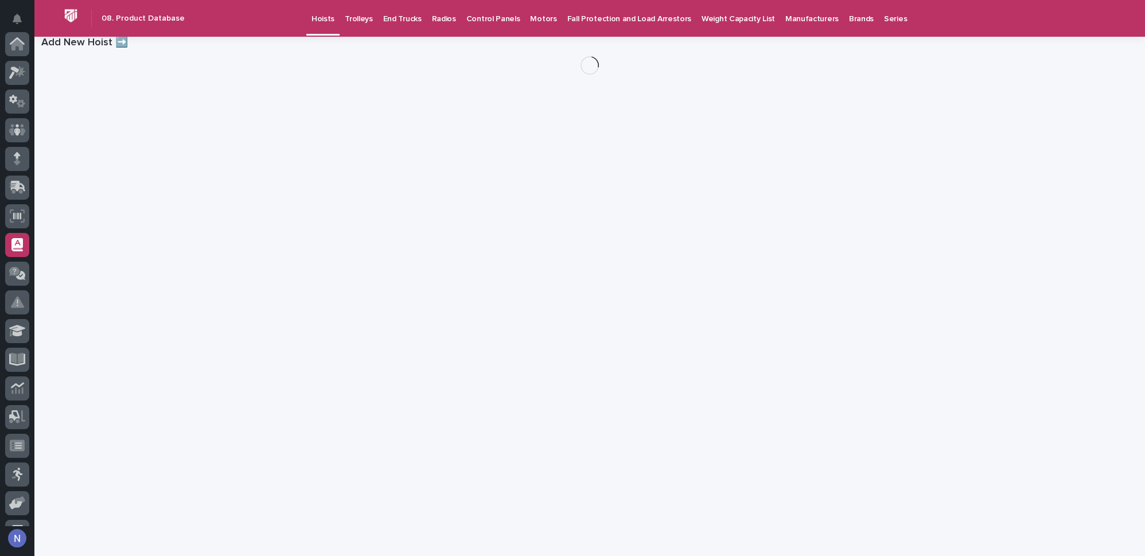
scroll to position [165, 0]
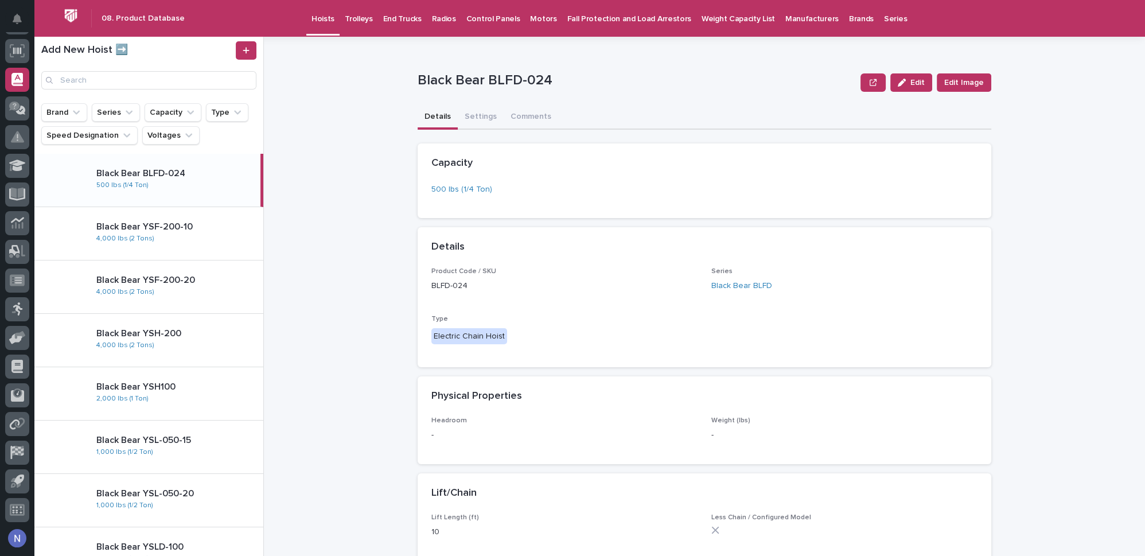
click at [884, 17] on p "Series" at bounding box center [895, 12] width 23 height 24
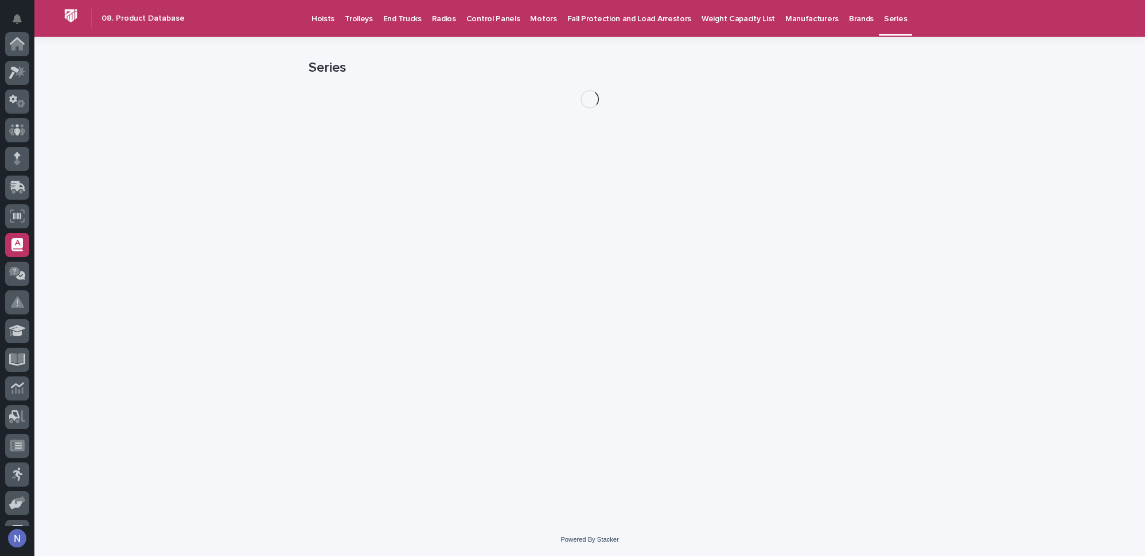
scroll to position [165, 0]
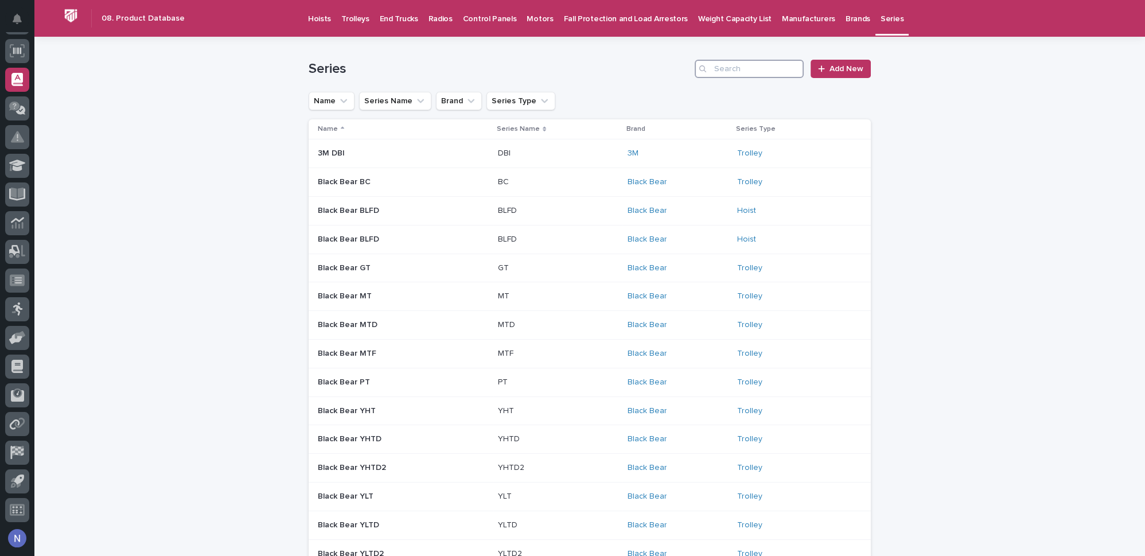
click at [739, 69] on input "Search" at bounding box center [748, 69] width 109 height 18
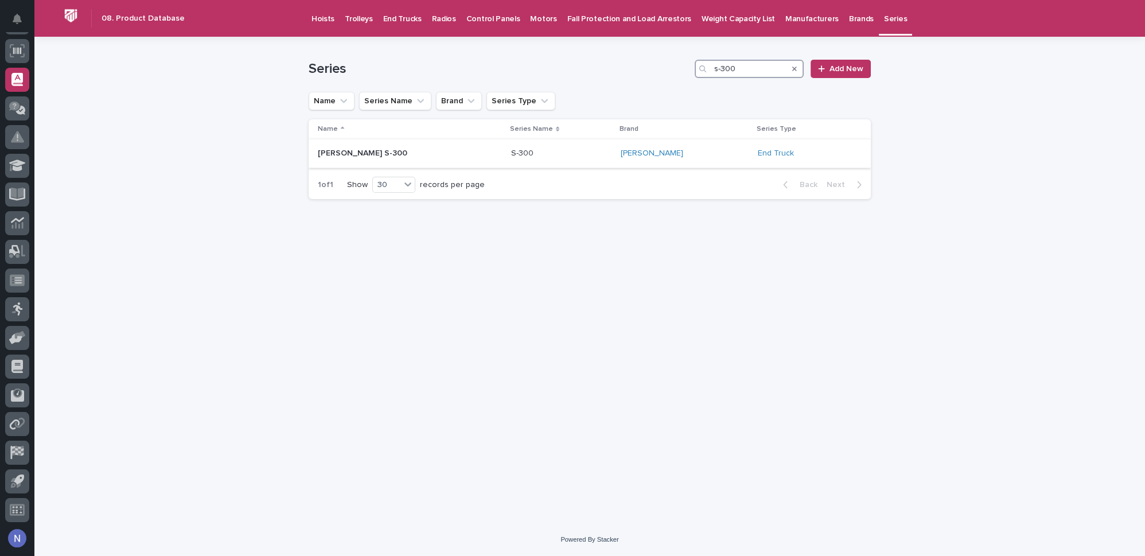
type input "s-300"
click at [616, 162] on td "S-300 S-300" at bounding box center [561, 153] width 110 height 29
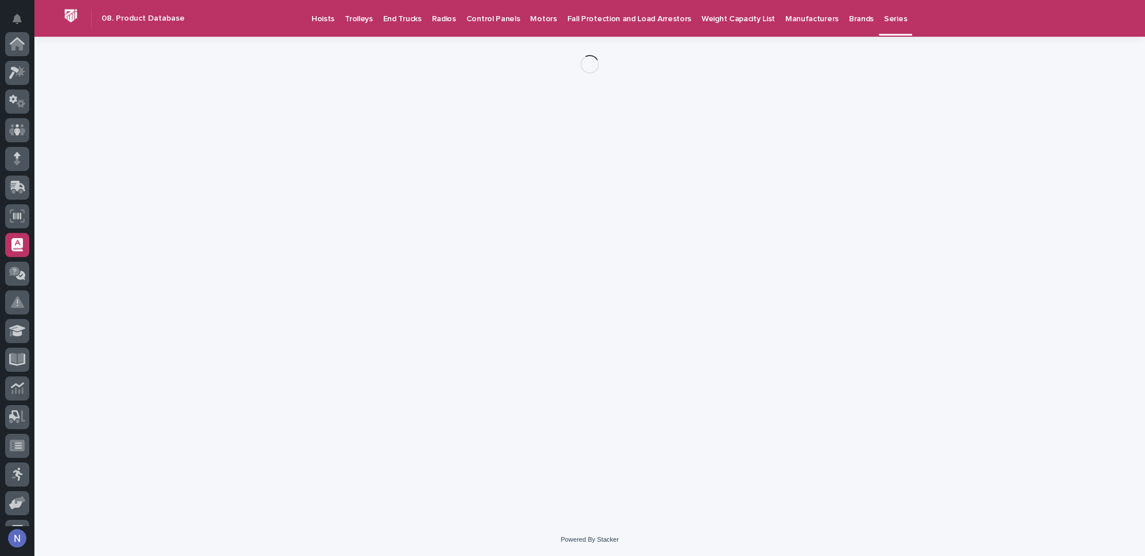
scroll to position [165, 0]
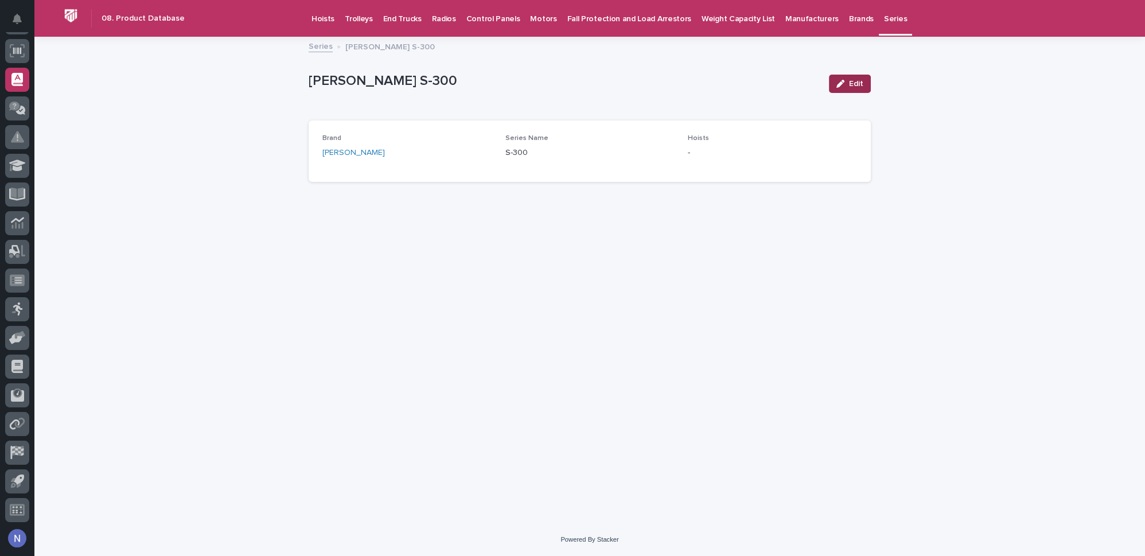
click at [852, 80] on span "Edit" at bounding box center [856, 84] width 14 height 8
drag, startPoint x: 564, startPoint y: 161, endPoint x: 485, endPoint y: 162, distance: 79.7
click at [485, 162] on div "Brand Starke Series Name S-300 Hoists Select..." at bounding box center [589, 156] width 534 height 45
type input "ETK"
click at [485, 190] on div "Brand Starke Series Name ETK Hoists Select..." at bounding box center [590, 156] width 562 height 72
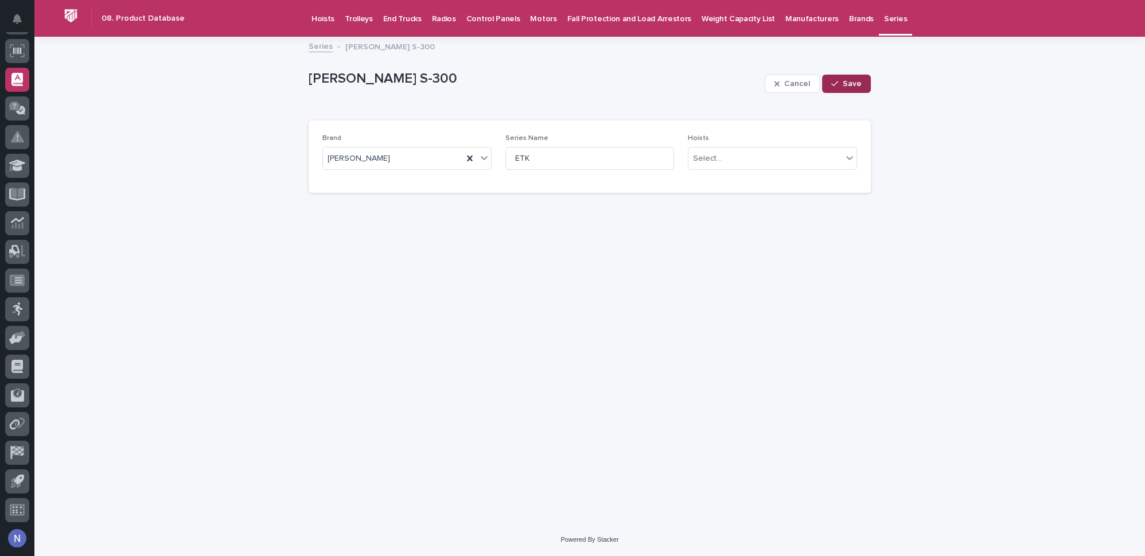
click at [841, 85] on div "button" at bounding box center [836, 84] width 11 height 8
click at [850, 77] on button "Edit" at bounding box center [850, 84] width 42 height 18
click at [788, 157] on div "Select..." at bounding box center [765, 158] width 154 height 19
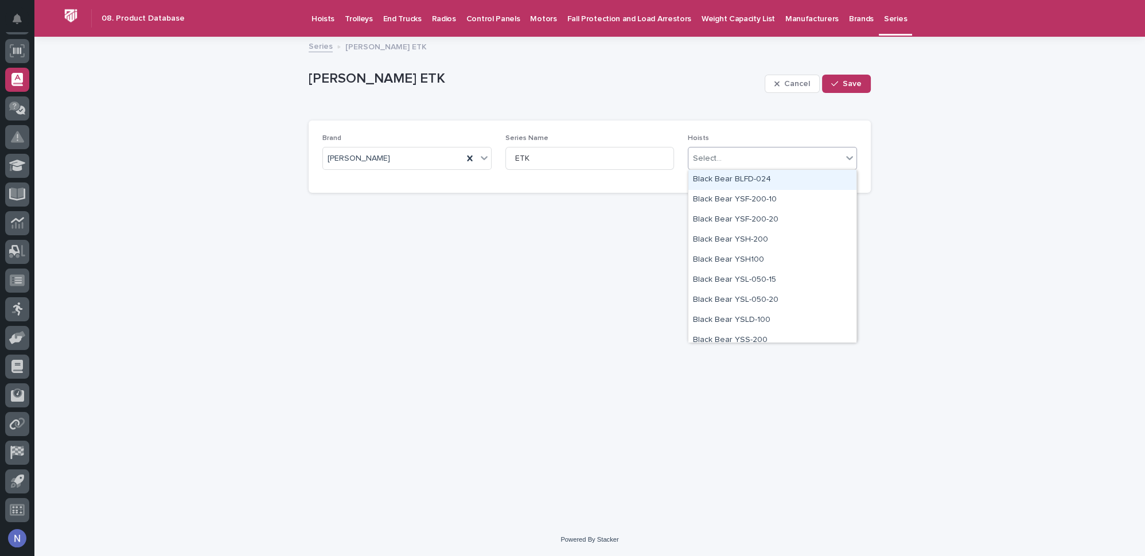
click at [819, 116] on div "Loading... Saving… Loading... Saving… Brand Starke Series Name ETK Hoists optio…" at bounding box center [590, 155] width 562 height 93
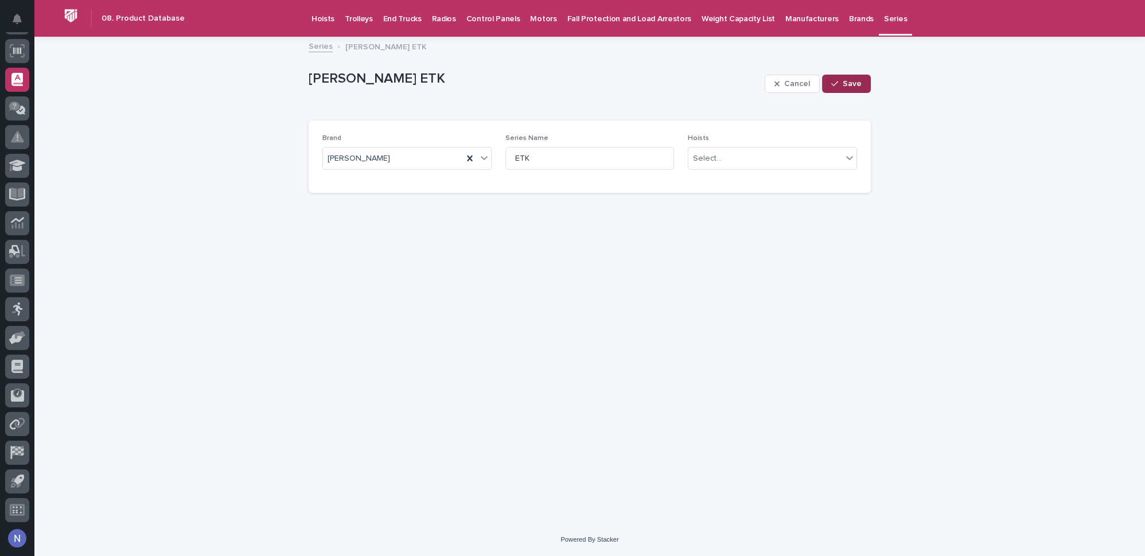
click at [856, 78] on button "Save" at bounding box center [846, 84] width 49 height 18
click at [388, 18] on p "End Trucks" at bounding box center [402, 12] width 38 height 24
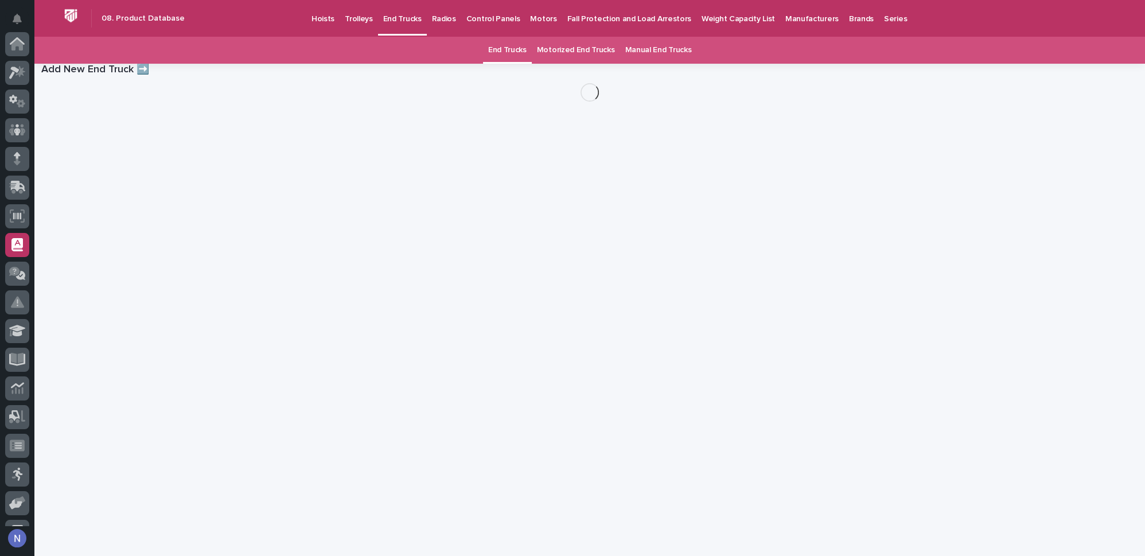
scroll to position [165, 0]
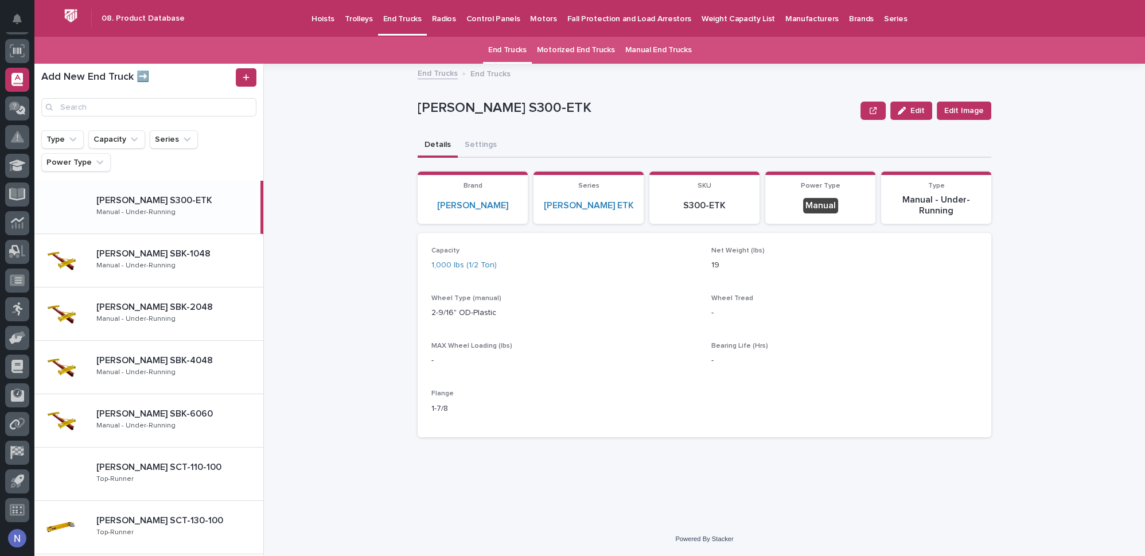
click at [663, 54] on link "Manual End Trucks" at bounding box center [657, 50] width 67 height 27
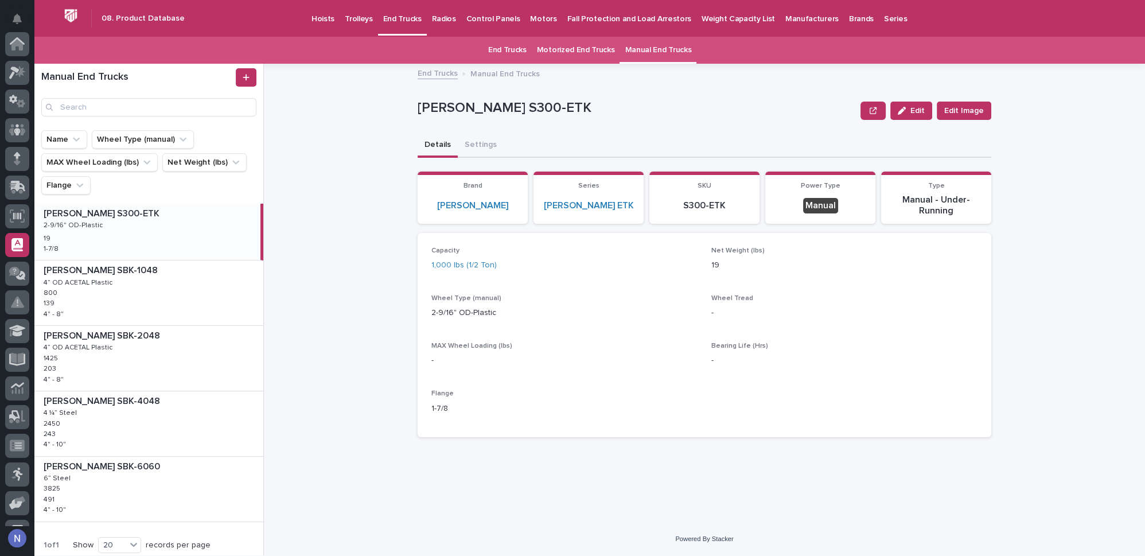
scroll to position [165, 0]
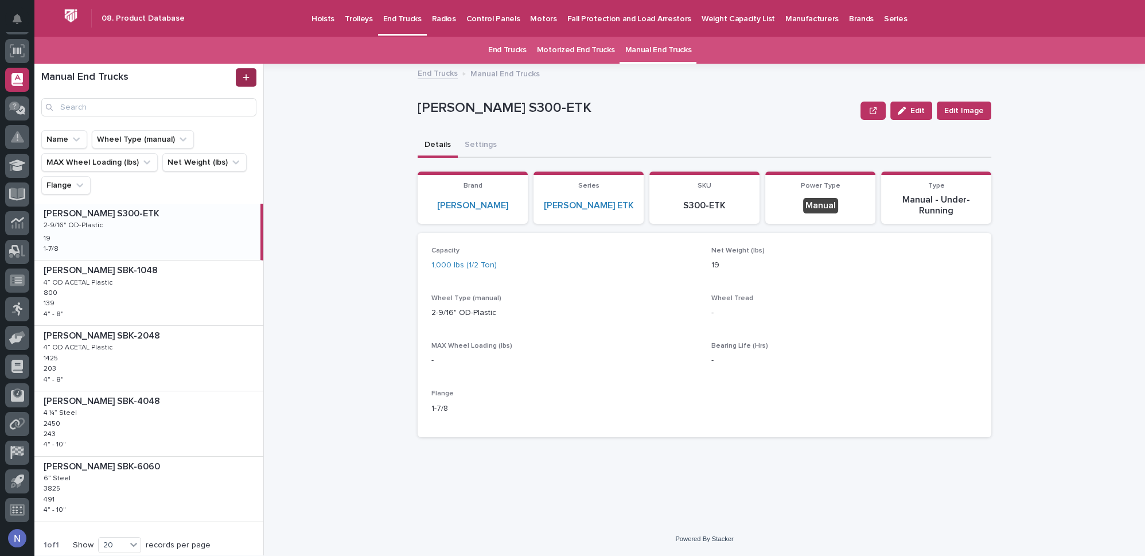
click at [248, 76] on icon at bounding box center [246, 77] width 7 height 8
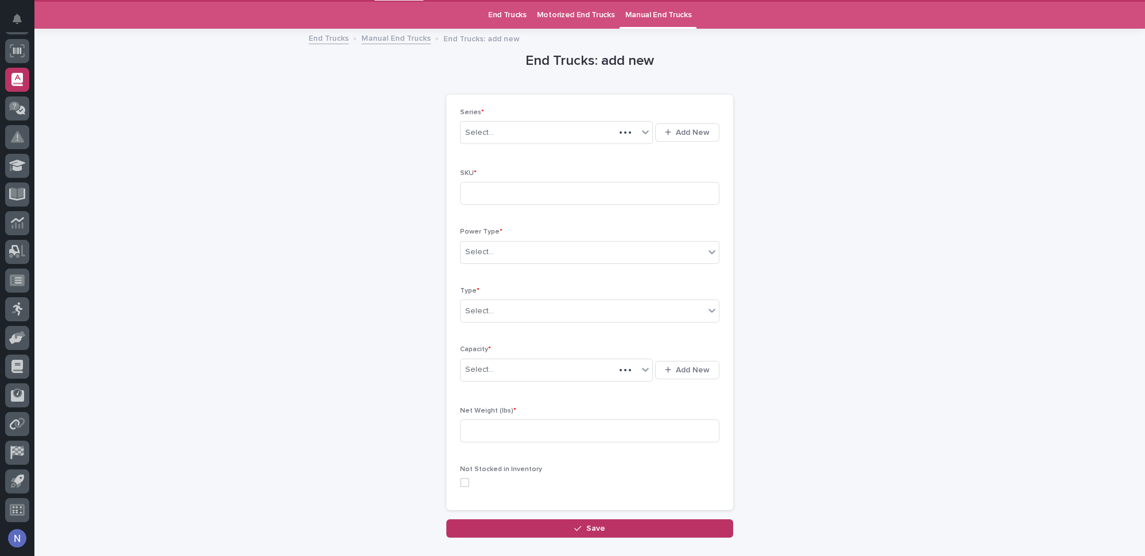
scroll to position [36, 0]
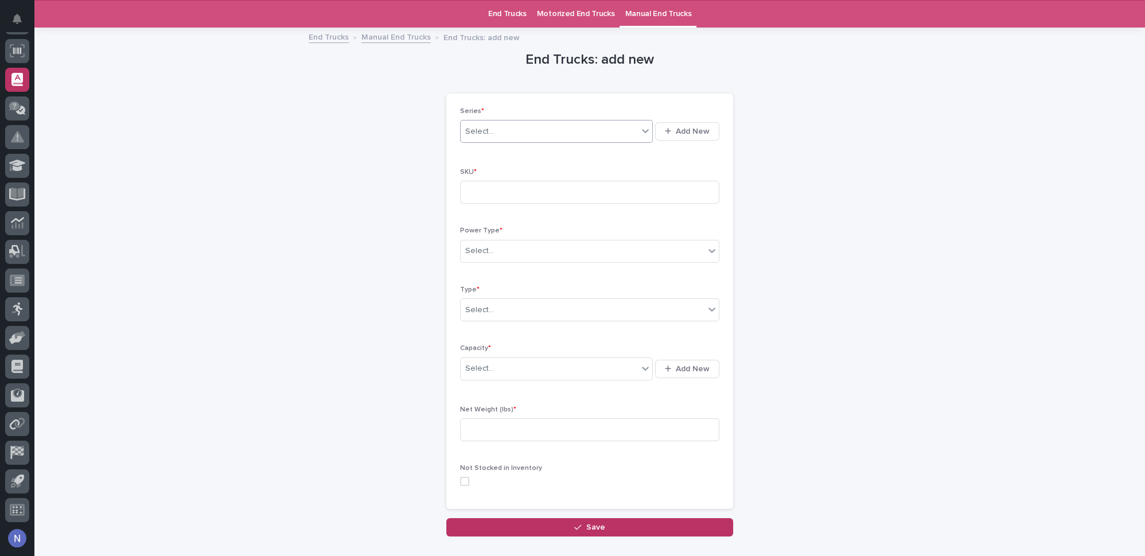
click at [552, 134] on div "Select..." at bounding box center [548, 131] width 177 height 19
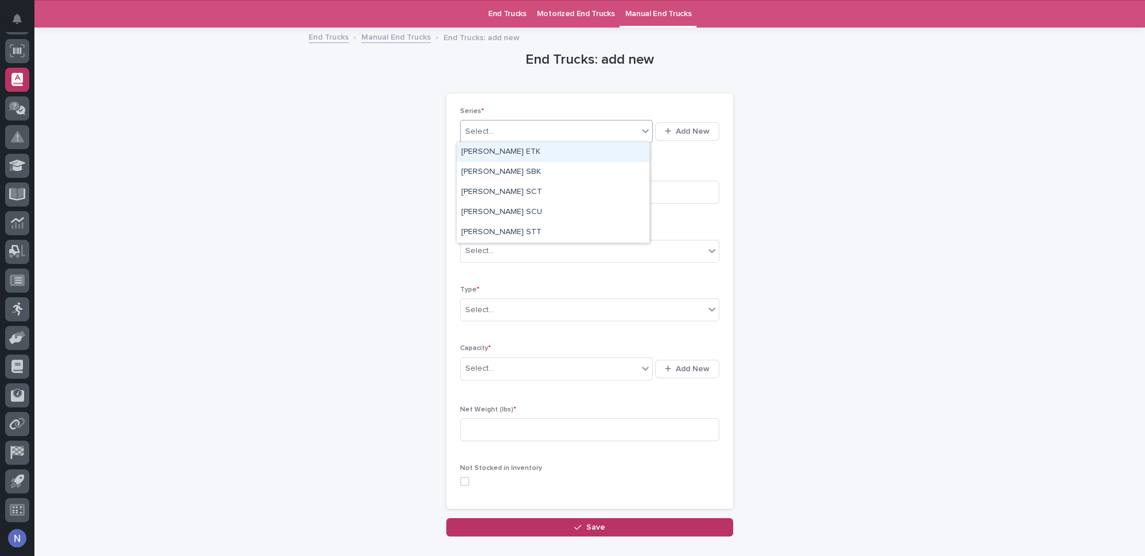
click at [543, 151] on div "Starke ETK" at bounding box center [552, 152] width 193 height 20
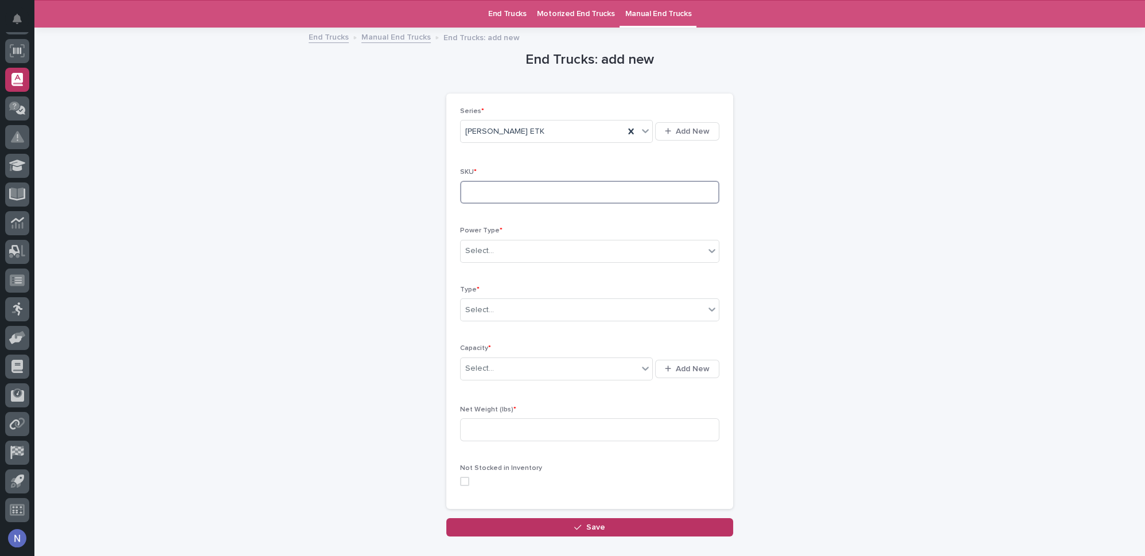
click at [534, 196] on input at bounding box center [589, 192] width 259 height 23
type input "S400-ETK"
click at [551, 241] on div "Select..." at bounding box center [582, 250] width 244 height 19
click at [544, 289] on div "Manual" at bounding box center [585, 292] width 258 height 20
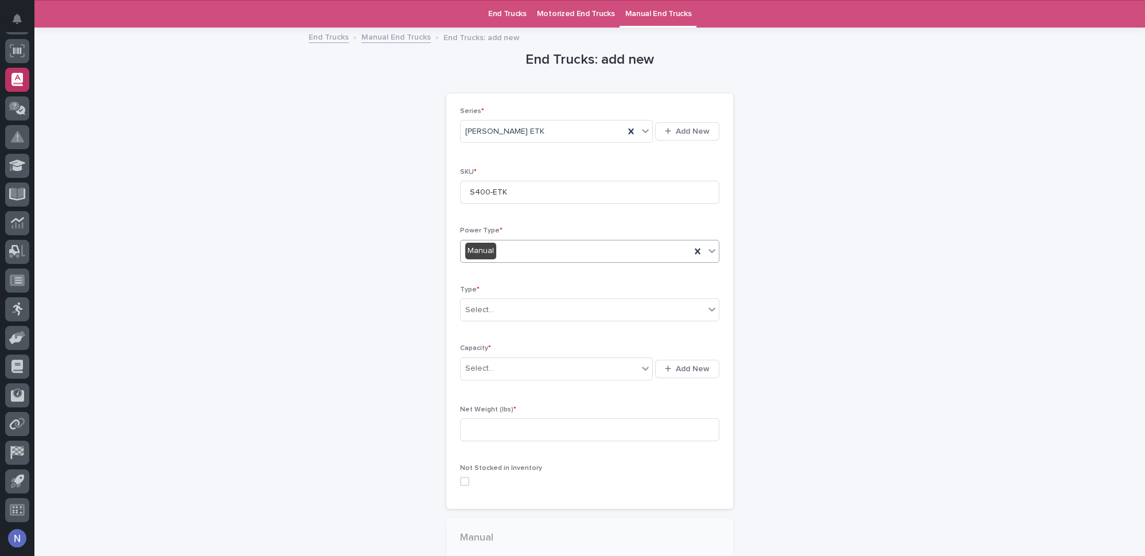
click at [544, 294] on div "Type * Select..." at bounding box center [589, 308] width 259 height 45
click at [544, 295] on div "Type * Select..." at bounding box center [589, 308] width 259 height 45
click at [542, 302] on div "Select..." at bounding box center [582, 309] width 244 height 19
click at [531, 391] on div "Manual - Under-Running" at bounding box center [585, 390] width 258 height 20
click at [530, 363] on div "Select..." at bounding box center [548, 368] width 177 height 19
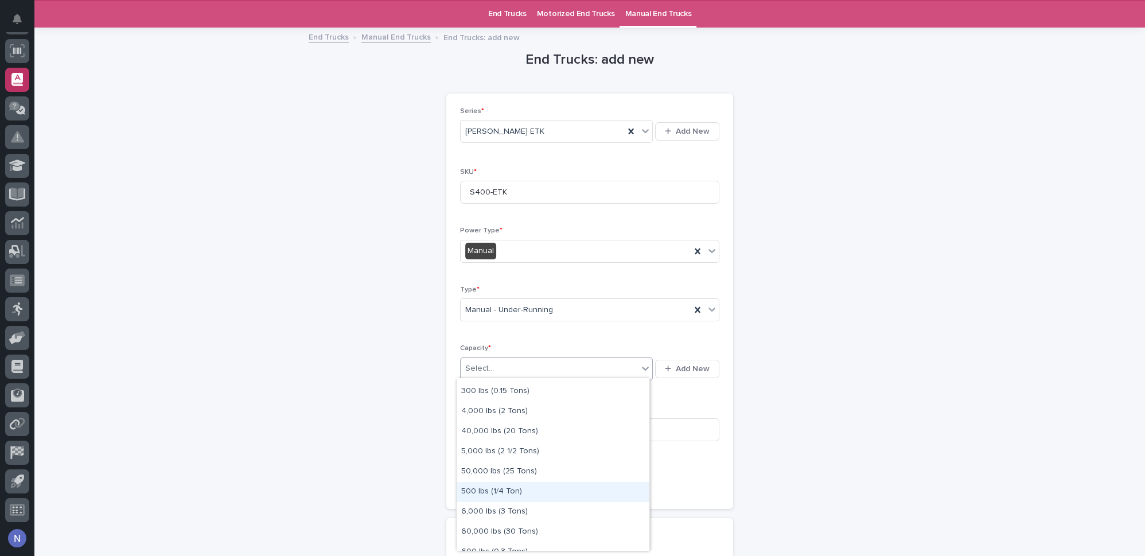
scroll to position [313, 0]
click at [556, 416] on div "4,000 lbs (2 Tons)" at bounding box center [552, 417] width 193 height 20
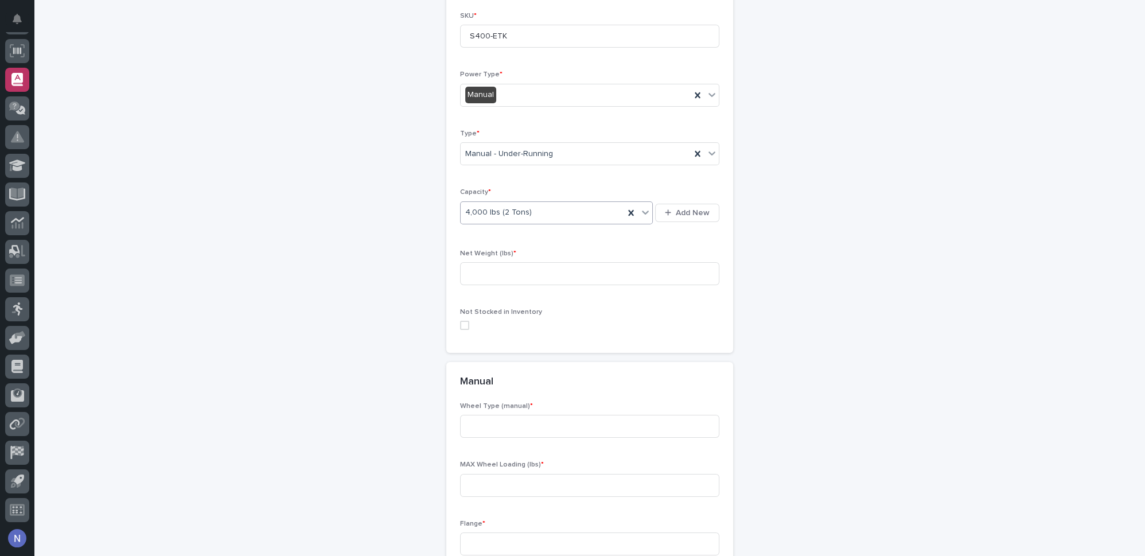
scroll to position [193, 0]
click at [555, 271] on input at bounding box center [589, 272] width 259 height 23
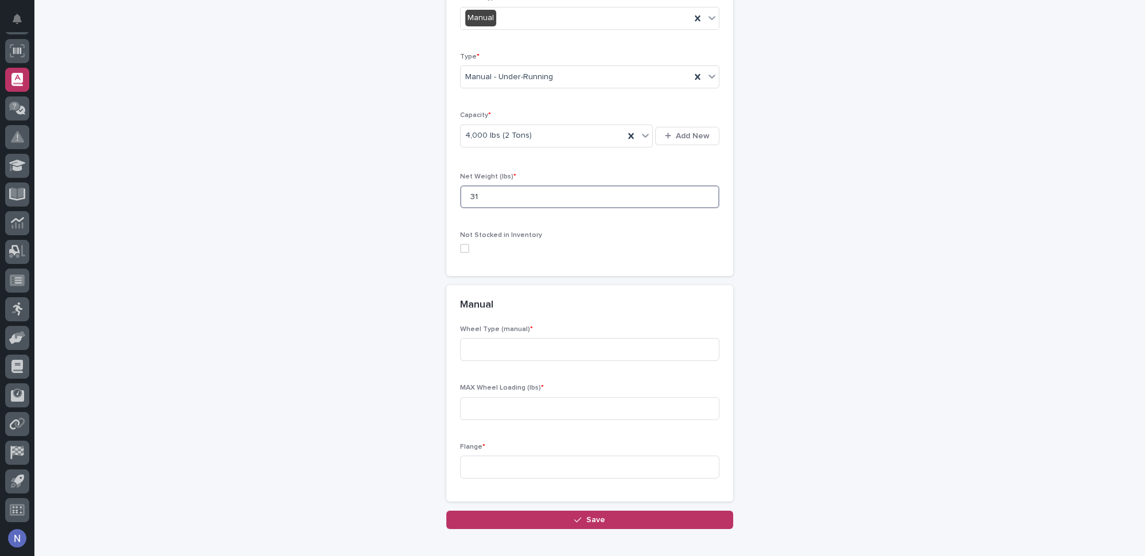
scroll to position [279, 0]
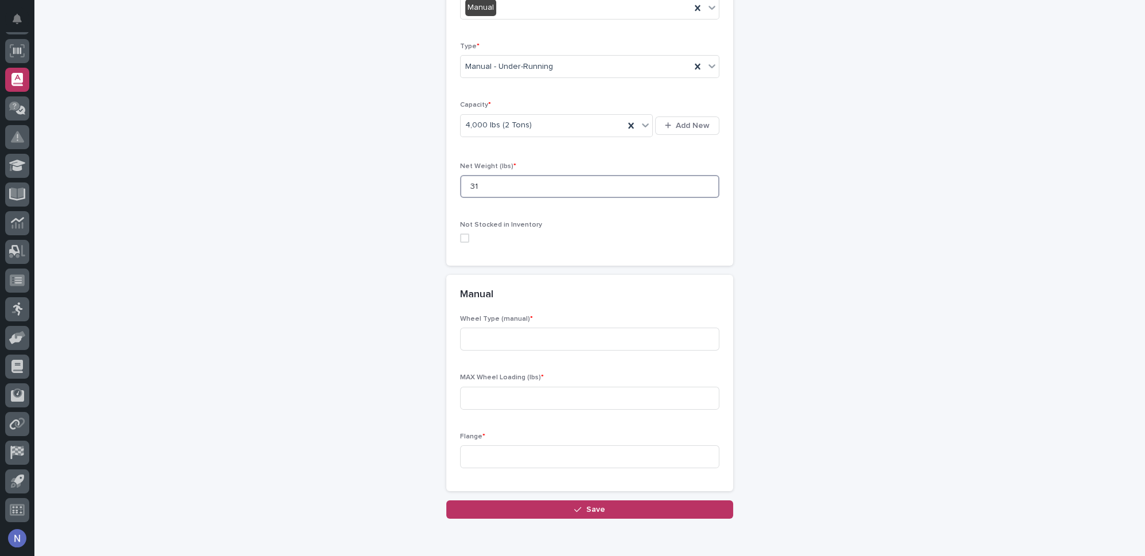
type input "31"
click at [517, 323] on div "Wheel Type (manual) *" at bounding box center [589, 337] width 259 height 45
click at [518, 337] on input at bounding box center [589, 338] width 259 height 23
click at [531, 341] on input at bounding box center [589, 338] width 259 height 23
click at [539, 342] on input at bounding box center [589, 338] width 259 height 23
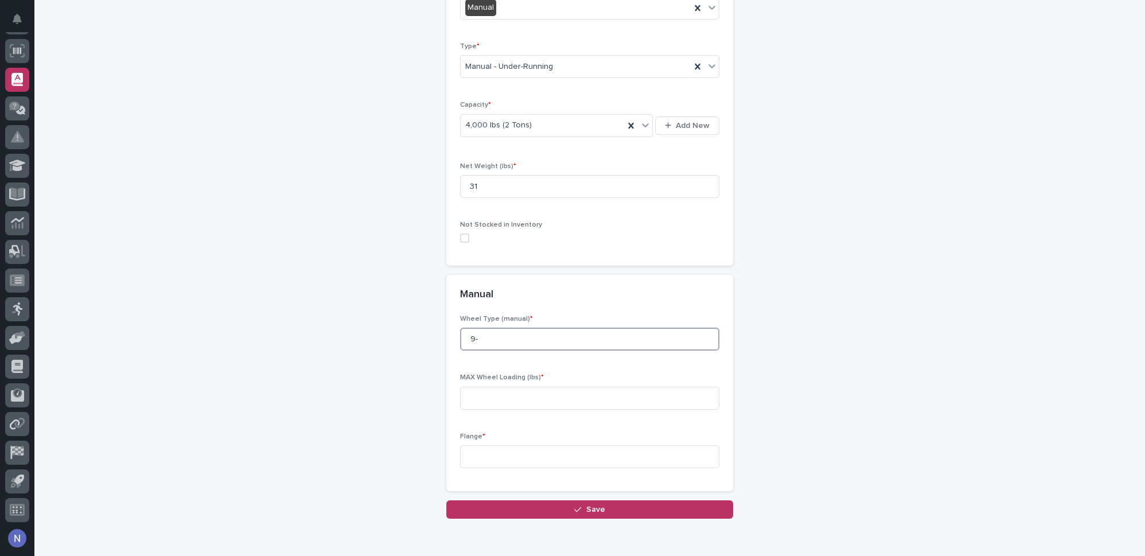
type input "9"
type input "2-9/16" OD Plastic"
type input "-"
type input "2-3/4""
click at [541, 500] on button "Save" at bounding box center [589, 509] width 287 height 18
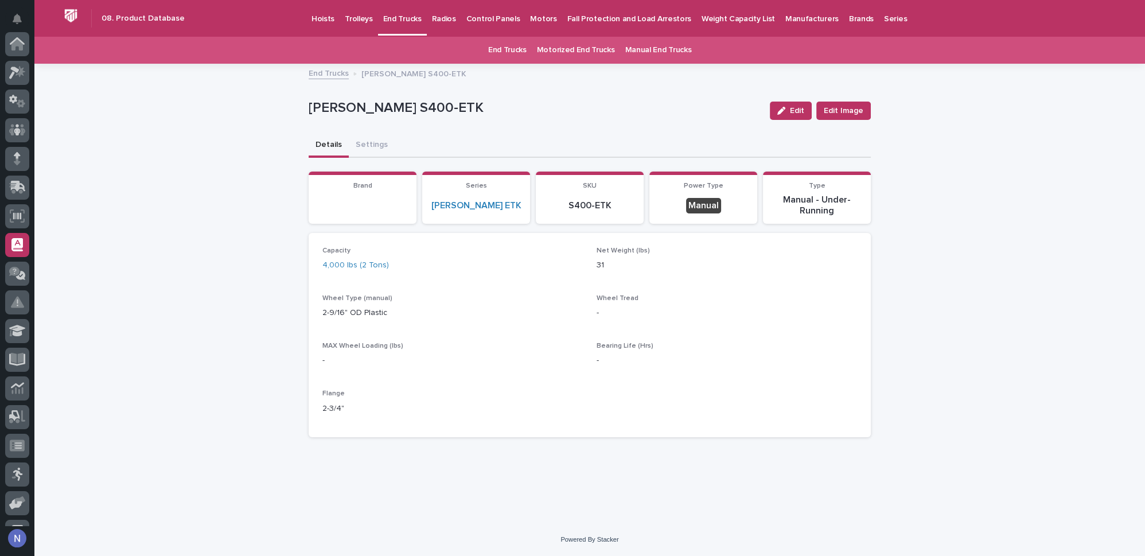
scroll to position [165, 0]
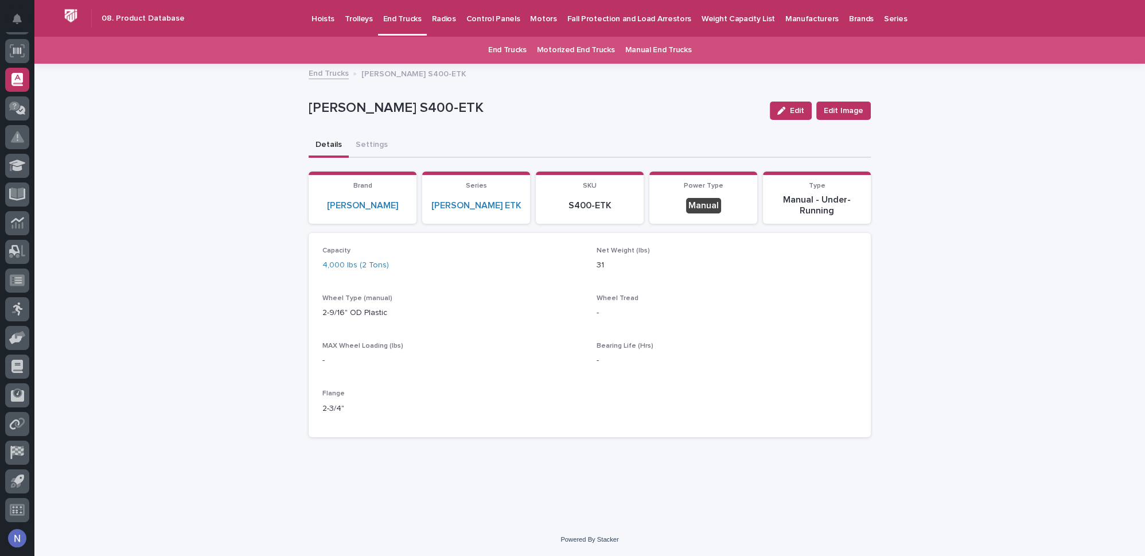
click at [1047, 140] on div "Loading... Saving… Loading... Saving… Starke S400-ETK Edit Edit Image Starke S4…" at bounding box center [589, 294] width 1110 height 458
click at [318, 20] on p "Hoists" at bounding box center [322, 12] width 23 height 24
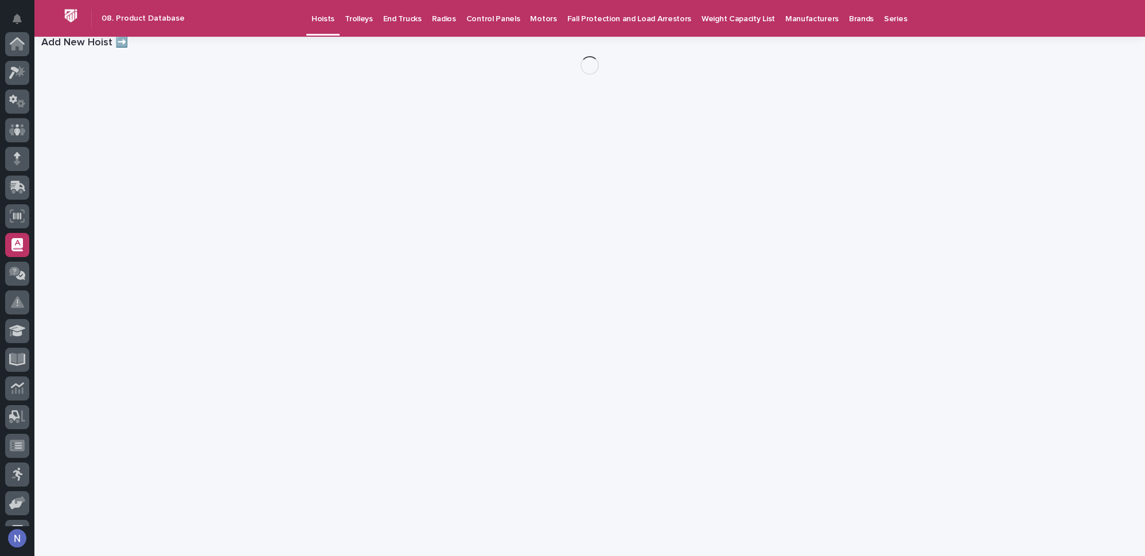
scroll to position [165, 0]
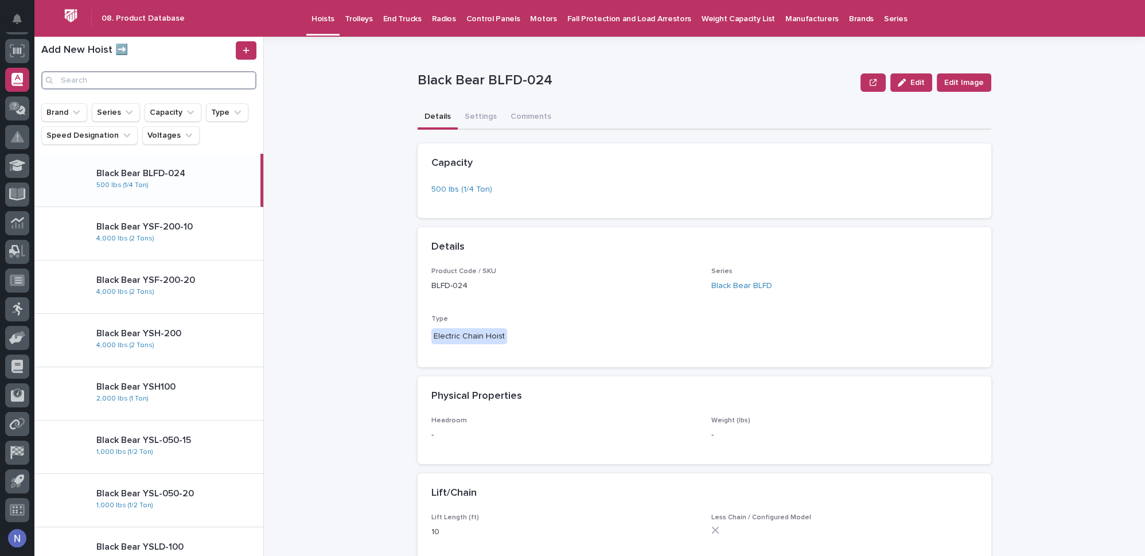
click at [126, 85] on input "Search" at bounding box center [148, 80] width 215 height 18
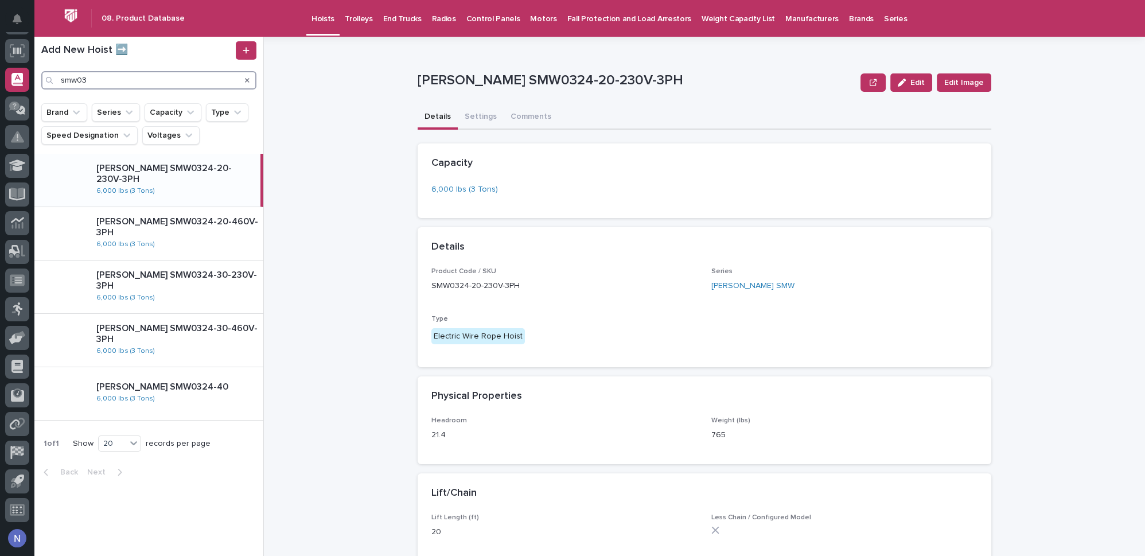
type input "smw03"
click at [204, 186] on div "Starke SMW0324-20-230V-3PH 6,000 lbs (3 Tons)" at bounding box center [173, 180] width 173 height 44
click at [914, 87] on button "Edit" at bounding box center [911, 82] width 42 height 18
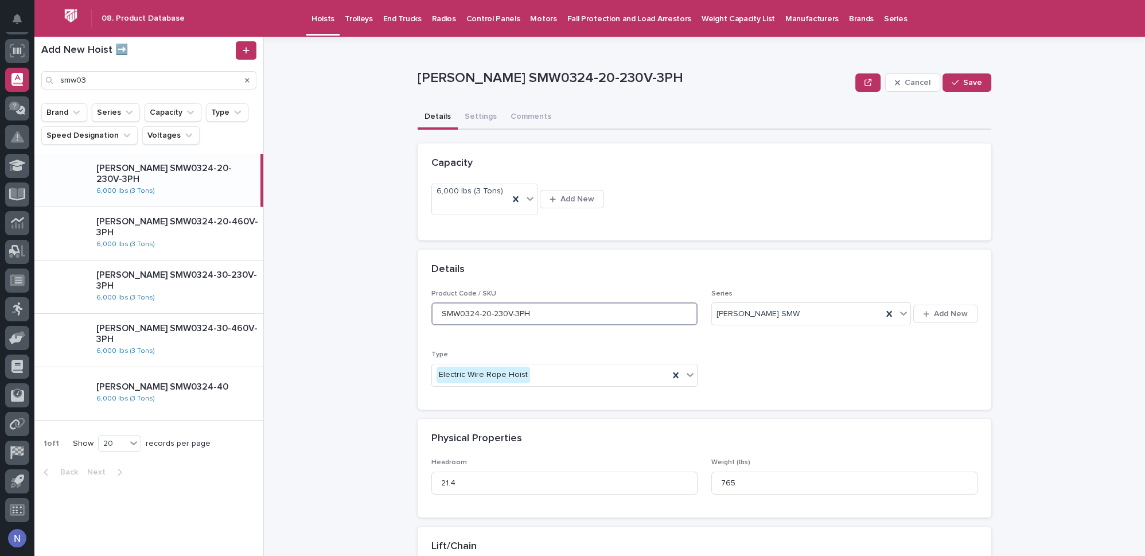
click at [530, 305] on input "SMW0324-20-230V-3PH" at bounding box center [564, 313] width 266 height 23
drag, startPoint x: 577, startPoint y: 306, endPoint x: 526, endPoint y: 313, distance: 52.1
click at [526, 313] on input "SMW0324-20-230V-3PH (OBSELETE)" at bounding box center [564, 313] width 266 height 23
type input "SMW0324-20-230V-3PH (OBSELETE)"
click at [963, 85] on span "Save" at bounding box center [972, 83] width 19 height 8
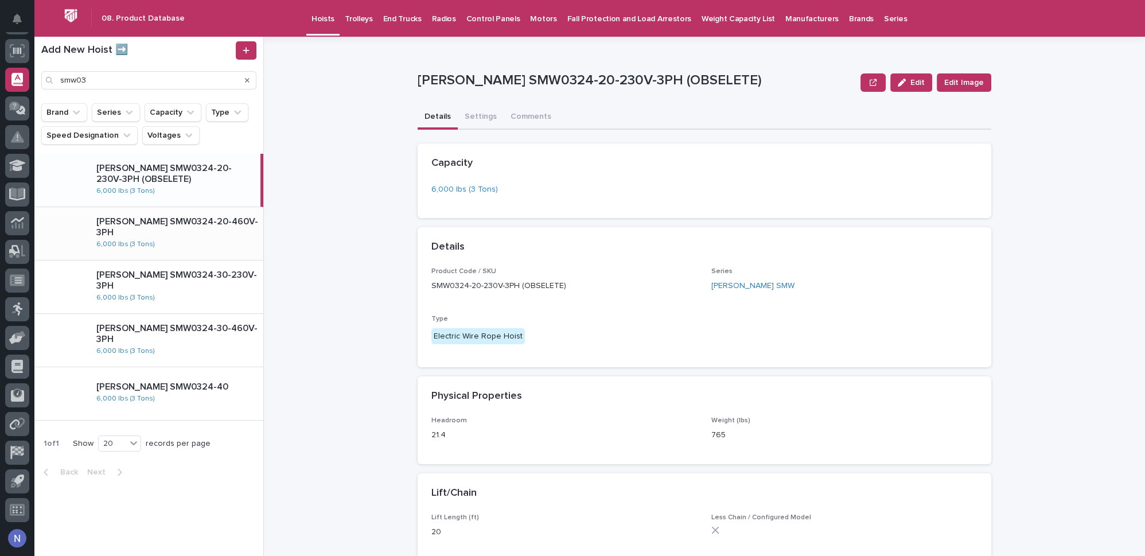
click at [196, 232] on div "Starke SMW0324-20-460V-3PH 6,000 lbs (3 Tons)" at bounding box center [175, 234] width 176 height 44
click at [909, 76] on button "Edit" at bounding box center [911, 82] width 42 height 18
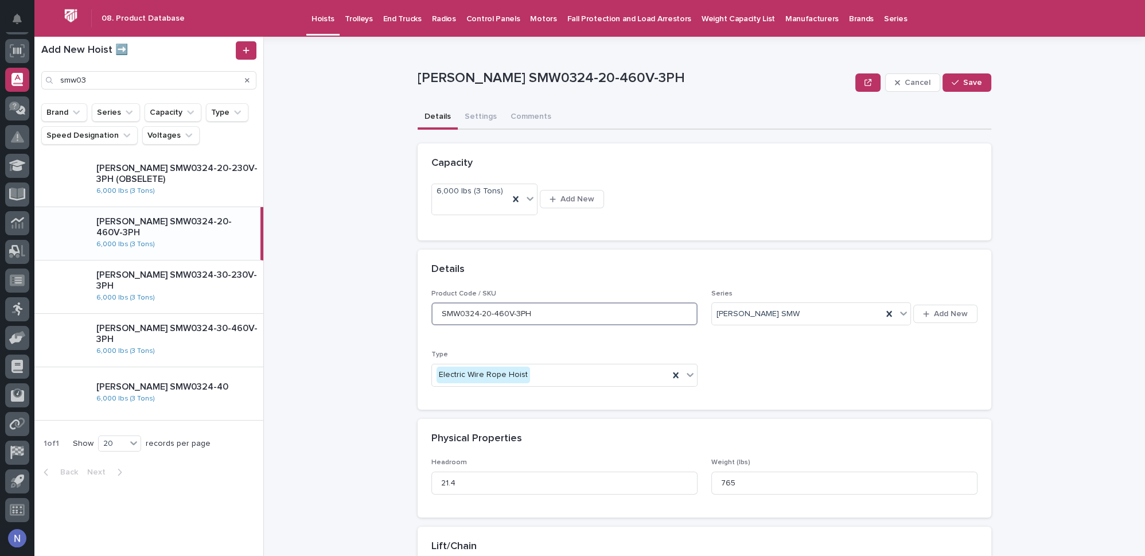
click at [555, 302] on input "SMW0324-20-460V-3PH" at bounding box center [564, 313] width 266 height 23
click at [244, 190] on div "Starke SMW0324-20-230V-3PH (OBSELETE) 6,000 lbs (3 Tons)" at bounding box center [175, 180] width 176 height 44
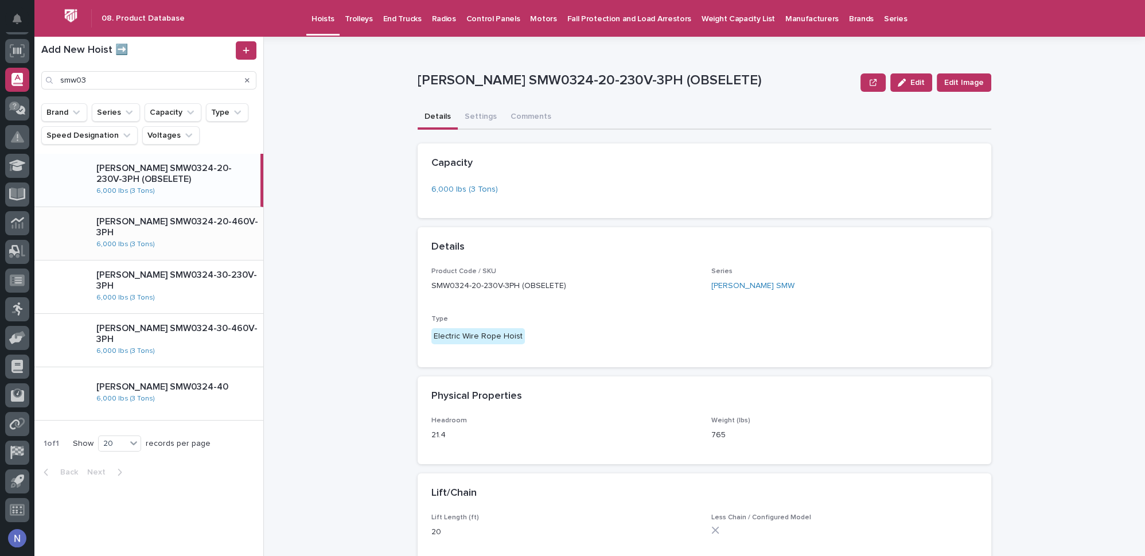
click at [227, 245] on div "Starke SMW0324-20-460V-3PH 6,000 lbs (3 Tons)" at bounding box center [175, 234] width 176 height 44
click at [901, 83] on icon "button" at bounding box center [901, 83] width 8 height 8
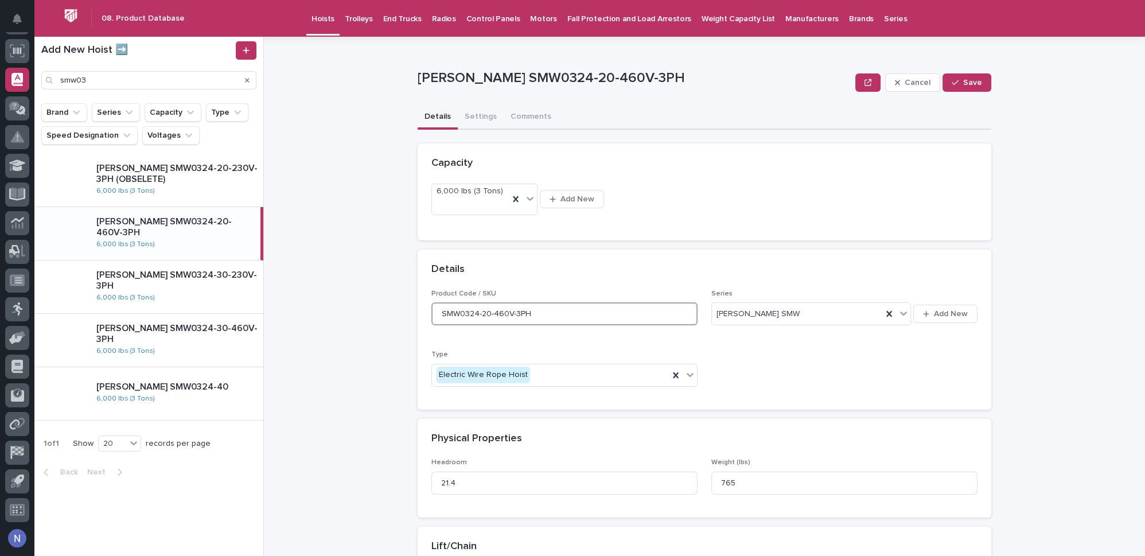
click at [571, 302] on input "SMW0324-20-460V-3PH" at bounding box center [564, 313] width 266 height 23
paste input "(OBSELETE)"
click at [526, 307] on input "SMW0324-20-460V-3PH(OBSELETE)" at bounding box center [564, 313] width 266 height 23
type input "SMW0324-20-460V-3PH (OBSELETE)"
click at [966, 87] on button "Save" at bounding box center [966, 82] width 49 height 18
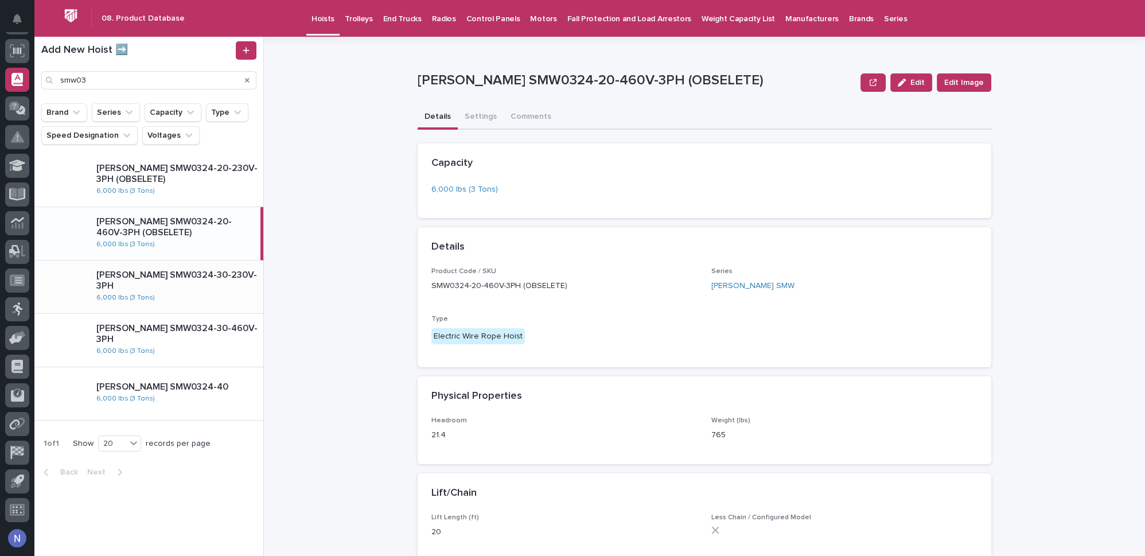
drag, startPoint x: 222, startPoint y: 280, endPoint x: 245, endPoint y: 277, distance: 22.5
click at [222, 280] on p "Starke SMW0324-30-230V-3PH" at bounding box center [177, 281] width 162 height 22
click at [239, 270] on div "Starke SMW0324-30-230V-3PH 6,000 lbs (3 Tons)" at bounding box center [173, 287] width 173 height 44
click at [227, 343] on div "Starke SMW0324-30-460V-3PH 6,000 lbs (3 Tons)" at bounding box center [175, 340] width 176 height 44
click at [249, 235] on p "Starke SMW0324-20-460V-3PH (OBSELETE)" at bounding box center [177, 227] width 162 height 22
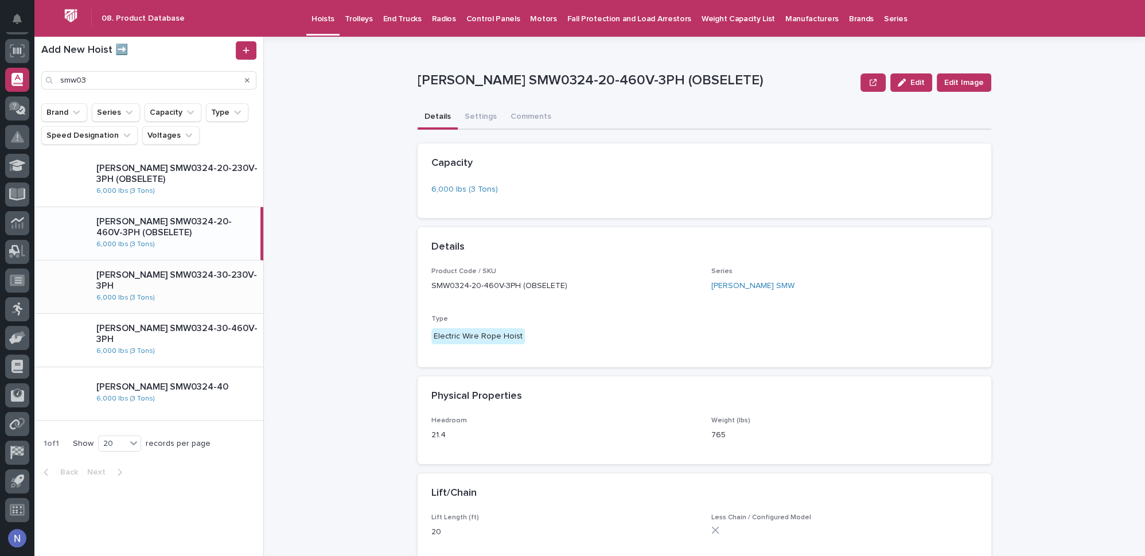
click at [237, 298] on div "Starke SMW0324-30-230V-3PH 6,000 lbs (3 Tons)" at bounding box center [175, 287] width 176 height 44
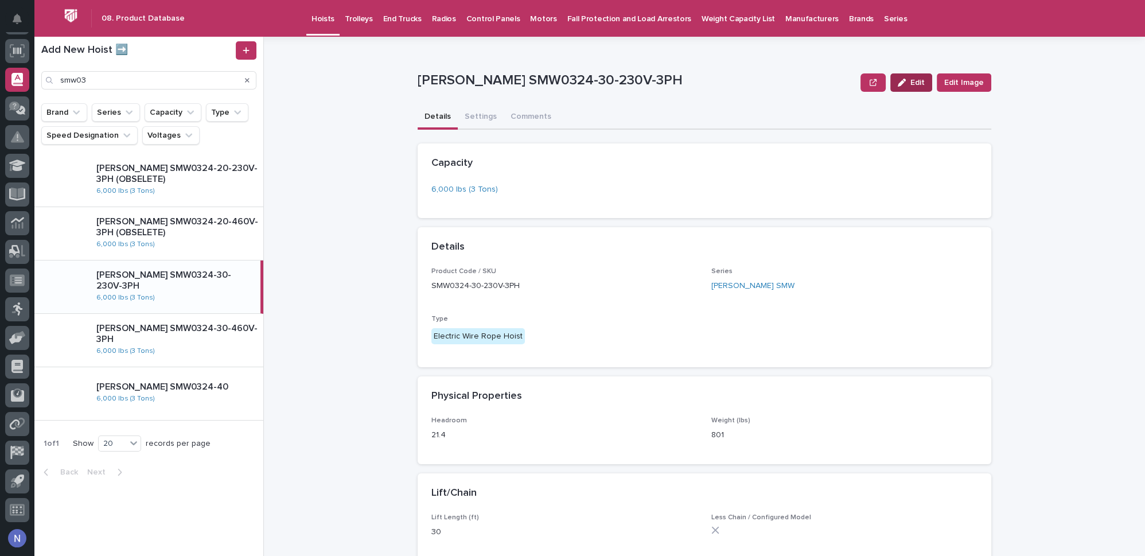
click at [906, 83] on div "button" at bounding box center [903, 83] width 13 height 8
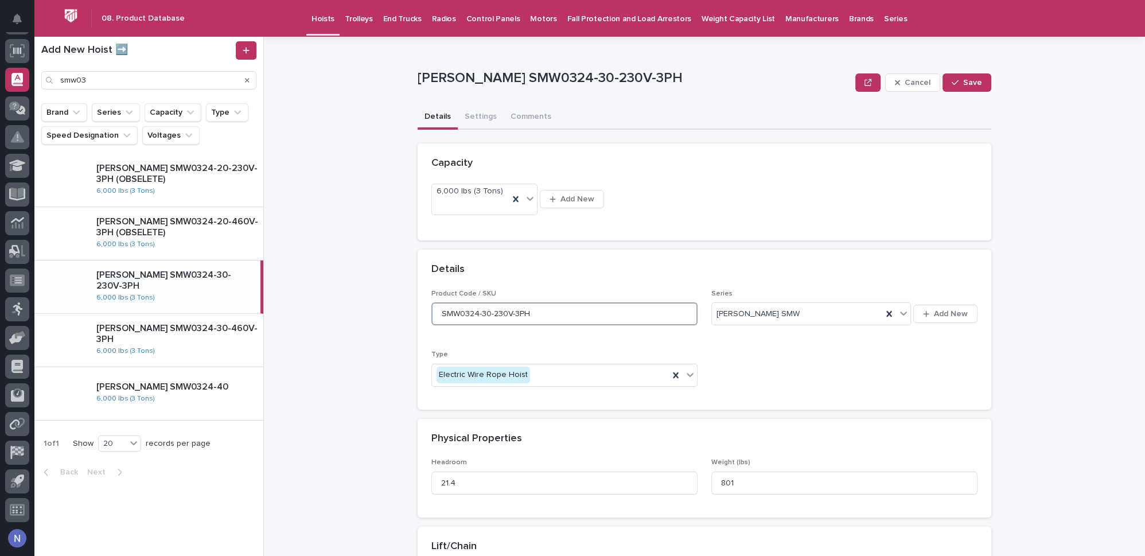
click at [560, 302] on input "SMW0324-30-230V-3PH" at bounding box center [564, 313] width 266 height 23
paste input "(OBSELETE)"
type input "SMW0324-30-230V-3PH (OBSELETE)"
click at [963, 84] on span "Save" at bounding box center [972, 83] width 19 height 8
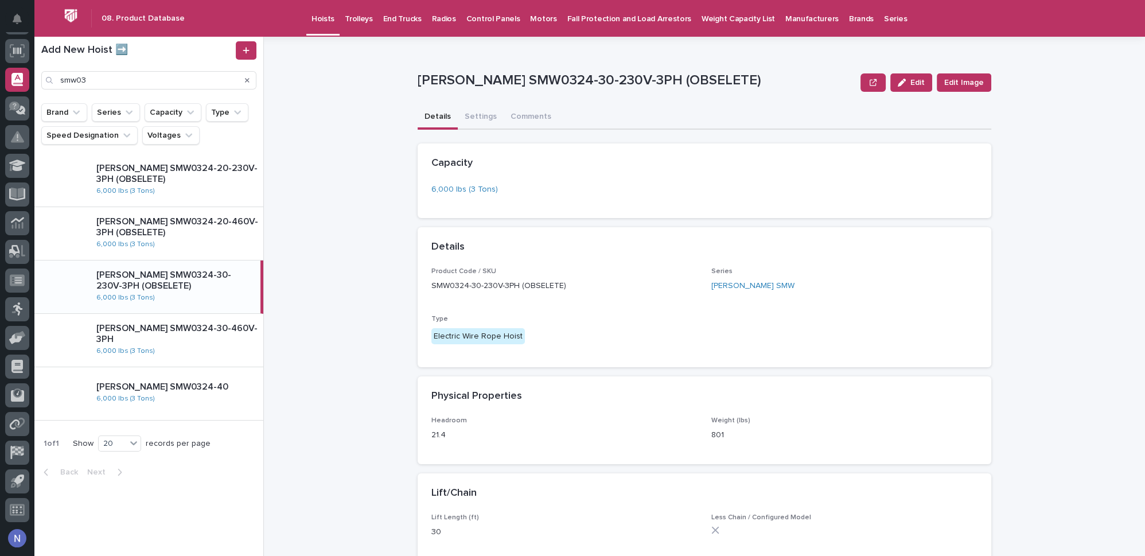
click at [239, 337] on p "Starke SMW0324-30-460V-3PH" at bounding box center [177, 334] width 162 height 22
click at [903, 85] on icon "button" at bounding box center [901, 83] width 8 height 8
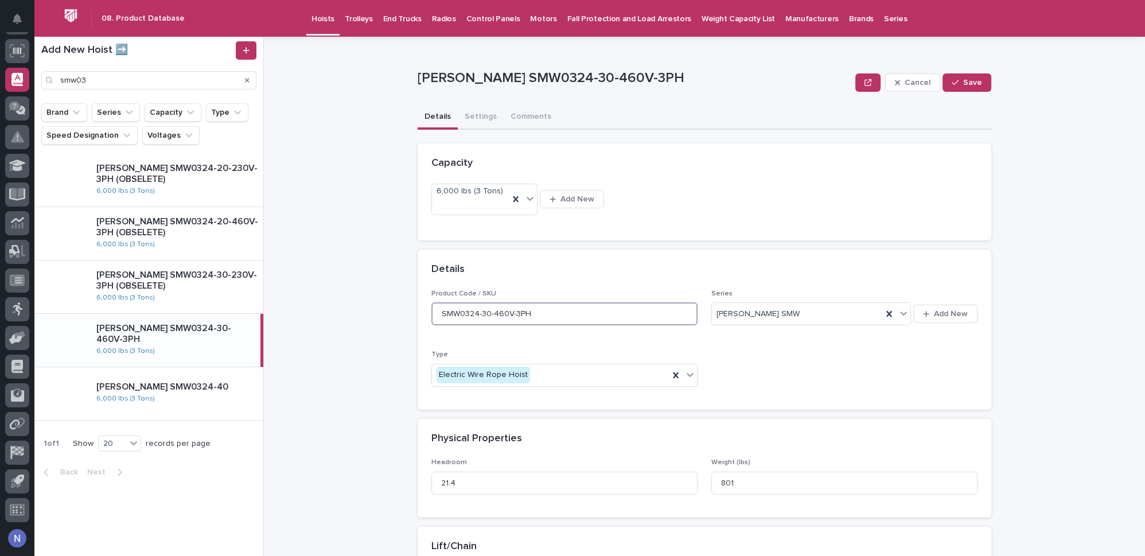
click at [566, 302] on input "SMW0324-30-460V-3PH" at bounding box center [564, 313] width 266 height 23
paste input "(OBSELETE)"
type input "SMW0324-30-460V-3PH (OBSELETE)"
click at [951, 84] on icon "button" at bounding box center [954, 83] width 7 height 8
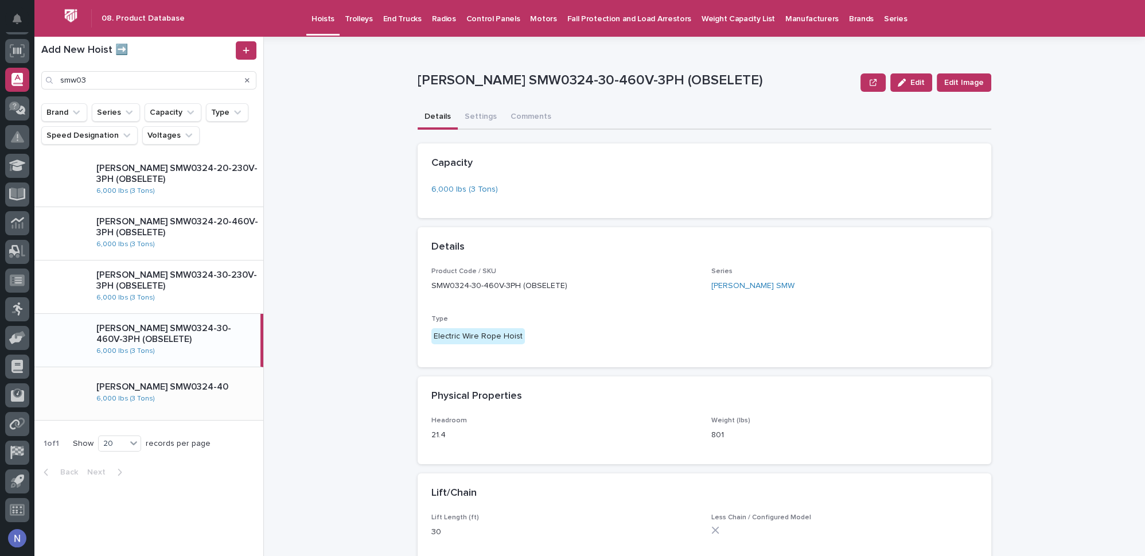
click at [223, 400] on div "Starke SMW0324-40 6,000 lbs (3 Tons)" at bounding box center [175, 393] width 176 height 33
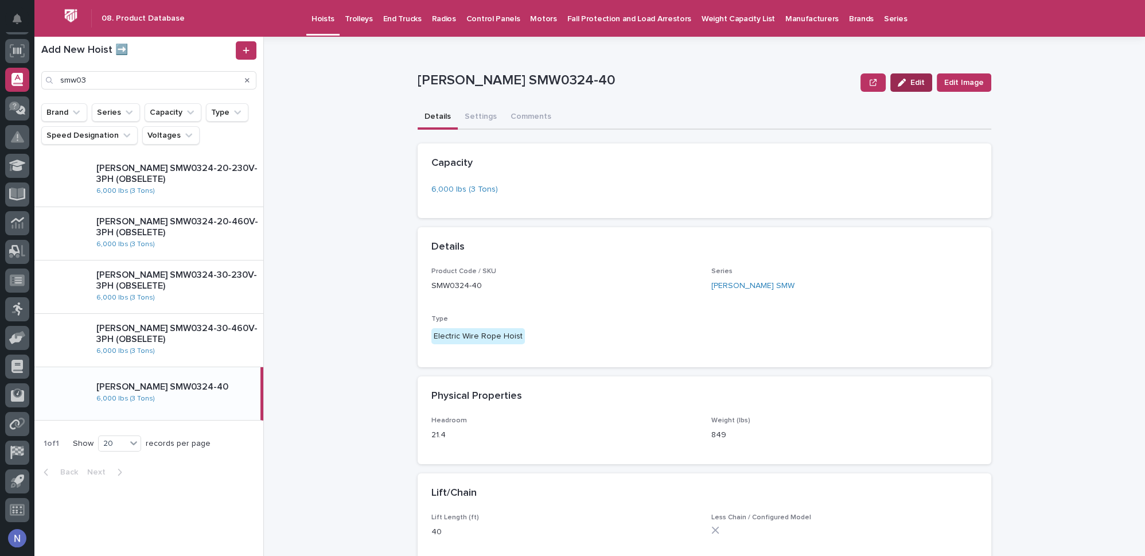
click at [900, 82] on icon "button" at bounding box center [901, 83] width 8 height 8
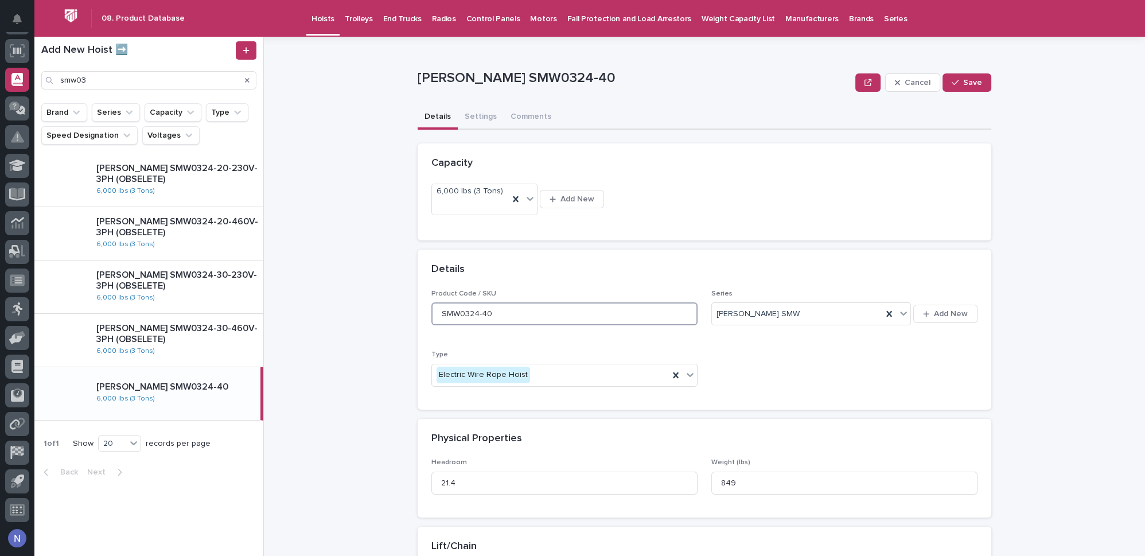
click at [556, 306] on input "SMW0324-40" at bounding box center [564, 313] width 266 height 23
paste input "(OBSELETE)"
type input "SMW0324-40 (OBSELETE)"
click at [970, 84] on span "Save" at bounding box center [972, 83] width 19 height 8
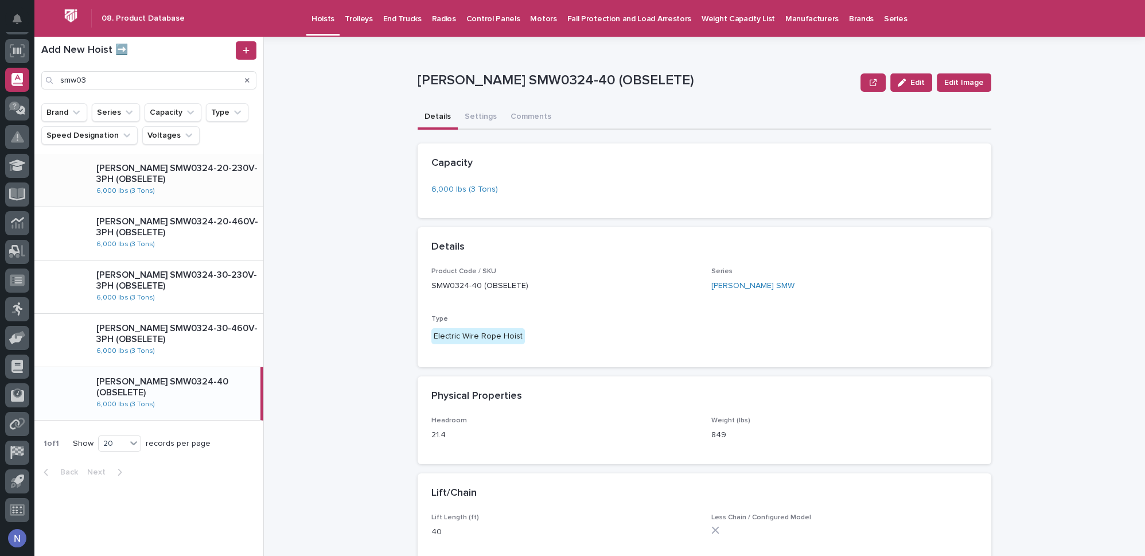
click at [209, 176] on p "Starke SMW0324-20-230V-3PH (OBSELETE)" at bounding box center [177, 174] width 162 height 22
click at [460, 118] on button "Settings" at bounding box center [481, 118] width 46 height 24
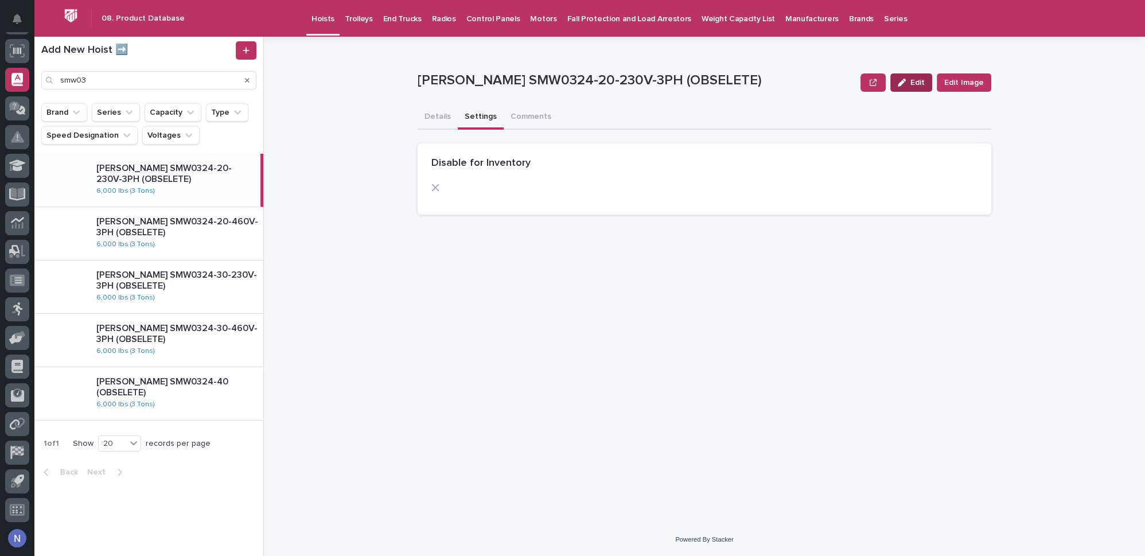
click at [924, 84] on span "Edit" at bounding box center [917, 83] width 14 height 8
click at [435, 186] on span at bounding box center [435, 187] width 9 height 9
click at [958, 83] on icon "button" at bounding box center [954, 83] width 7 height 8
click at [257, 236] on p "Starke SMW0324-20-460V-3PH (OBSELETE)" at bounding box center [177, 227] width 162 height 22
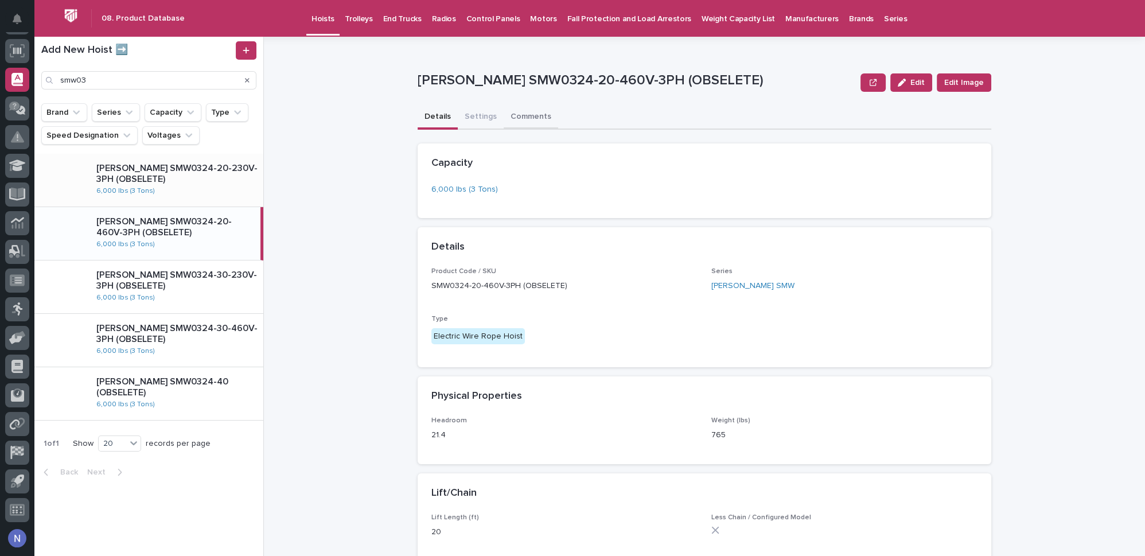
click at [483, 119] on button "Settings" at bounding box center [481, 118] width 46 height 24
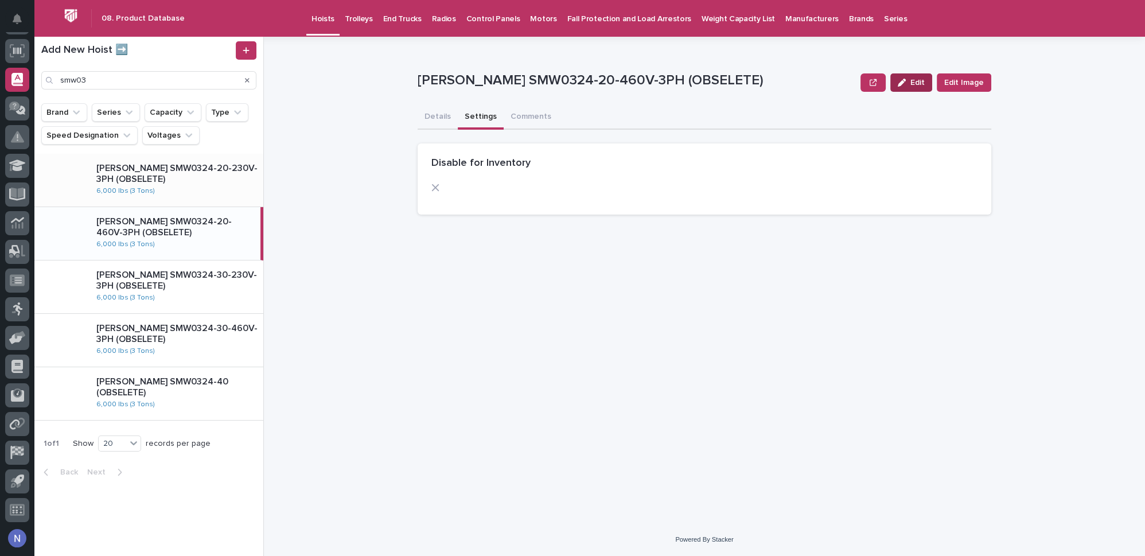
click at [919, 84] on span "Edit" at bounding box center [917, 83] width 14 height 8
click at [437, 190] on span at bounding box center [435, 187] width 9 height 9
click at [989, 77] on button "Save" at bounding box center [966, 82] width 49 height 18
click at [205, 275] on p "Starke SMW0324-30-230V-3PH (OBSELETE)" at bounding box center [177, 281] width 162 height 22
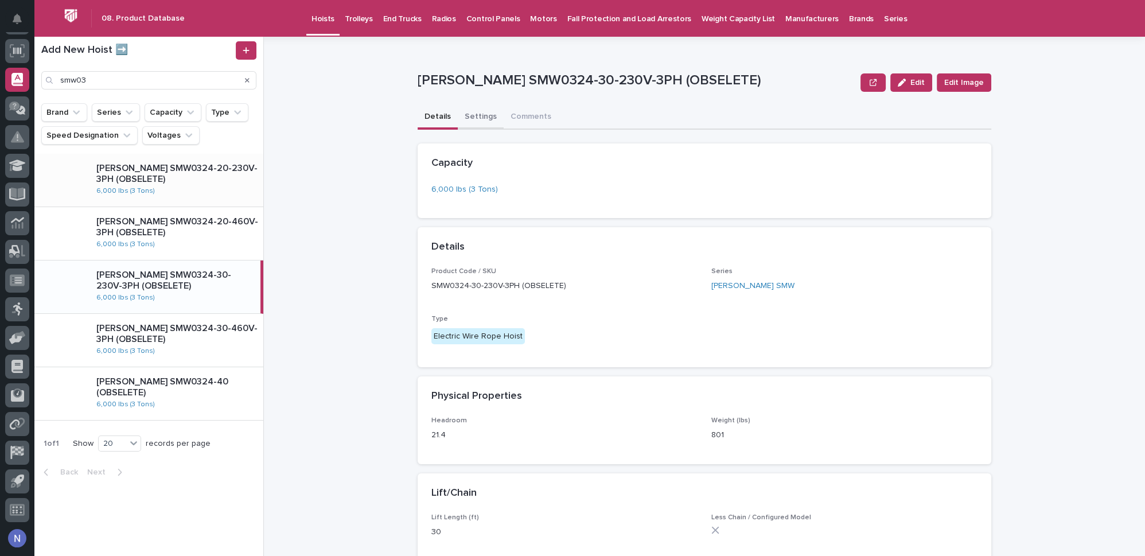
drag, startPoint x: 470, startPoint y: 122, endPoint x: 456, endPoint y: 131, distance: 16.5
click at [470, 121] on button "Settings" at bounding box center [481, 118] width 46 height 24
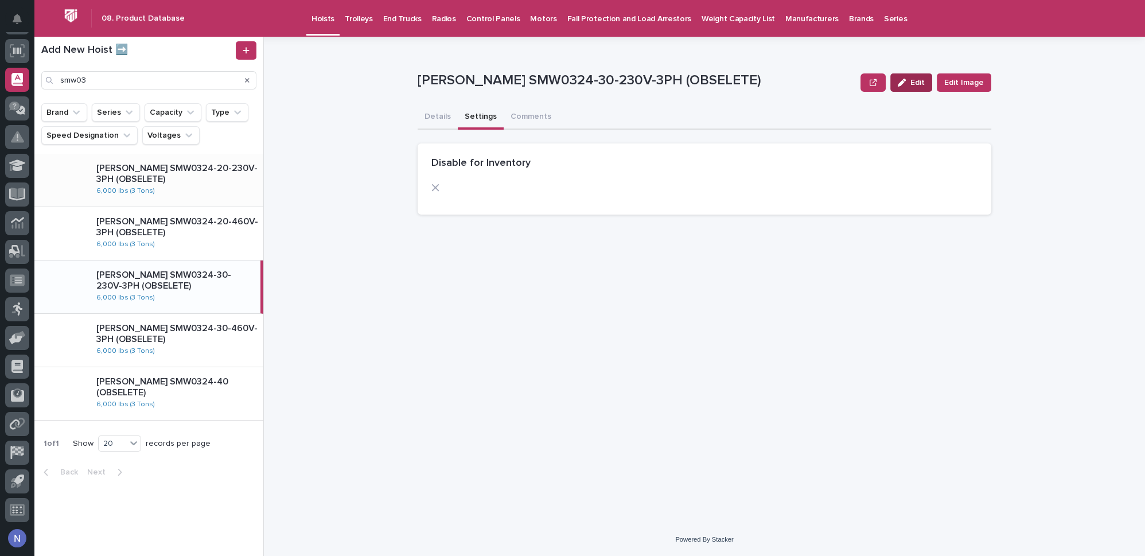
click at [905, 85] on icon "button" at bounding box center [901, 83] width 8 height 8
click at [436, 188] on span at bounding box center [435, 187] width 9 height 9
drag, startPoint x: 436, startPoint y: 188, endPoint x: 660, endPoint y: 156, distance: 226.5
click at [436, 188] on span at bounding box center [435, 187] width 9 height 9
click at [982, 85] on button "Save" at bounding box center [966, 82] width 49 height 18
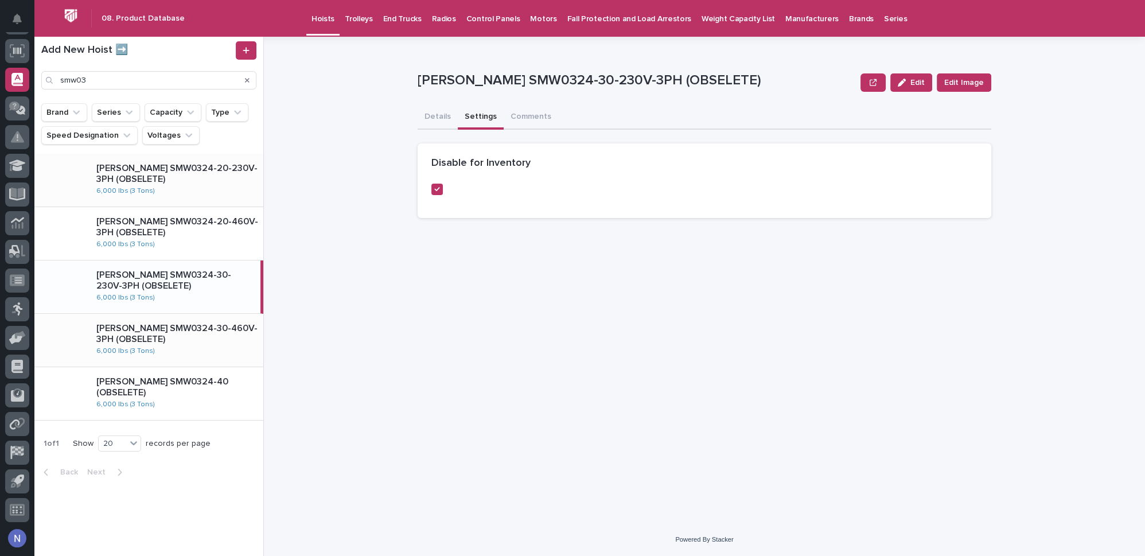
click at [170, 347] on div "Starke SMW0324-30-460V-3PH (OBSELETE) 6,000 lbs (3 Tons)" at bounding box center [175, 340] width 176 height 44
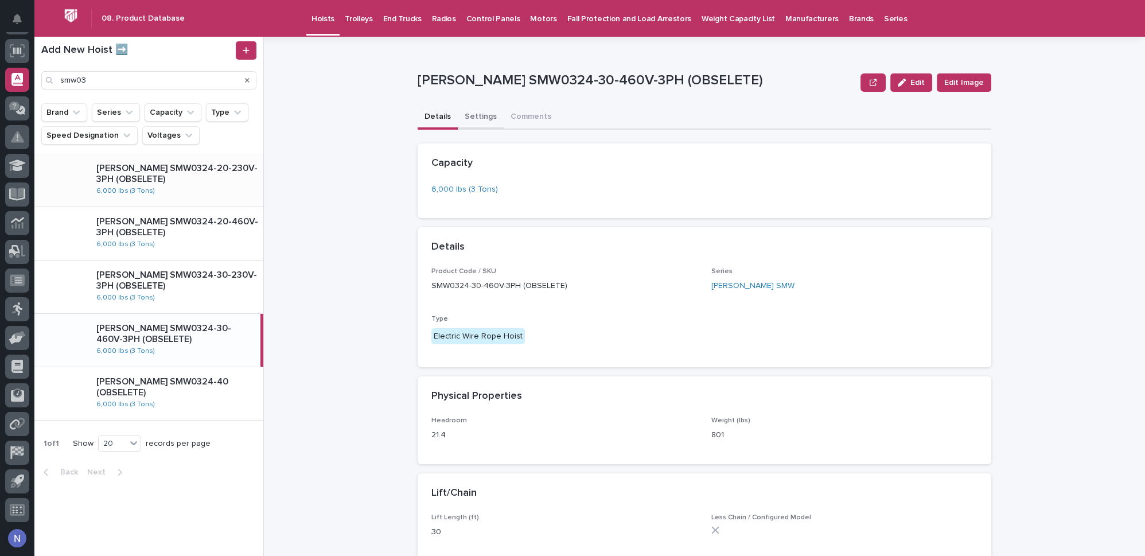
click at [482, 119] on button "Settings" at bounding box center [481, 118] width 46 height 24
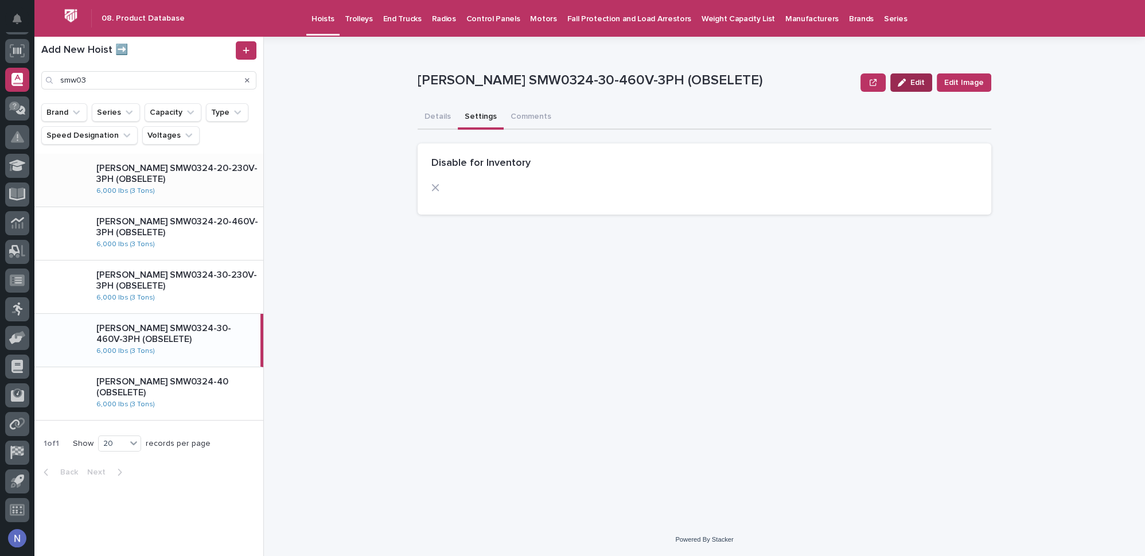
click at [924, 81] on span "Edit" at bounding box center [917, 83] width 14 height 8
drag, startPoint x: 439, startPoint y: 186, endPoint x: 520, endPoint y: 164, distance: 83.9
click at [439, 187] on span at bounding box center [435, 187] width 9 height 9
click at [953, 85] on icon "button" at bounding box center [954, 83] width 7 height 8
click at [228, 391] on p "Starke SMW0324-40 (OBSELETE)" at bounding box center [177, 387] width 162 height 22
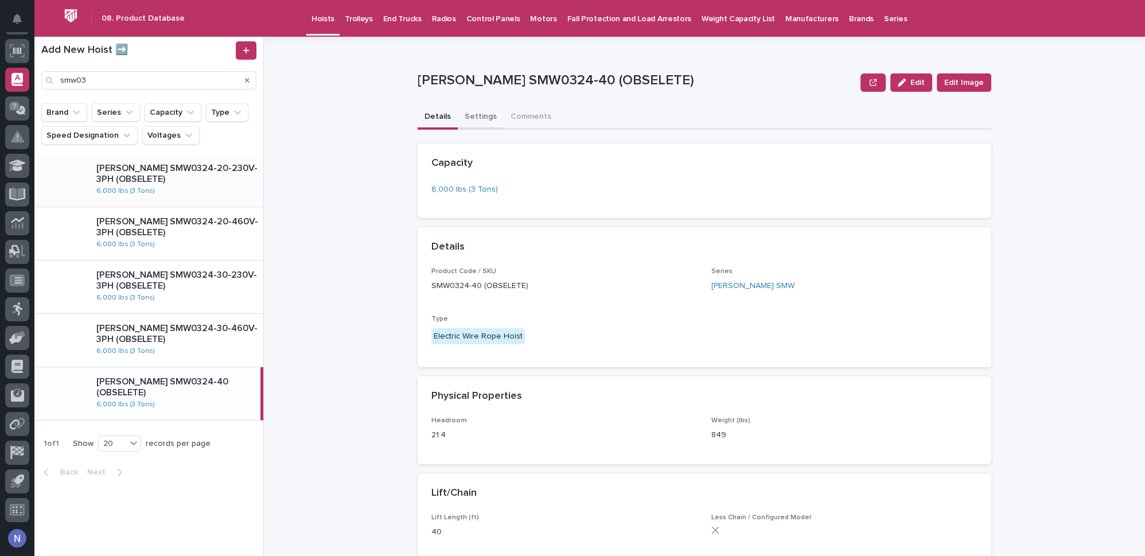
click at [470, 119] on button "Settings" at bounding box center [481, 118] width 46 height 24
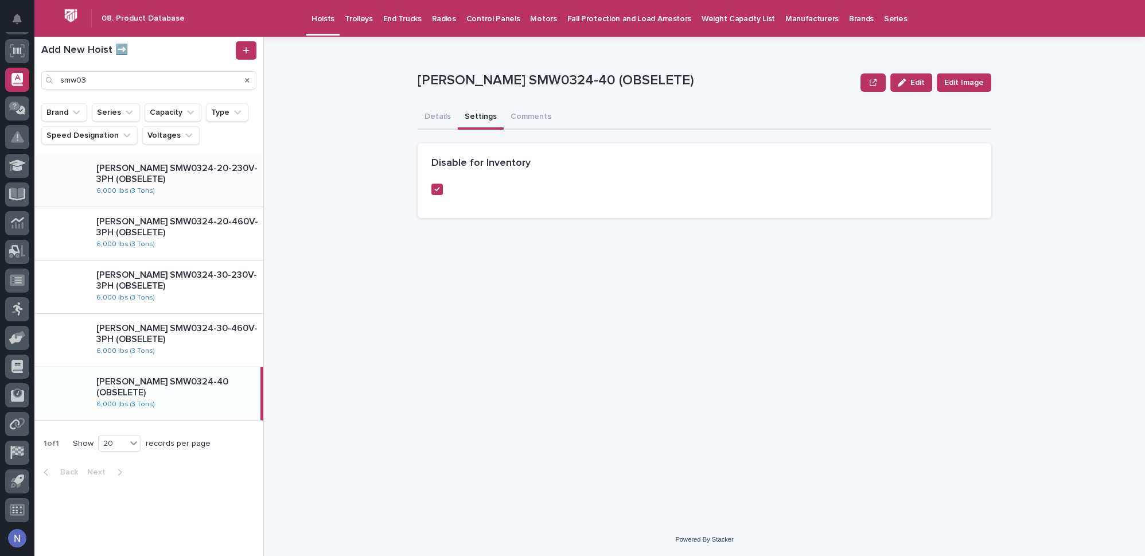
click at [452, 256] on div "**********" at bounding box center [703, 280] width 573 height 486
click at [242, 337] on p "Starke SMW0324-30-460V-3PH (OBSELETE)" at bounding box center [177, 334] width 162 height 22
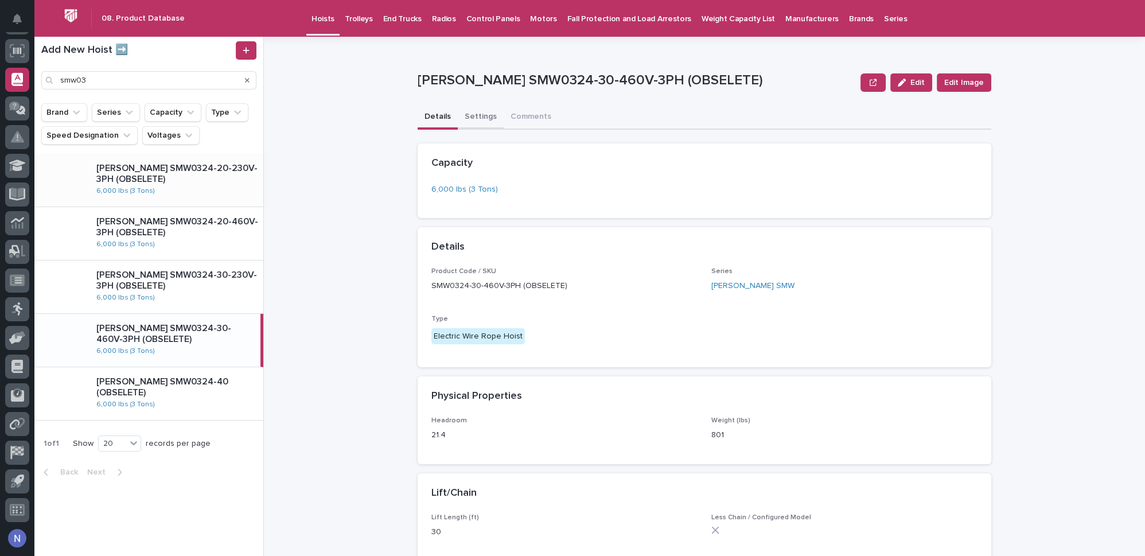
click at [474, 119] on button "Settings" at bounding box center [481, 118] width 46 height 24
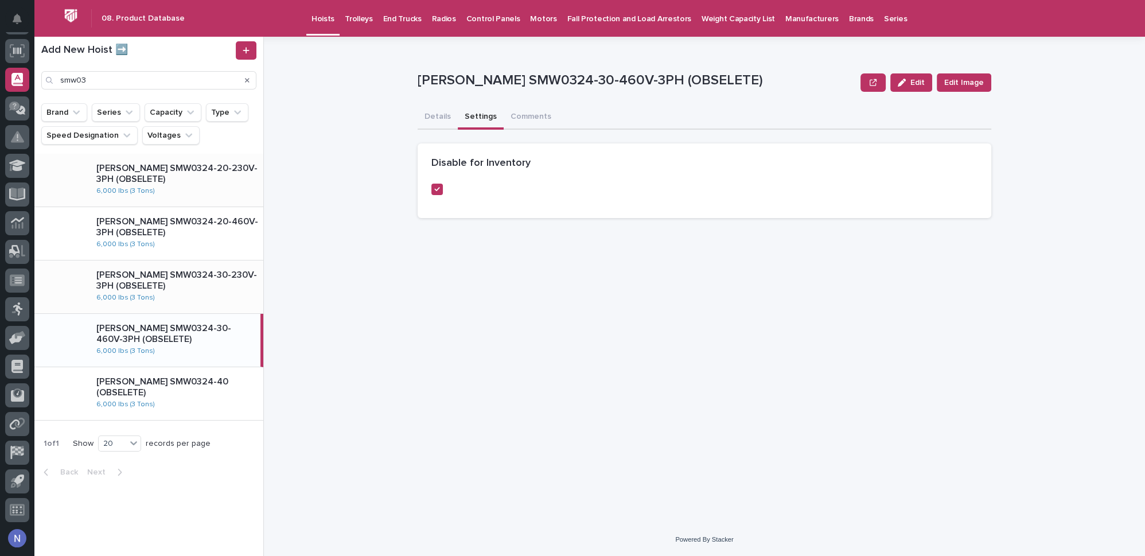
click at [240, 295] on div "Starke SMW0324-30-230V-3PH (OBSELETE) 6,000 lbs (3 Tons)" at bounding box center [175, 287] width 176 height 44
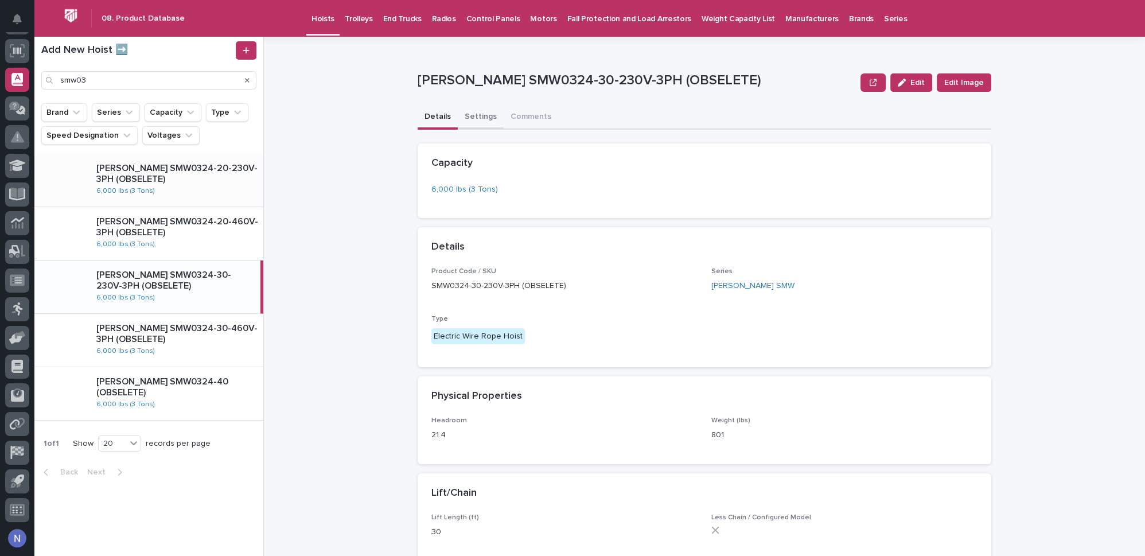
click at [481, 116] on button "Settings" at bounding box center [481, 118] width 46 height 24
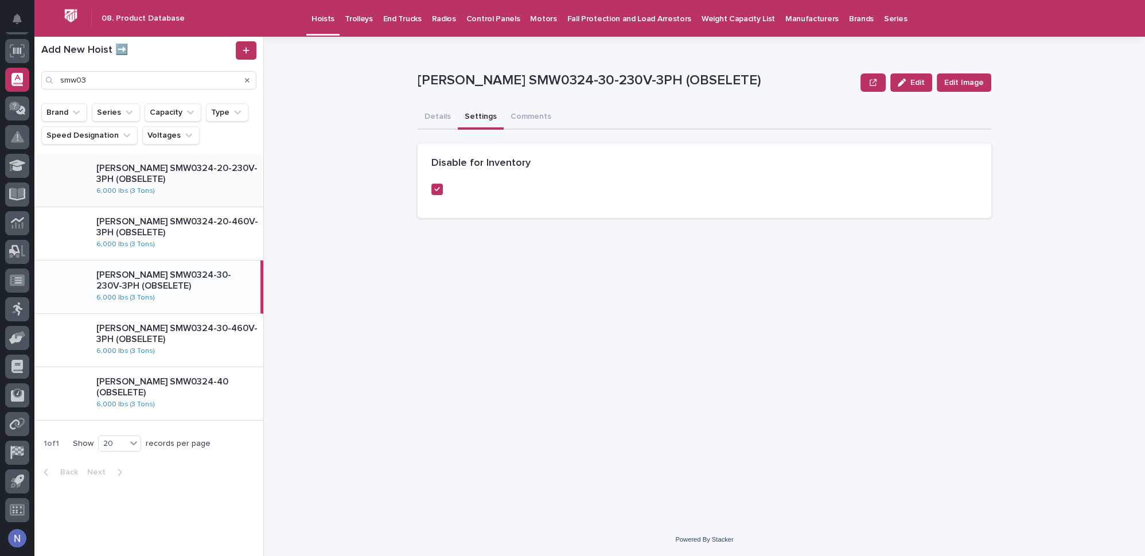
drag, startPoint x: 229, startPoint y: 251, endPoint x: 392, endPoint y: 158, distance: 186.7
click at [230, 250] on div "Starke SMW0324-20-460V-3PH (OBSELETE) 6,000 lbs (3 Tons)" at bounding box center [175, 234] width 176 height 44
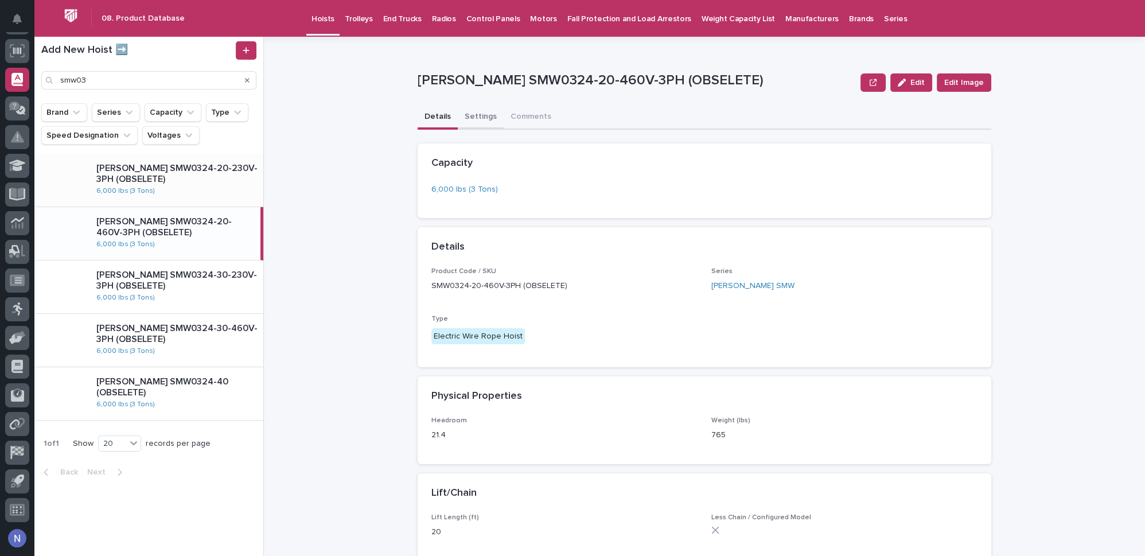
click at [459, 118] on button "Settings" at bounding box center [481, 118] width 46 height 24
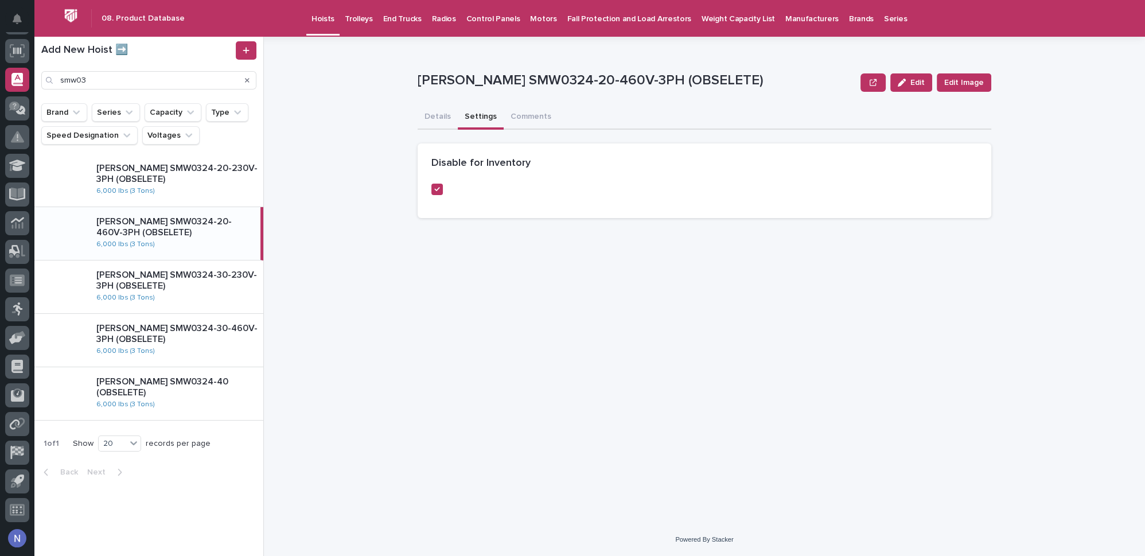
drag, startPoint x: 231, startPoint y: 188, endPoint x: 399, endPoint y: 139, distance: 175.7
click at [231, 188] on div "Starke SMW0324-20-230V-3PH (OBSELETE) 6,000 lbs (3 Tons)" at bounding box center [175, 180] width 176 height 44
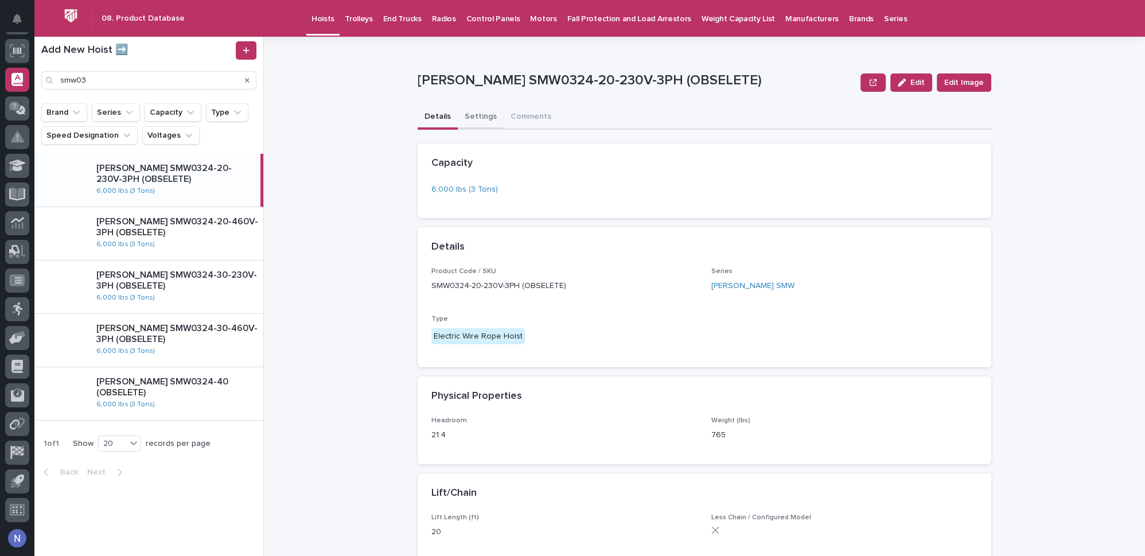
click at [471, 115] on button "Settings" at bounding box center [481, 118] width 46 height 24
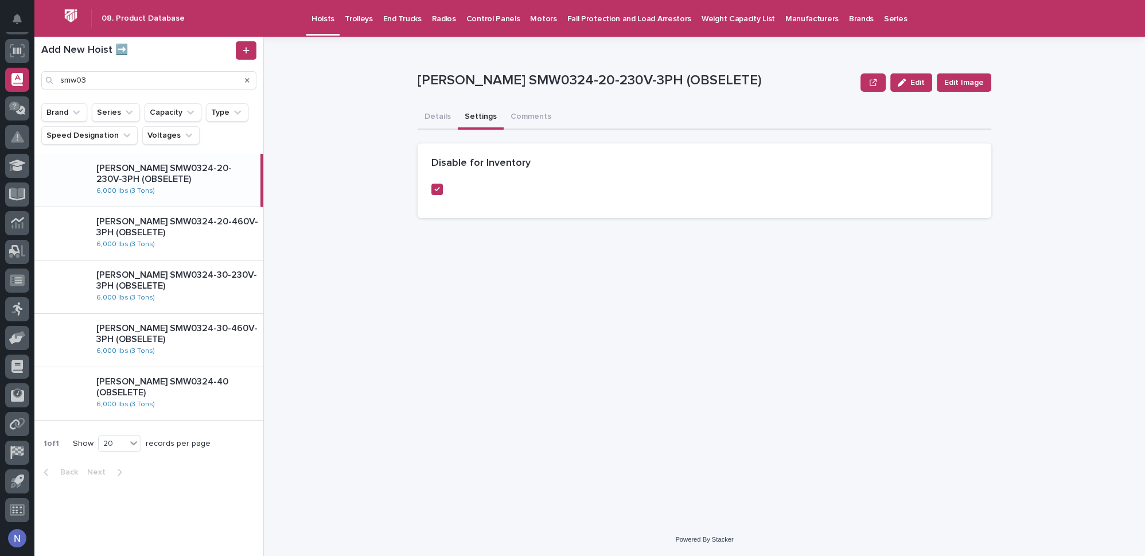
click at [357, 255] on div "**********" at bounding box center [711, 296] width 867 height 519
drag, startPoint x: 429, startPoint y: 114, endPoint x: 469, endPoint y: 124, distance: 40.9
click at [429, 114] on button "Details" at bounding box center [437, 118] width 40 height 24
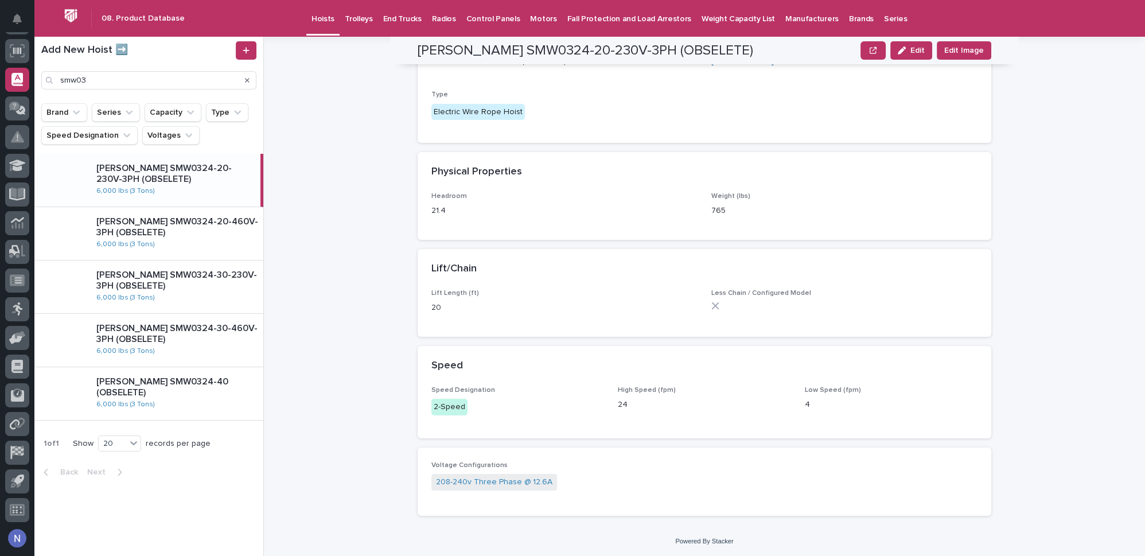
scroll to position [225, 0]
click at [181, 235] on p "Starke SMW0324-20-460V-3PH (OBSELETE)" at bounding box center [177, 227] width 162 height 22
click at [196, 164] on p "Starke SMW0324-20-230V-3PH (OBSELETE)" at bounding box center [177, 174] width 162 height 22
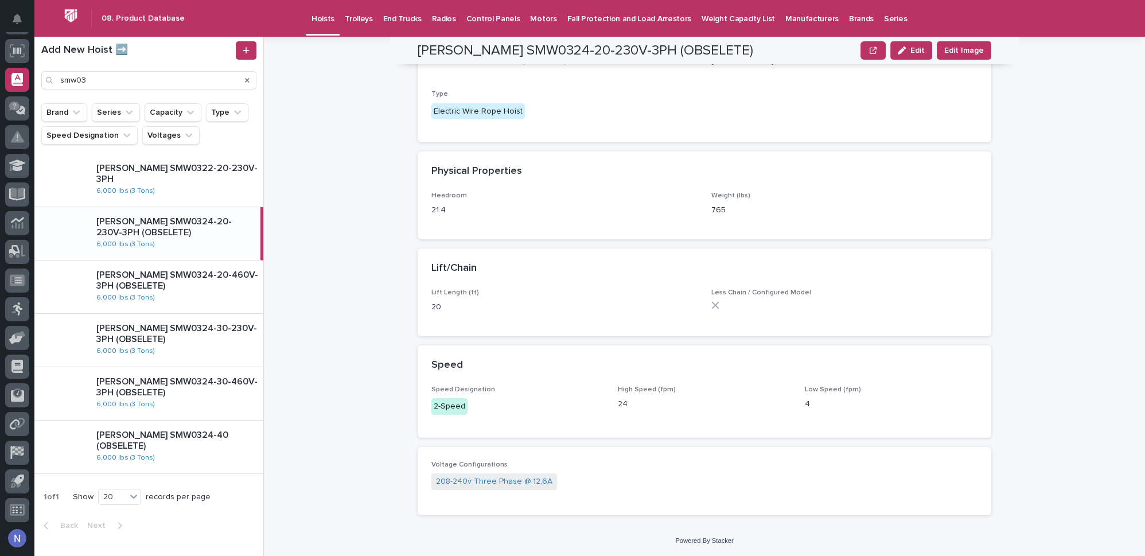
click at [1034, 135] on div "**********" at bounding box center [711, 296] width 867 height 519
click at [186, 228] on p "Starke SMW0324-20-230V-3PH (OBSELETE)" at bounding box center [175, 227] width 159 height 22
click at [221, 287] on p "Starke SMW0324-20-460V-3PH (OBSELETE)" at bounding box center [177, 281] width 162 height 22
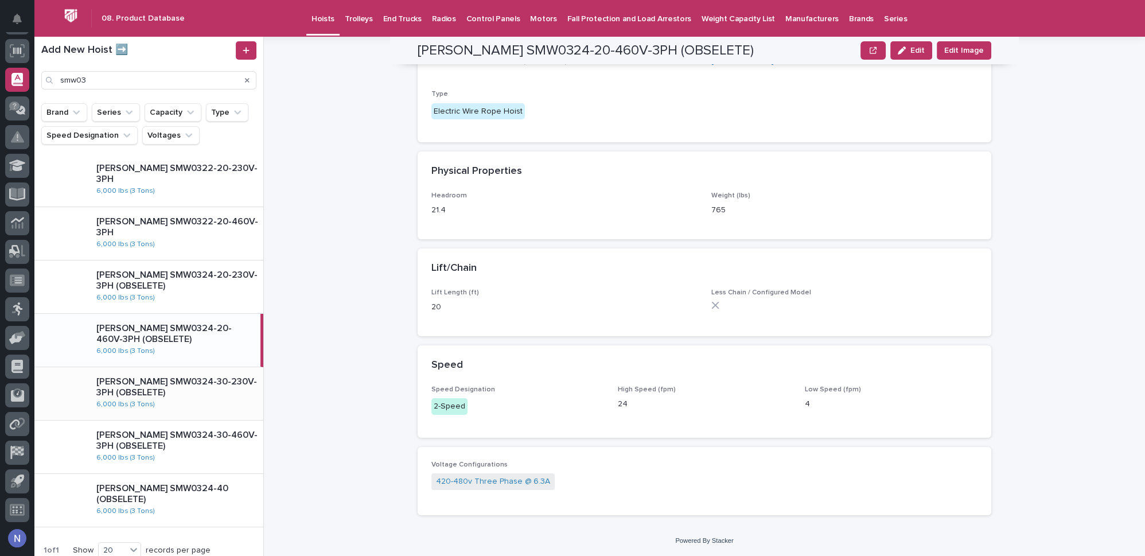
click at [241, 393] on p "Starke SMW0324-30-230V-3PH (OBSELETE)" at bounding box center [177, 387] width 162 height 22
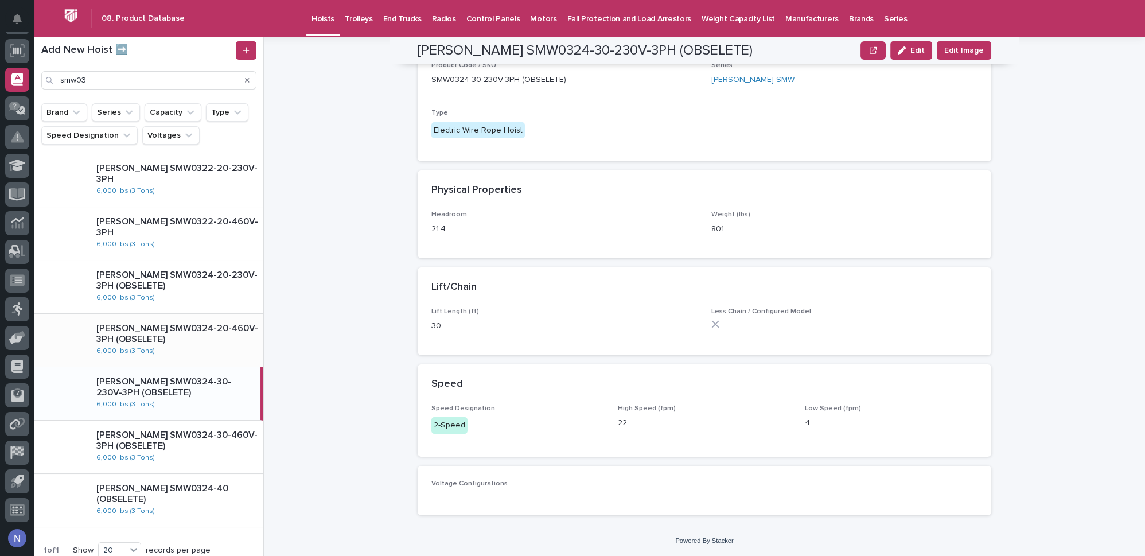
scroll to position [225, 0]
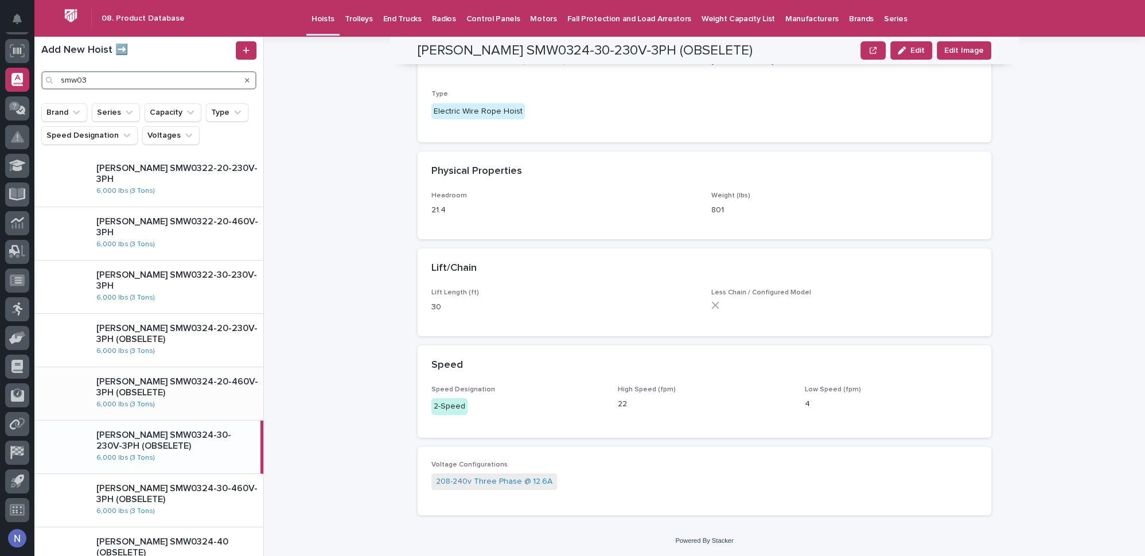
click at [169, 85] on input "smw03" at bounding box center [148, 80] width 215 height 18
type input "smw03"
click at [247, 510] on div "Starke SMW0324-30-460V-3PH (OBSELETE) 6,000 lbs (3 Tons)" at bounding box center [175, 500] width 176 height 44
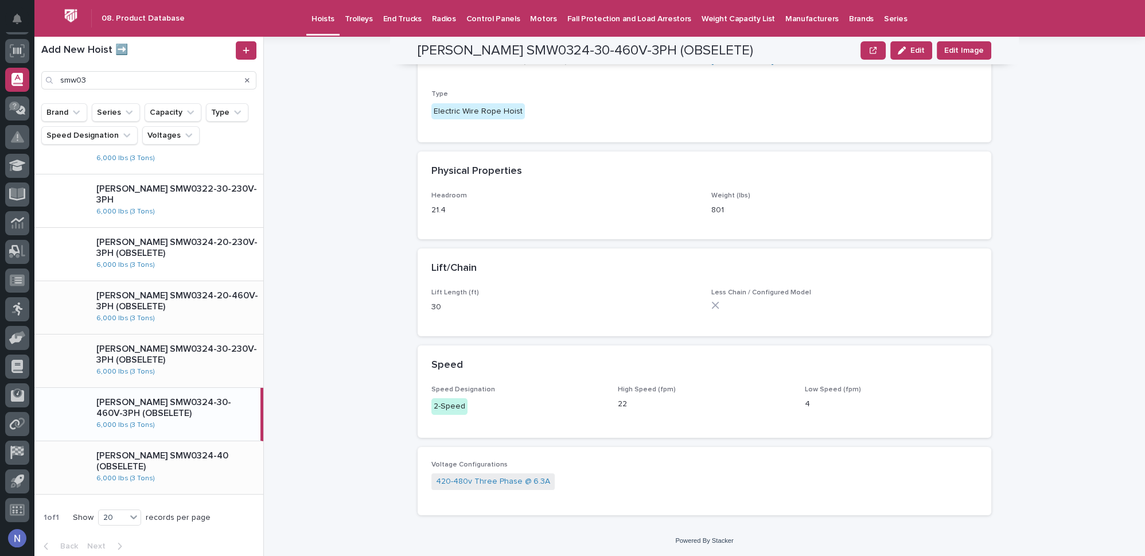
scroll to position [88, 0]
click at [139, 459] on p "Starke SMW0324-40 (OBSELETE)" at bounding box center [177, 459] width 162 height 22
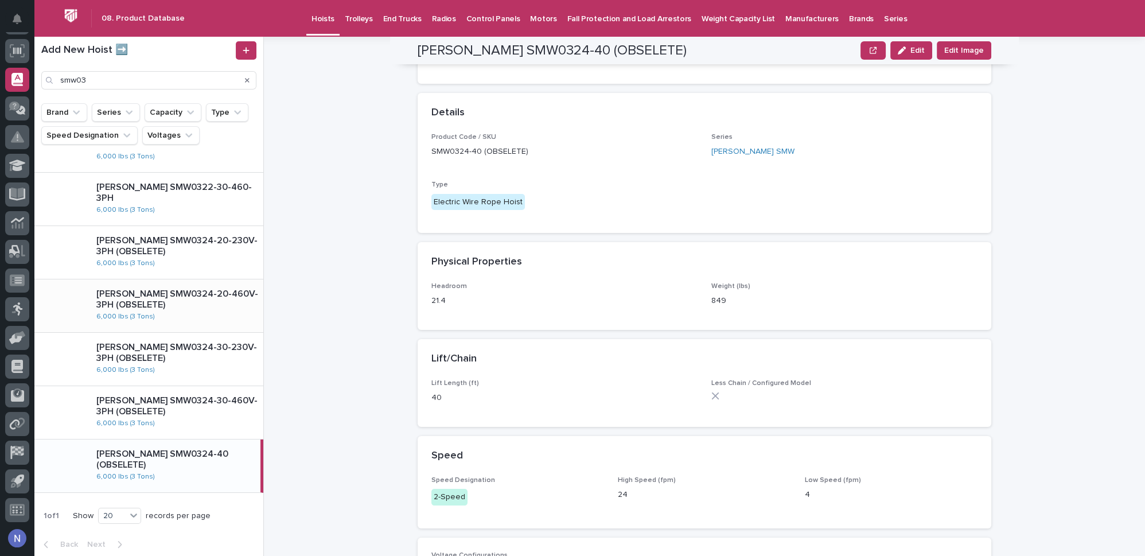
scroll to position [155, 0]
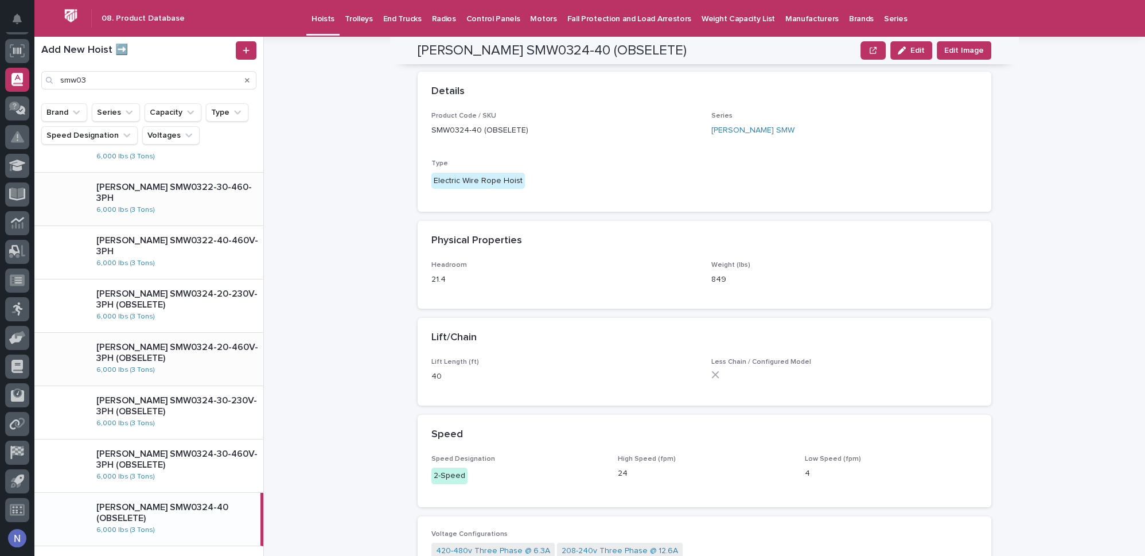
drag, startPoint x: 161, startPoint y: 202, endPoint x: 200, endPoint y: 193, distance: 40.1
click at [162, 202] on div "Starke SMW0322-30-460-3PH 6,000 lbs (3 Tons)" at bounding box center [175, 199] width 176 height 44
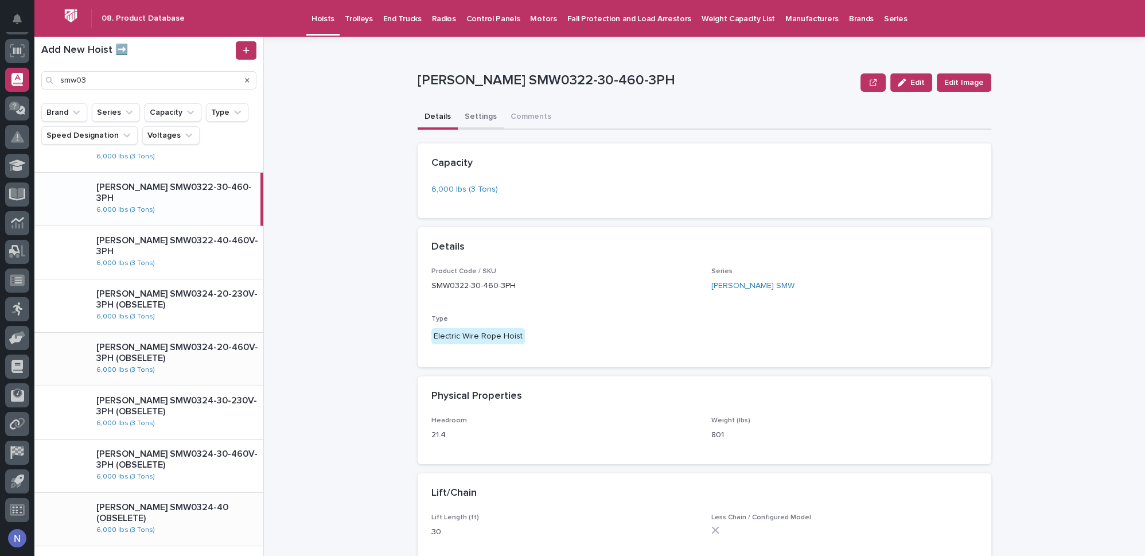
click at [476, 117] on button "Settings" at bounding box center [481, 118] width 46 height 24
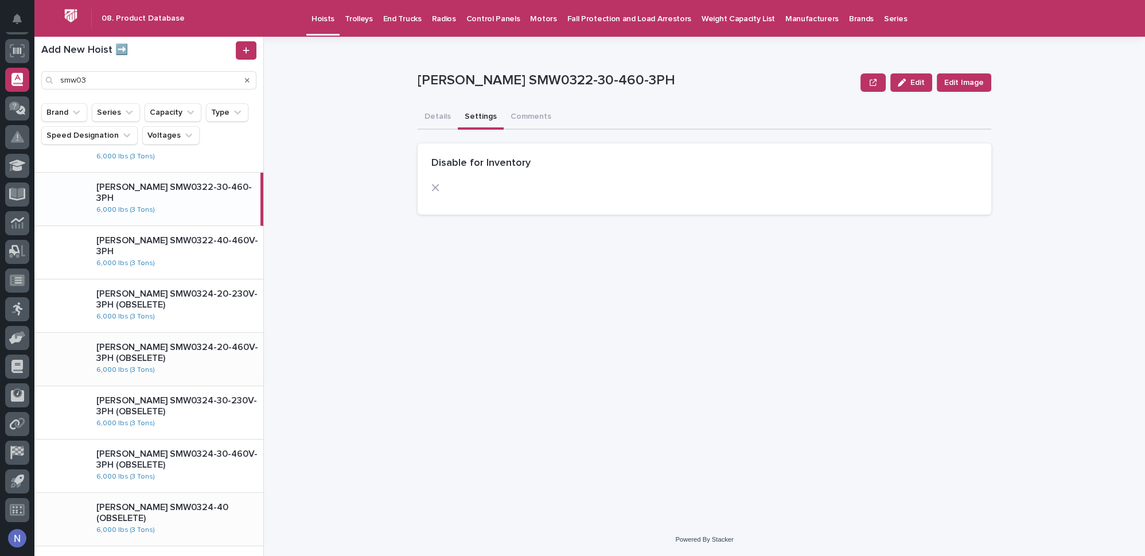
drag, startPoint x: 911, startPoint y: 88, endPoint x: 787, endPoint y: 130, distance: 131.1
click at [911, 88] on button "Edit" at bounding box center [911, 82] width 42 height 18
click at [436, 192] on div at bounding box center [517, 192] width 173 height 18
click at [439, 188] on span at bounding box center [435, 187] width 9 height 9
click at [989, 82] on button "Save" at bounding box center [966, 82] width 49 height 18
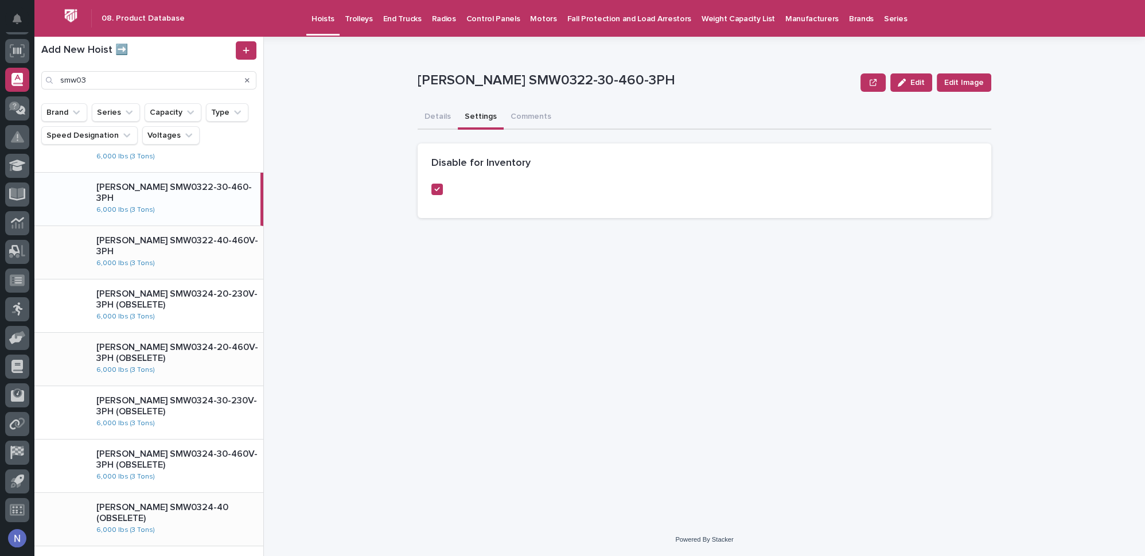
click at [228, 252] on div "Starke SMW0322-40-460V-3PH 6,000 lbs (3 Tons)" at bounding box center [175, 253] width 176 height 44
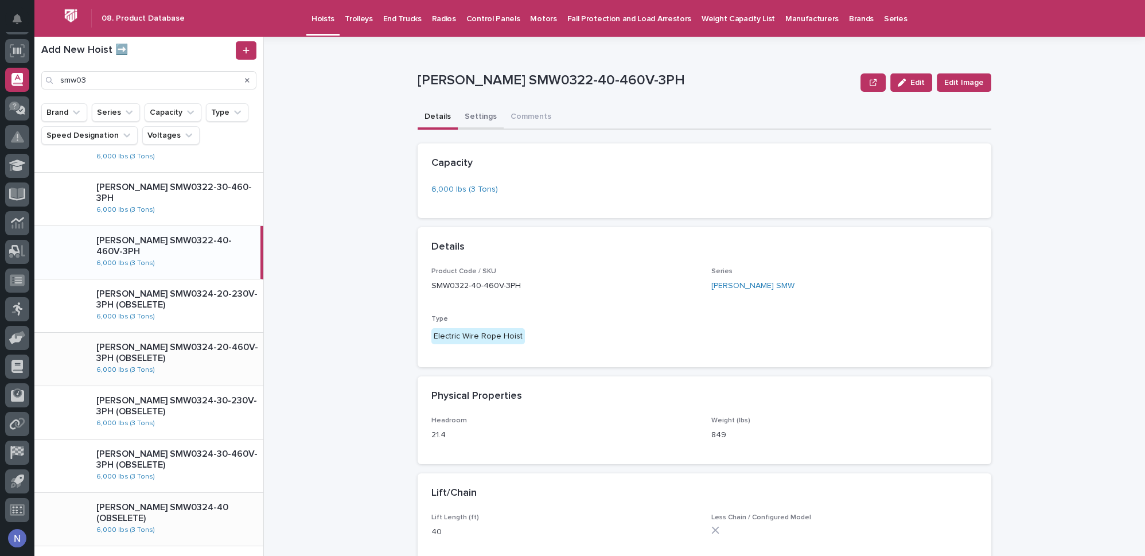
drag, startPoint x: 474, startPoint y: 111, endPoint x: 546, endPoint y: 112, distance: 71.7
click at [473, 111] on button "Settings" at bounding box center [481, 118] width 46 height 24
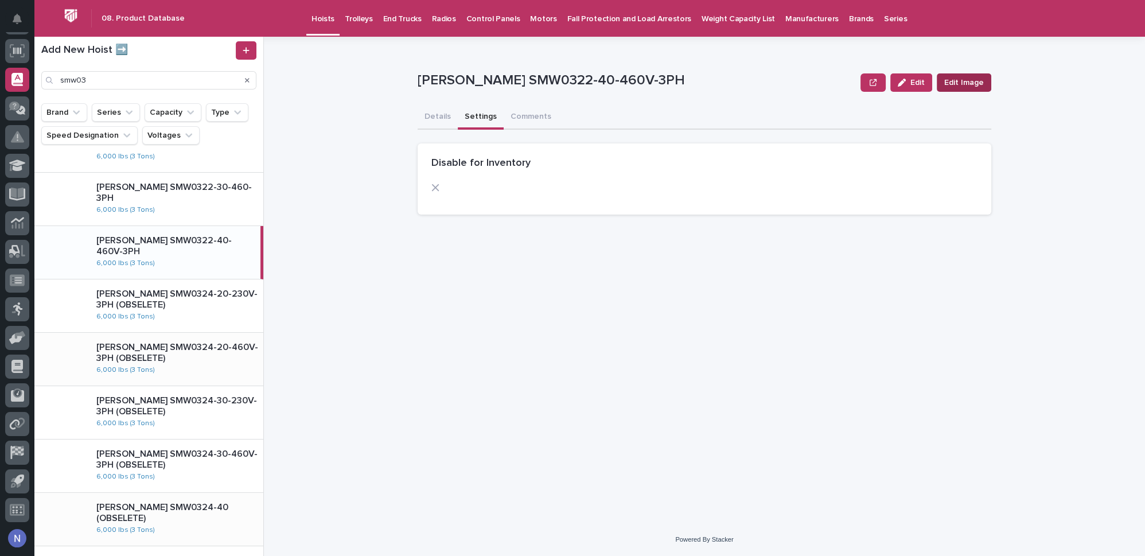
click at [985, 91] on button "Edit Image" at bounding box center [963, 82] width 54 height 18
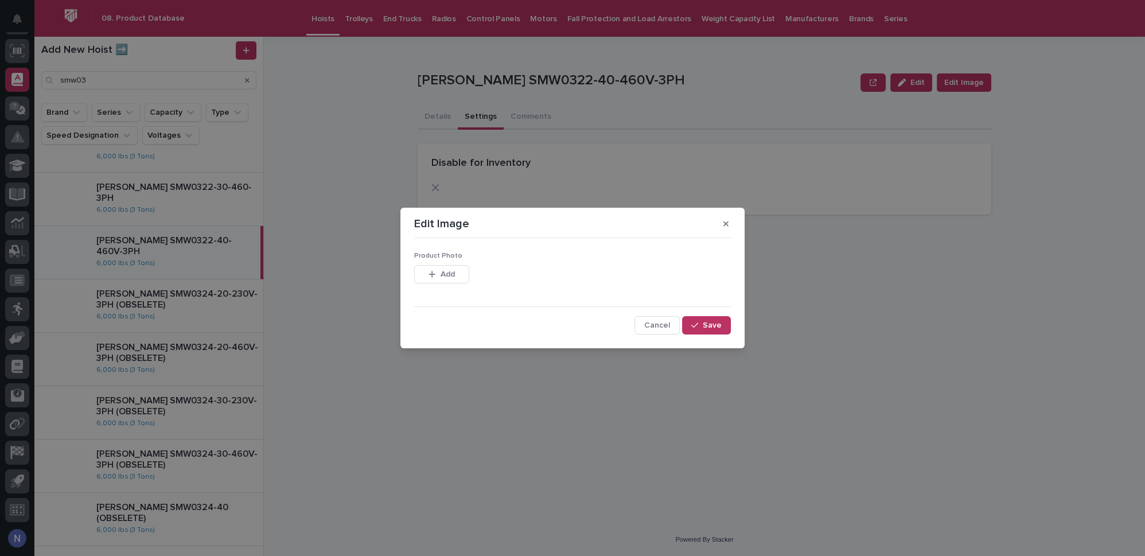
click at [970, 92] on div "Edit Image Product Photo This file cannot be opened Download File Add Cancel Sa…" at bounding box center [572, 278] width 1145 height 556
click at [723, 224] on button "button" at bounding box center [725, 223] width 19 height 18
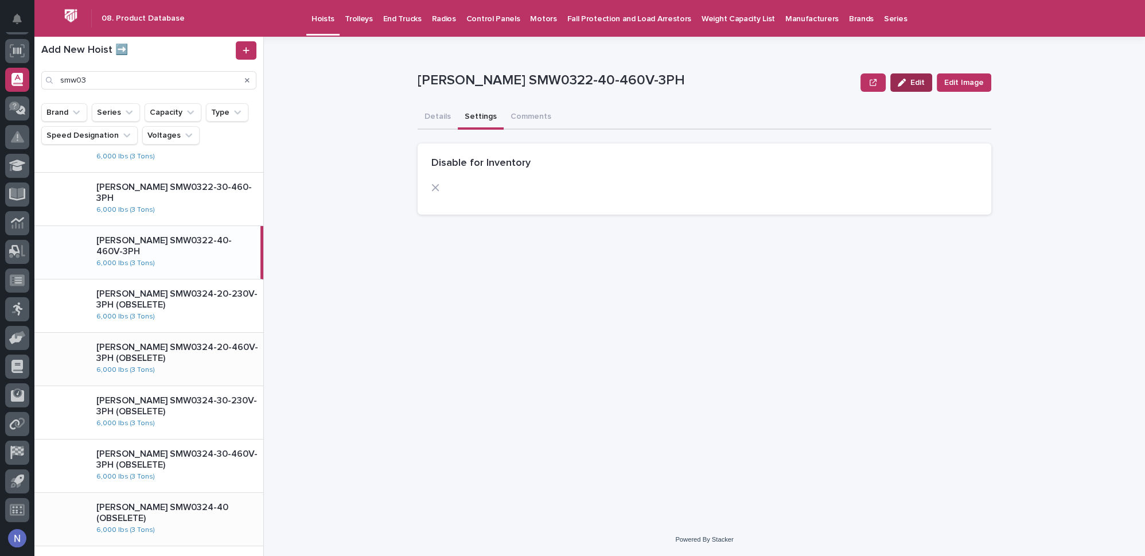
click at [924, 88] on button "Edit" at bounding box center [911, 82] width 42 height 18
drag, startPoint x: 433, startPoint y: 185, endPoint x: 491, endPoint y: 177, distance: 58.5
click at [433, 185] on span at bounding box center [435, 187] width 9 height 9
drag, startPoint x: 959, startPoint y: 84, endPoint x: 950, endPoint y: 86, distance: 8.8
click at [958, 84] on icon "button" at bounding box center [954, 83] width 7 height 8
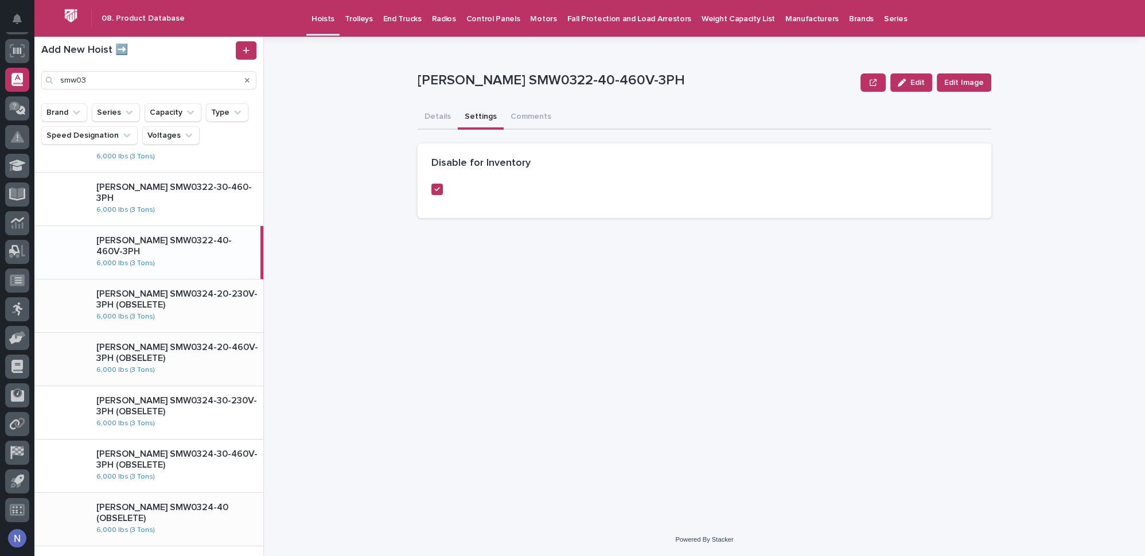
click at [192, 307] on p "Starke SMW0324-20-230V-3PH (OBSELETE)" at bounding box center [177, 299] width 162 height 22
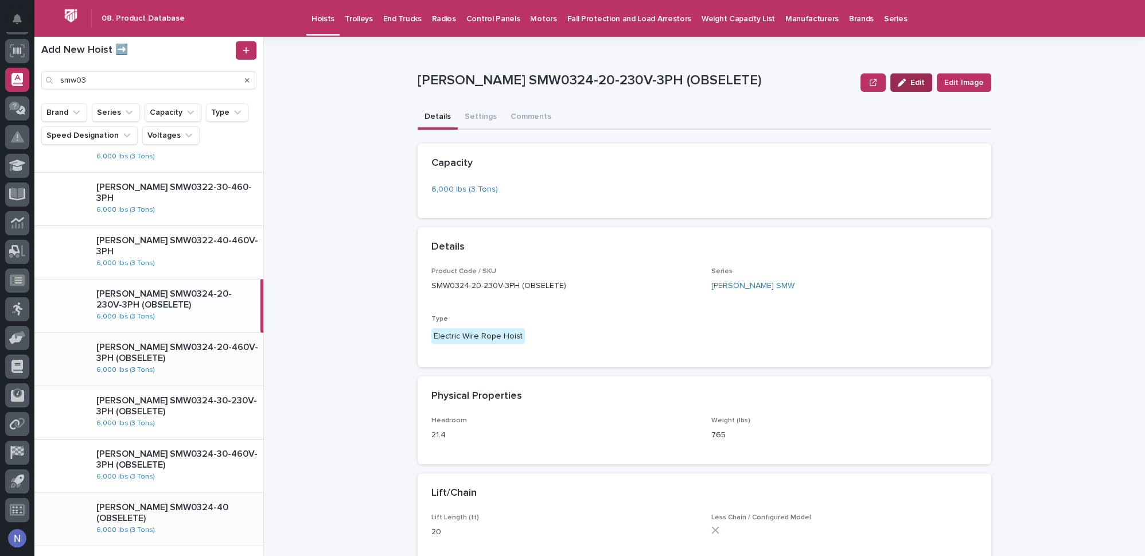
click at [925, 87] on button "Edit" at bounding box center [911, 82] width 42 height 18
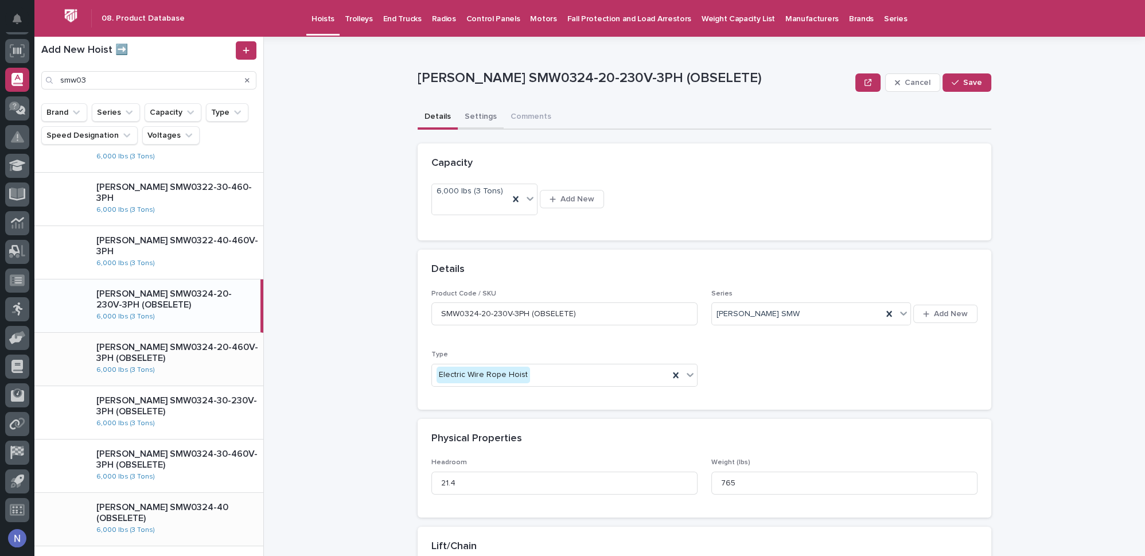
click at [468, 115] on button "Settings" at bounding box center [481, 118] width 46 height 24
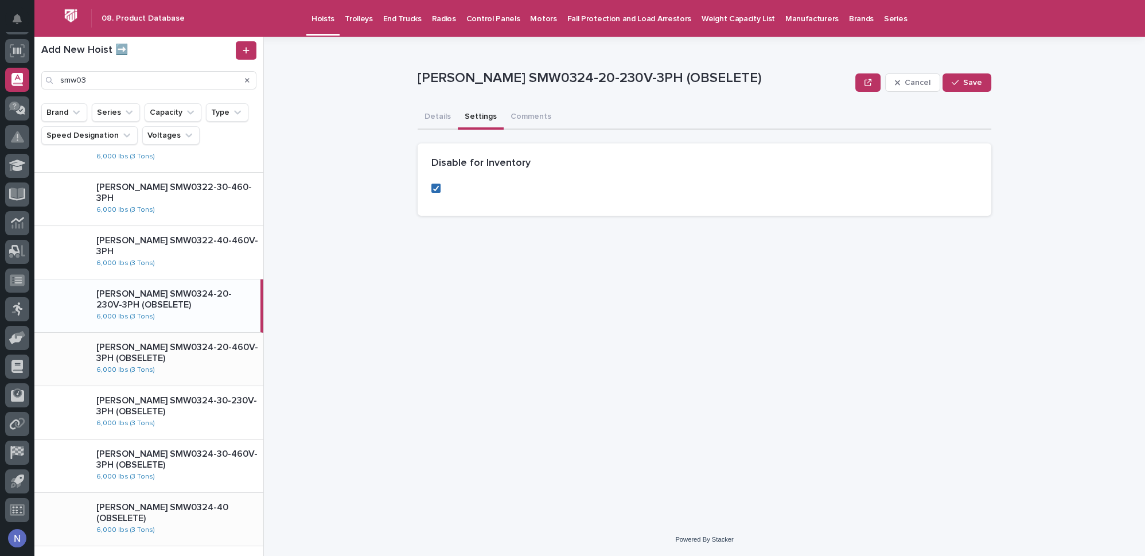
click at [436, 188] on polyline at bounding box center [436, 188] width 5 height 5
click at [966, 83] on span "Save" at bounding box center [972, 83] width 19 height 8
click at [224, 339] on div "Starke SMW0324-20-460V-3PH (OBSELETE)" at bounding box center [177, 351] width 162 height 24
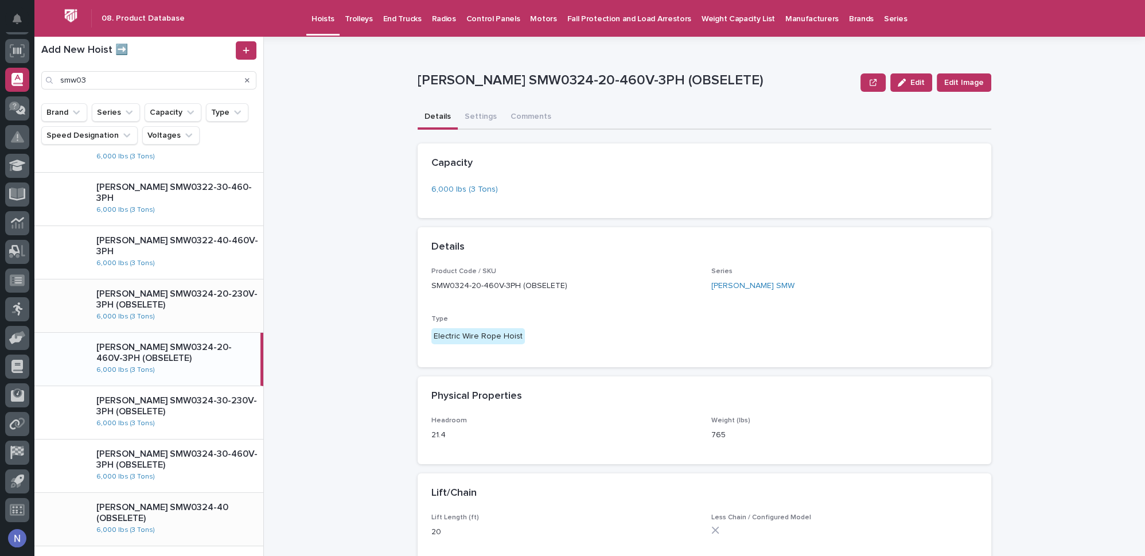
click at [236, 312] on div "Starke SMW0324-20-230V-3PH (OBSELETE) 6,000 lbs (3 Tons)" at bounding box center [175, 306] width 176 height 44
click at [468, 116] on button "Settings" at bounding box center [481, 118] width 46 height 24
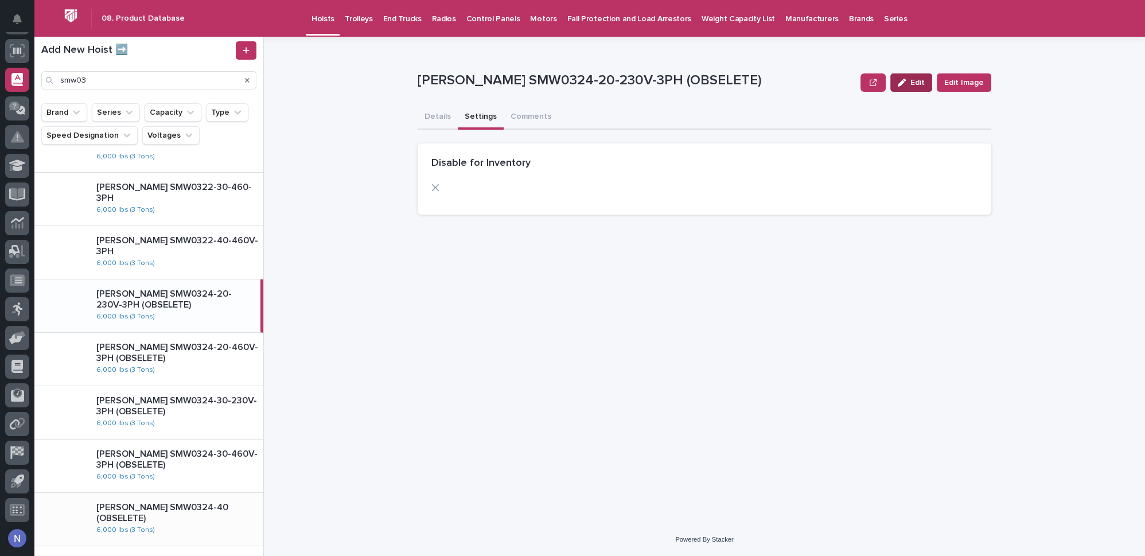
click at [918, 86] on span "Edit" at bounding box center [917, 83] width 14 height 8
click at [442, 187] on label at bounding box center [517, 187] width 173 height 9
click at [962, 83] on div "button" at bounding box center [956, 83] width 11 height 8
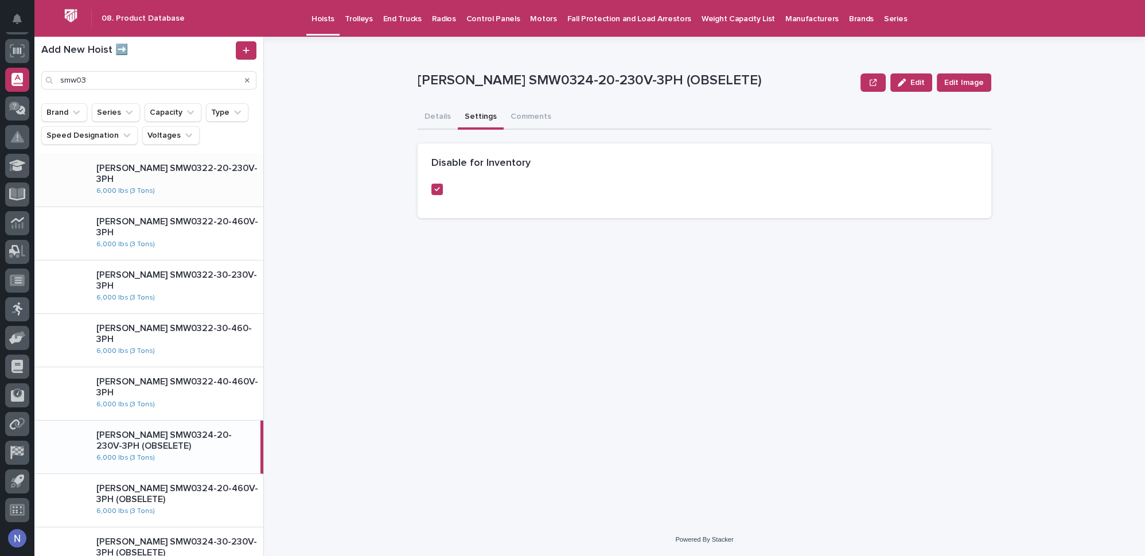
click at [201, 188] on div "Starke SMW0322-20-230V-3PH 6,000 lbs (3 Tons)" at bounding box center [175, 180] width 176 height 44
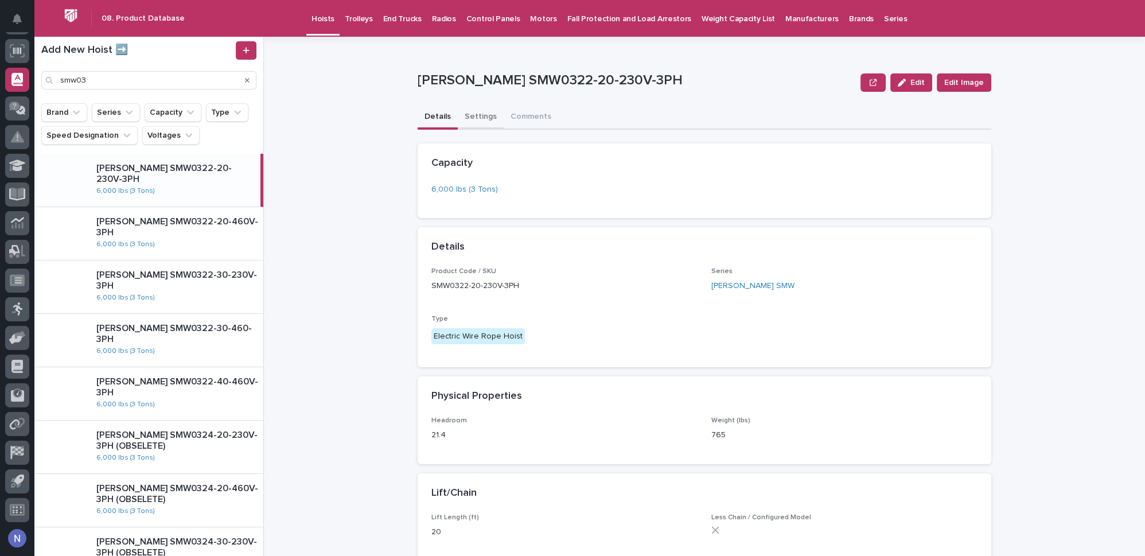
click at [488, 113] on button "Settings" at bounding box center [481, 118] width 46 height 24
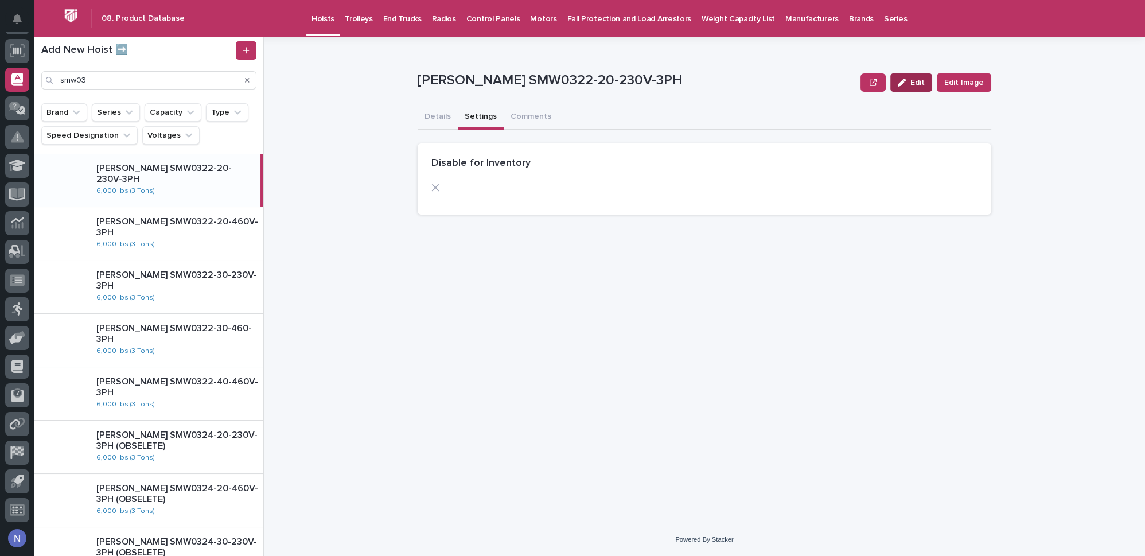
click at [923, 80] on span "Edit" at bounding box center [917, 83] width 14 height 8
click at [435, 190] on span at bounding box center [435, 187] width 9 height 9
click at [977, 83] on span "Save" at bounding box center [972, 83] width 19 height 8
click at [210, 244] on div "Starke SMW0322-20-460V-3PH 6,000 lbs (3 Tons)" at bounding box center [175, 234] width 176 height 44
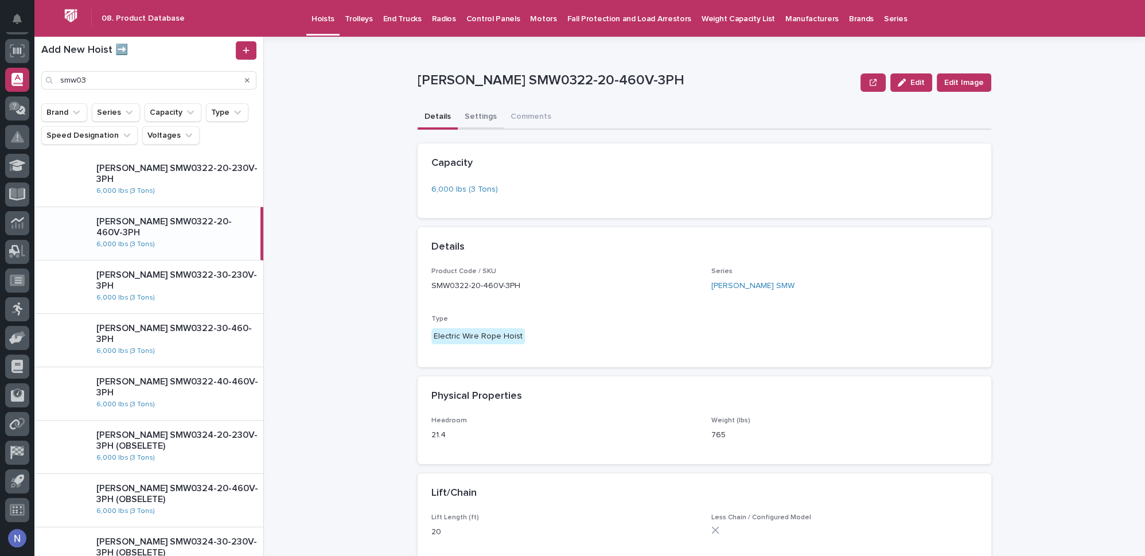
click at [473, 119] on button "Settings" at bounding box center [481, 118] width 46 height 24
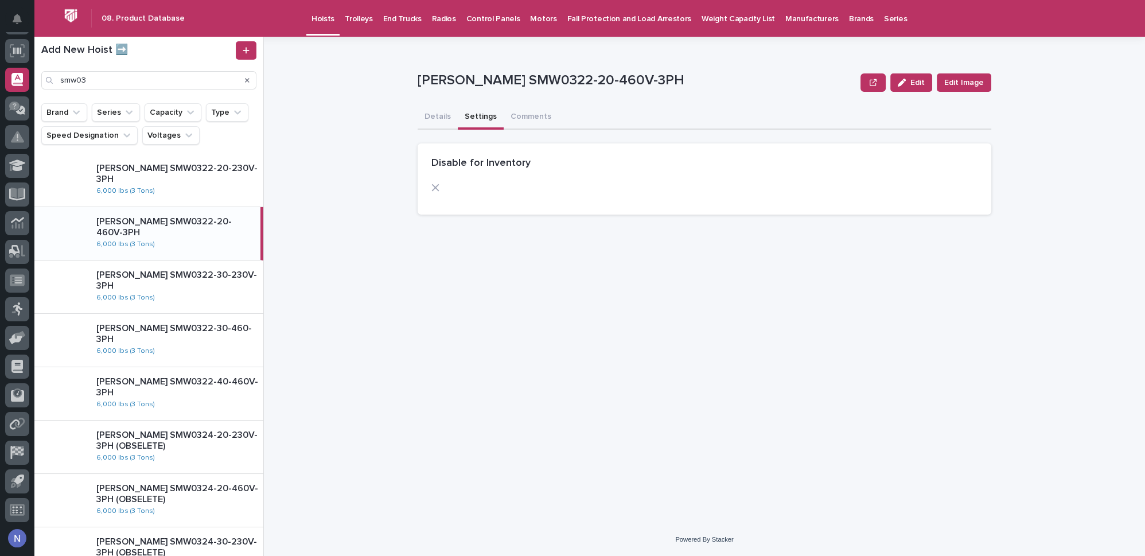
drag, startPoint x: 923, startPoint y: 84, endPoint x: 872, endPoint y: 97, distance: 53.3
click at [923, 84] on span "Edit" at bounding box center [917, 83] width 14 height 8
click at [438, 188] on span at bounding box center [435, 187] width 9 height 9
click at [966, 91] on button "Save" at bounding box center [966, 82] width 49 height 18
click at [211, 275] on p "Starke SMW0322-30-230V-3PH" at bounding box center [177, 281] width 162 height 22
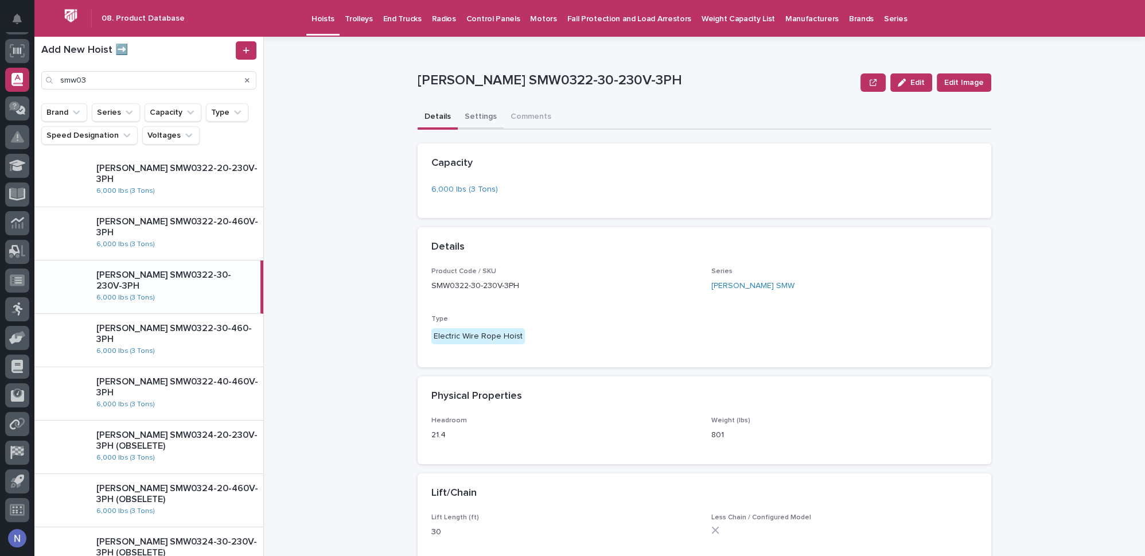
click at [474, 111] on button "Settings" at bounding box center [481, 118] width 46 height 24
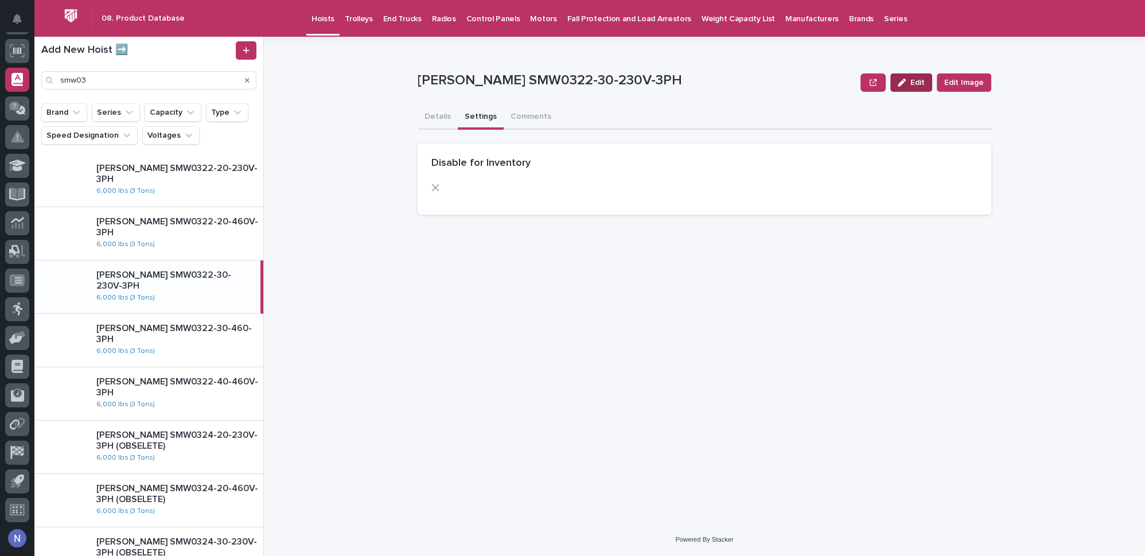
click at [917, 76] on button "Edit" at bounding box center [911, 82] width 42 height 18
click at [440, 187] on label at bounding box center [517, 187] width 173 height 9
click at [975, 75] on button "Save" at bounding box center [966, 82] width 49 height 18
click at [181, 332] on p "Starke SMW0322-30-460-3PH" at bounding box center [177, 334] width 162 height 22
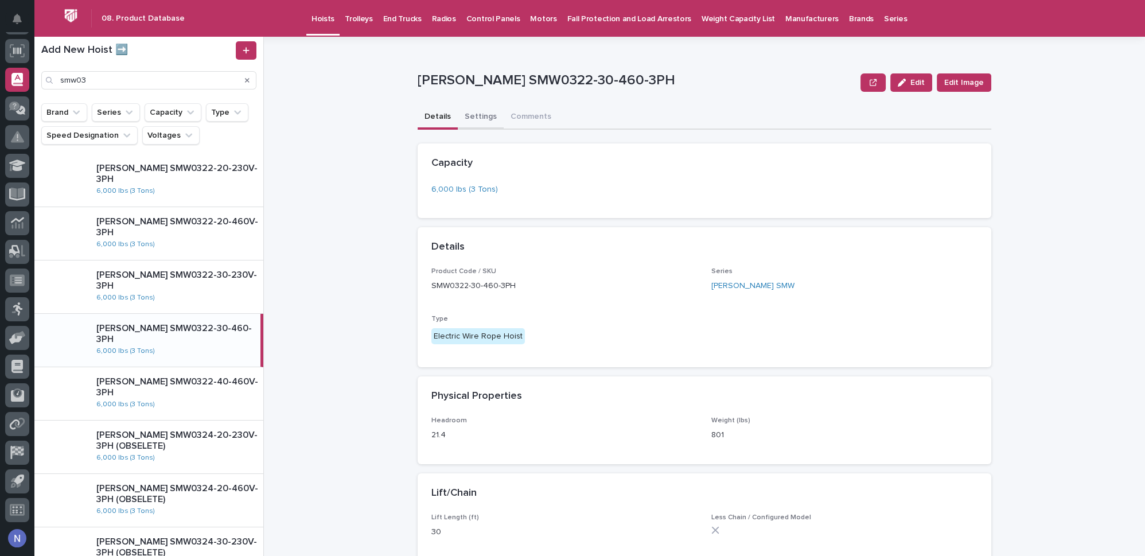
click at [476, 116] on button "Settings" at bounding box center [481, 118] width 46 height 24
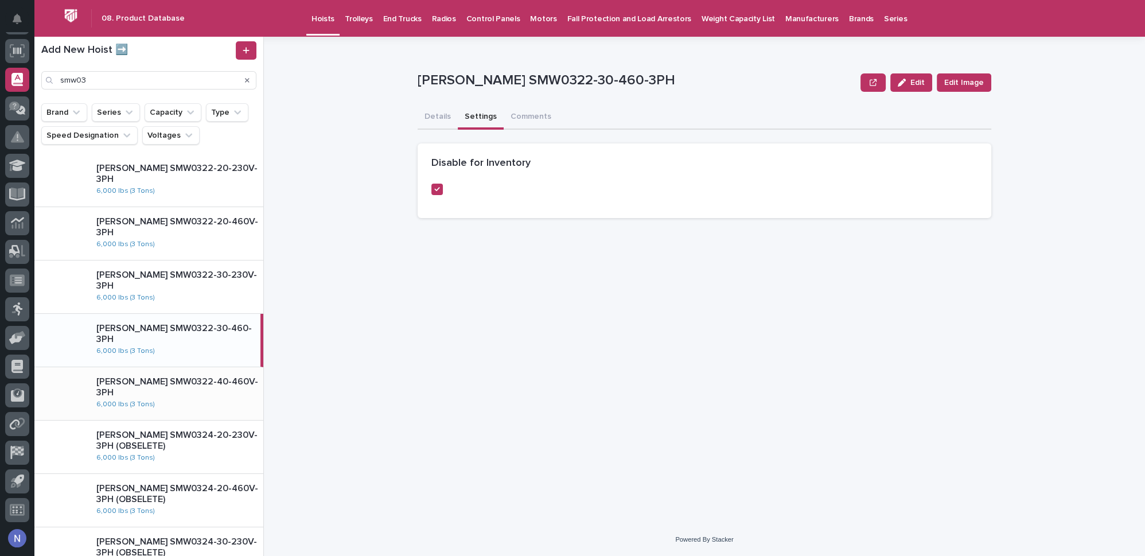
click at [215, 389] on p "Starke SMW0322-40-460V-3PH" at bounding box center [177, 387] width 162 height 22
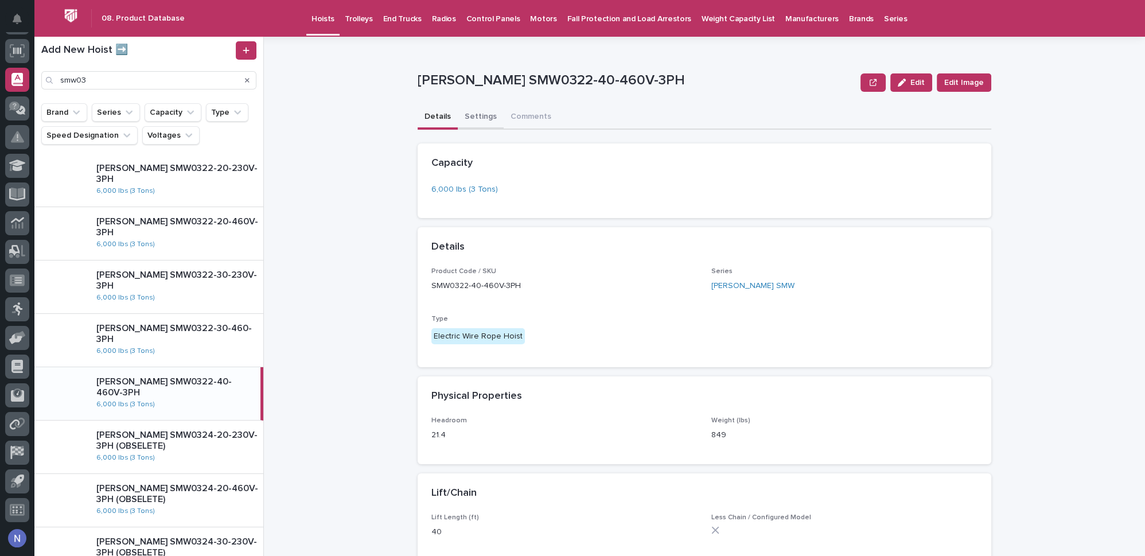
click at [472, 117] on button "Settings" at bounding box center [481, 118] width 46 height 24
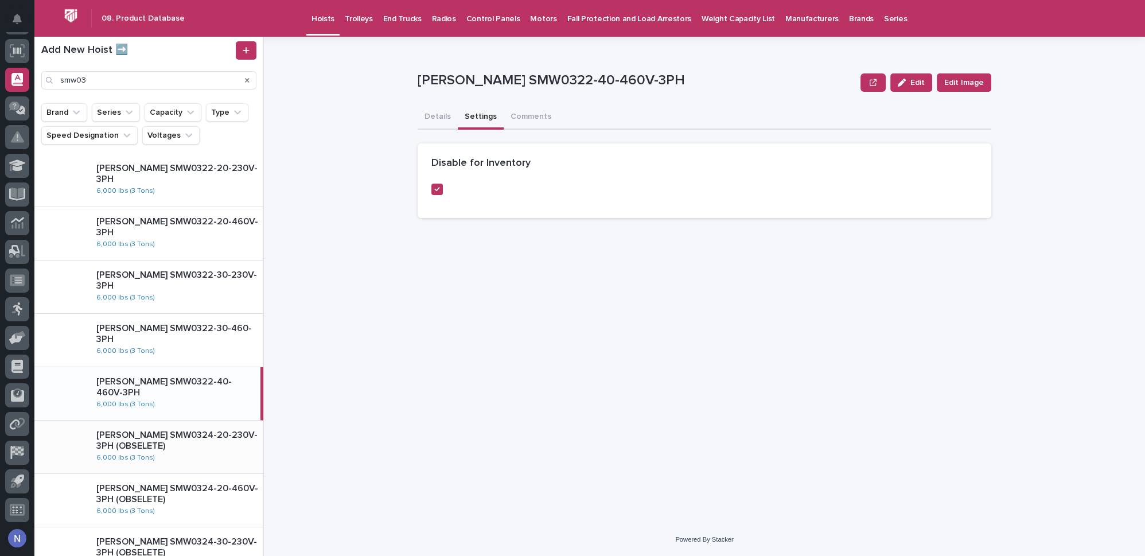
click at [209, 457] on div "Starke SMW0324-20-230V-3PH (OBSELETE) 6,000 lbs (3 Tons)" at bounding box center [175, 447] width 176 height 44
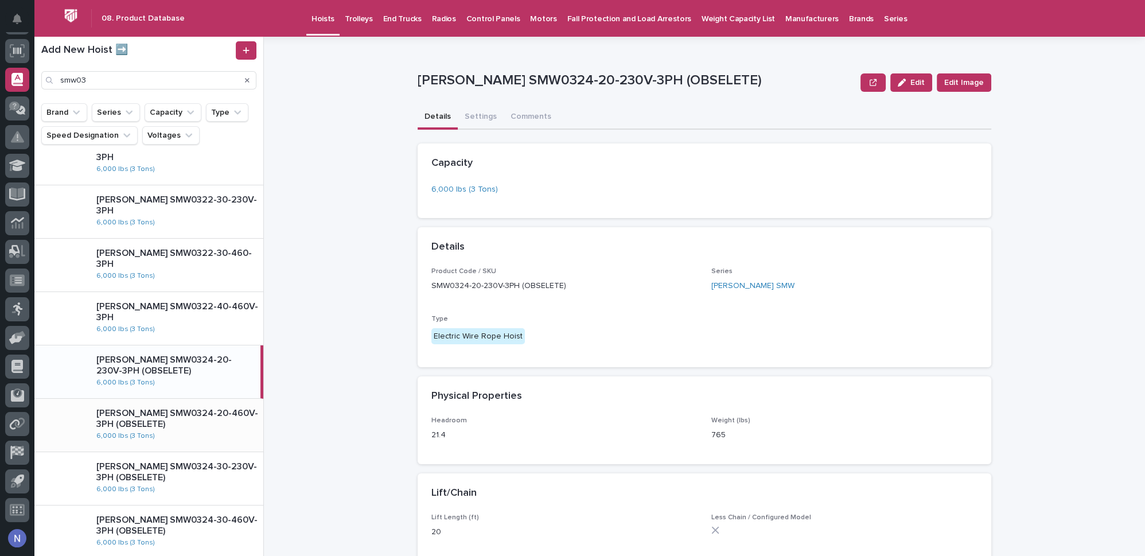
scroll to position [87, 0]
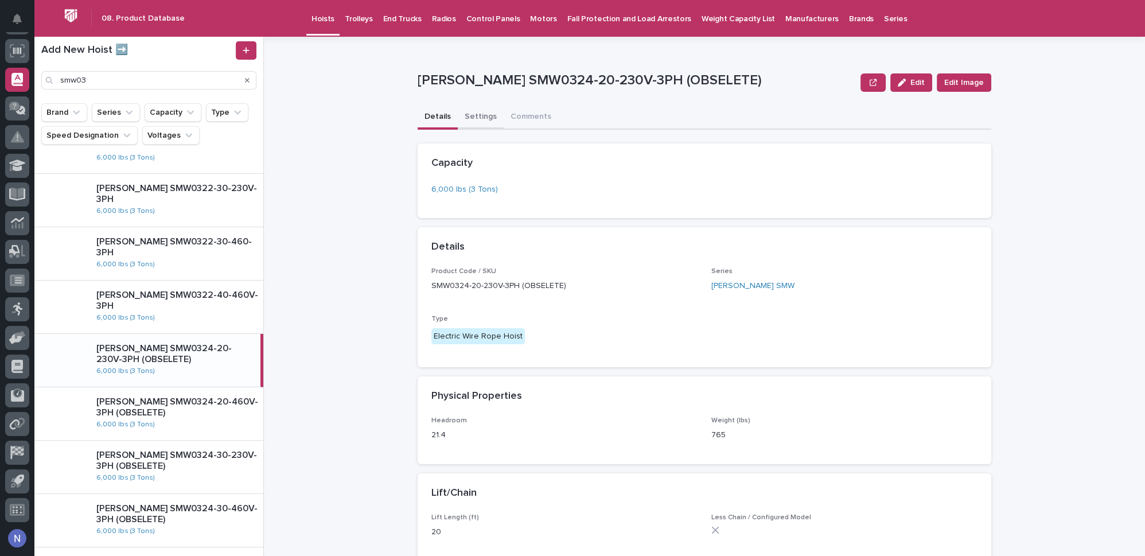
click at [474, 119] on button "Settings" at bounding box center [481, 118] width 46 height 24
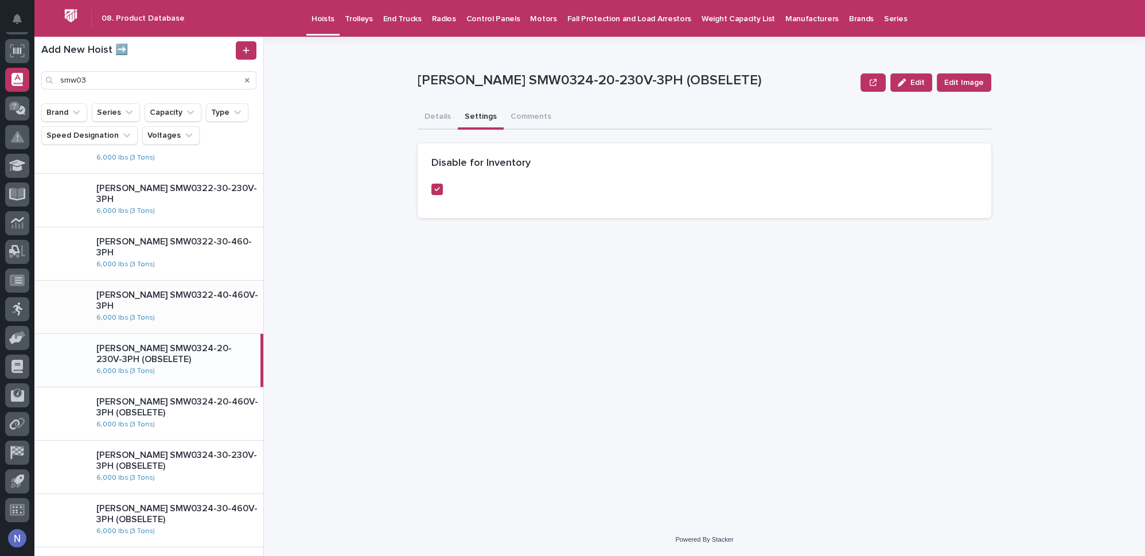
click at [211, 314] on div "Starke SMW0322-40-460V-3PH 6,000 lbs (3 Tons)" at bounding box center [175, 307] width 176 height 44
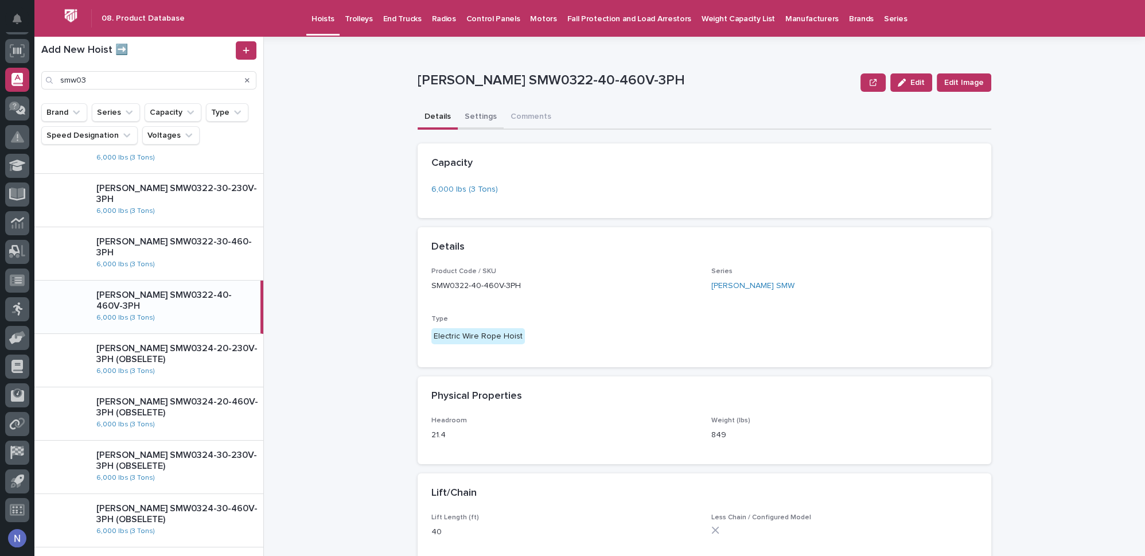
click at [480, 117] on button "Settings" at bounding box center [481, 118] width 46 height 24
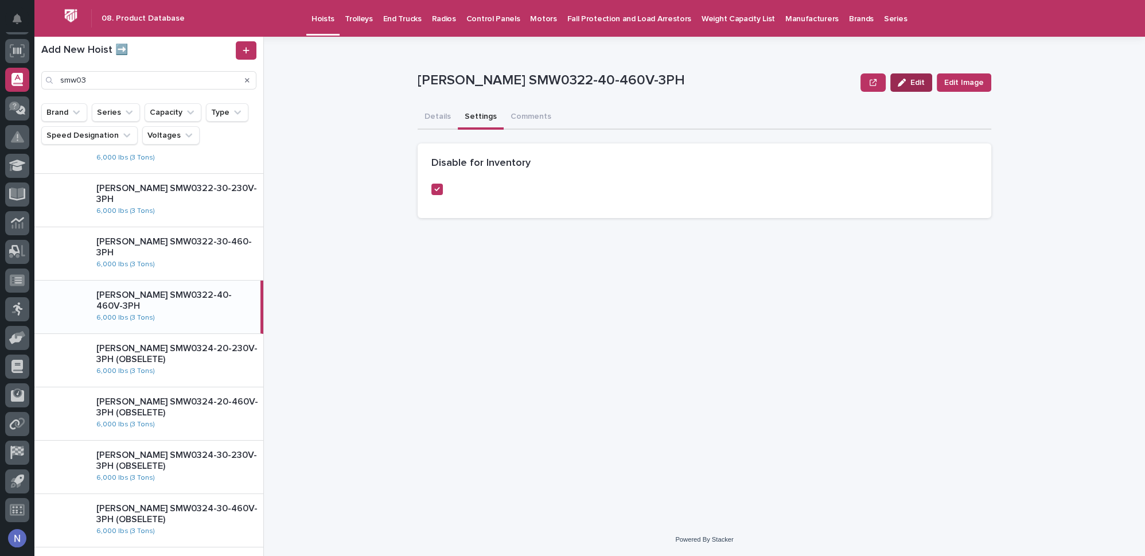
click at [916, 79] on span "Edit" at bounding box center [917, 83] width 14 height 8
click at [437, 189] on icon at bounding box center [435, 188] width 7 height 6
click at [957, 83] on icon "button" at bounding box center [954, 82] width 7 height 5
click at [173, 241] on p "Starke SMW0322-30-460-3PH" at bounding box center [177, 247] width 162 height 22
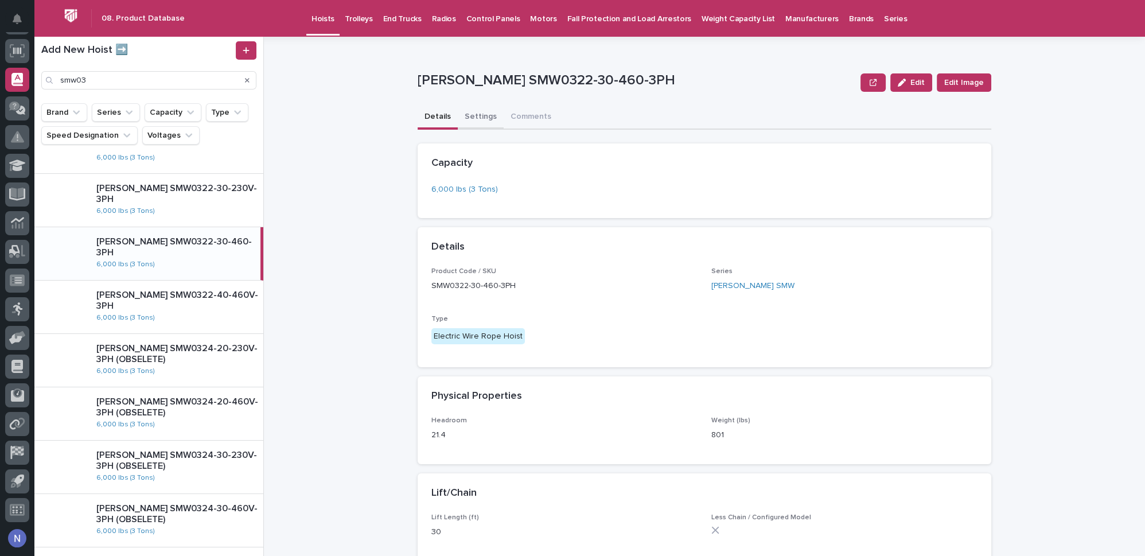
click at [468, 113] on button "Settings" at bounding box center [481, 118] width 46 height 24
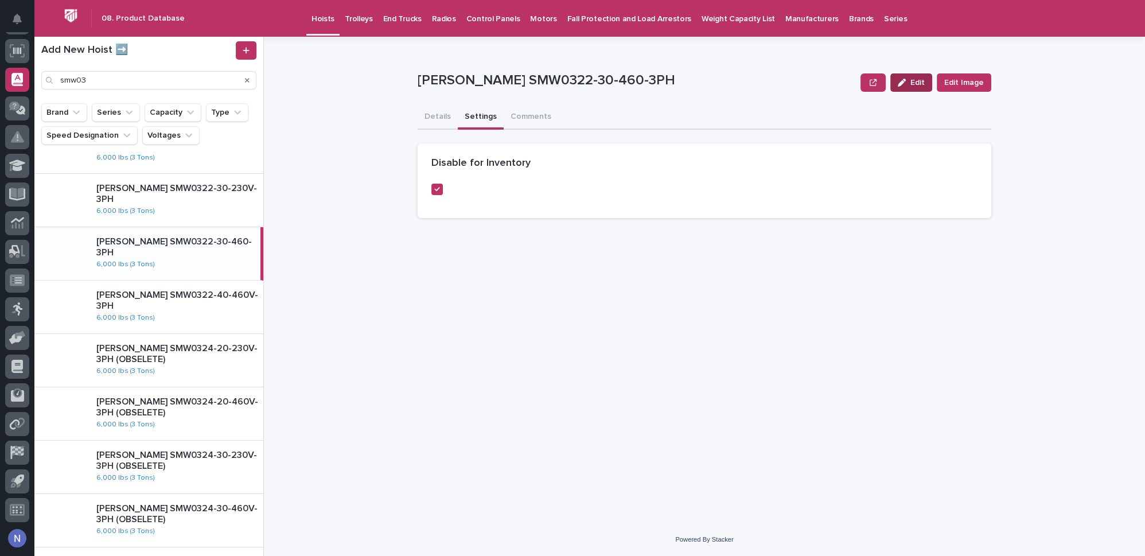
click at [916, 81] on span "Edit" at bounding box center [917, 83] width 14 height 8
click at [434, 185] on icon at bounding box center [435, 188] width 7 height 6
click at [965, 83] on span "Save" at bounding box center [972, 83] width 19 height 8
click at [200, 302] on p "Starke SMW0322-40-460V-3PH" at bounding box center [177, 301] width 162 height 22
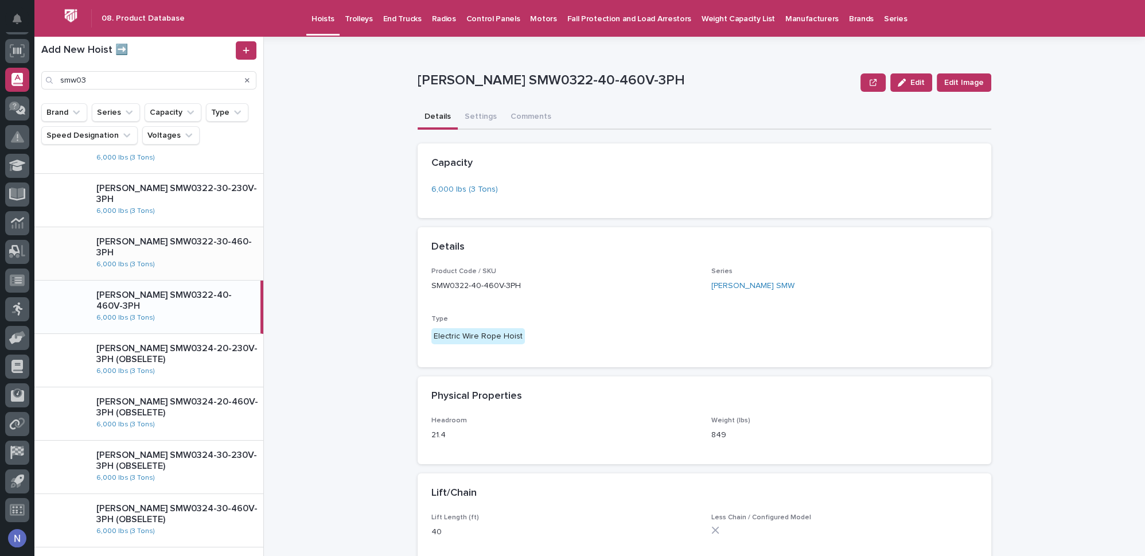
drag, startPoint x: 210, startPoint y: 269, endPoint x: 227, endPoint y: 218, distance: 53.7
click at [210, 268] on div "Starke SMW0322-30-460-3PH 6,000 lbs (3 Tons)" at bounding box center [148, 253] width 229 height 53
click at [227, 218] on div "Starke SMW0322-30-230V-3PH 6,000 lbs (3 Tons)" at bounding box center [148, 200] width 229 height 53
click at [480, 119] on button "Settings" at bounding box center [481, 118] width 46 height 24
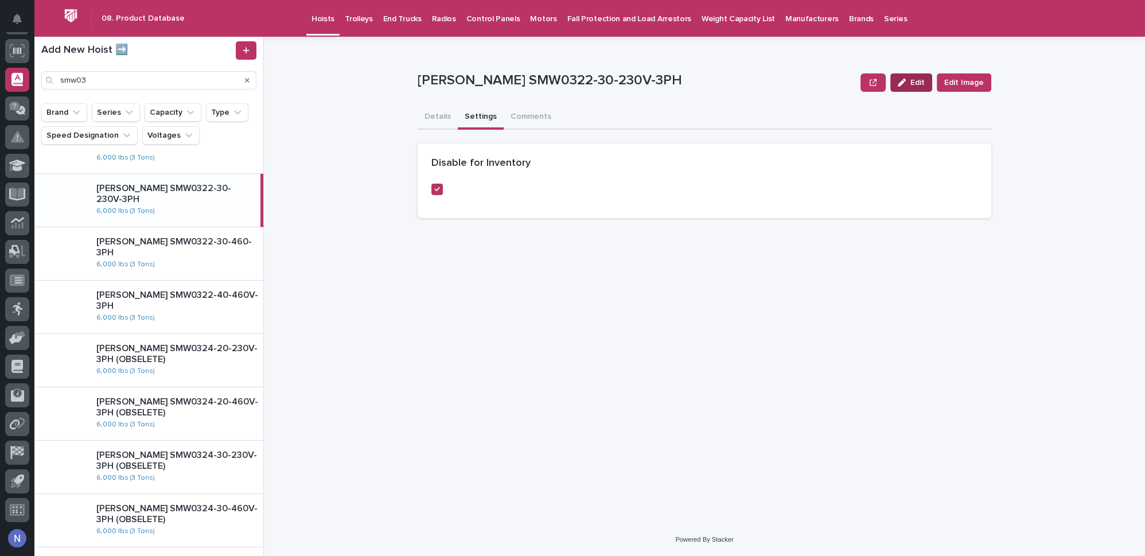
click at [927, 85] on button "Edit" at bounding box center [911, 82] width 42 height 18
click at [437, 188] on polyline at bounding box center [436, 188] width 5 height 5
click at [975, 77] on button "Save" at bounding box center [966, 82] width 49 height 18
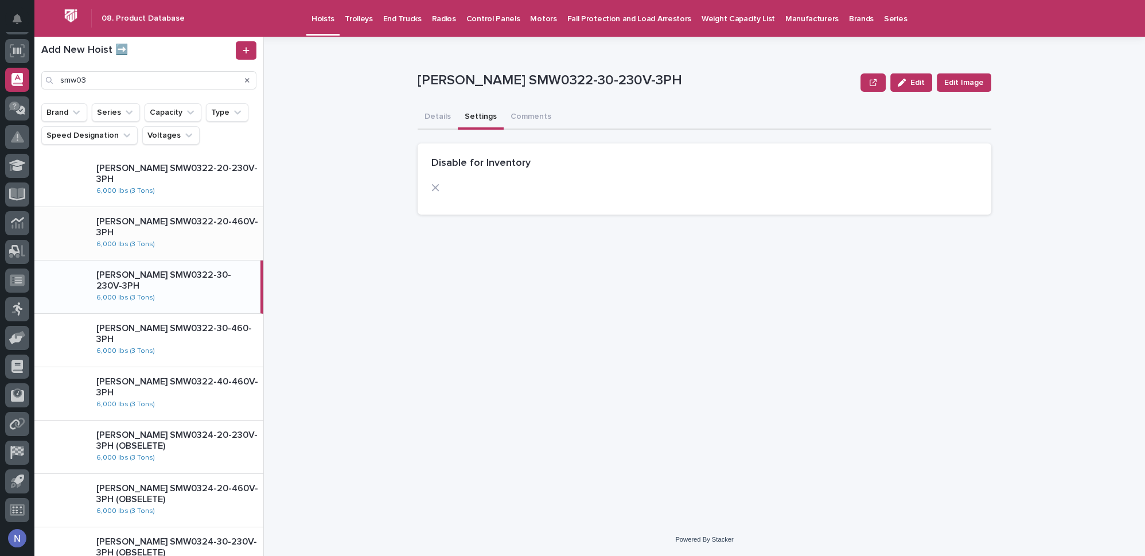
click at [226, 247] on div "Starke SMW0322-20-460V-3PH 6,000 lbs (3 Tons)" at bounding box center [175, 234] width 176 height 44
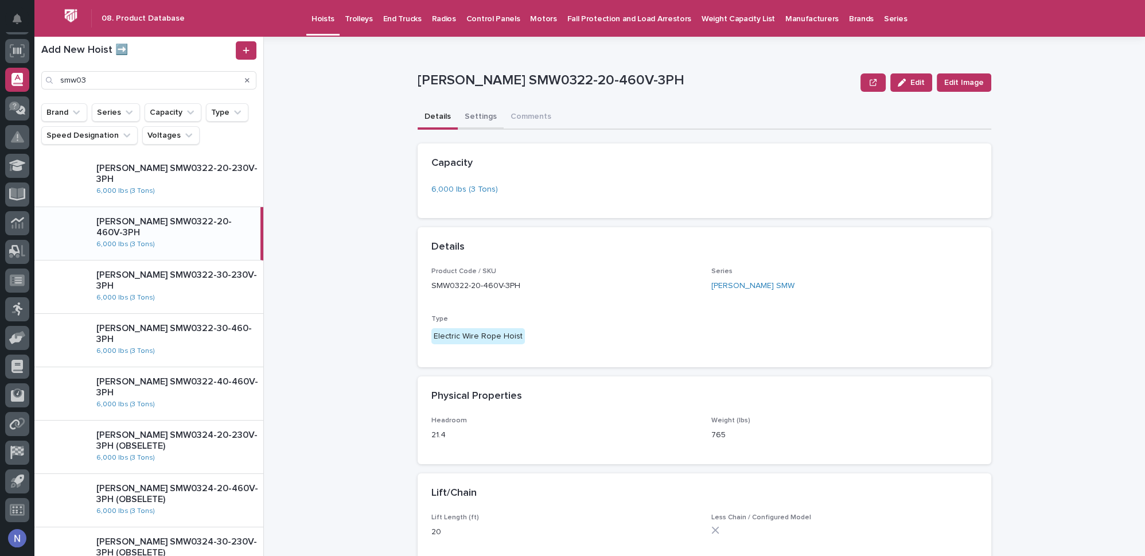
click at [475, 115] on button "Settings" at bounding box center [481, 118] width 46 height 24
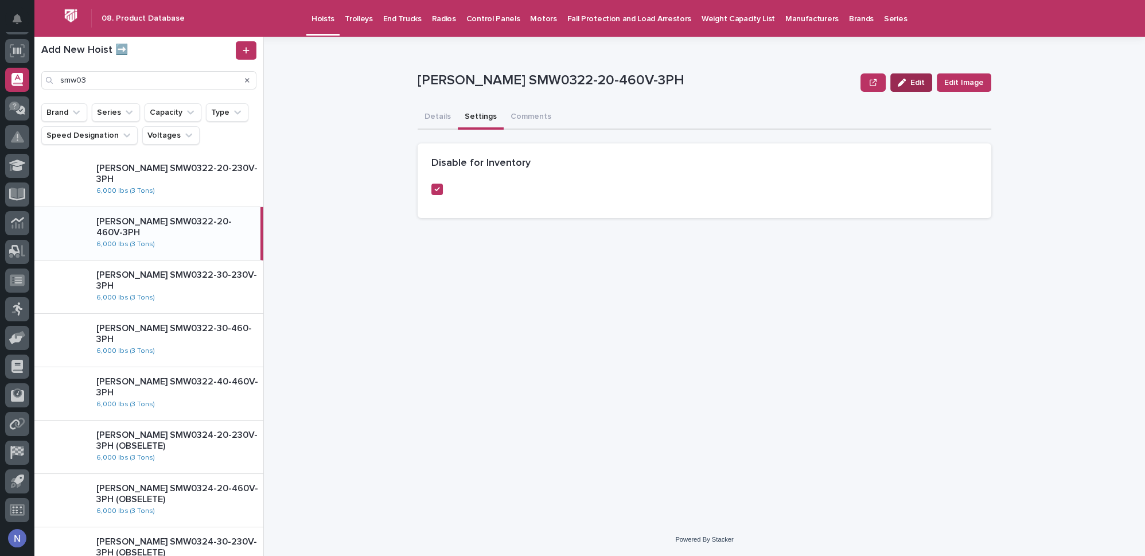
click at [905, 83] on icon "button" at bounding box center [901, 83] width 8 height 8
click at [440, 187] on span at bounding box center [435, 187] width 9 height 9
click at [973, 79] on span "Save" at bounding box center [972, 83] width 19 height 8
click at [239, 179] on div "Starke SMW0322-20-230V-3PH 6,000 lbs (3 Tons)" at bounding box center [175, 180] width 176 height 44
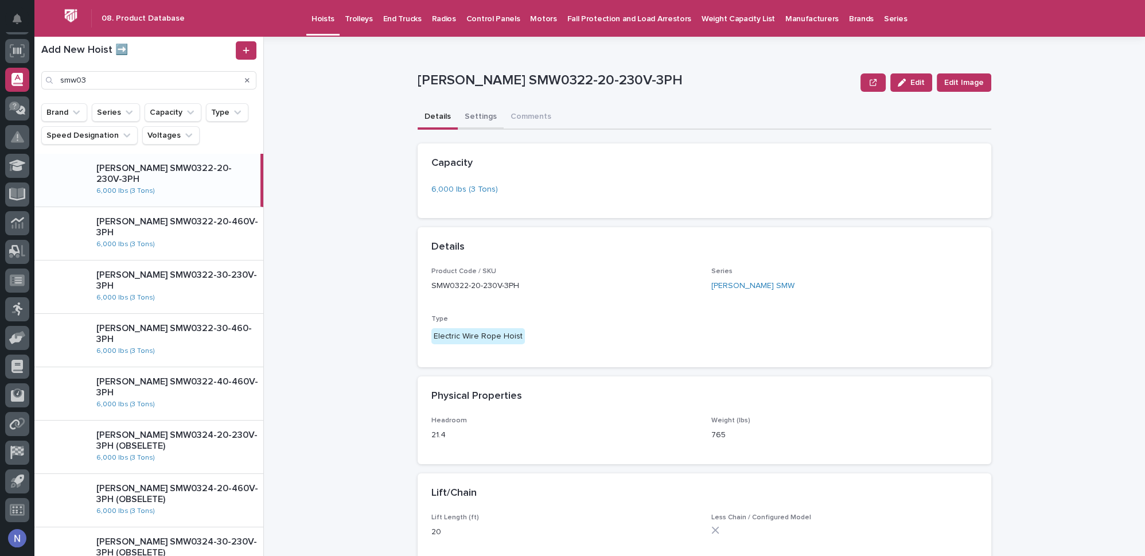
click at [475, 117] on button "Settings" at bounding box center [481, 118] width 46 height 24
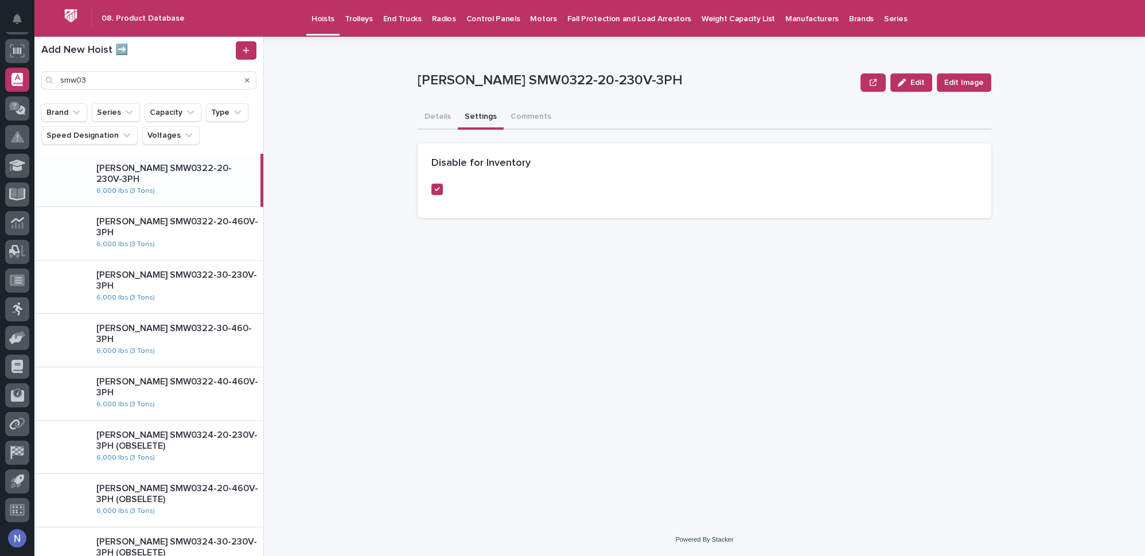
drag, startPoint x: 900, startPoint y: 87, endPoint x: 831, endPoint y: 97, distance: 69.5
click at [898, 88] on button "Edit" at bounding box center [911, 82] width 42 height 18
click at [436, 187] on icon at bounding box center [435, 188] width 7 height 6
click at [973, 87] on button "Save" at bounding box center [966, 82] width 49 height 18
click at [559, 238] on div "**********" at bounding box center [703, 280] width 573 height 486
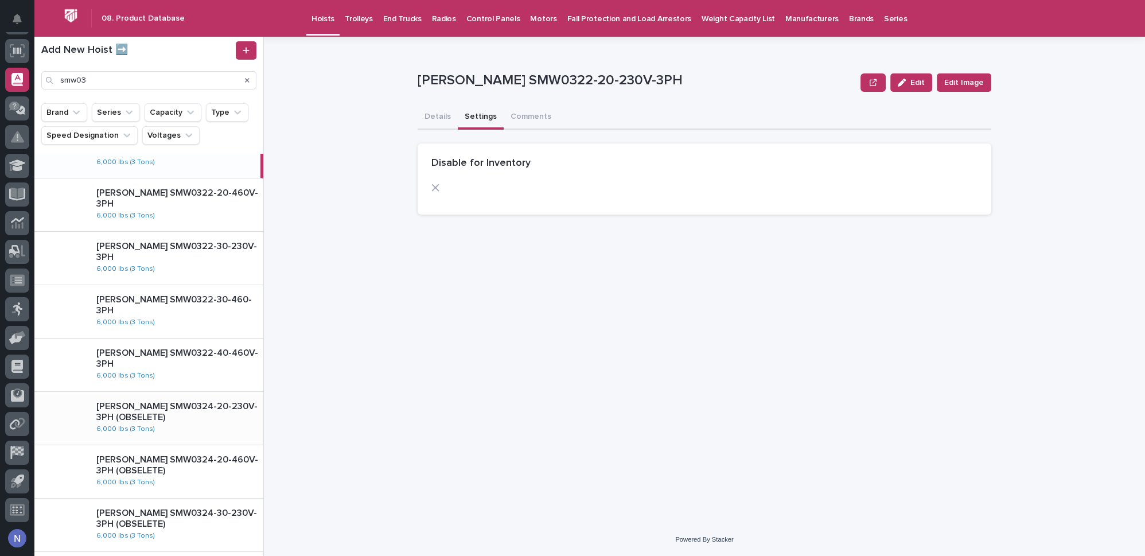
scroll to position [20, 0]
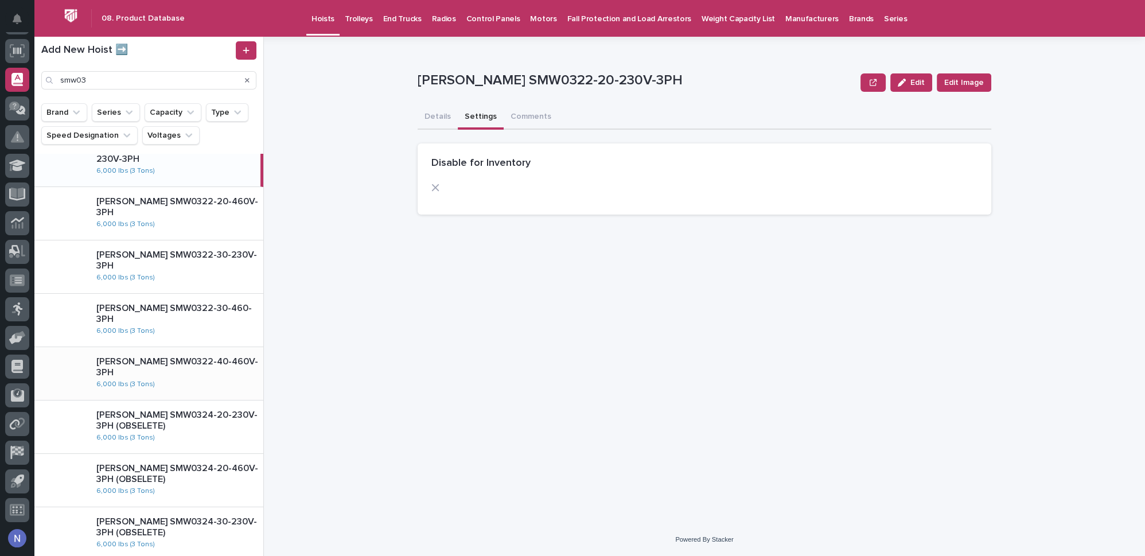
click at [201, 381] on div "Starke SMW0322-40-460V-3PH 6,000 lbs (3 Tons)" at bounding box center [175, 374] width 176 height 44
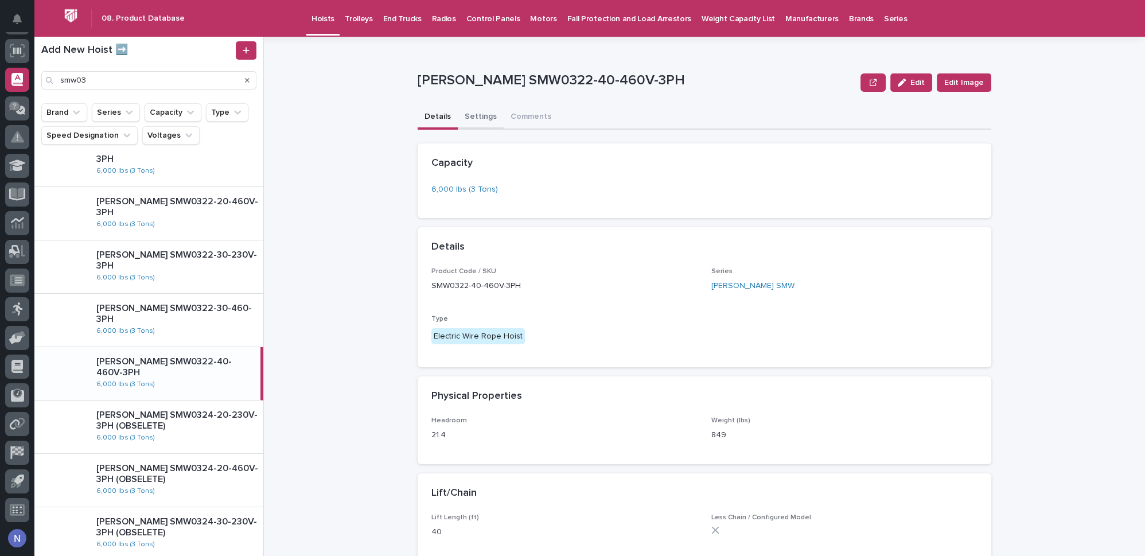
click at [482, 116] on button "Settings" at bounding box center [481, 118] width 46 height 24
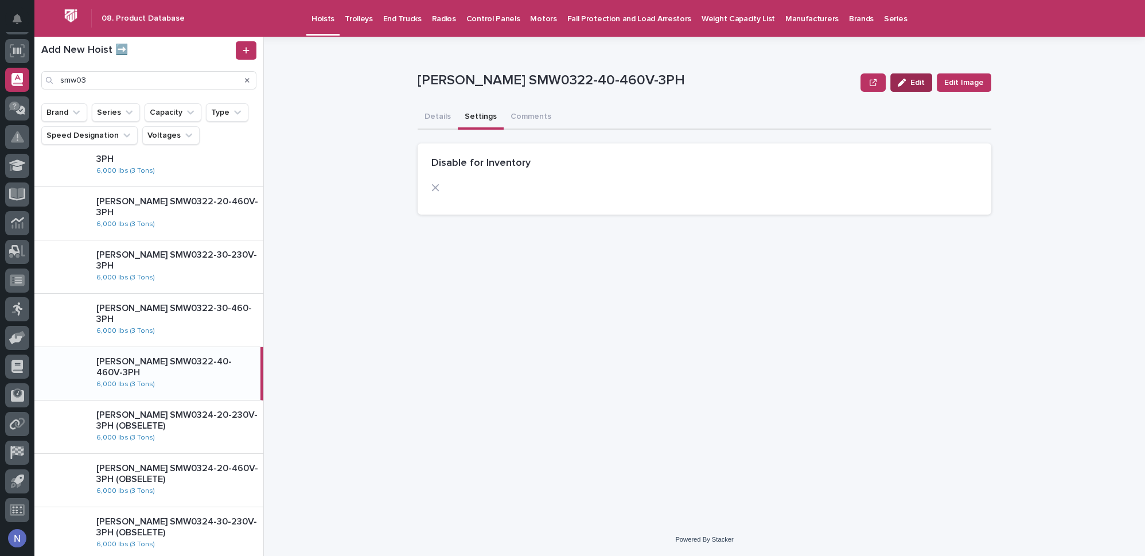
click at [924, 77] on button "Edit" at bounding box center [911, 82] width 42 height 18
click at [438, 190] on span at bounding box center [435, 187] width 9 height 9
click at [972, 85] on span "Save" at bounding box center [972, 83] width 19 height 8
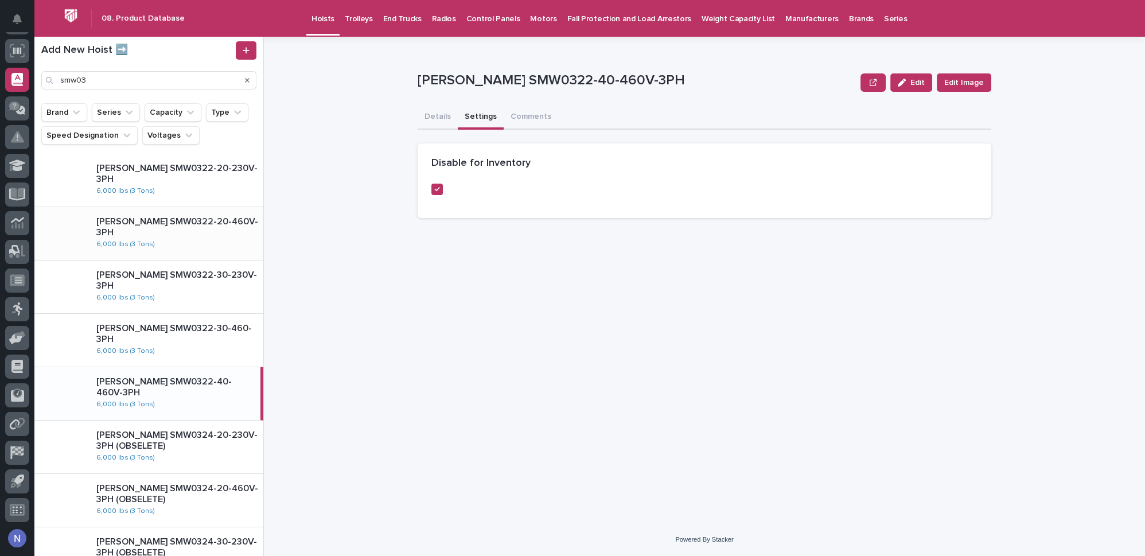
drag, startPoint x: 208, startPoint y: 176, endPoint x: 223, endPoint y: 215, distance: 42.0
click at [208, 176] on p "Starke SMW0322-20-230V-3PH" at bounding box center [177, 174] width 162 height 22
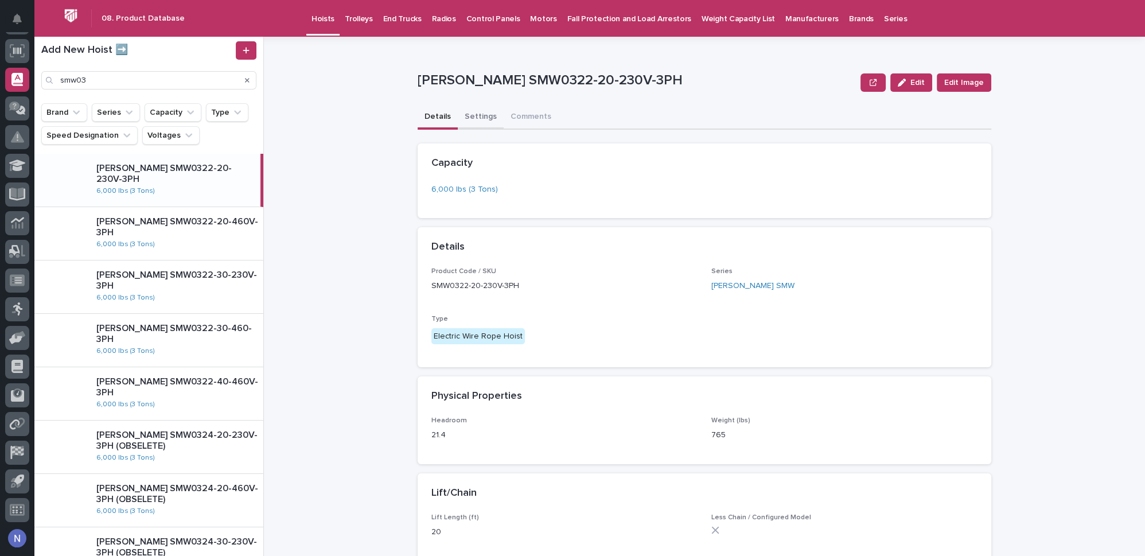
drag, startPoint x: 487, startPoint y: 108, endPoint x: 479, endPoint y: 113, distance: 8.8
click at [486, 109] on button "Settings" at bounding box center [481, 118] width 46 height 24
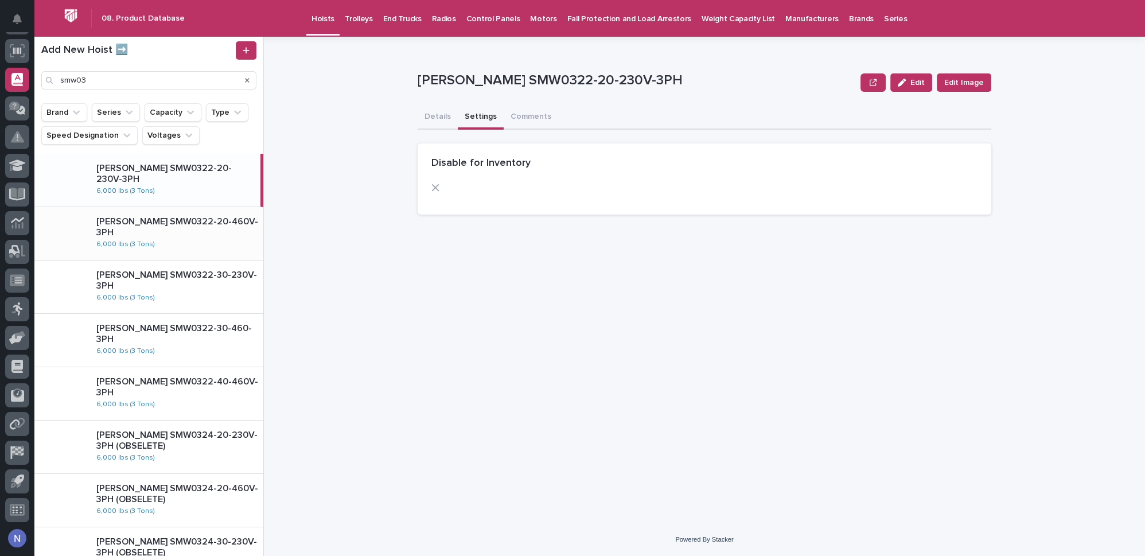
click at [241, 243] on div "Starke SMW0322-20-460V-3PH 6,000 lbs (3 Tons)" at bounding box center [175, 234] width 176 height 44
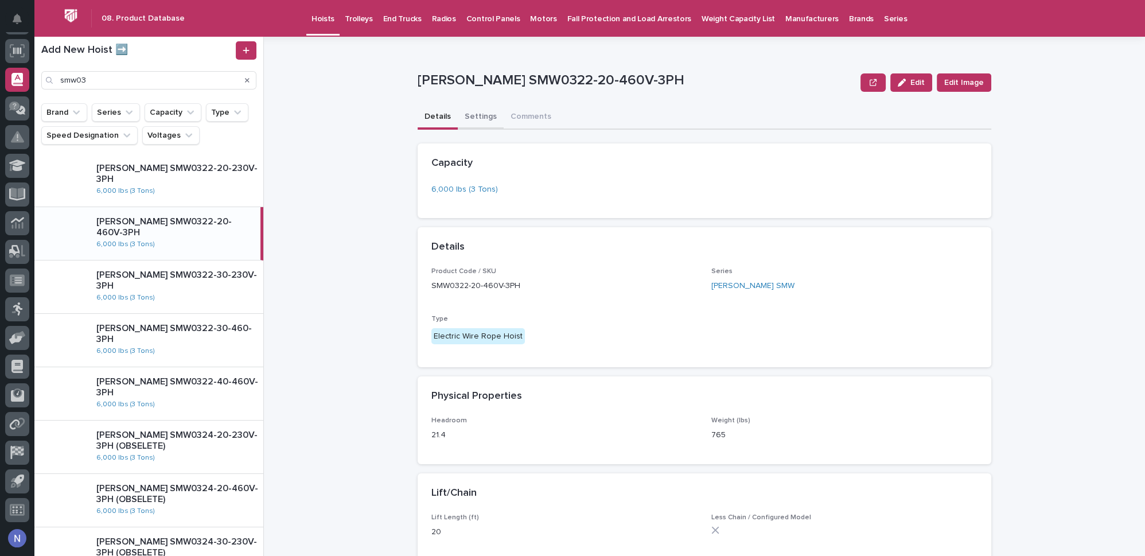
click at [480, 113] on button "Settings" at bounding box center [481, 118] width 46 height 24
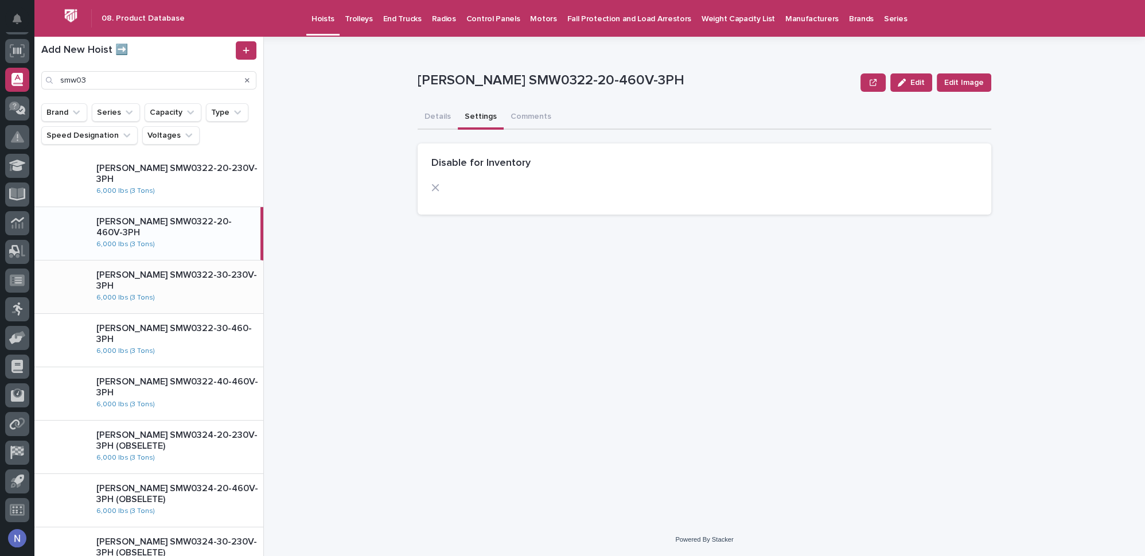
click at [238, 275] on p "Starke SMW0322-30-230V-3PH" at bounding box center [177, 281] width 162 height 22
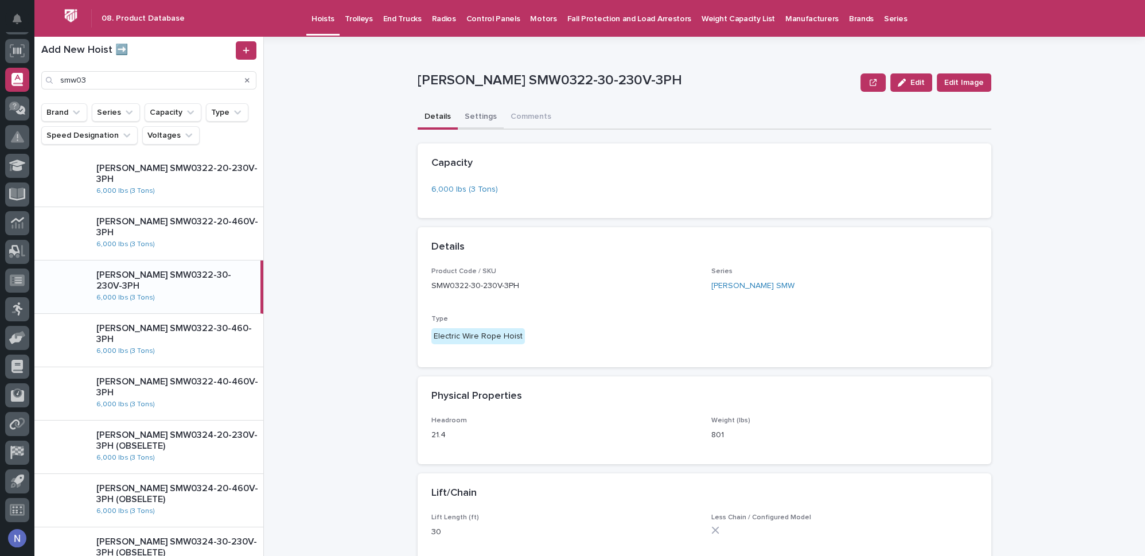
click at [477, 119] on button "Settings" at bounding box center [481, 118] width 46 height 24
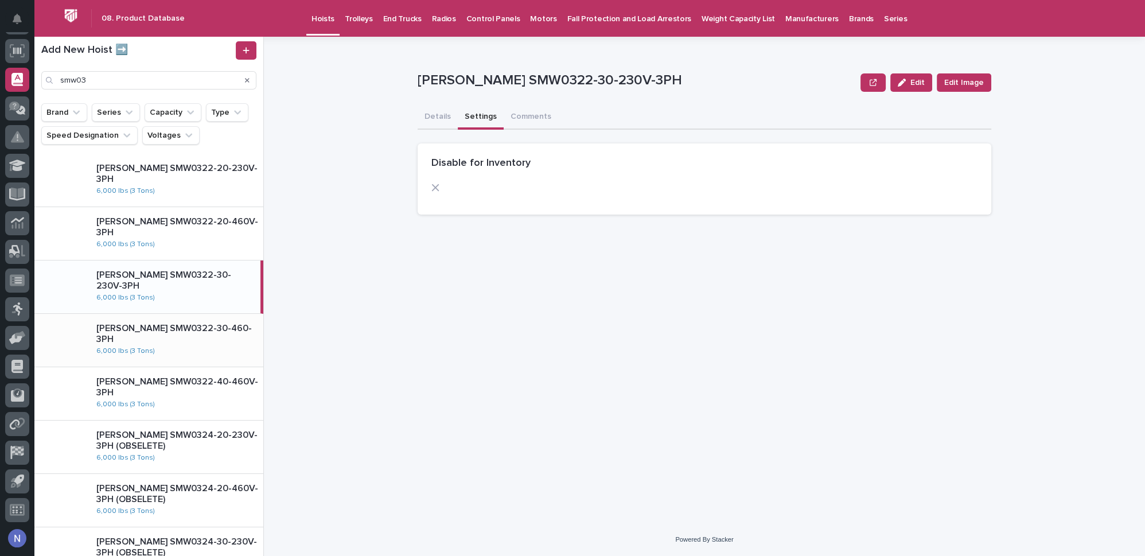
drag, startPoint x: 218, startPoint y: 319, endPoint x: 392, endPoint y: 166, distance: 232.0
click at [218, 320] on div "Starke SMW0322-30-460-3PH 6,000 lbs (3 Tons)" at bounding box center [148, 340] width 229 height 53
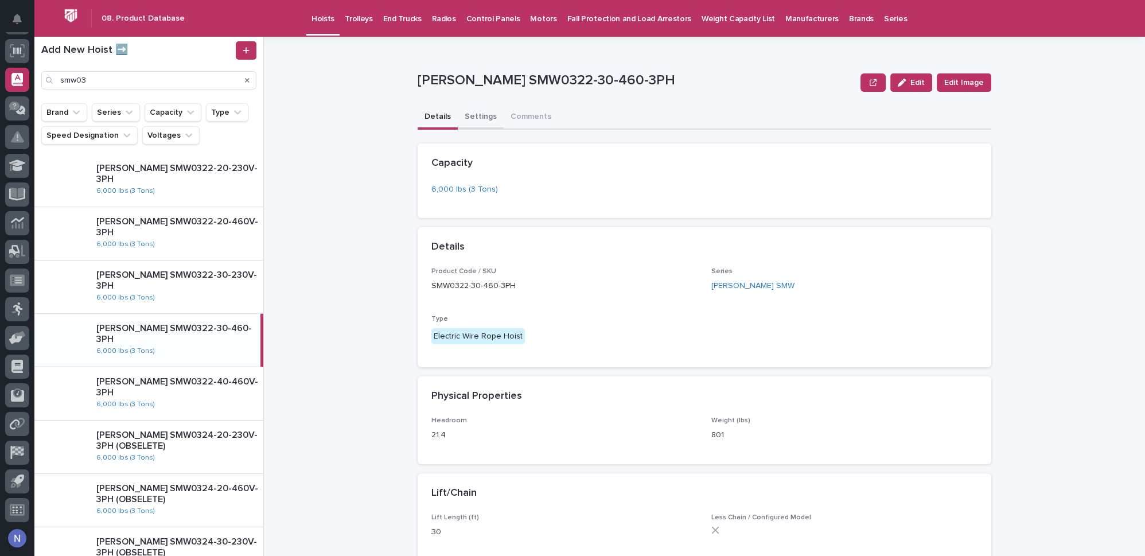
click at [468, 115] on button "Settings" at bounding box center [481, 118] width 46 height 24
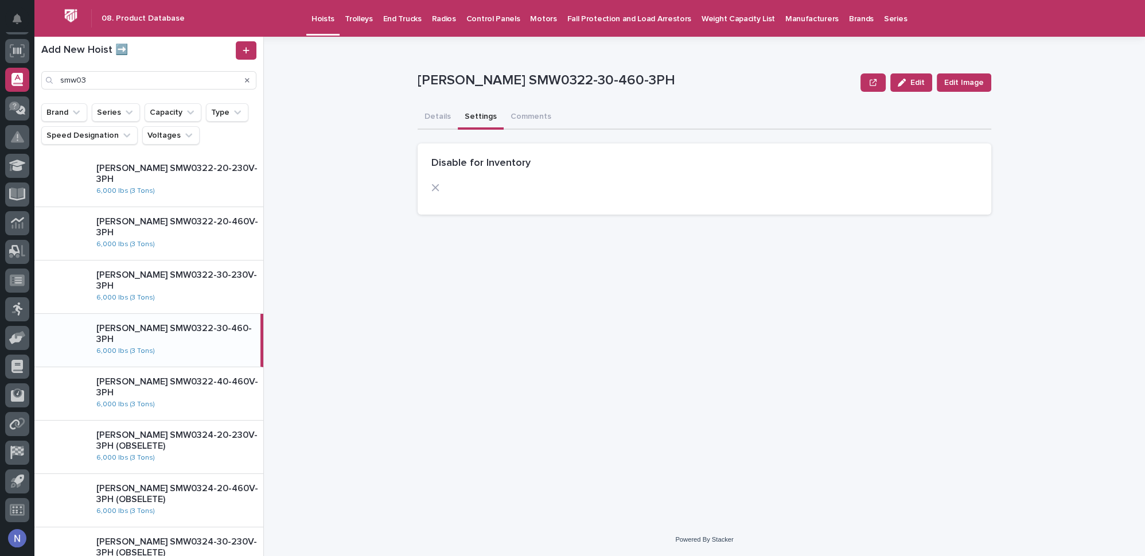
drag, startPoint x: 208, startPoint y: 381, endPoint x: 370, endPoint y: 217, distance: 230.3
click at [208, 381] on p "Starke SMW0322-40-460V-3PH" at bounding box center [177, 387] width 162 height 22
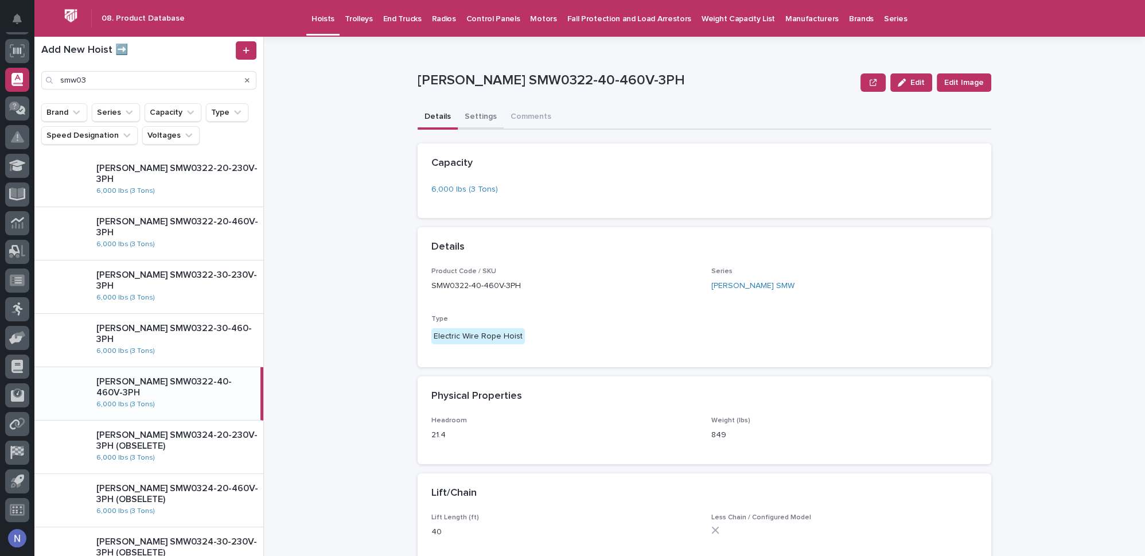
click at [471, 110] on button "Settings" at bounding box center [481, 118] width 46 height 24
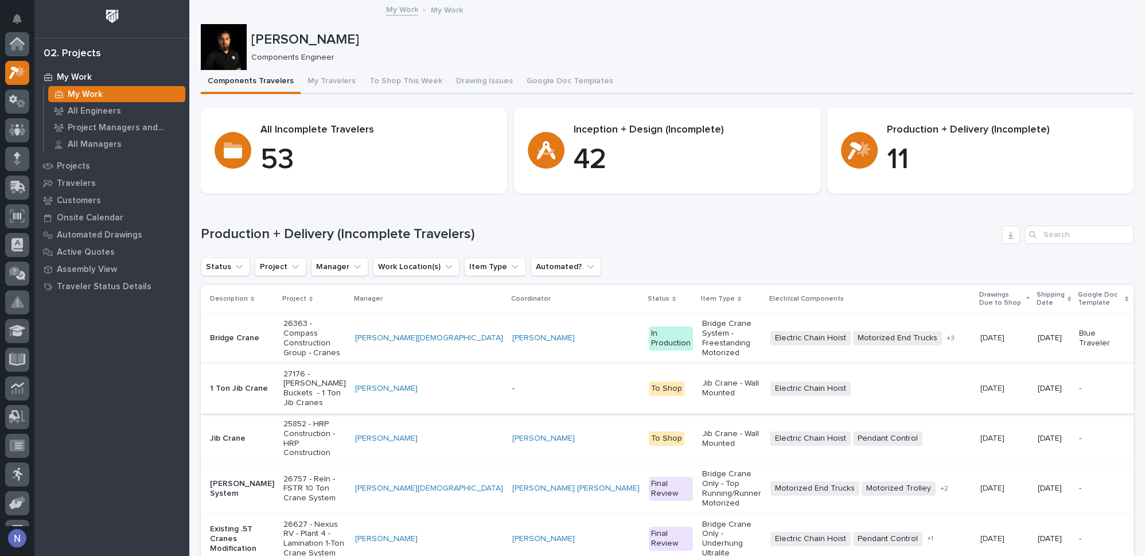
scroll to position [28, 0]
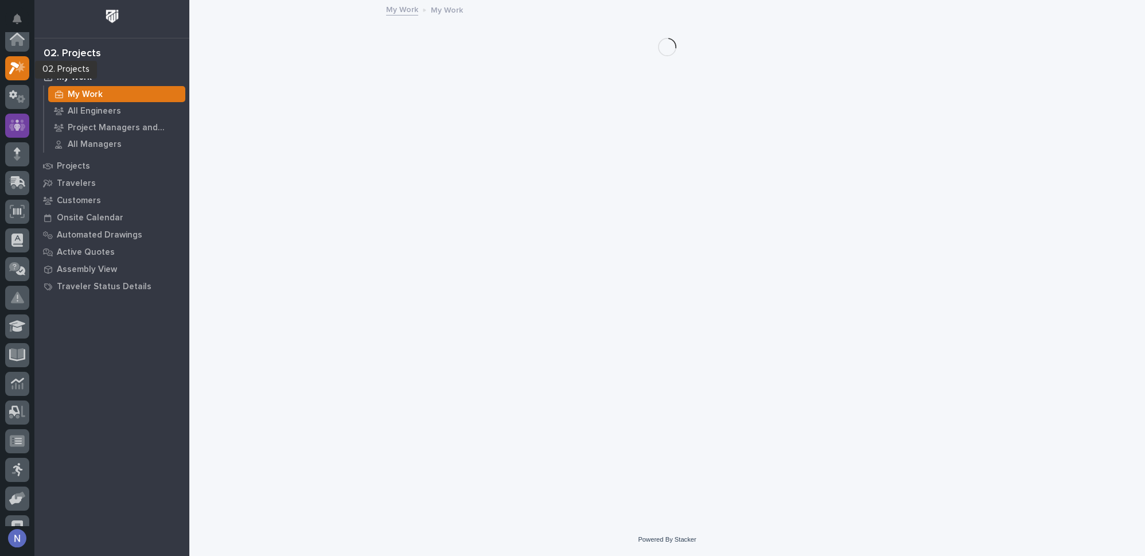
scroll to position [4, 0]
click at [25, 90] on div at bounding box center [17, 97] width 24 height 24
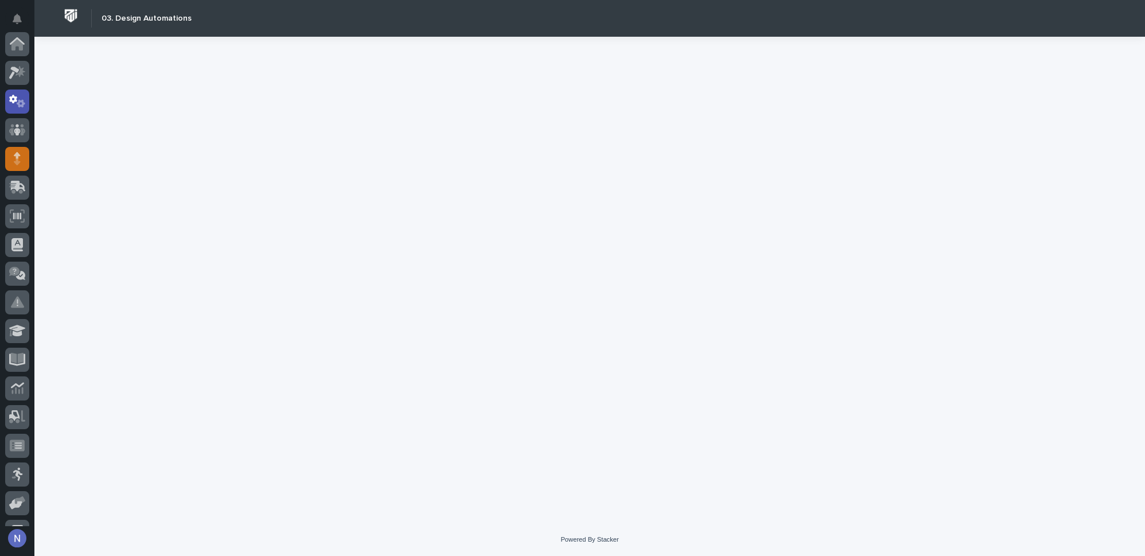
scroll to position [57, 0]
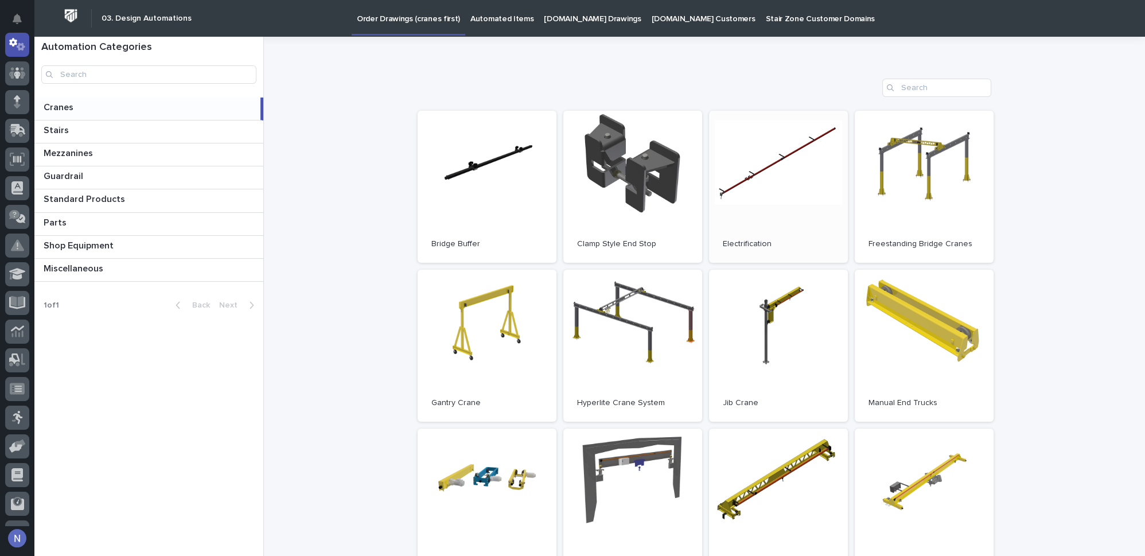
scroll to position [69, 0]
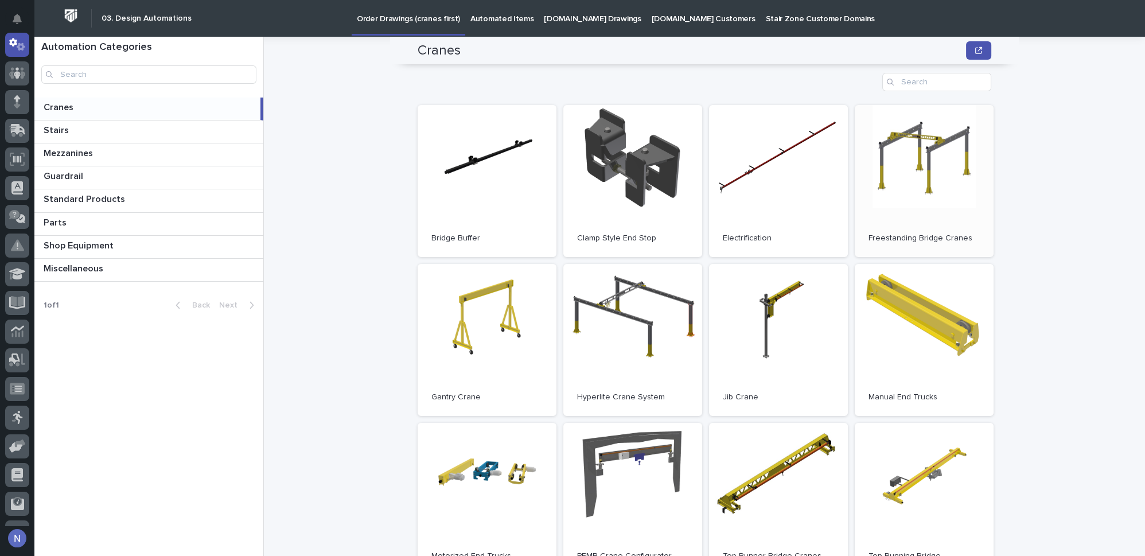
click at [935, 212] on link "Open" at bounding box center [923, 181] width 139 height 152
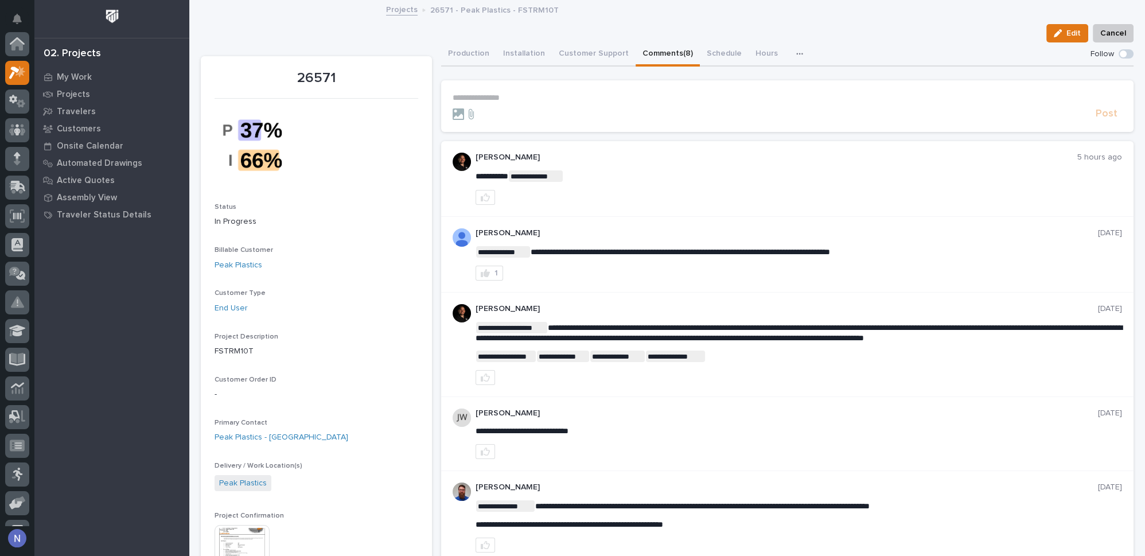
scroll to position [28, 0]
click at [24, 51] on div at bounding box center [17, 45] width 24 height 24
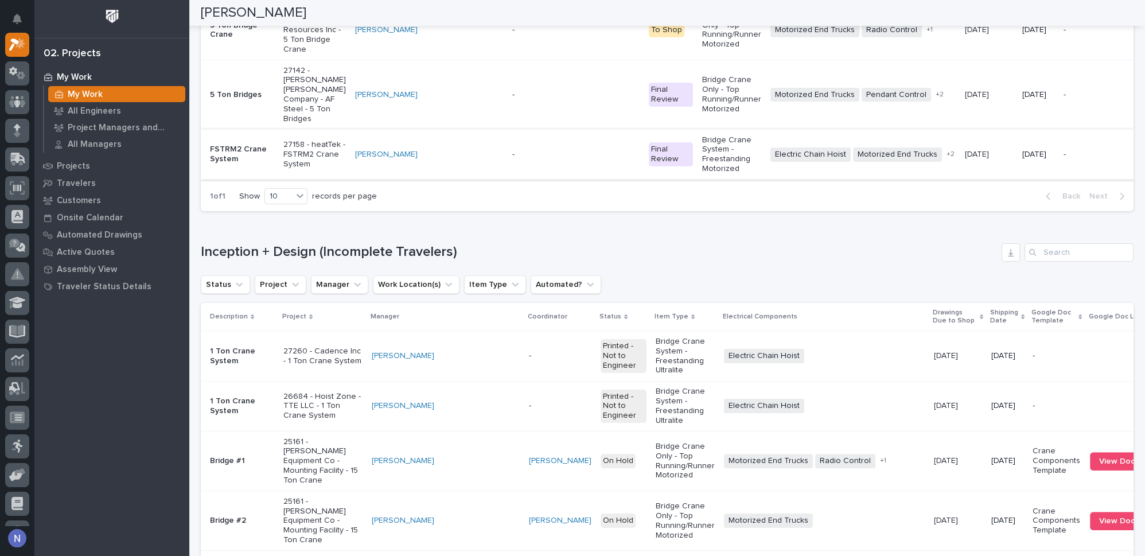
scroll to position [643, 0]
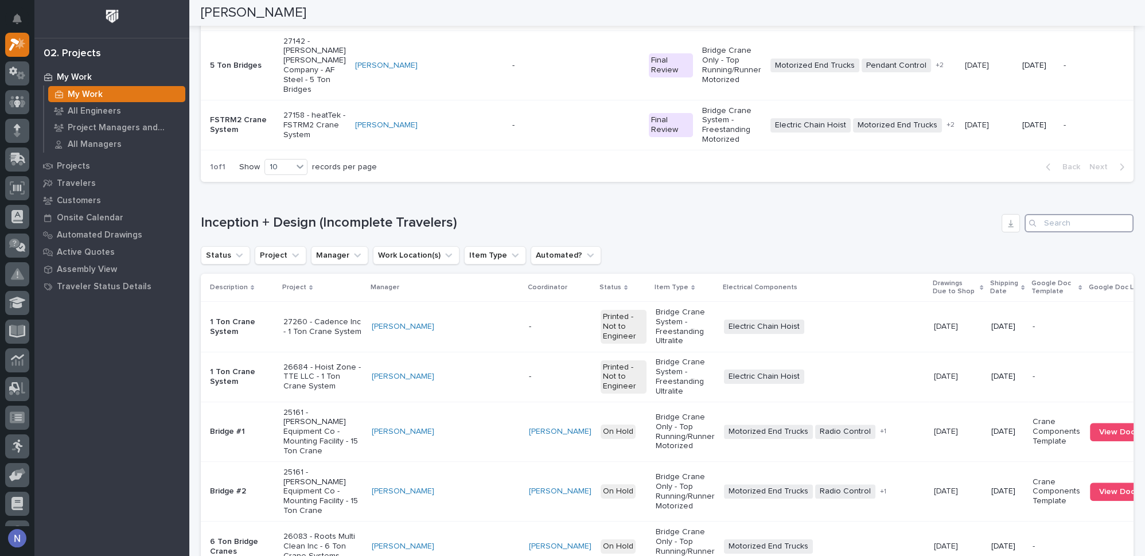
click at [1085, 232] on input "Search" at bounding box center [1078, 223] width 109 height 18
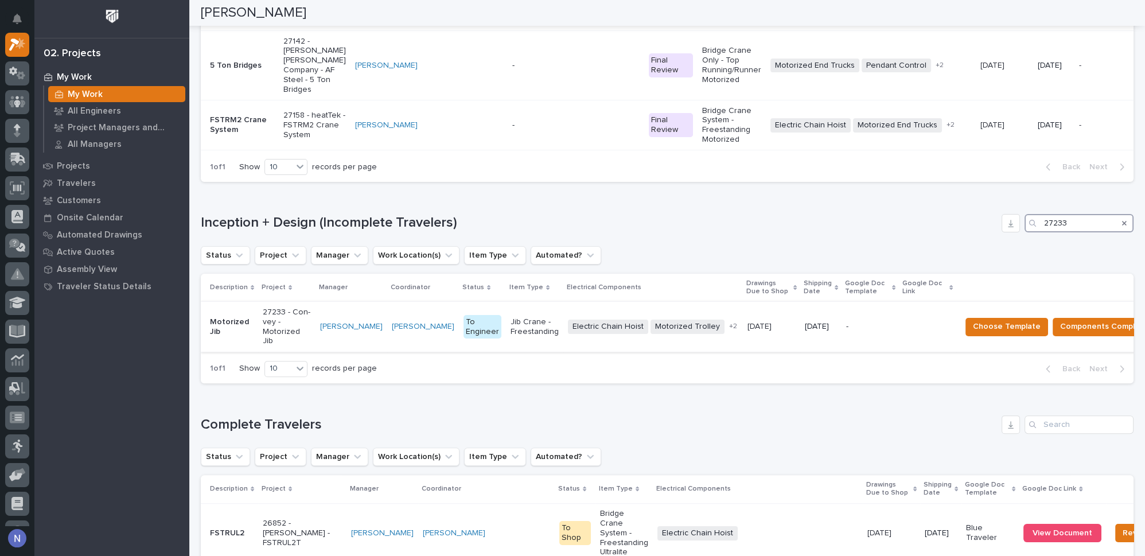
type input "27233"
click at [434, 336] on div "[PERSON_NAME]" at bounding box center [423, 326] width 63 height 19
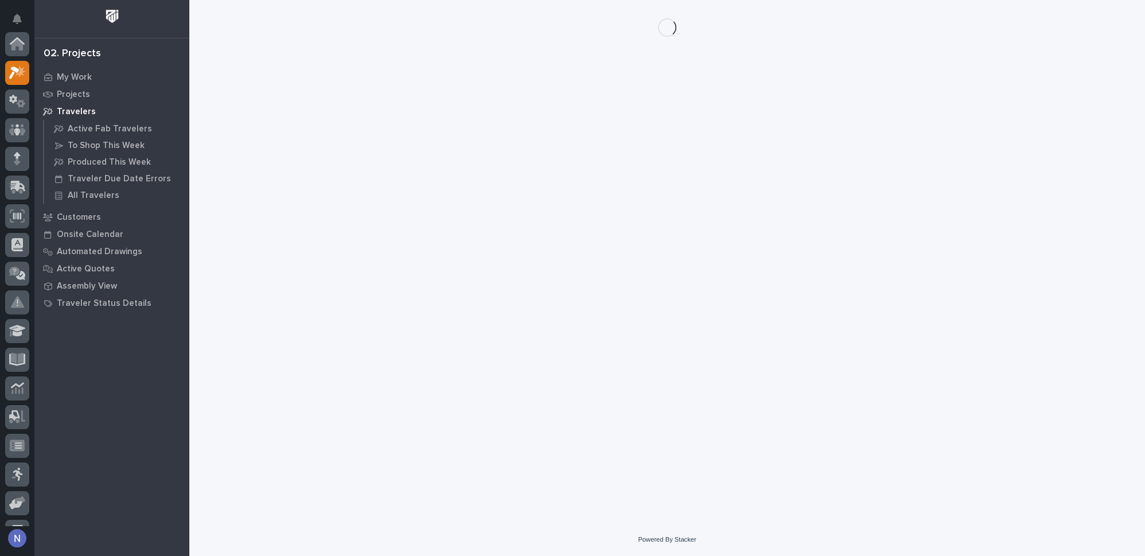
scroll to position [28, 0]
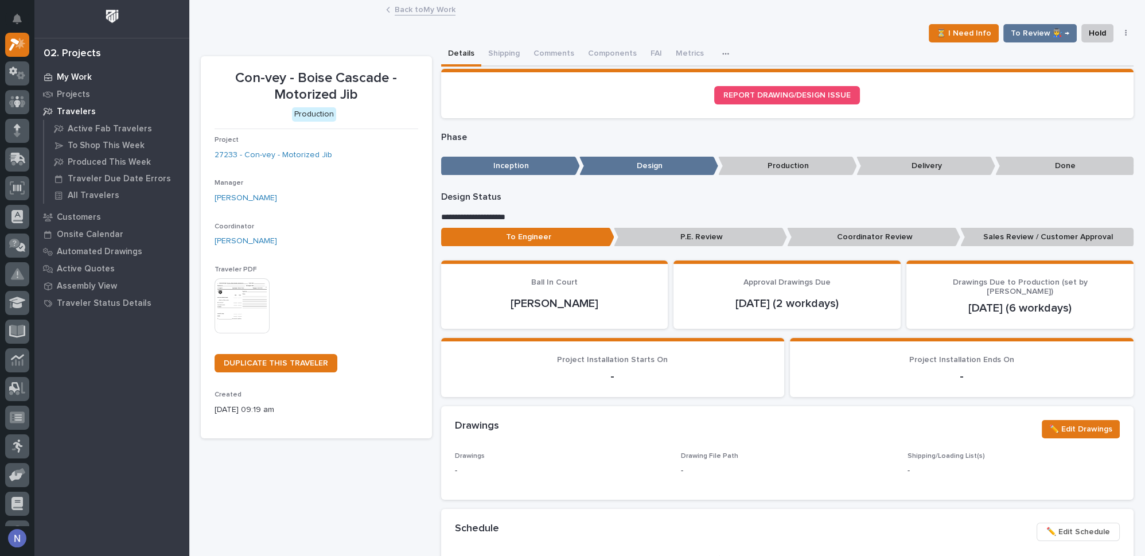
click at [79, 69] on div "My Work" at bounding box center [111, 77] width 149 height 16
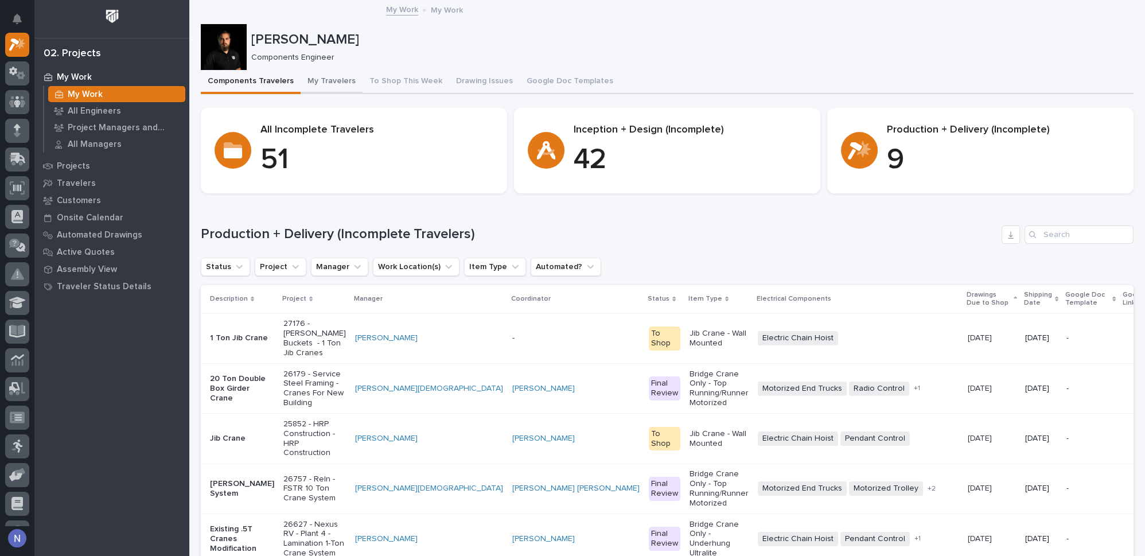
click at [331, 84] on button "My Travelers" at bounding box center [331, 82] width 62 height 24
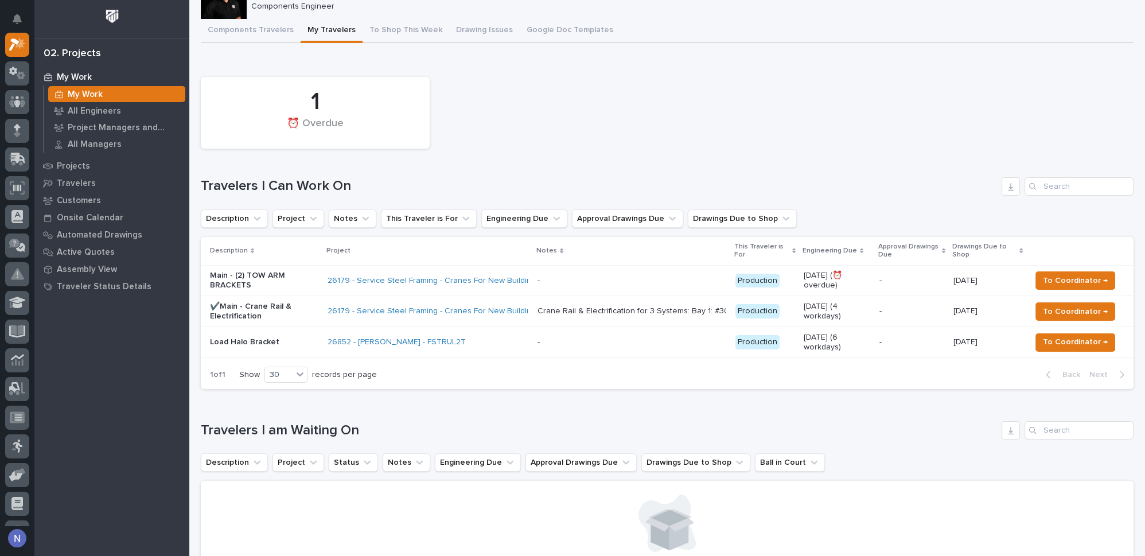
scroll to position [52, 0]
click at [926, 275] on p "-" at bounding box center [910, 280] width 65 height 10
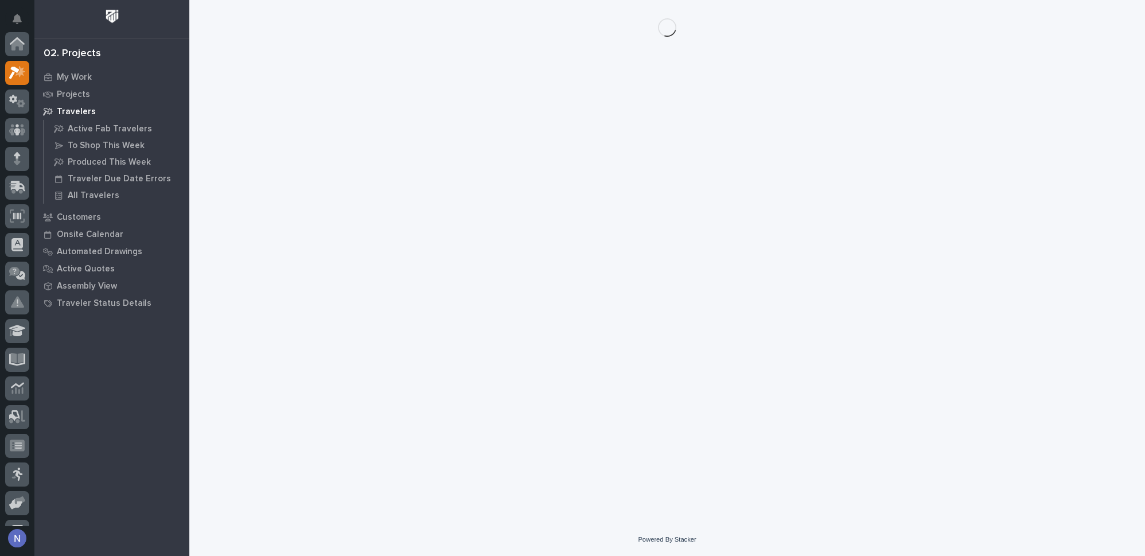
scroll to position [28, 0]
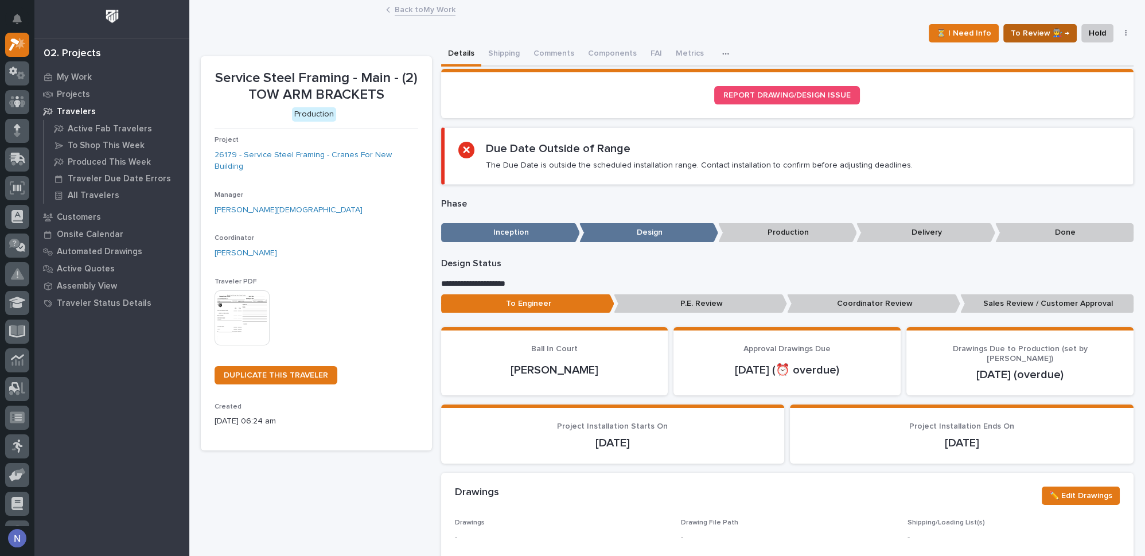
click at [1035, 35] on span "To Review 👨‍🏭 →" at bounding box center [1039, 33] width 58 height 14
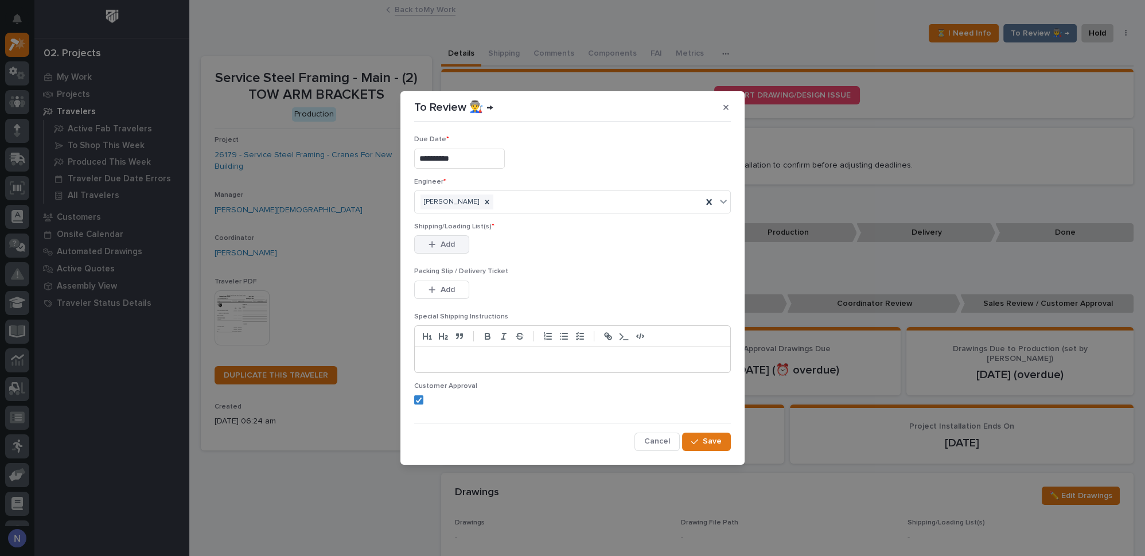
click at [438, 246] on div "button" at bounding box center [433, 244] width 11 height 8
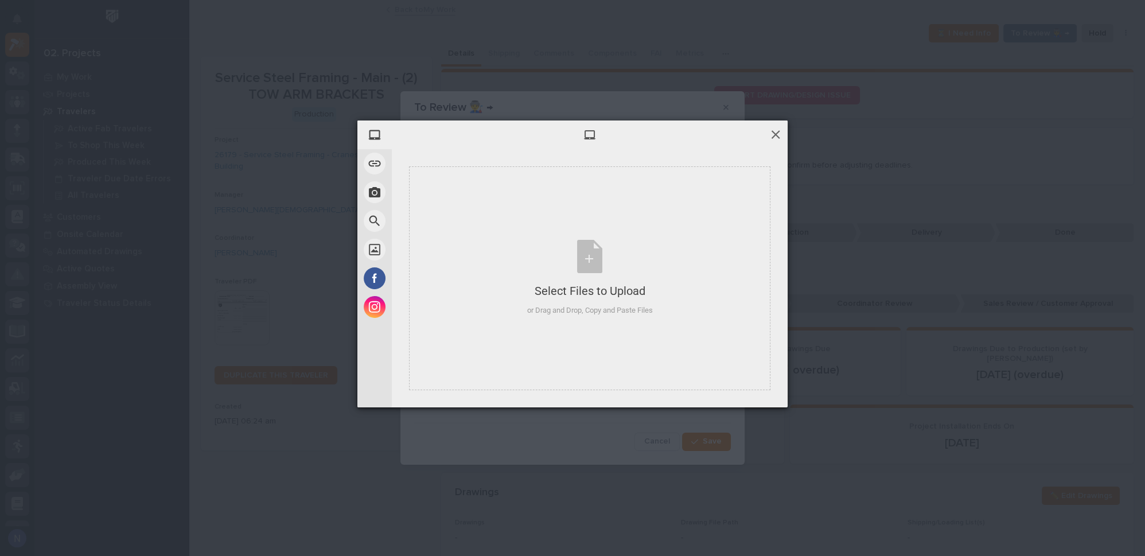
click at [773, 134] on span at bounding box center [775, 134] width 13 height 13
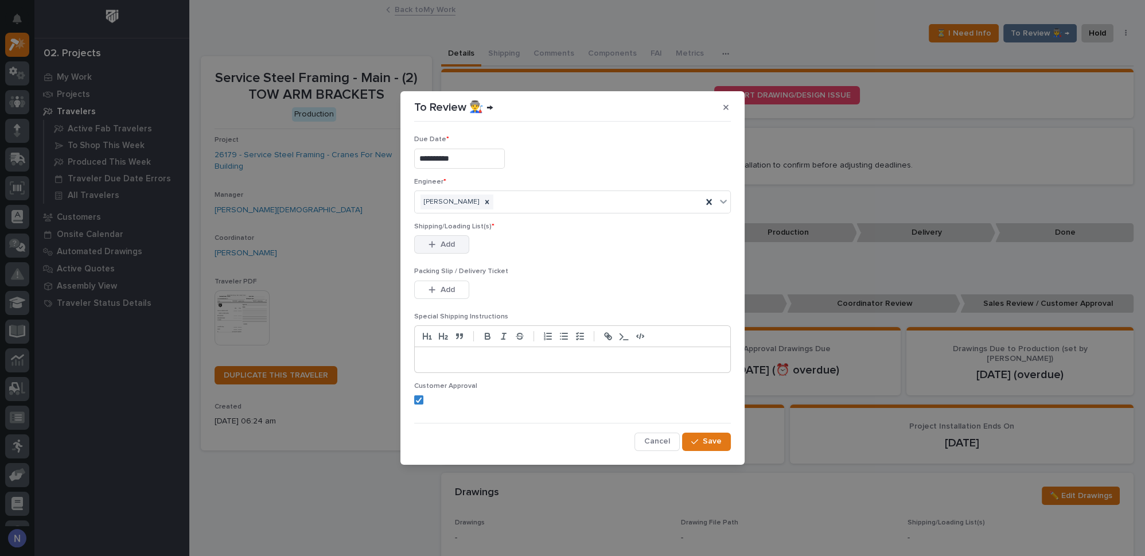
click at [459, 239] on button "Add" at bounding box center [441, 244] width 55 height 18
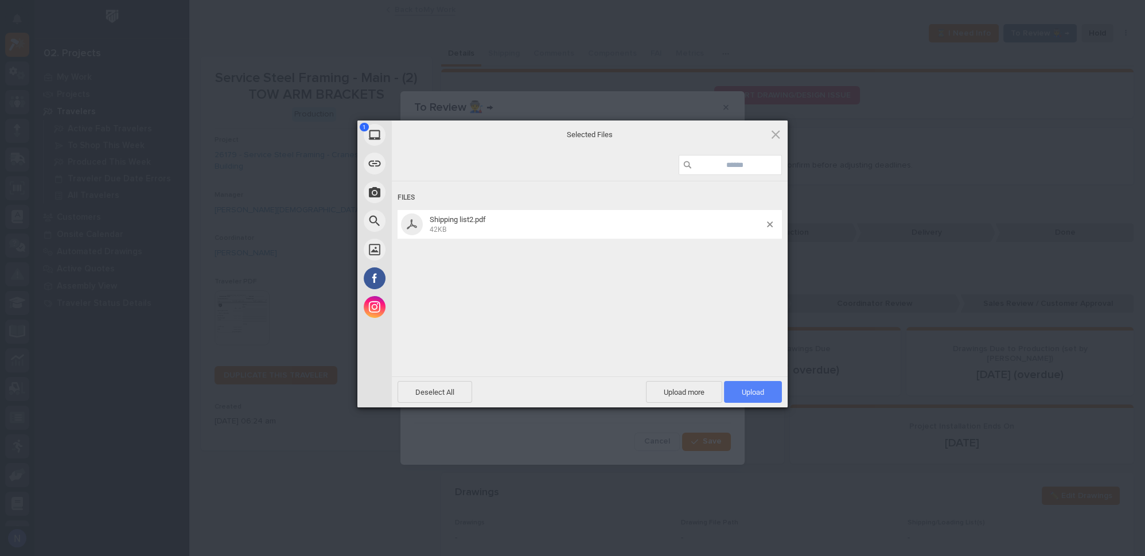
click at [761, 388] on span "Upload 1" at bounding box center [752, 392] width 22 height 9
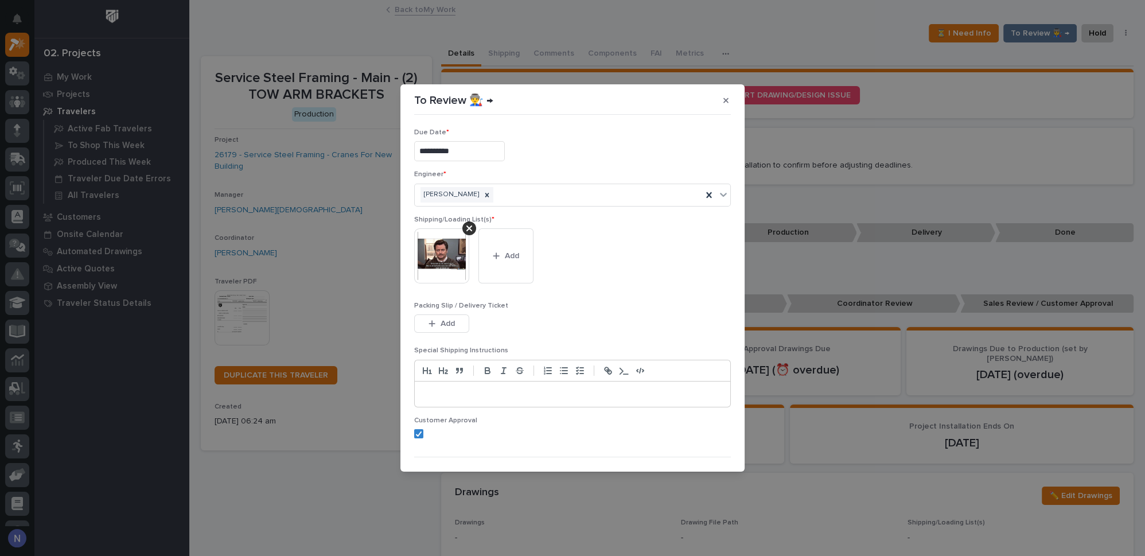
scroll to position [22, 0]
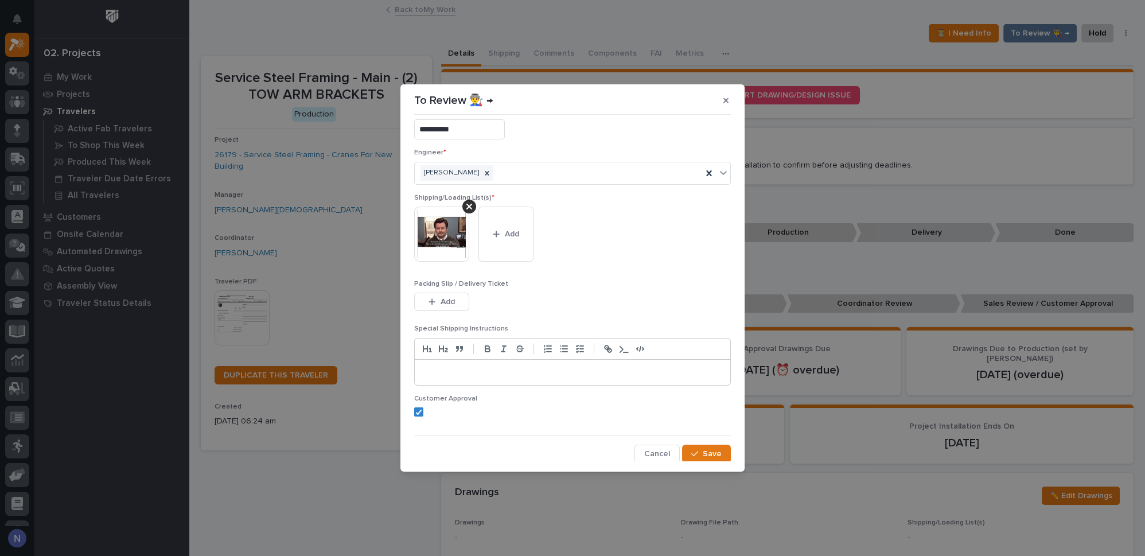
click at [476, 366] on p at bounding box center [572, 371] width 298 height 11
click at [698, 452] on div "button" at bounding box center [696, 454] width 11 height 8
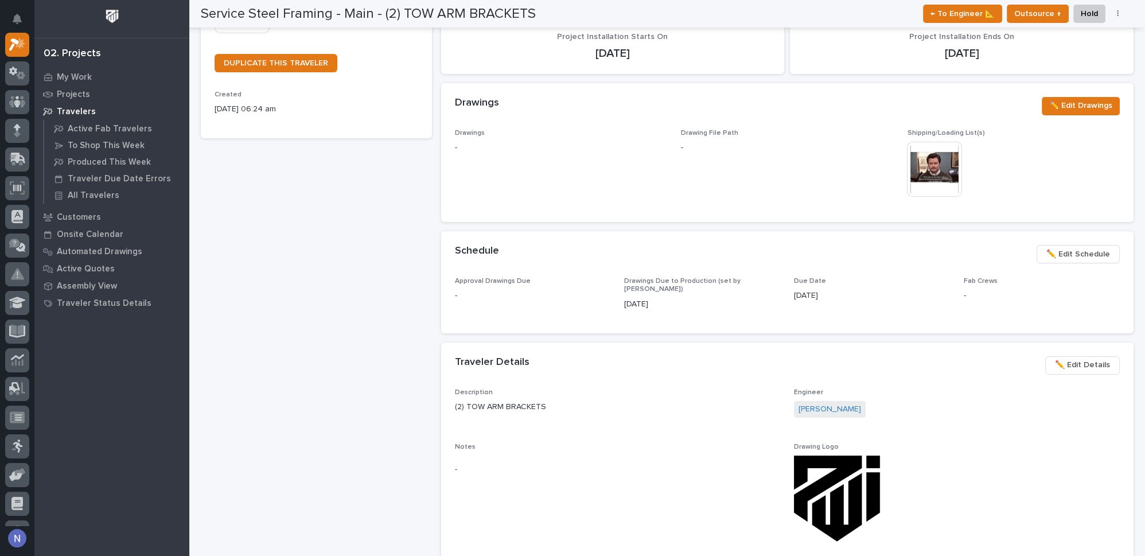
scroll to position [313, 0]
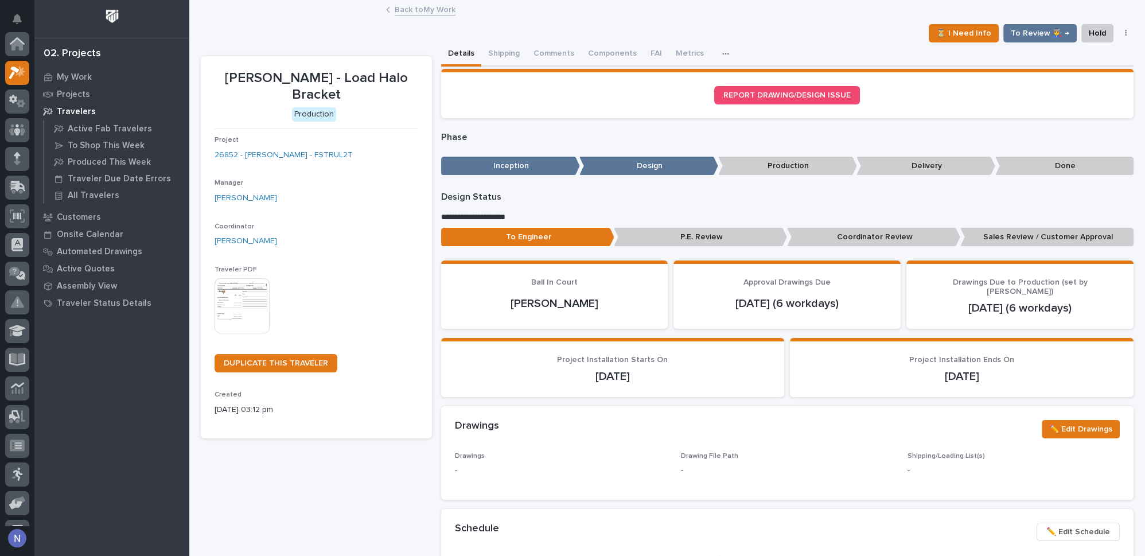
scroll to position [28, 0]
